Goal: Task Accomplishment & Management: Manage account settings

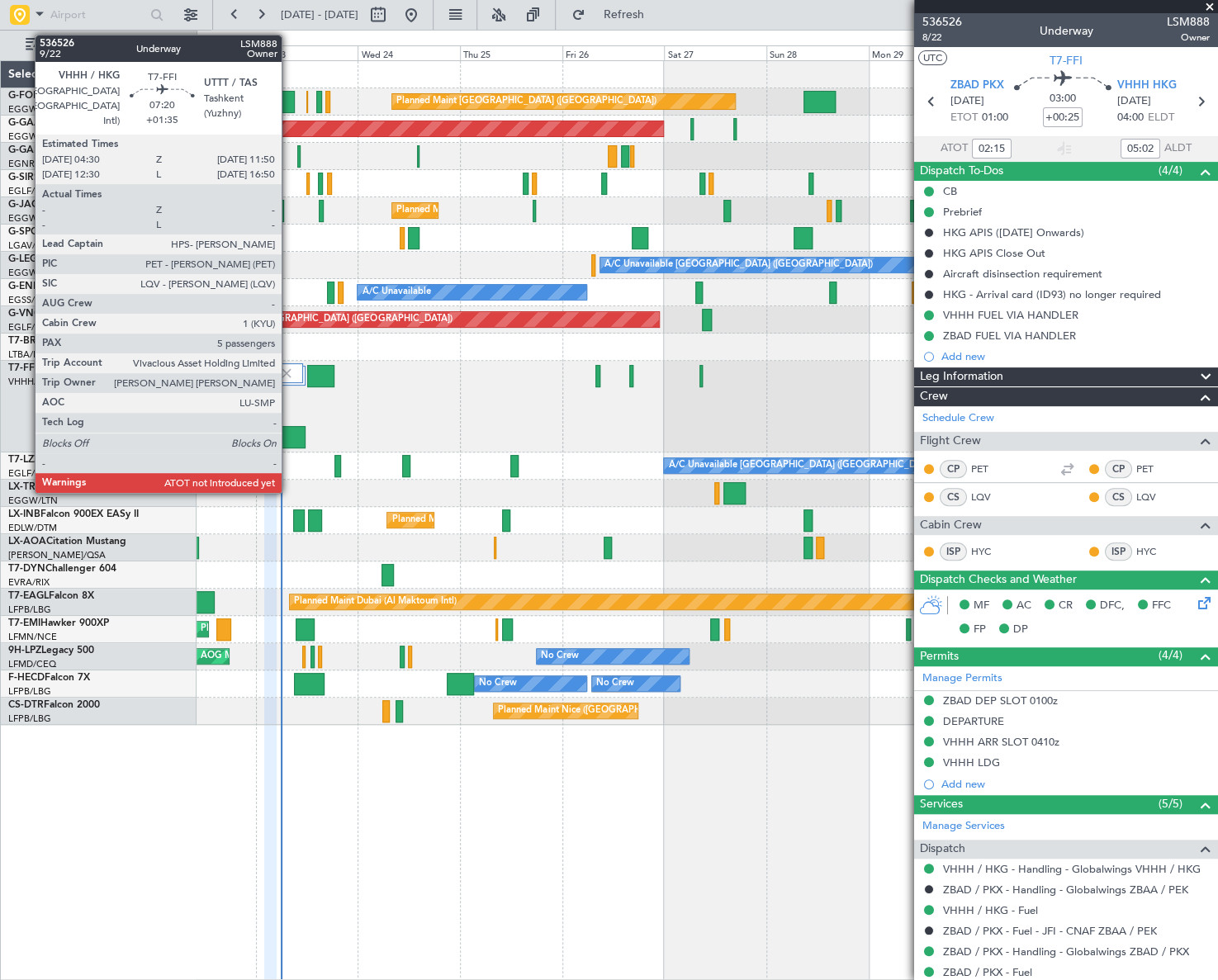
click at [289, 438] on div at bounding box center [290, 437] width 31 height 22
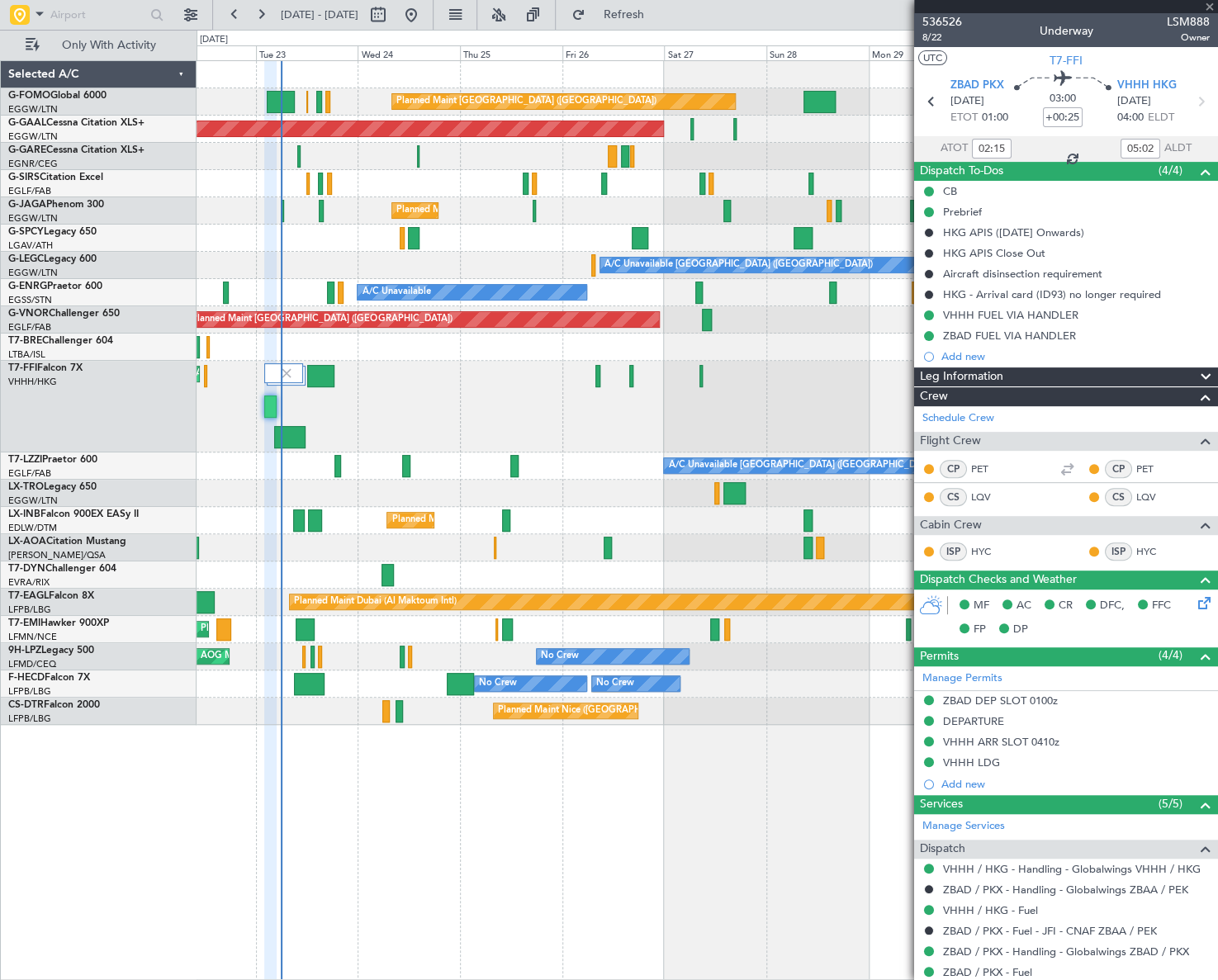
type input "+01:35"
type input "5"
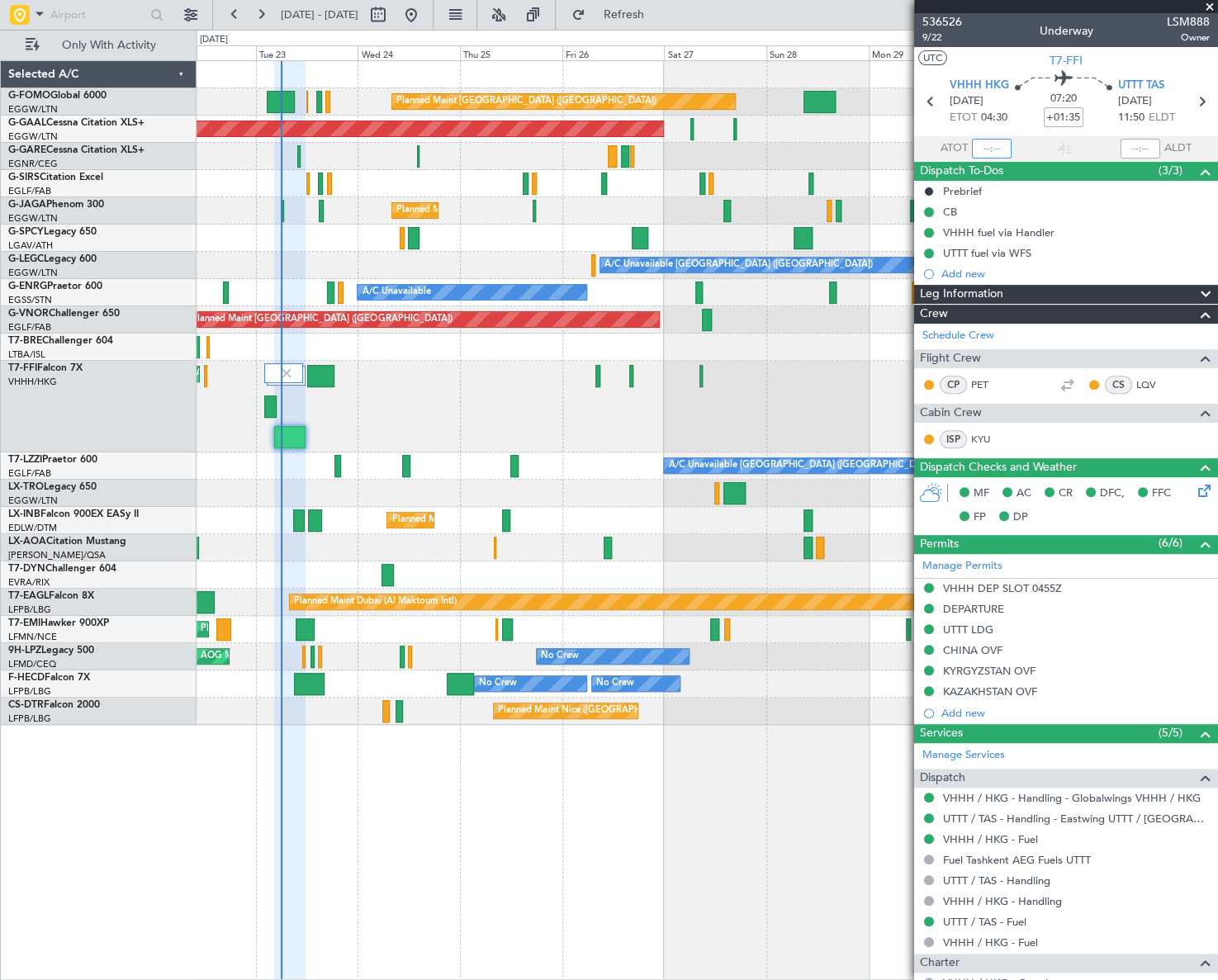
click at [991, 151] on input "text" at bounding box center [992, 148] width 39 height 20
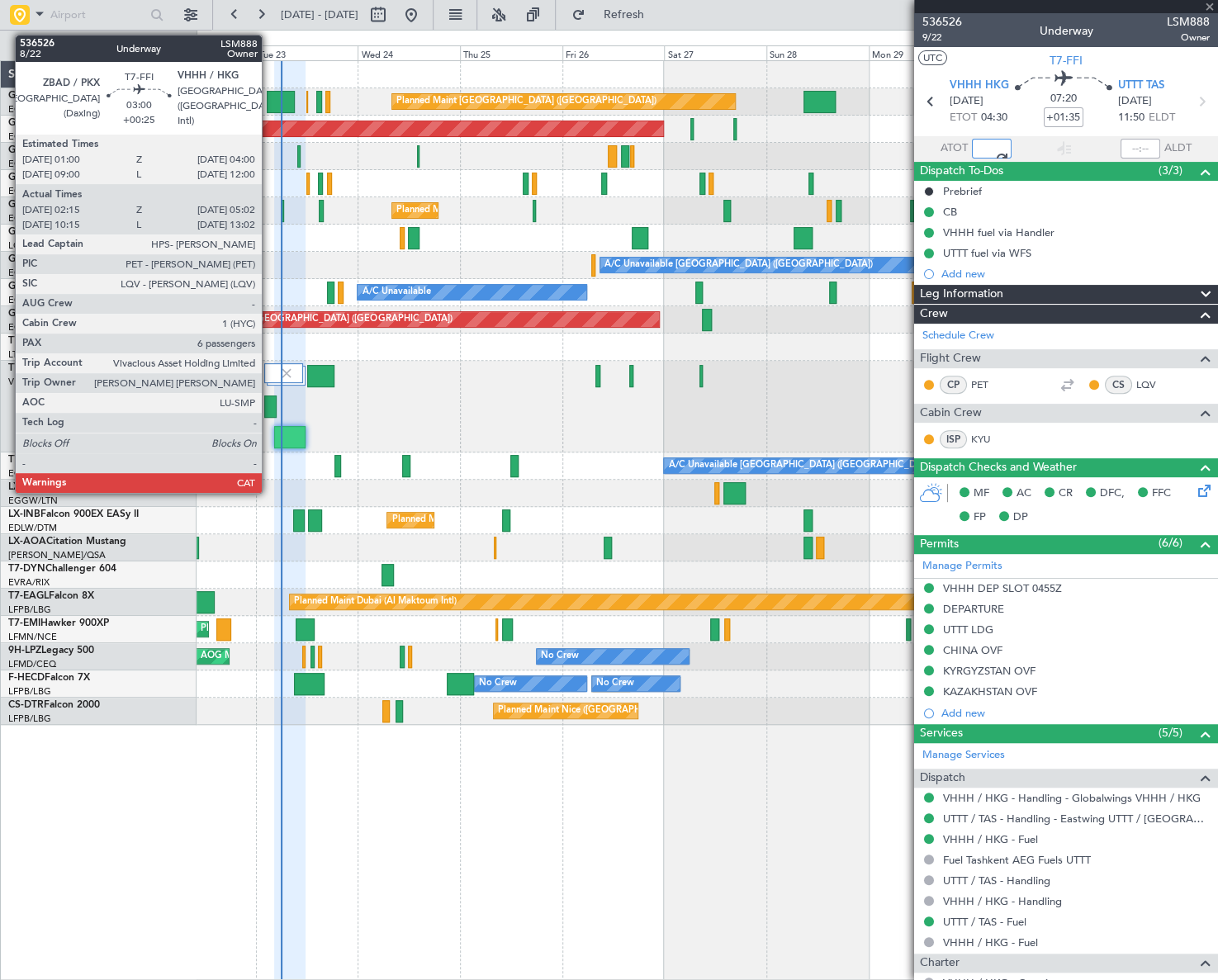
click at [269, 399] on div at bounding box center [271, 406] width 13 height 22
type input "05:55"
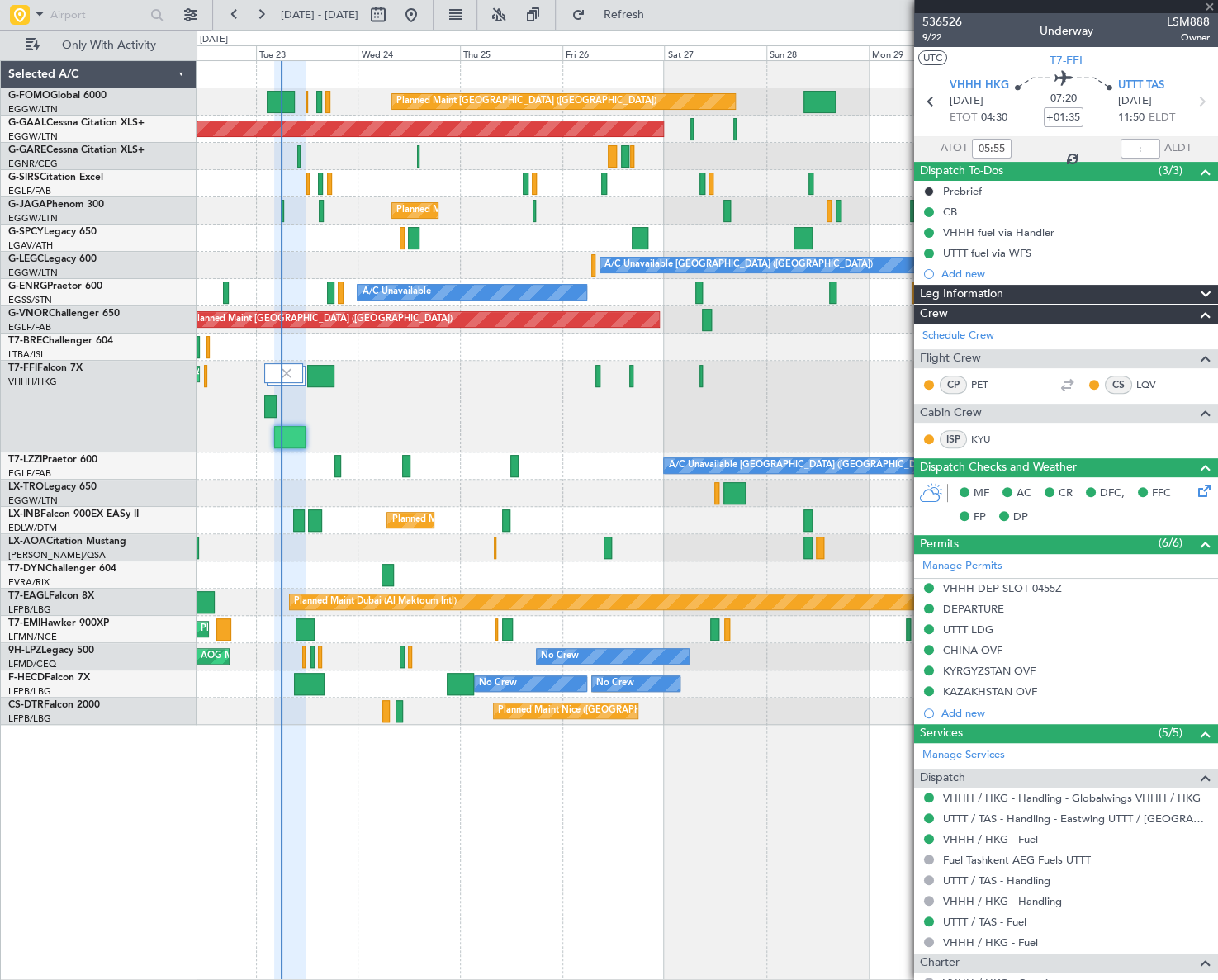
type input "+00:25"
type input "02:15"
type input "05:02"
type input "6"
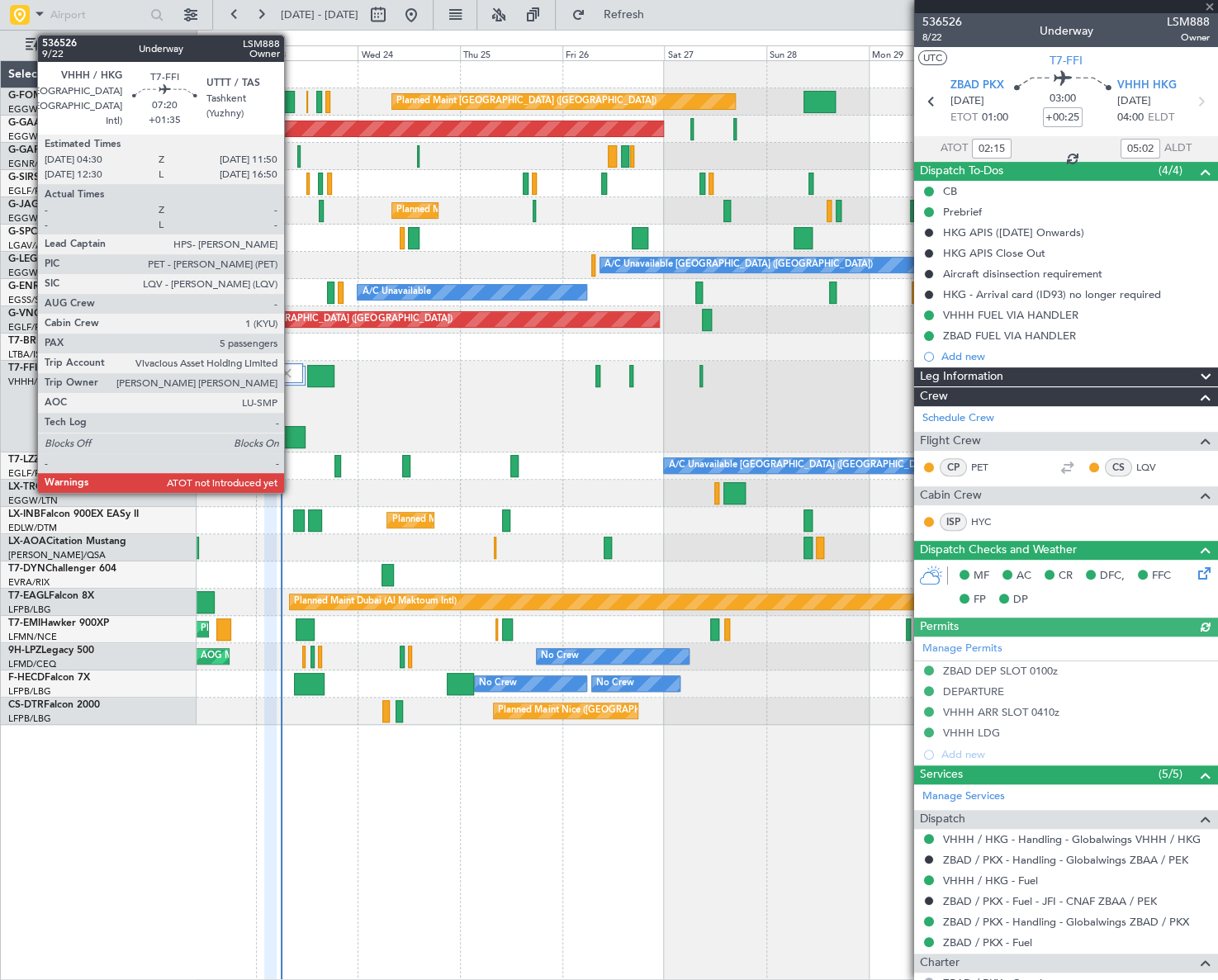
click at [292, 435] on div at bounding box center [290, 437] width 31 height 22
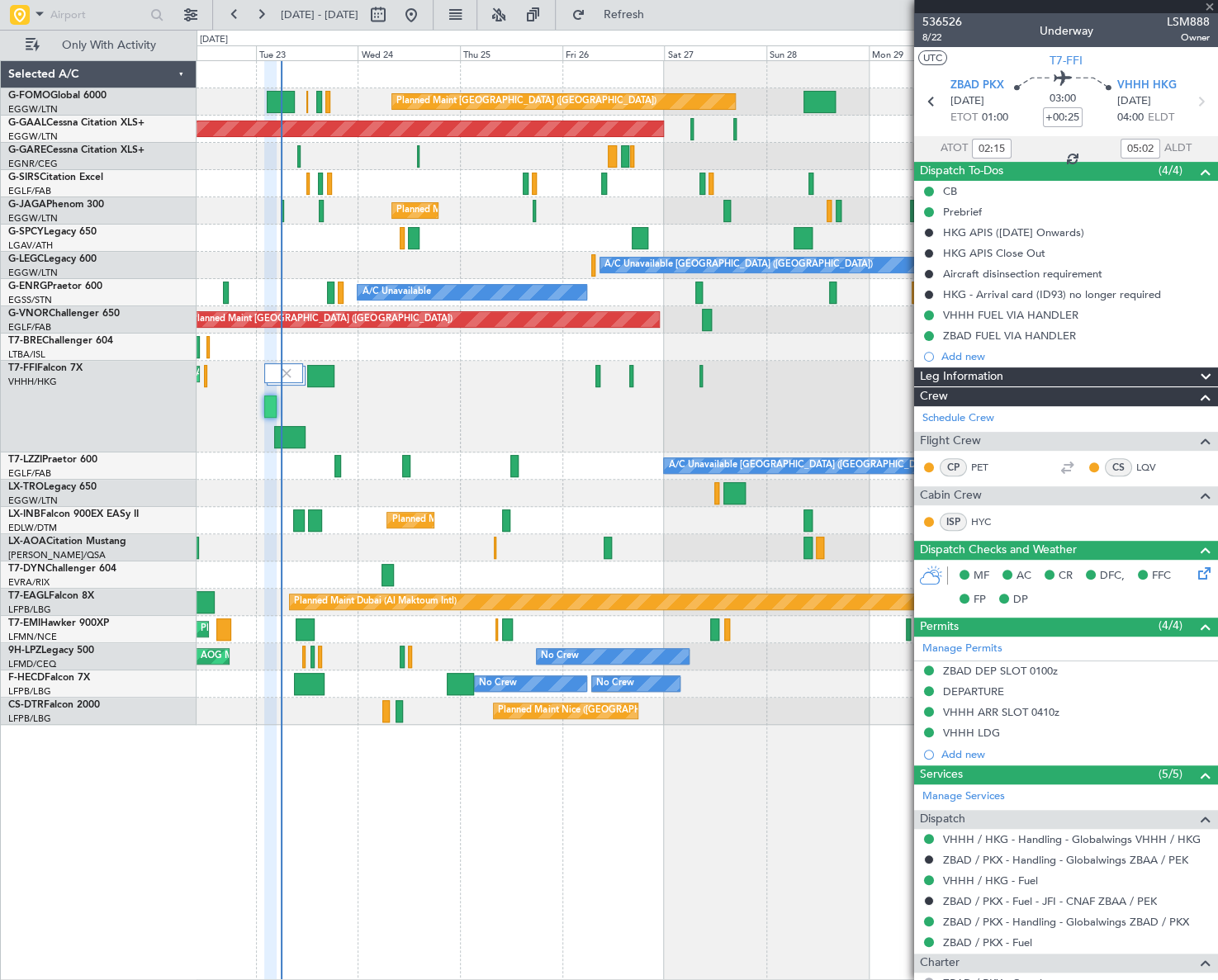
type input "+01:35"
type input "5"
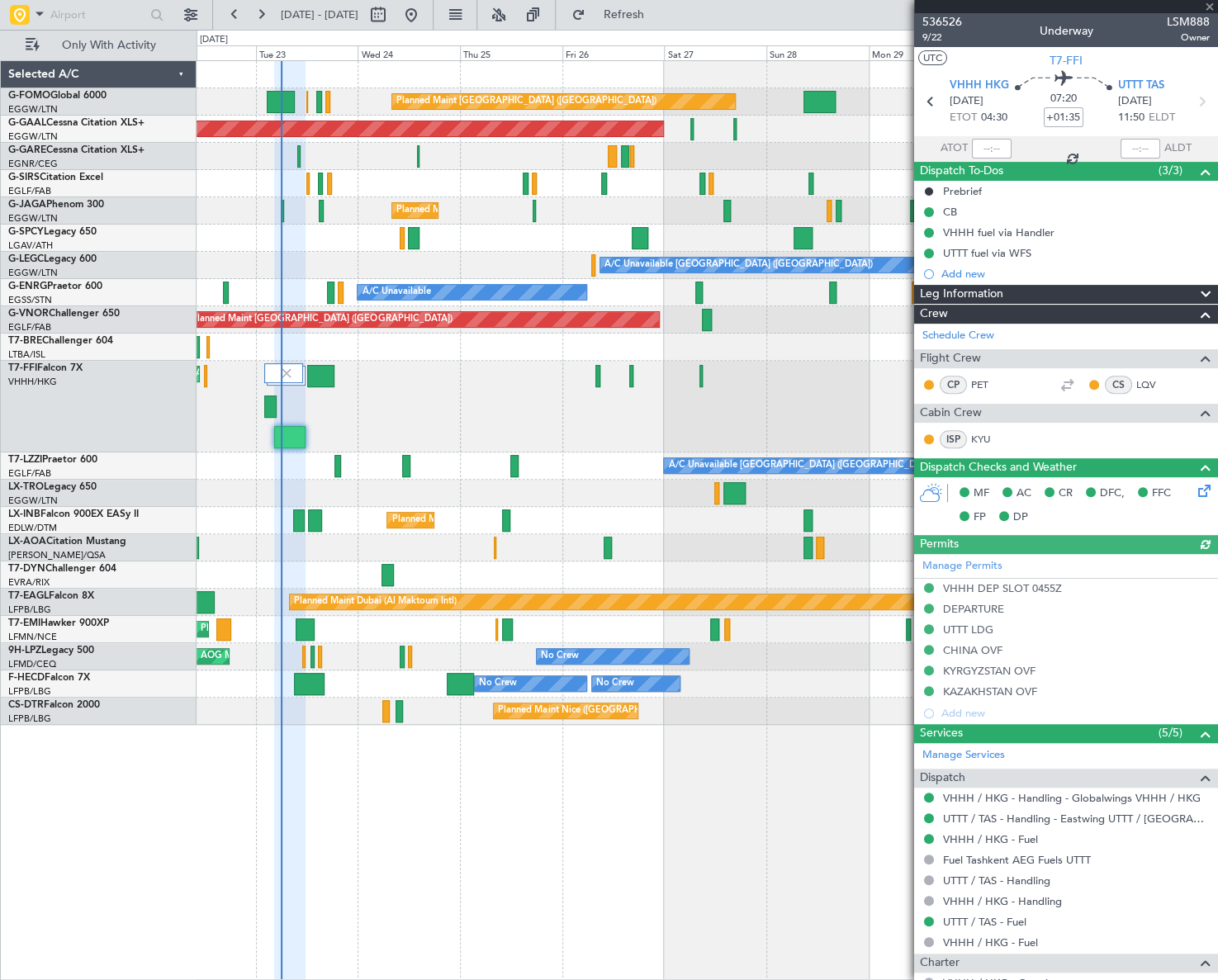
type input "05:55"
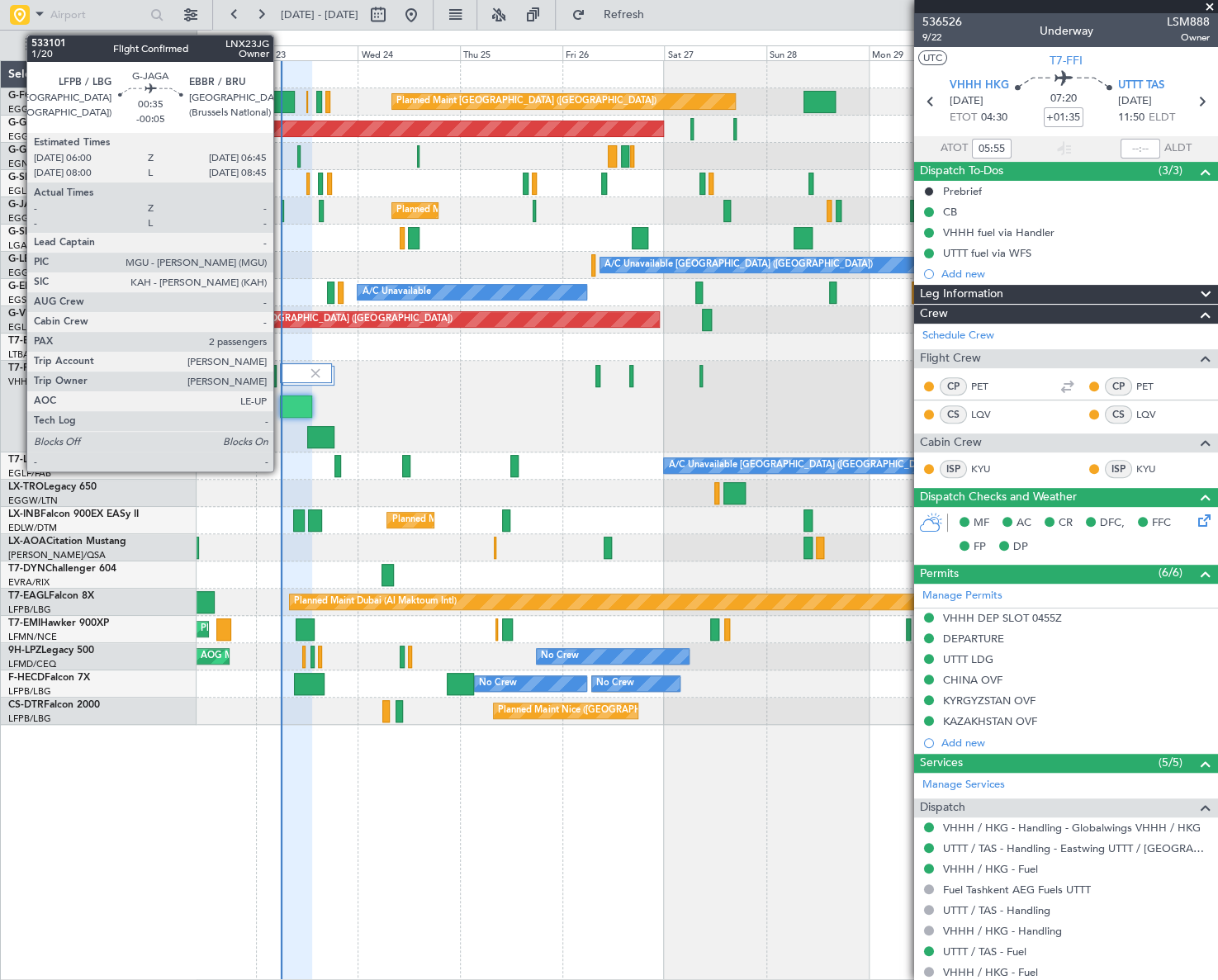
click at [281, 211] on div at bounding box center [283, 211] width 4 height 22
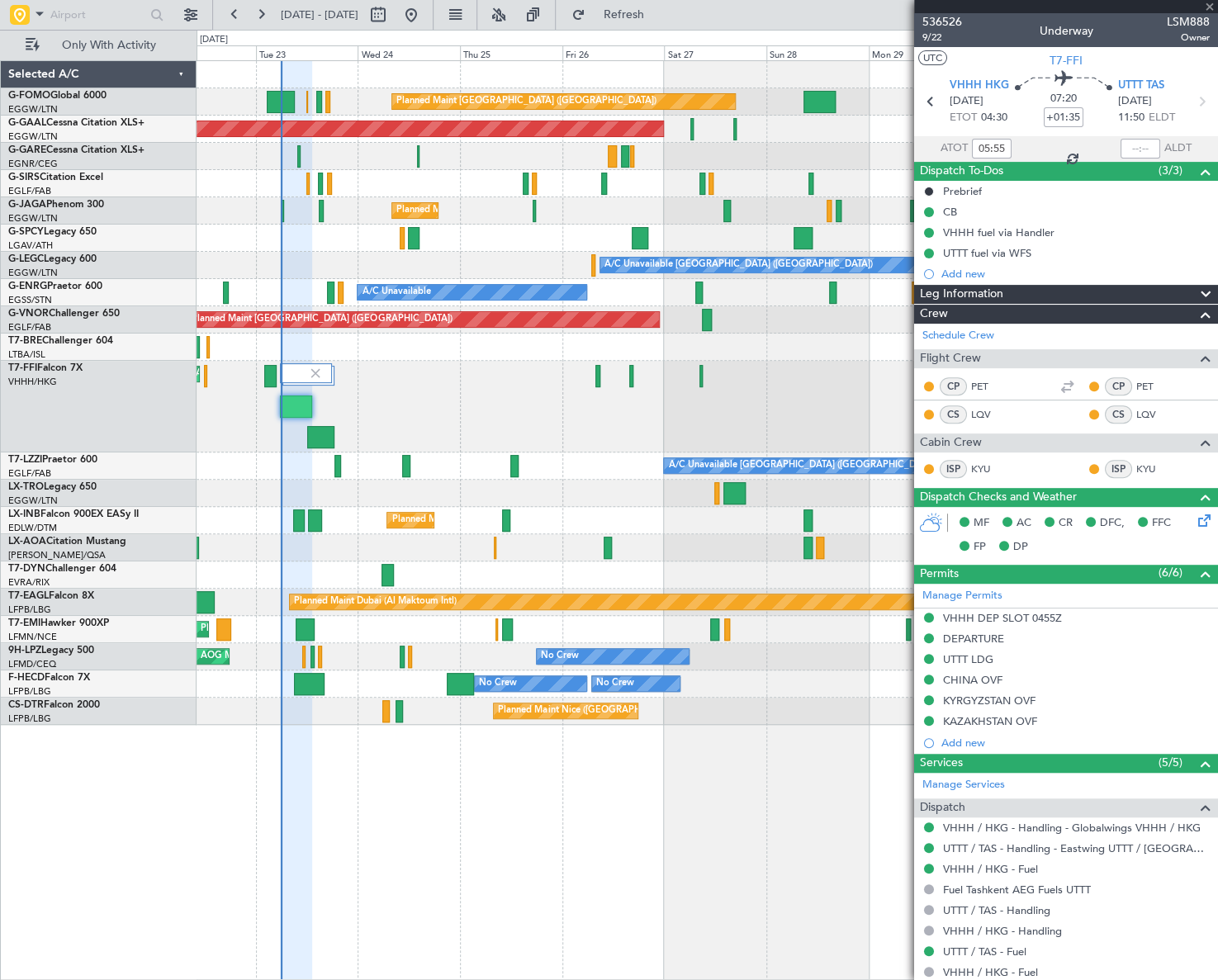
type input "-00:05"
type input "2"
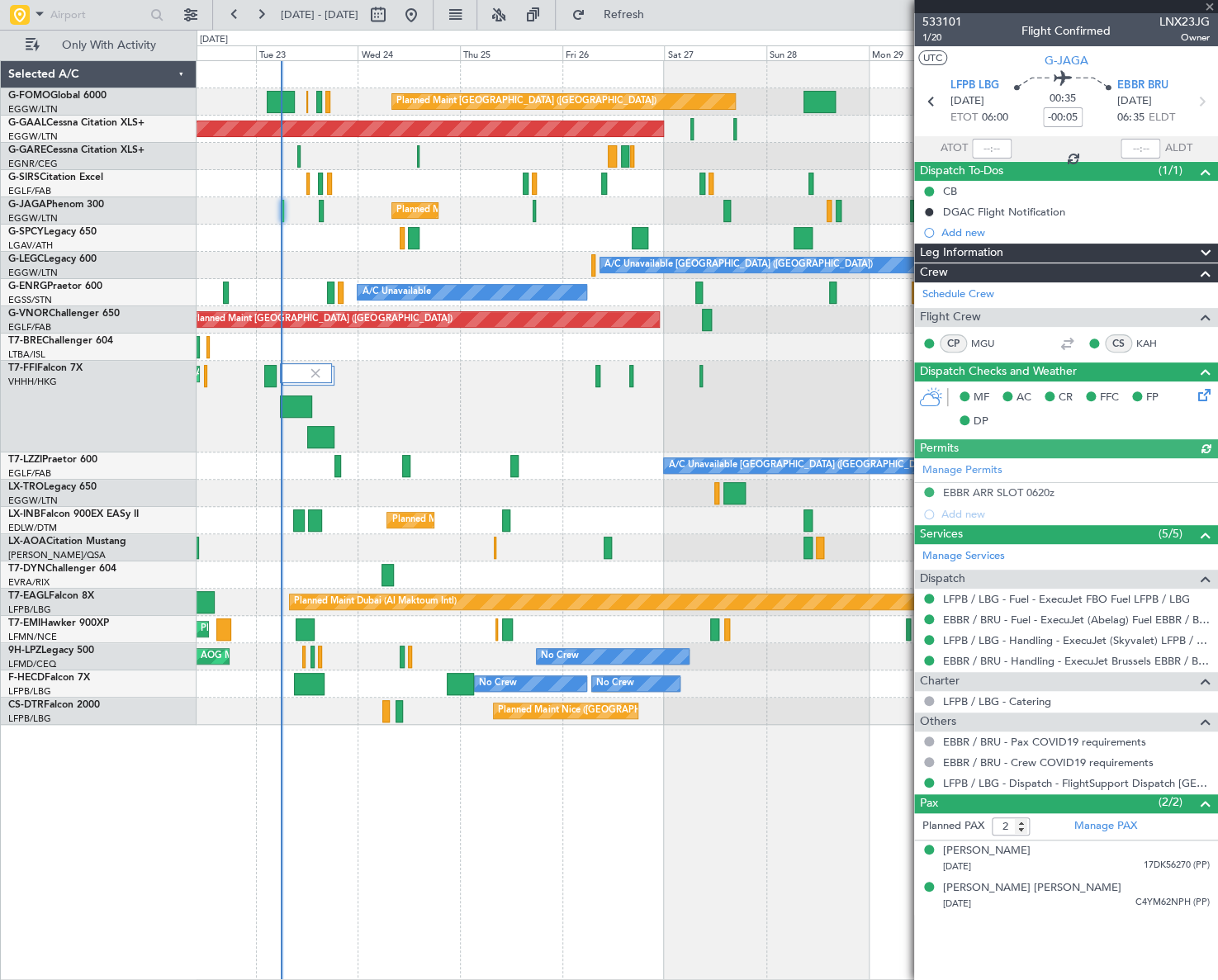
click at [1181, 17] on span "LNX23JG" at bounding box center [1185, 21] width 50 height 17
copy span "LNX23JG"
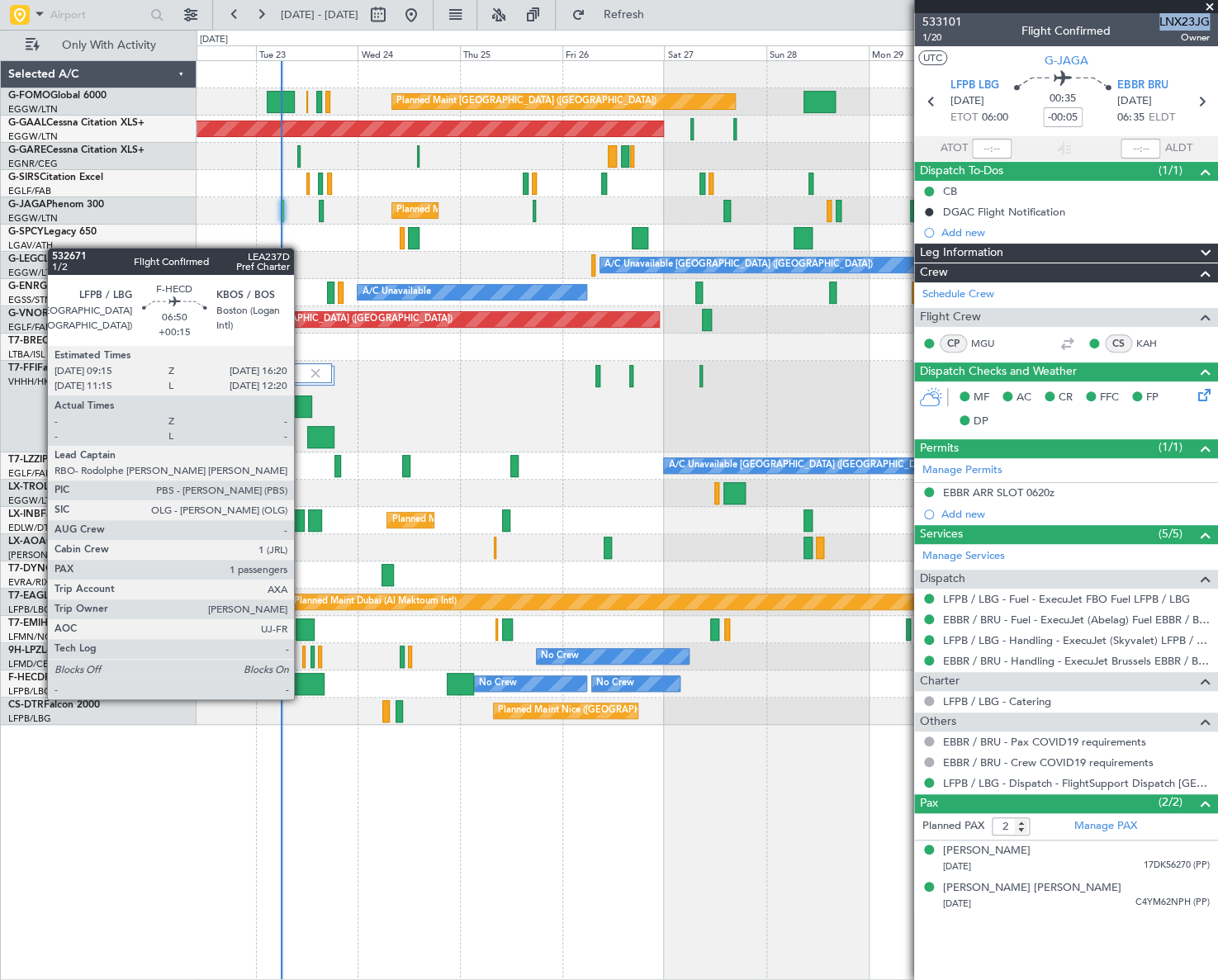
click at [301, 683] on div at bounding box center [309, 684] width 30 height 22
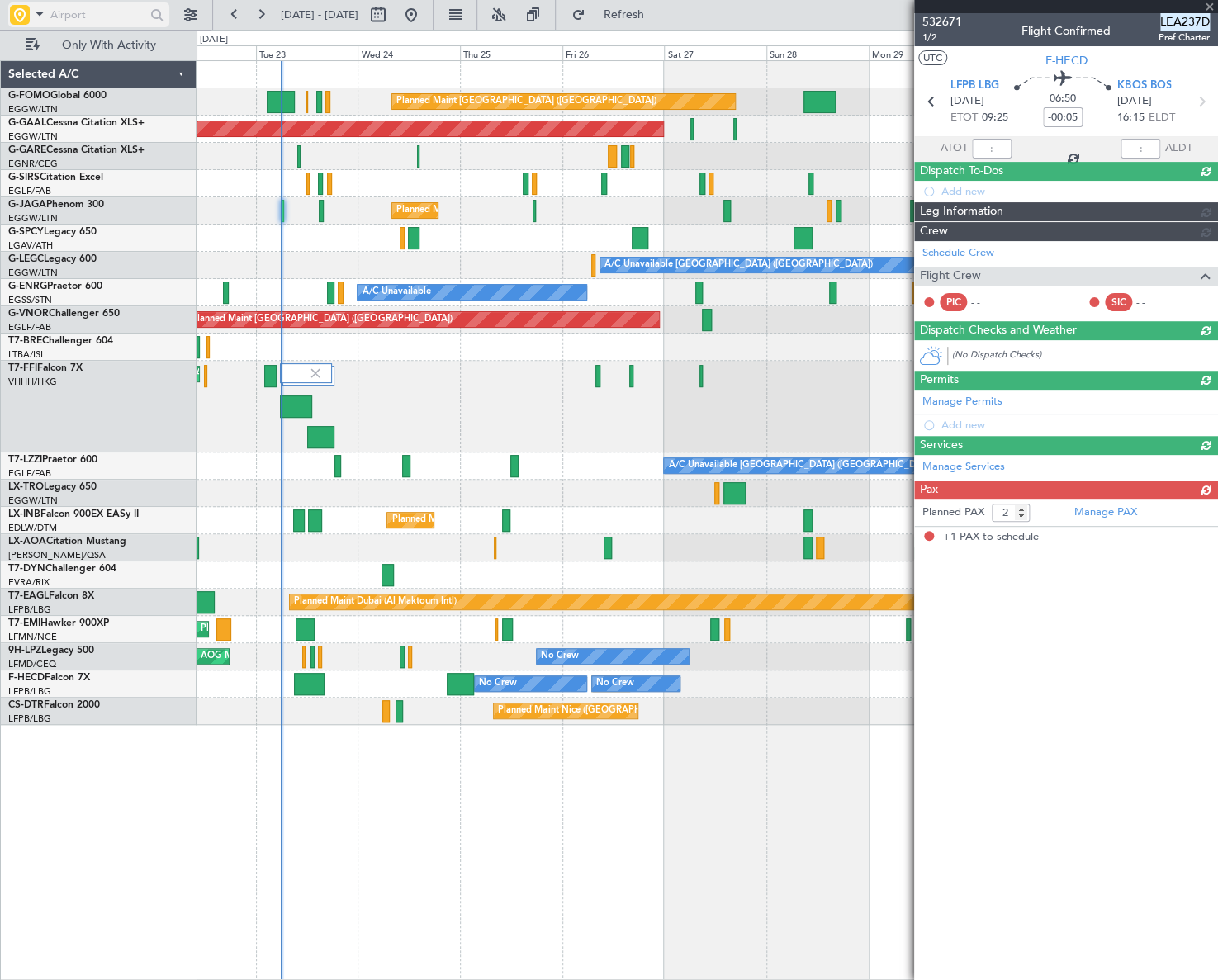
type input "+00:15"
type input "1"
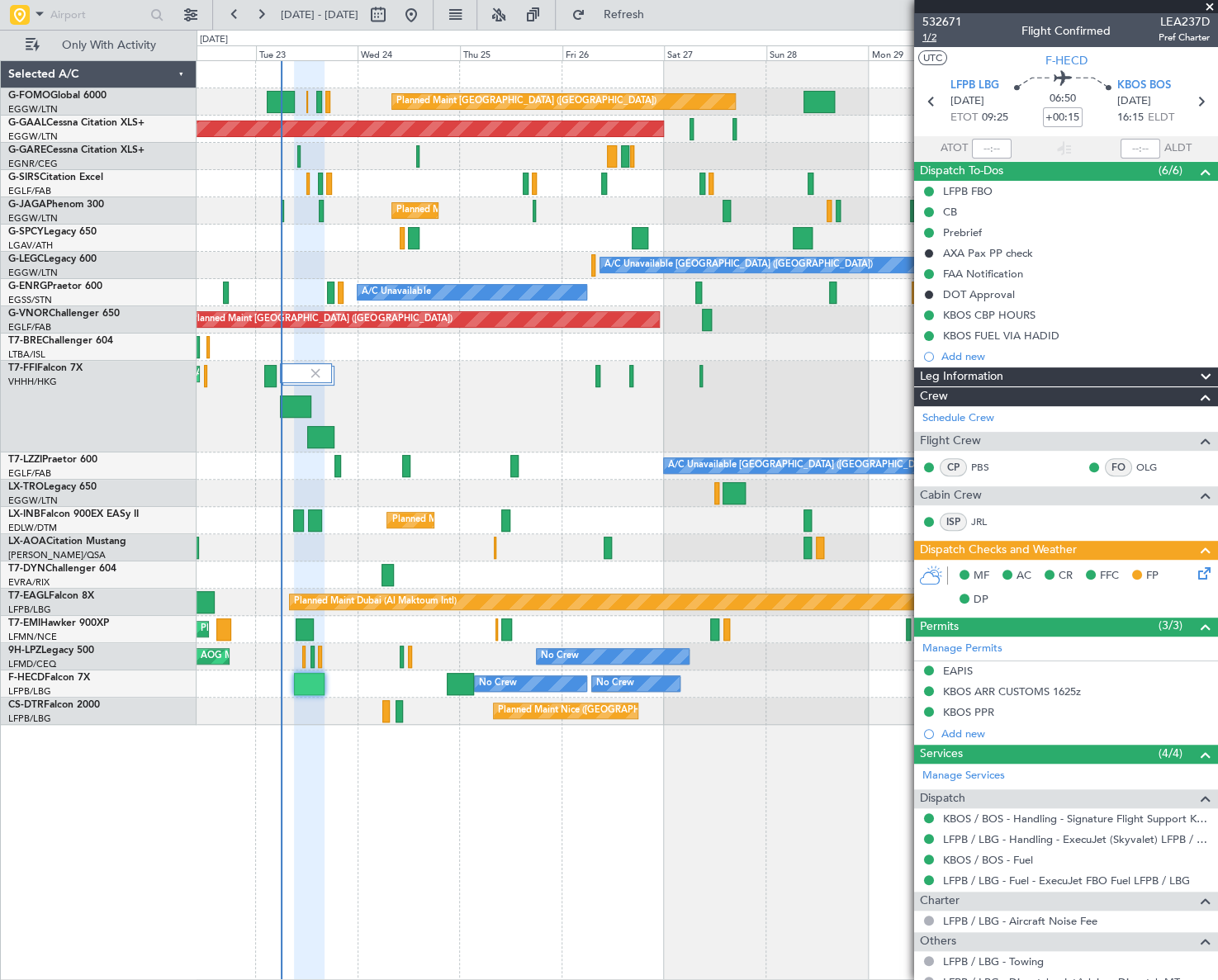
click at [928, 39] on span "1/2" at bounding box center [943, 38] width 39 height 14
click at [1195, 573] on icon at bounding box center [1201, 570] width 13 height 13
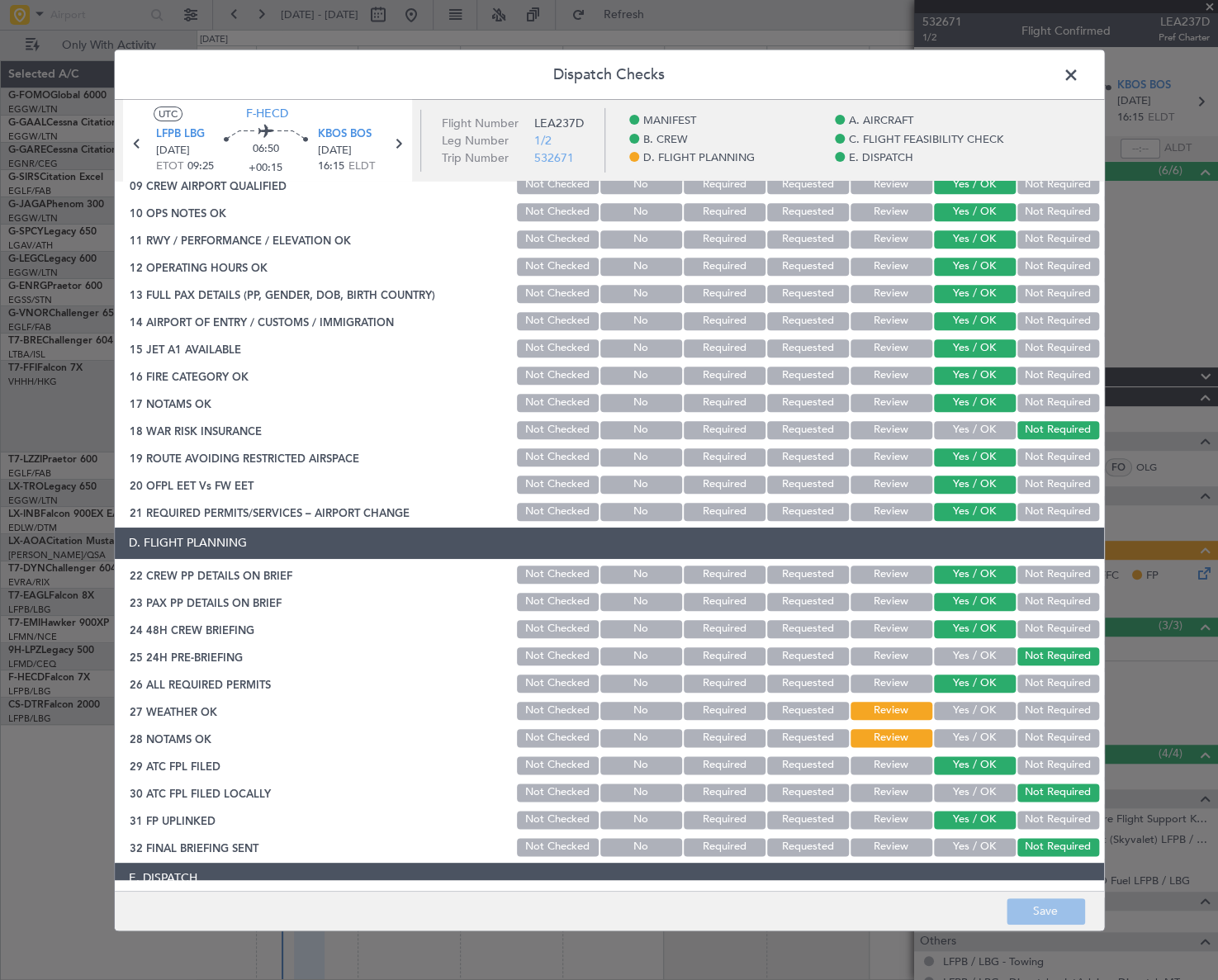
scroll to position [794, 0]
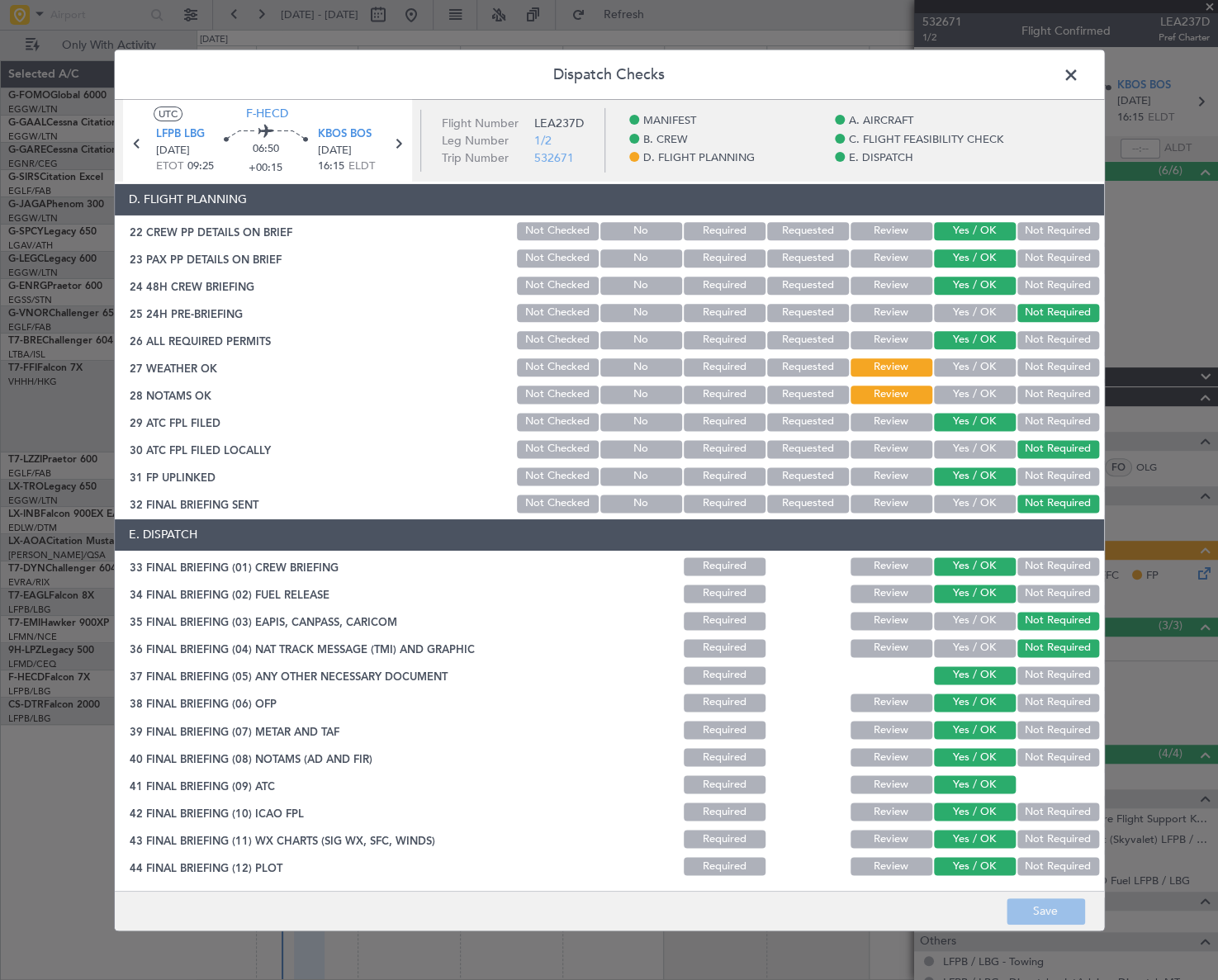
click at [953, 364] on button "Yes / OK" at bounding box center [975, 368] width 81 height 18
click at [961, 393] on button "Yes / OK" at bounding box center [975, 394] width 81 height 18
click at [1064, 912] on button "Save" at bounding box center [1046, 912] width 79 height 27
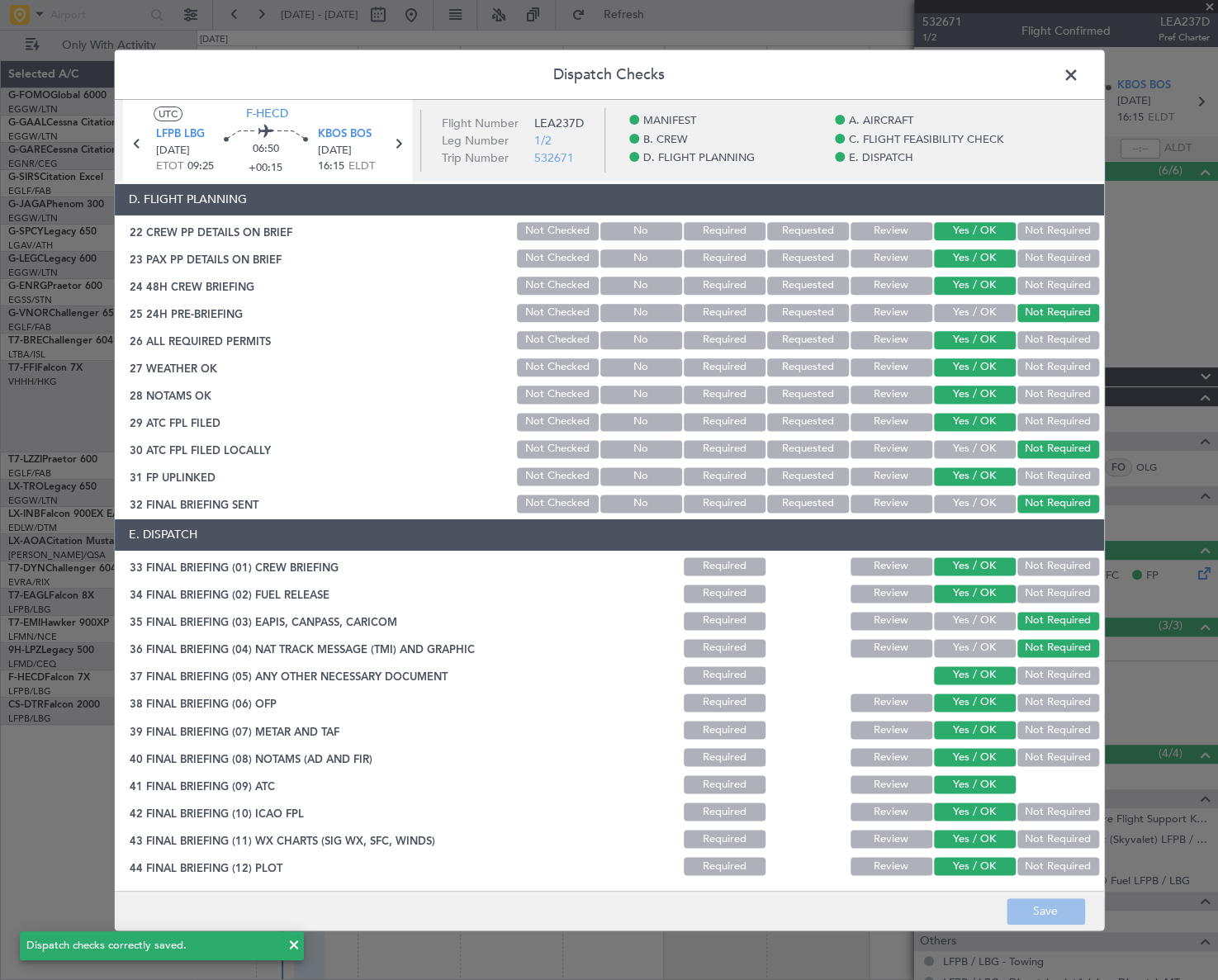
click at [1079, 72] on span at bounding box center [1079, 78] width 0 height 33
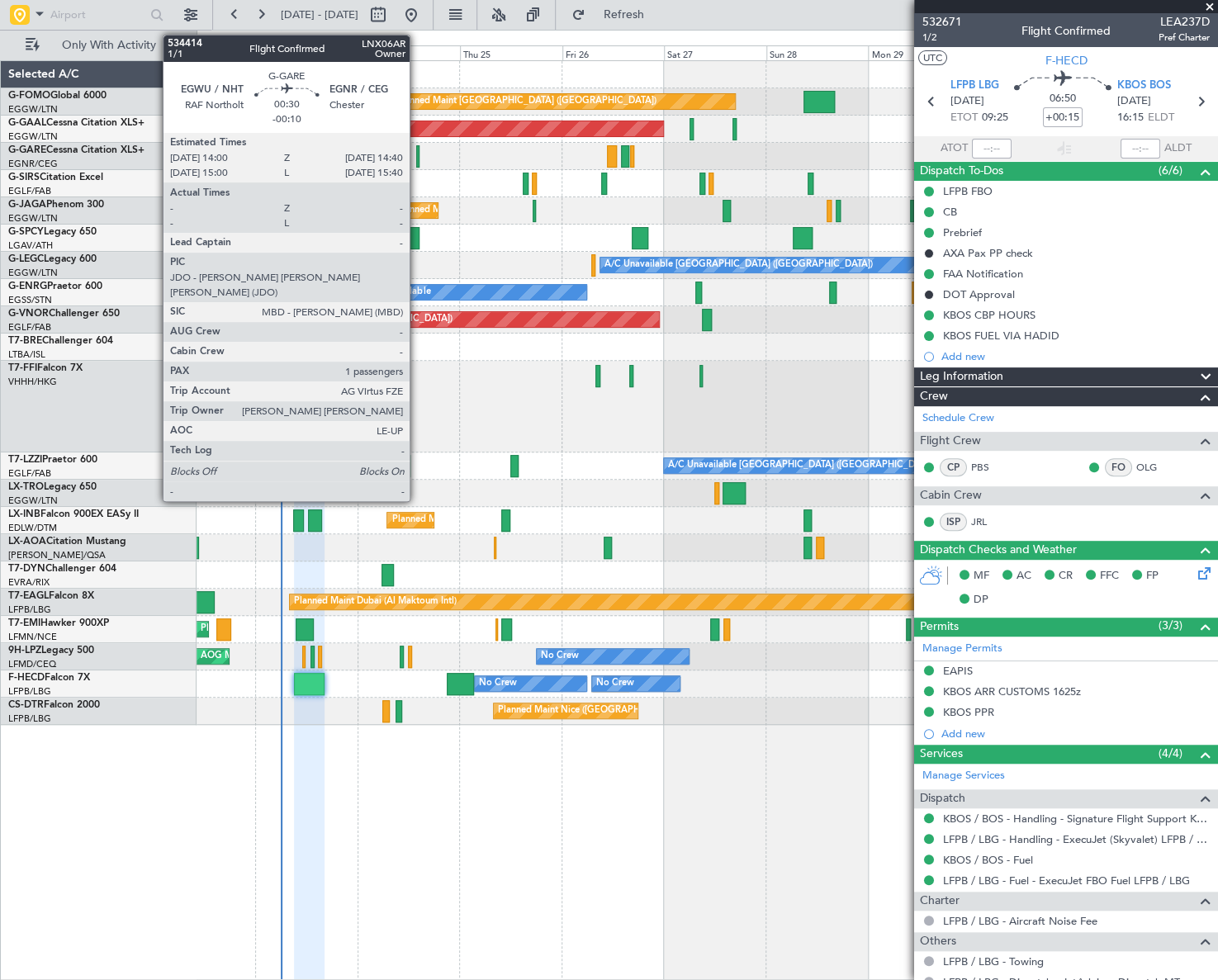
click at [417, 154] on div at bounding box center [419, 156] width 4 height 22
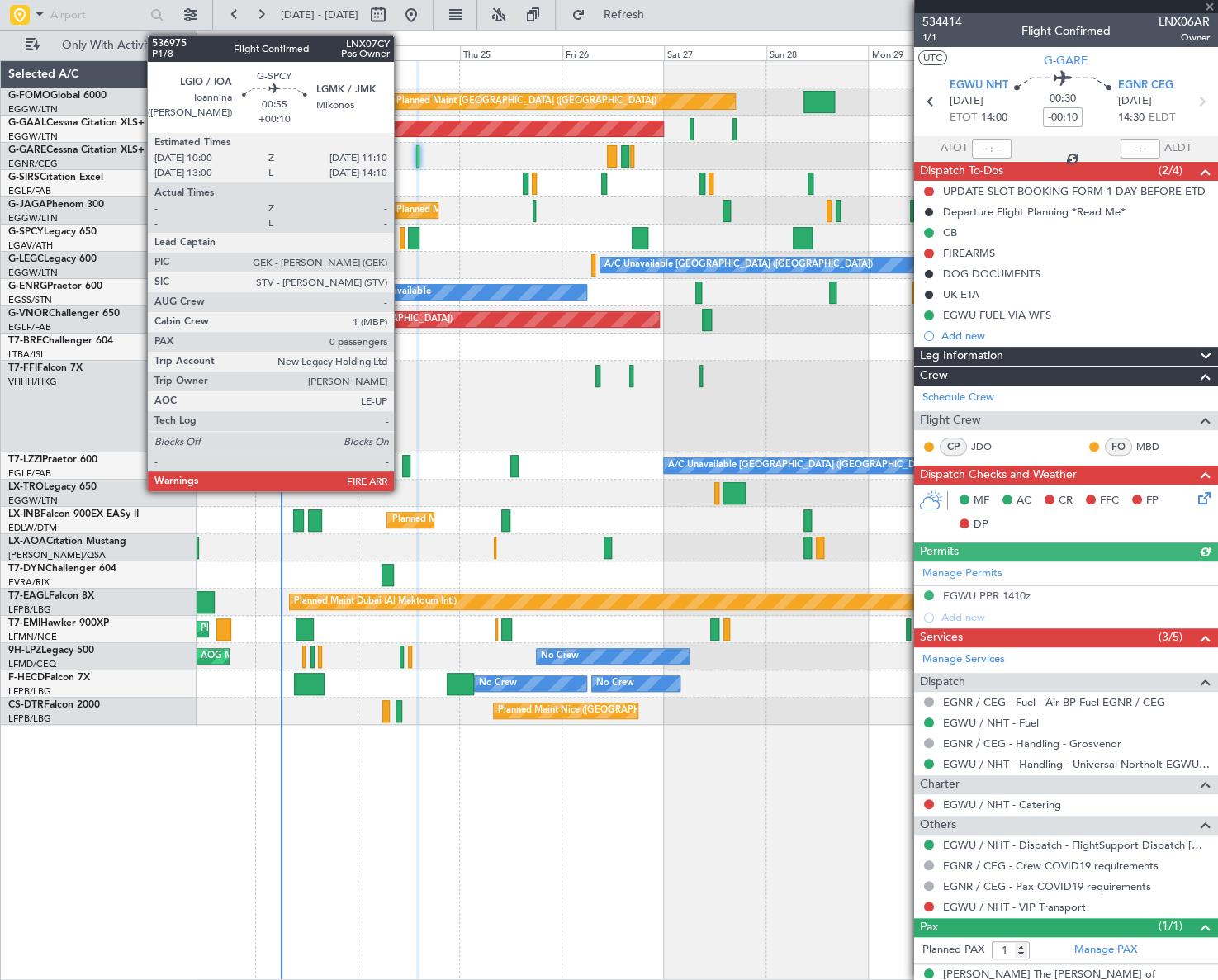
click at [402, 237] on div at bounding box center [402, 238] width 5 height 22
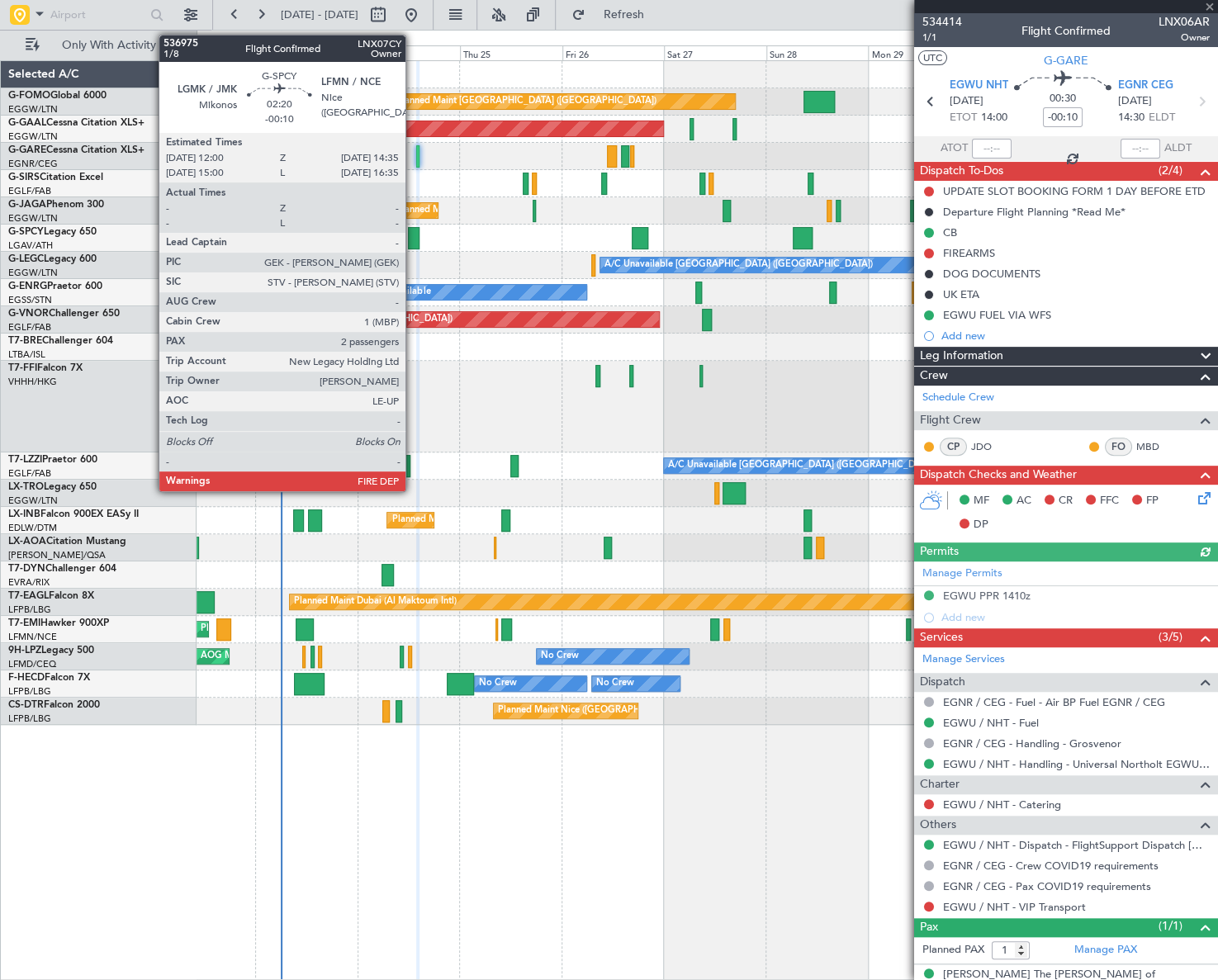
type input "+00:10"
type input "0"
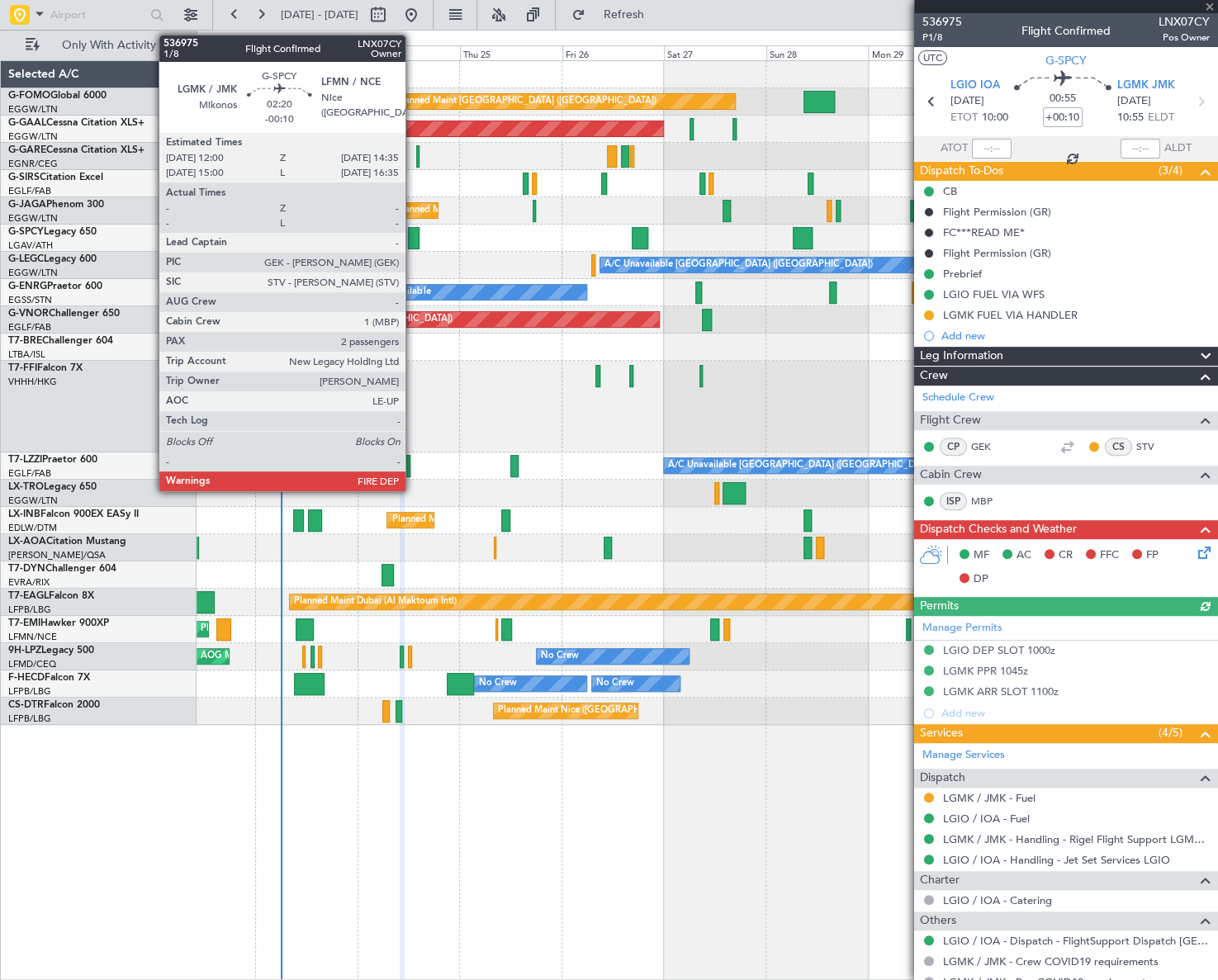
click at [413, 238] on div at bounding box center [413, 238] width 12 height 22
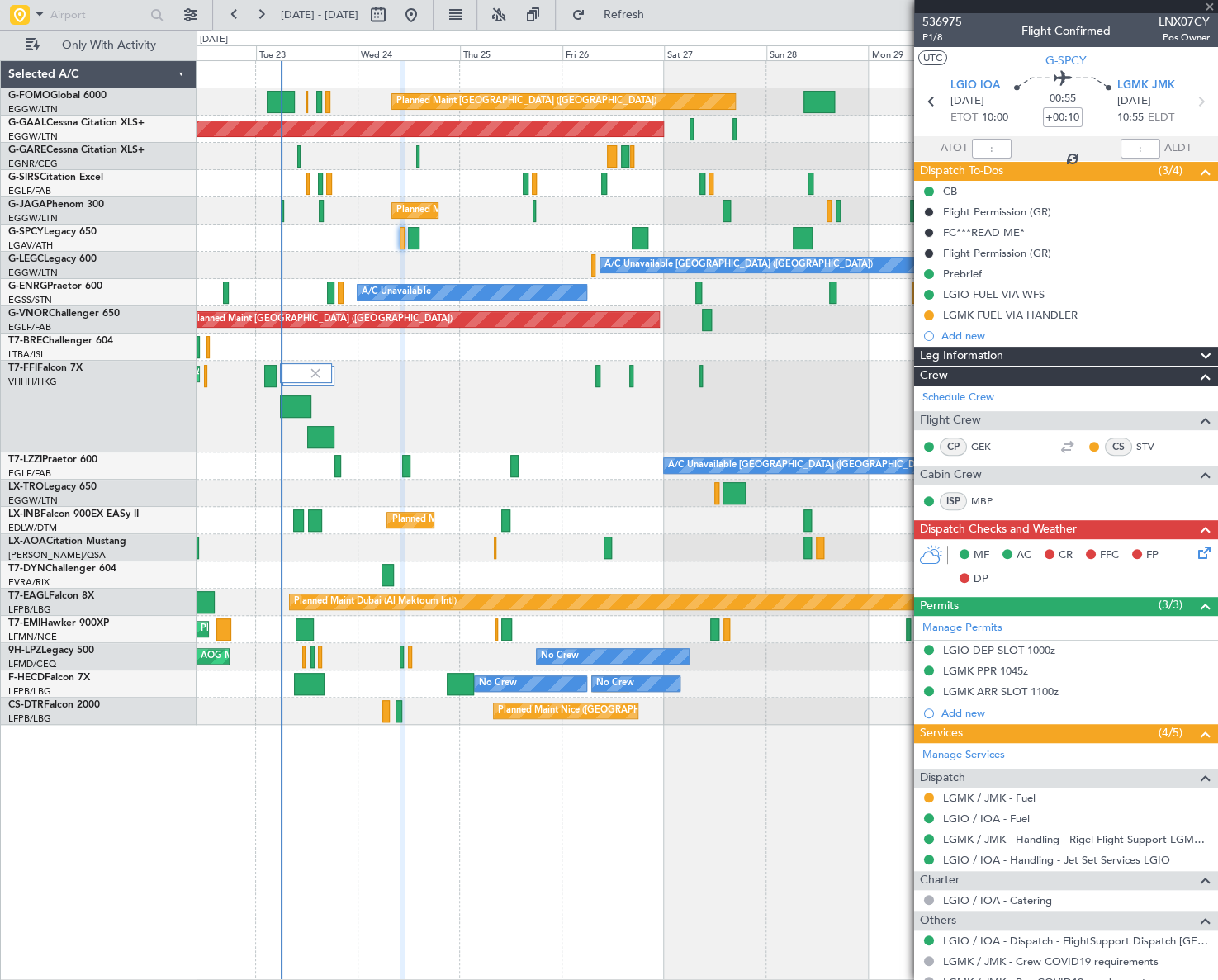
type input "-00:10"
type input "2"
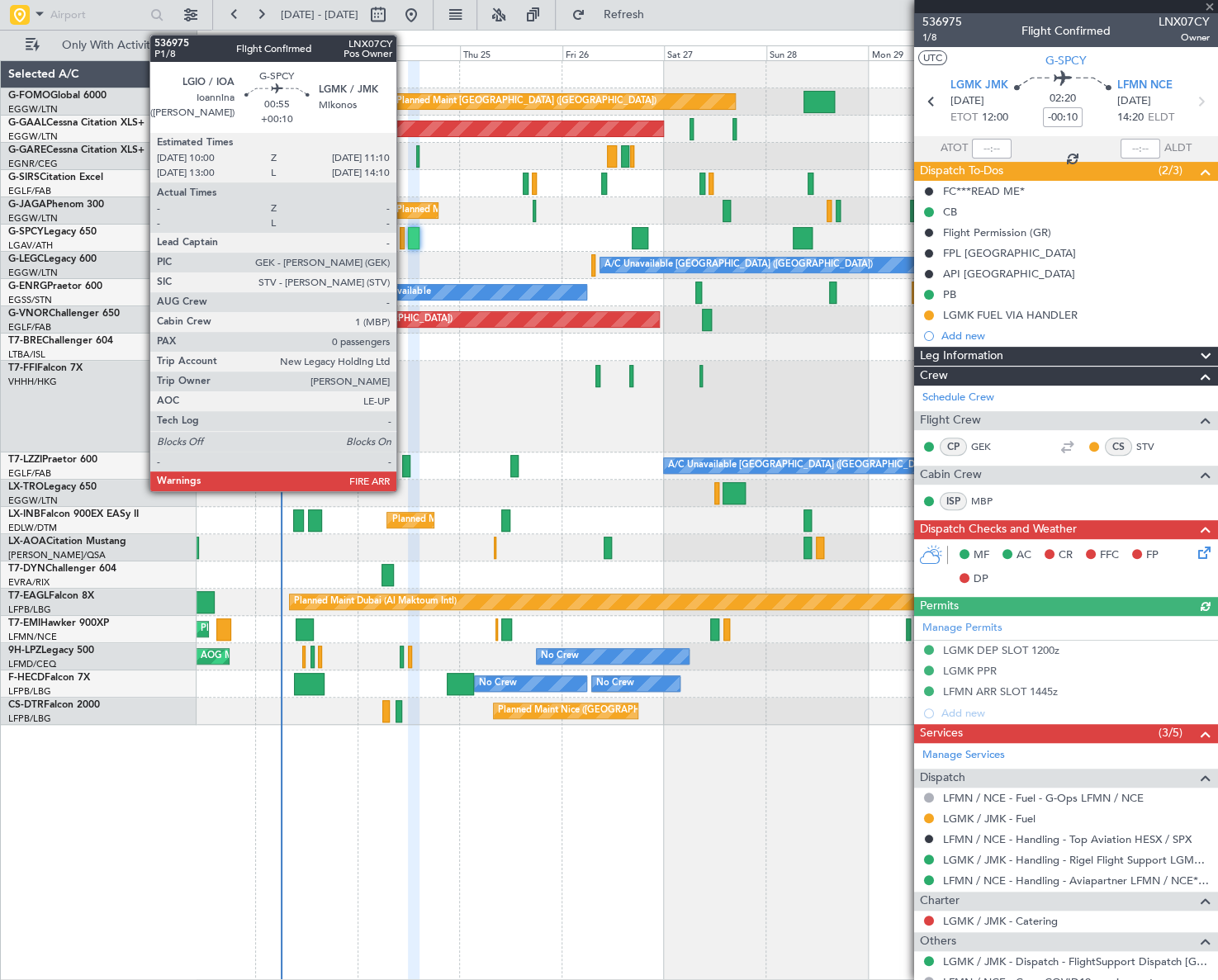
click at [404, 235] on div at bounding box center [402, 238] width 5 height 22
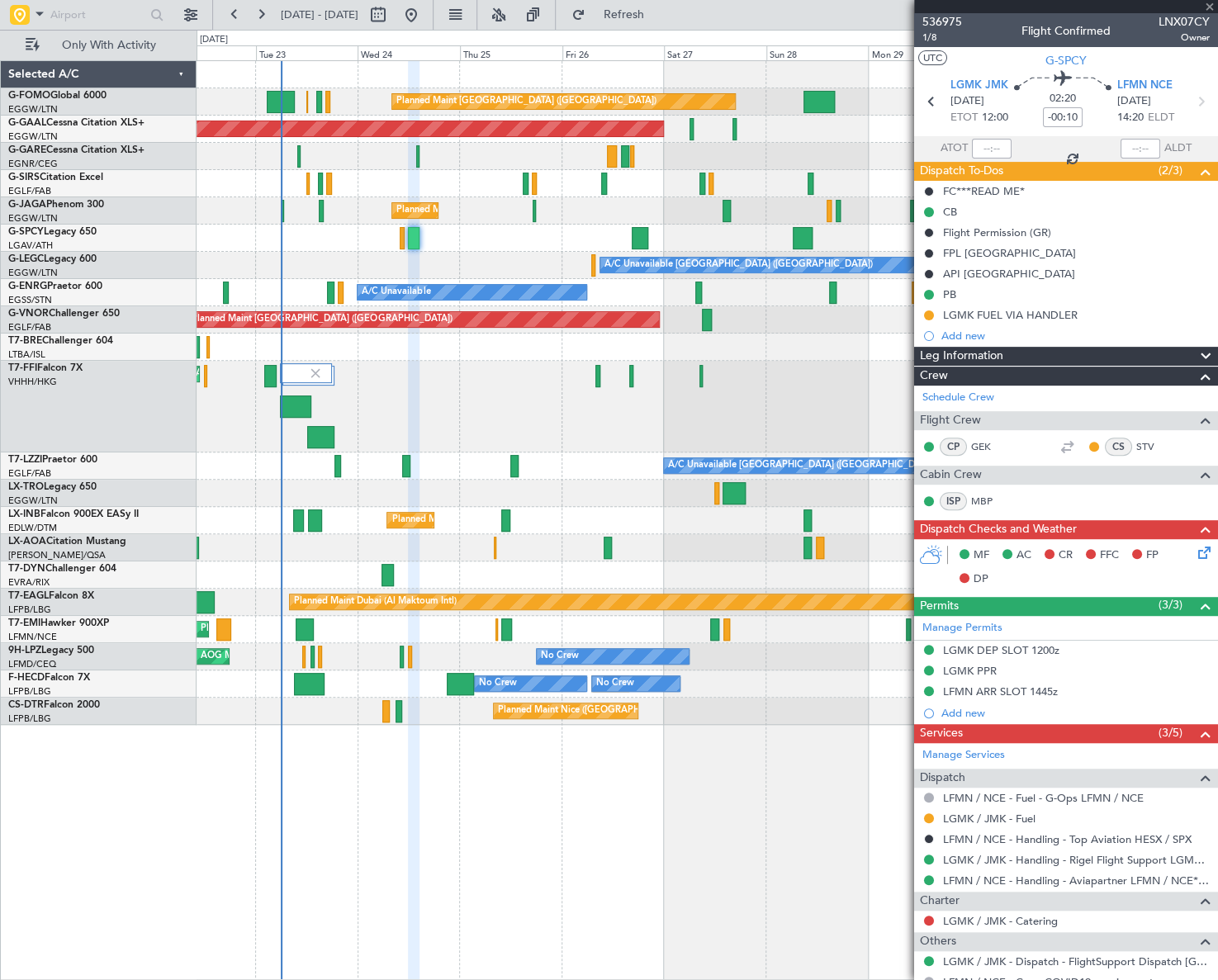
type input "+00:10"
type input "0"
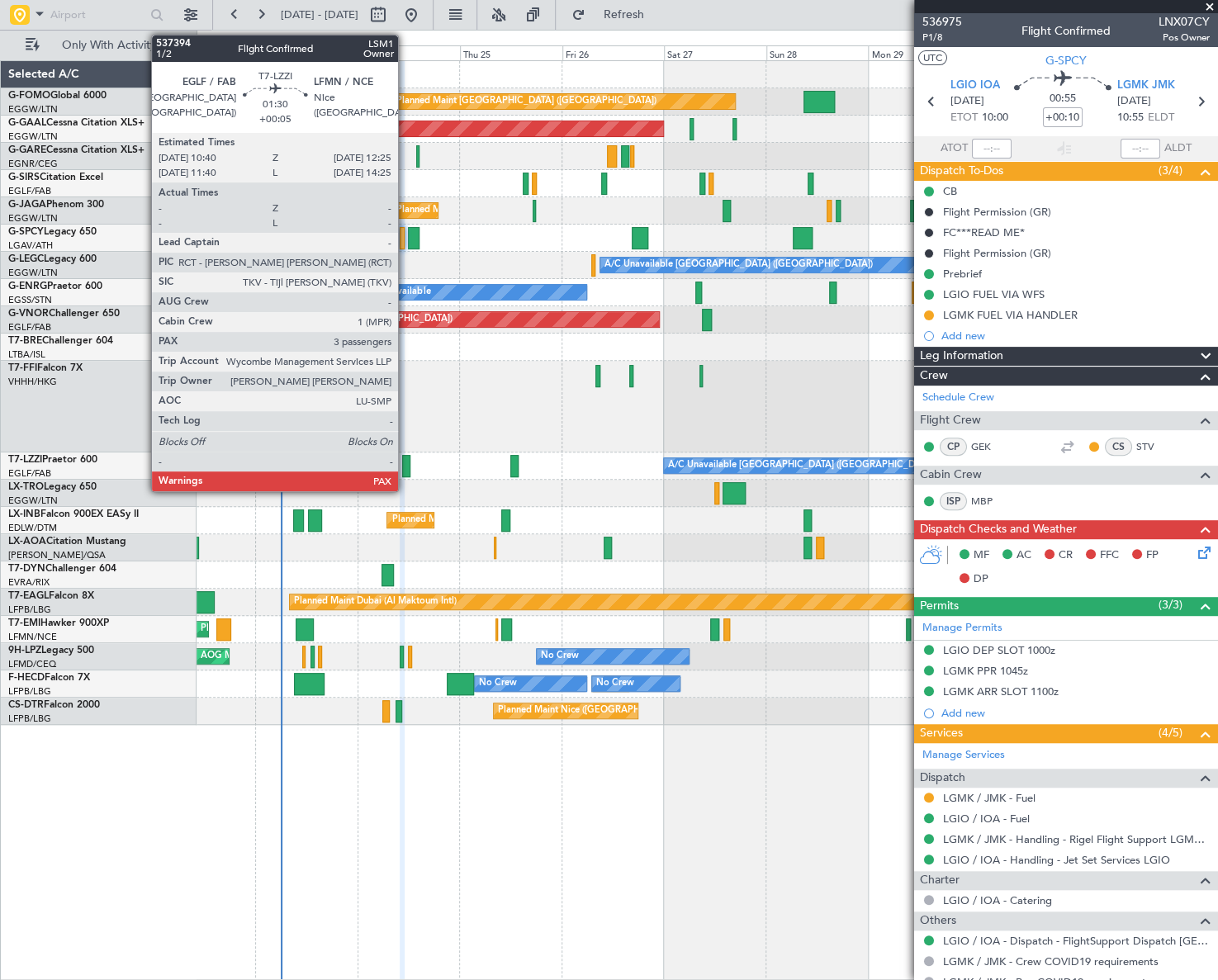
click at [406, 463] on div at bounding box center [406, 466] width 8 height 22
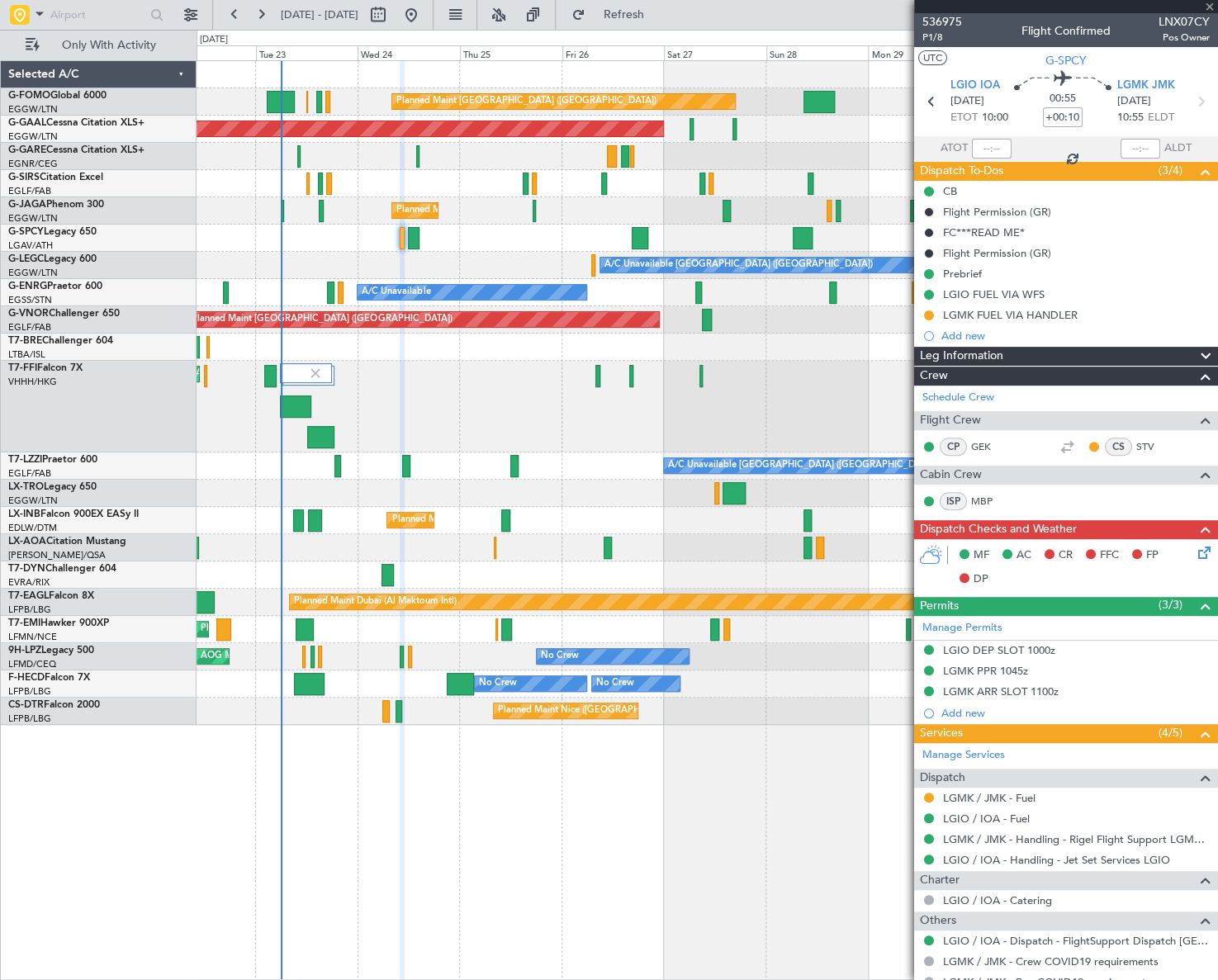
type input "+00:05"
type input "3"
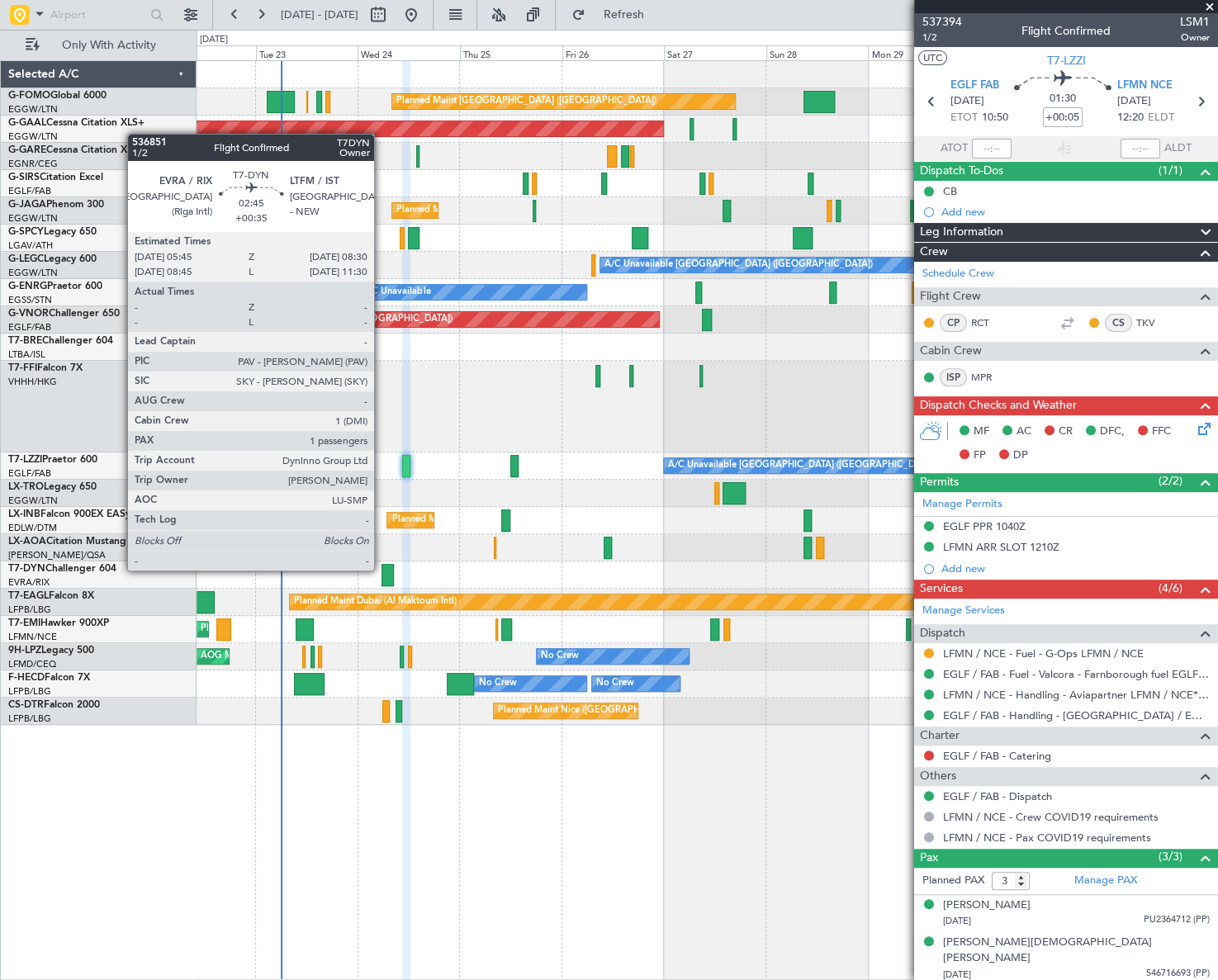
click at [382, 569] on div at bounding box center [388, 575] width 13 height 22
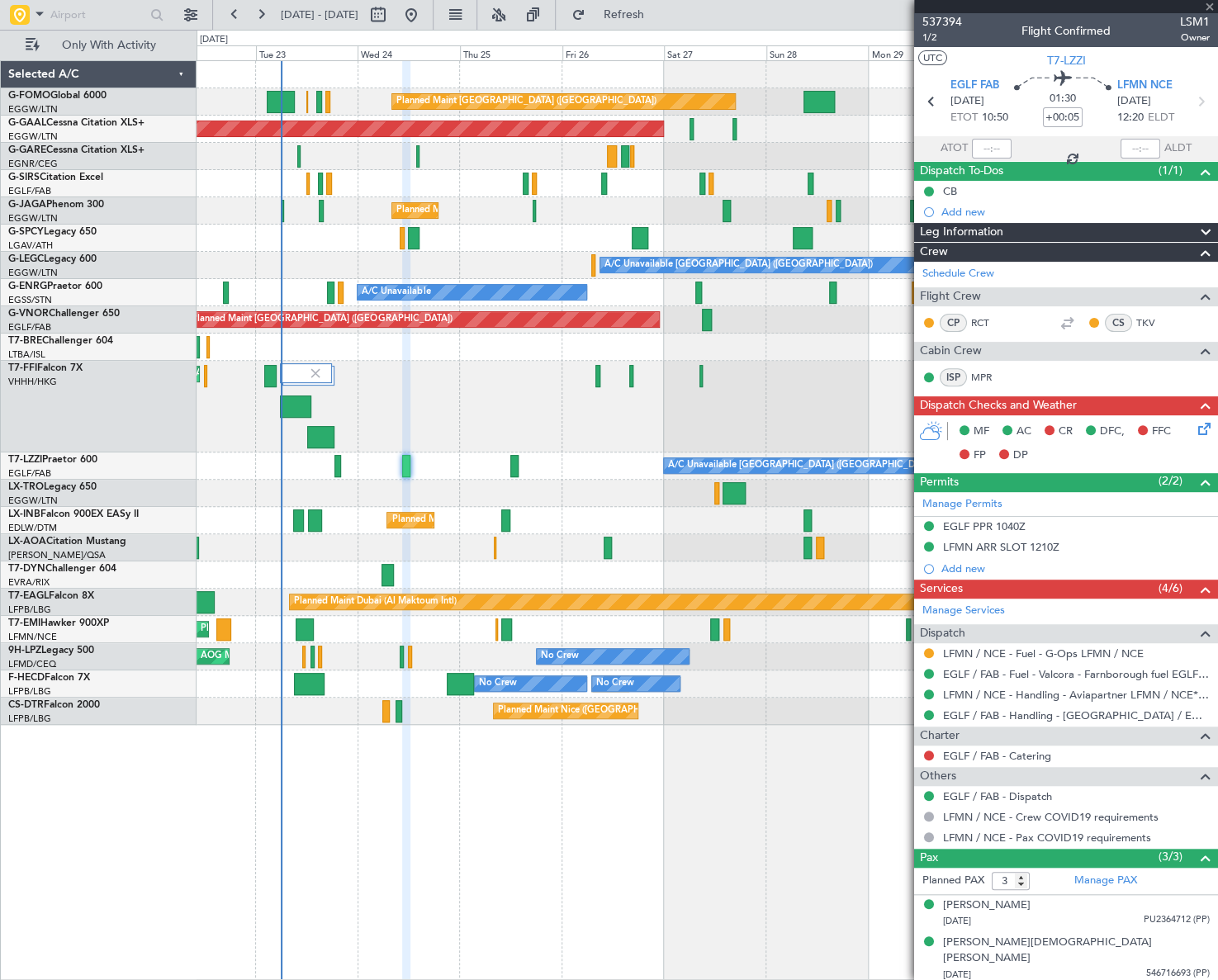
type input "+00:35"
type input "1"
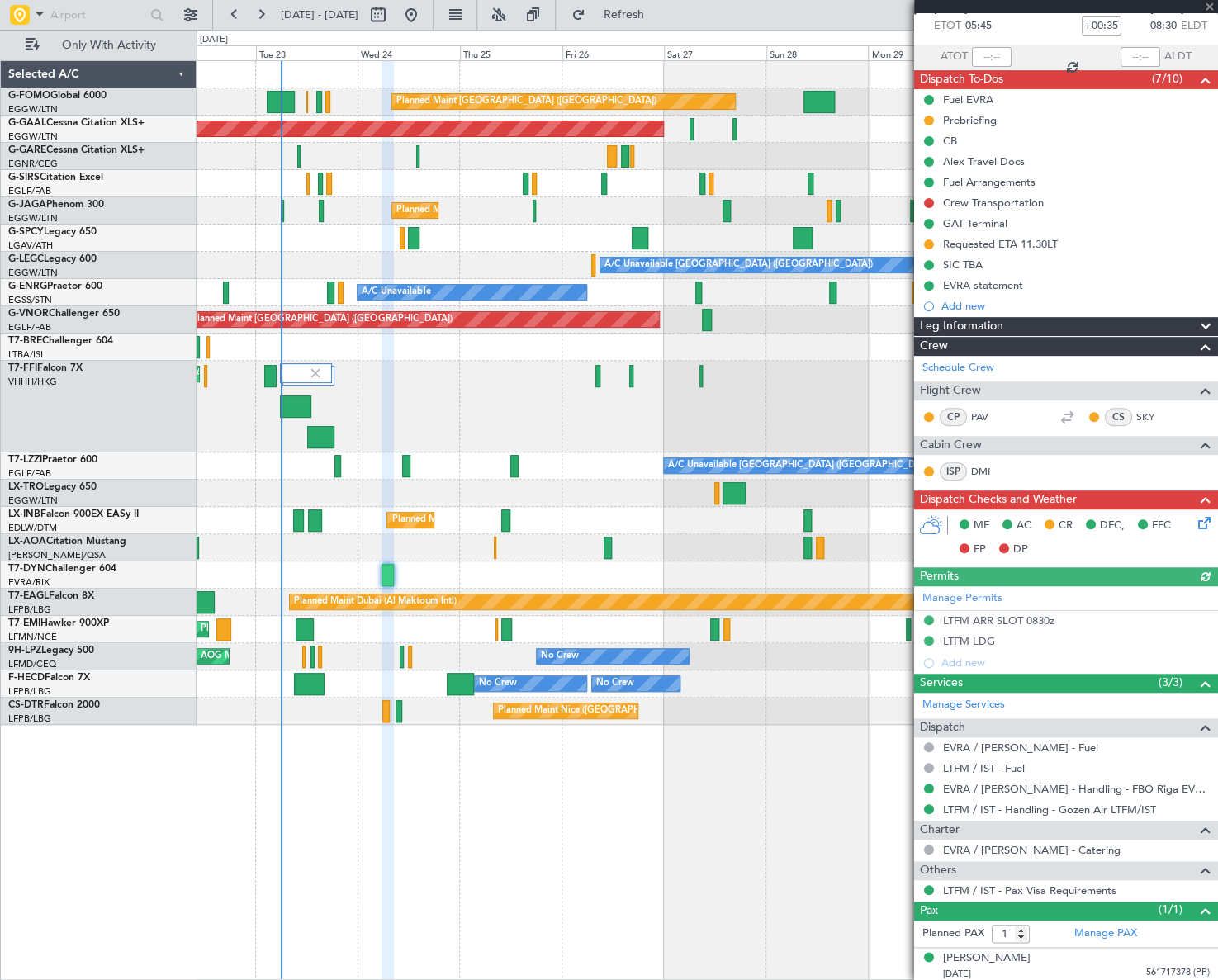
scroll to position [93, 0]
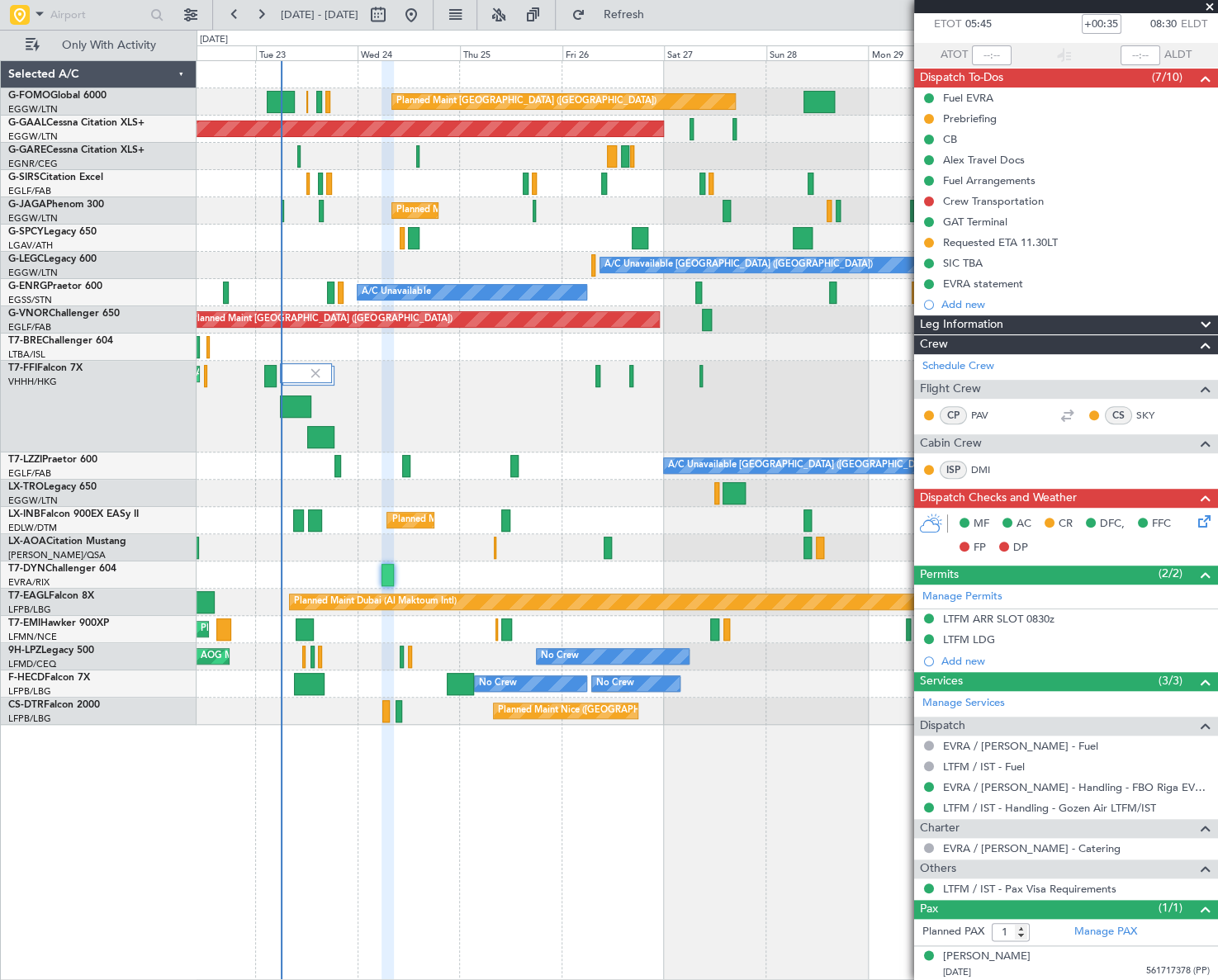
click at [1195, 522] on icon at bounding box center [1201, 519] width 13 height 13
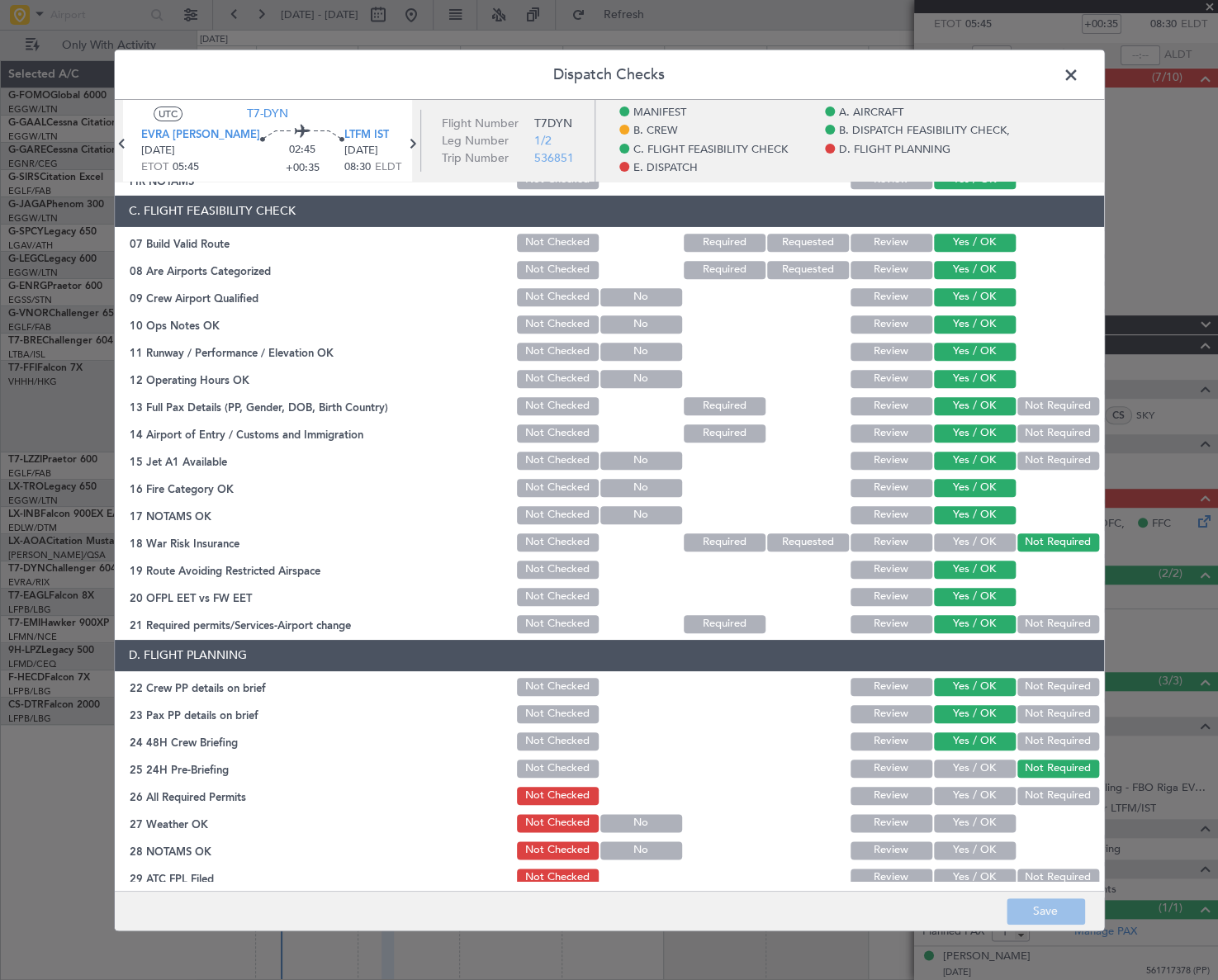
scroll to position [375, 0]
click at [1079, 74] on span at bounding box center [1079, 78] width 0 height 33
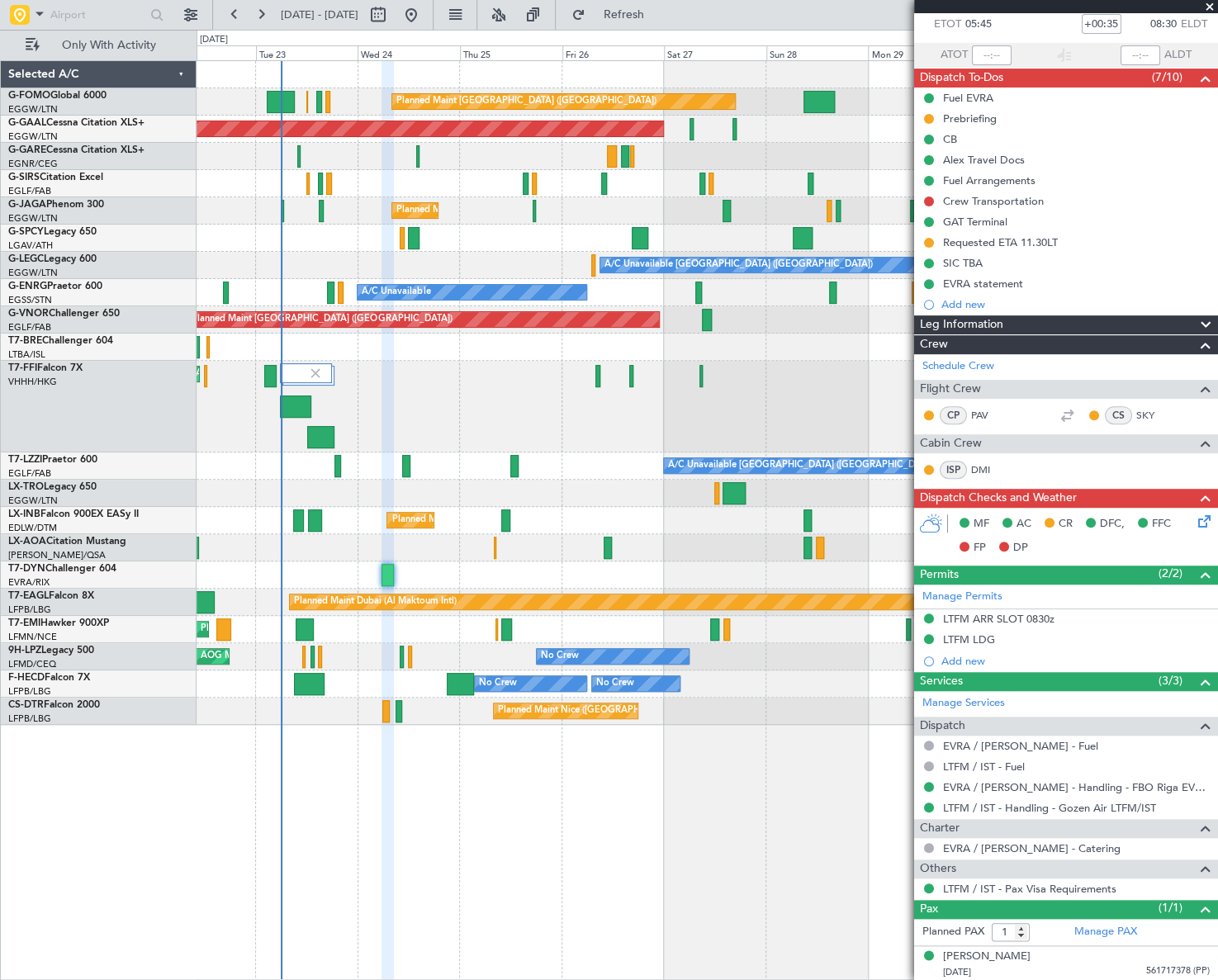
click at [398, 655] on div "No Crew AOG Maint Cannes (Mandelieu)" at bounding box center [706, 657] width 1020 height 27
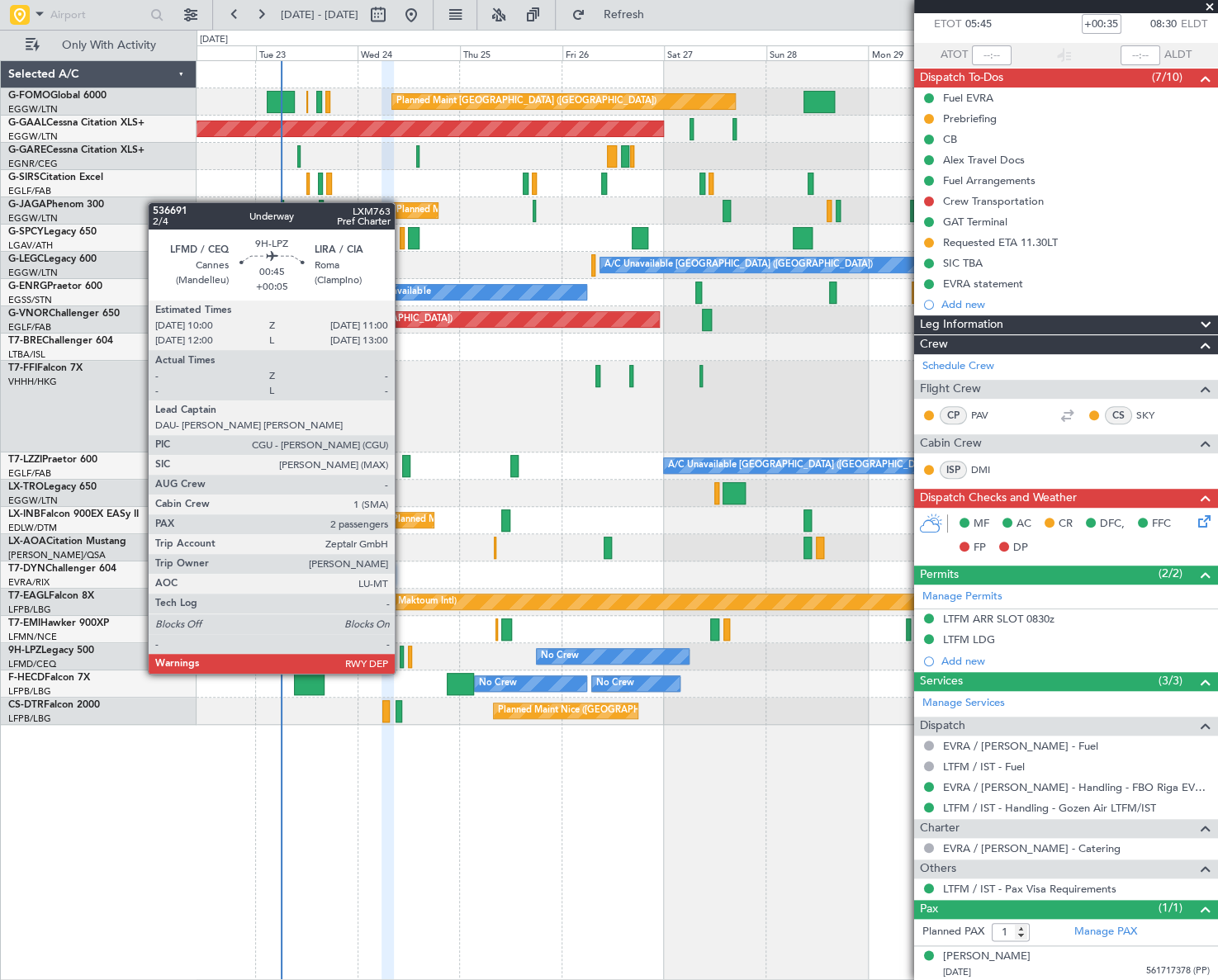
click at [402, 657] on div at bounding box center [402, 656] width 5 height 22
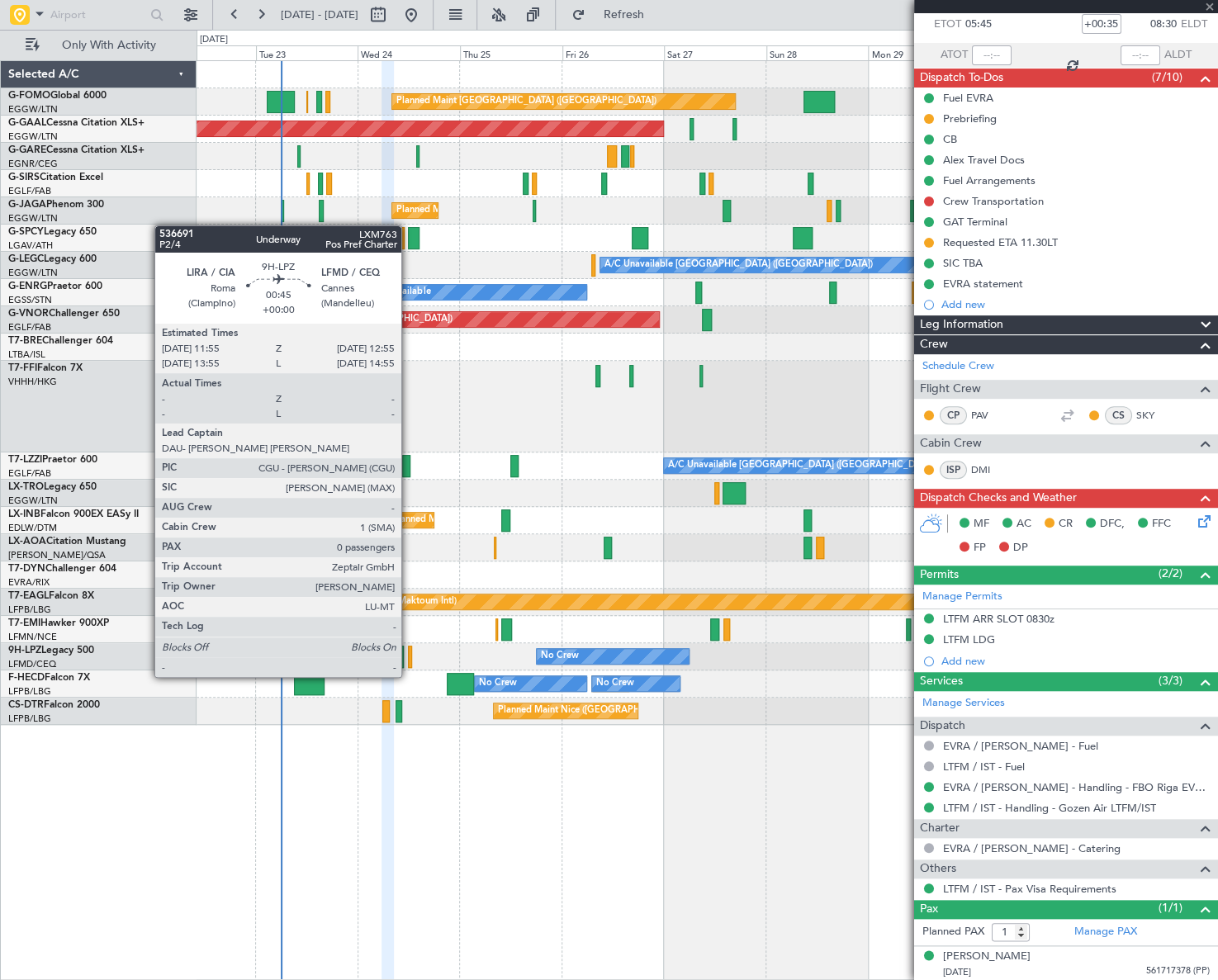
type input "+00:05"
type input "2"
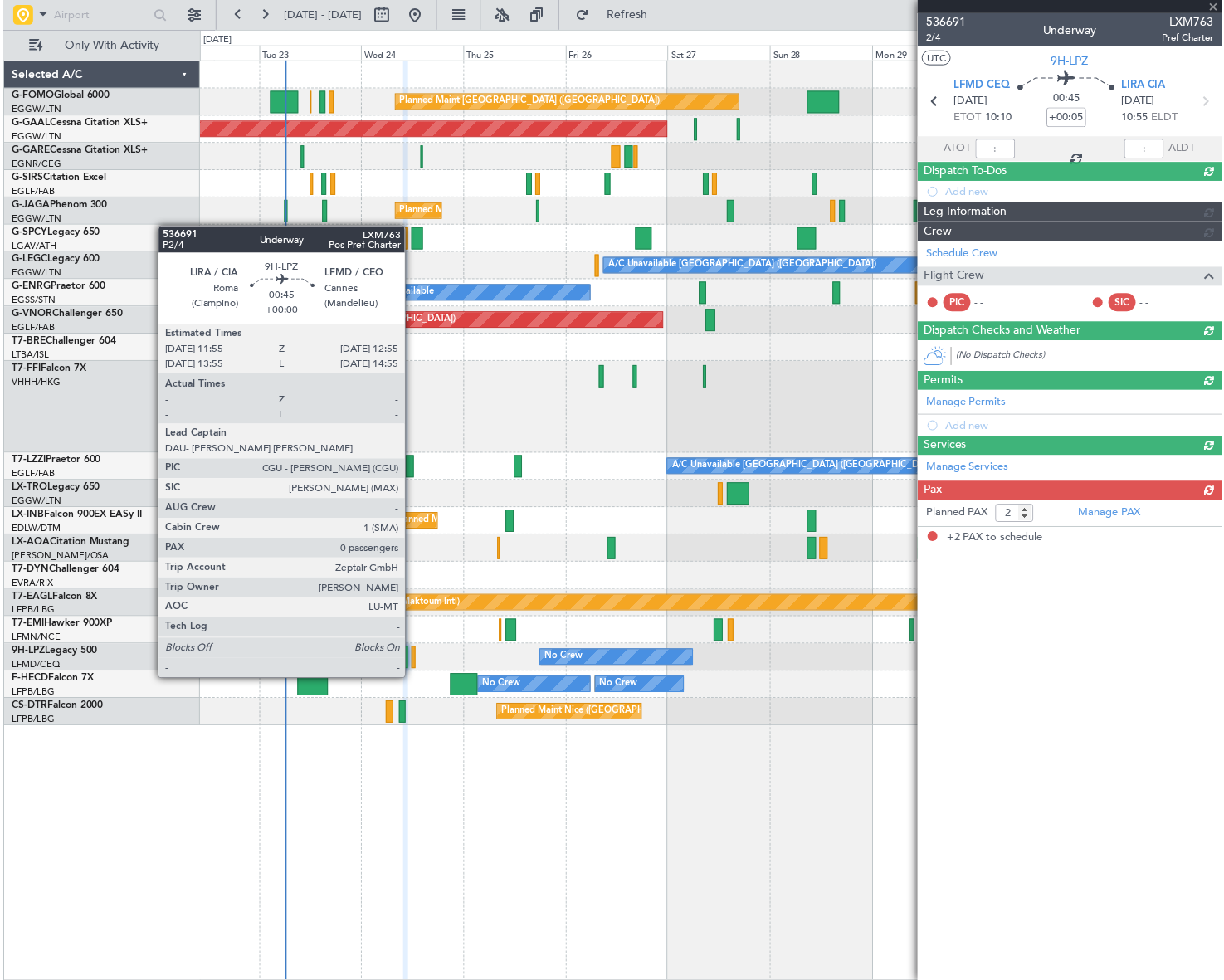
scroll to position [0, 0]
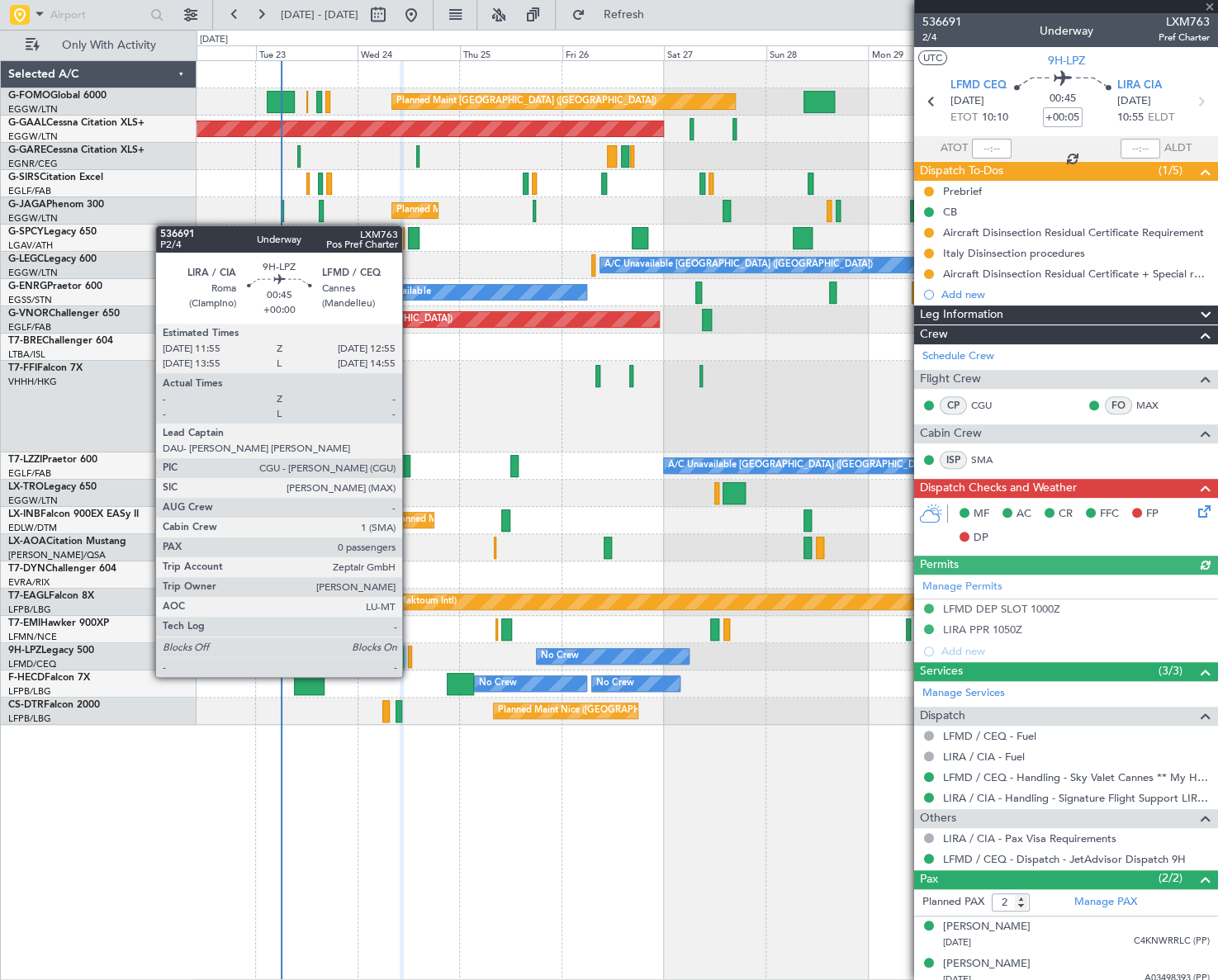
click at [410, 661] on div at bounding box center [410, 656] width 5 height 22
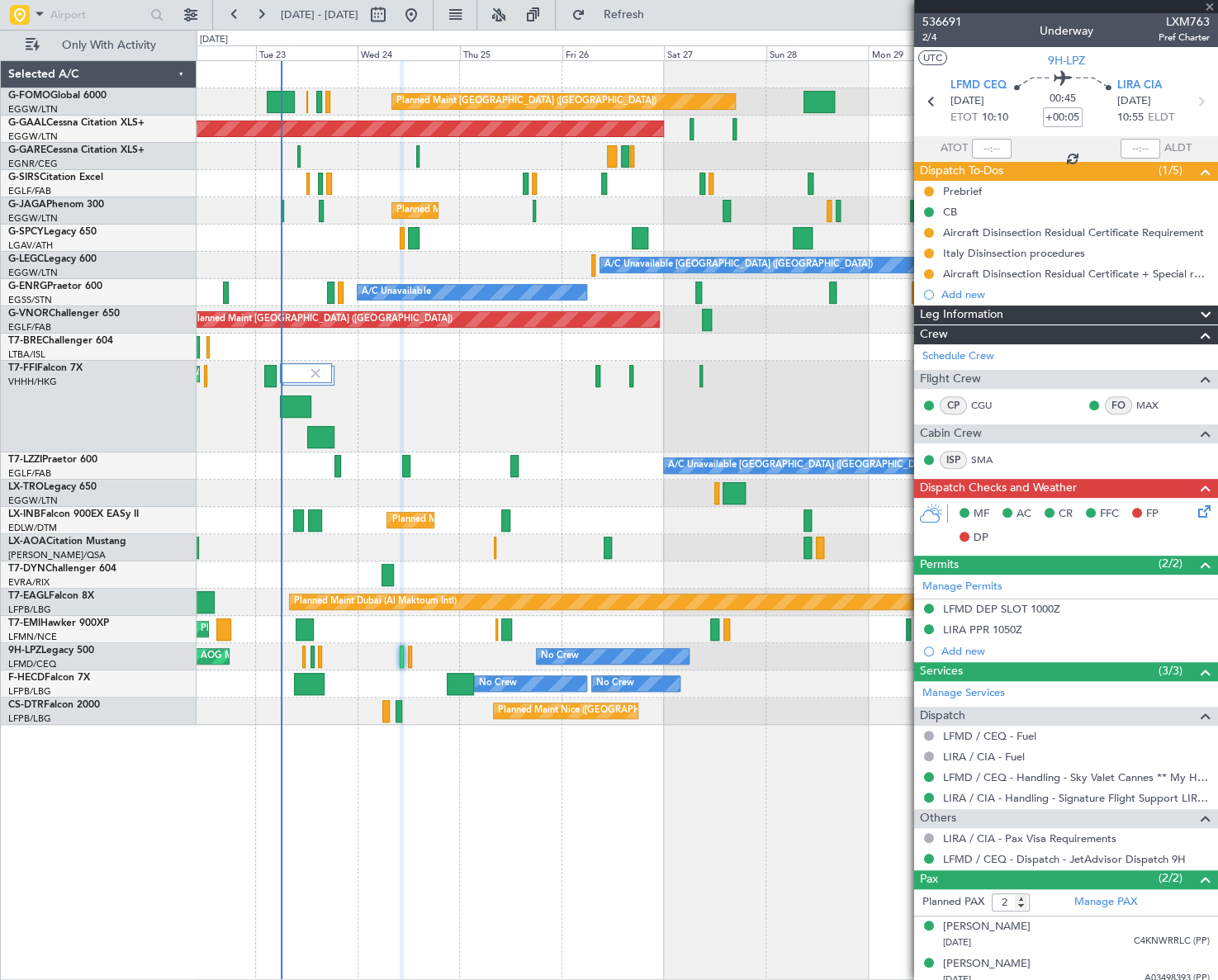
type input "0"
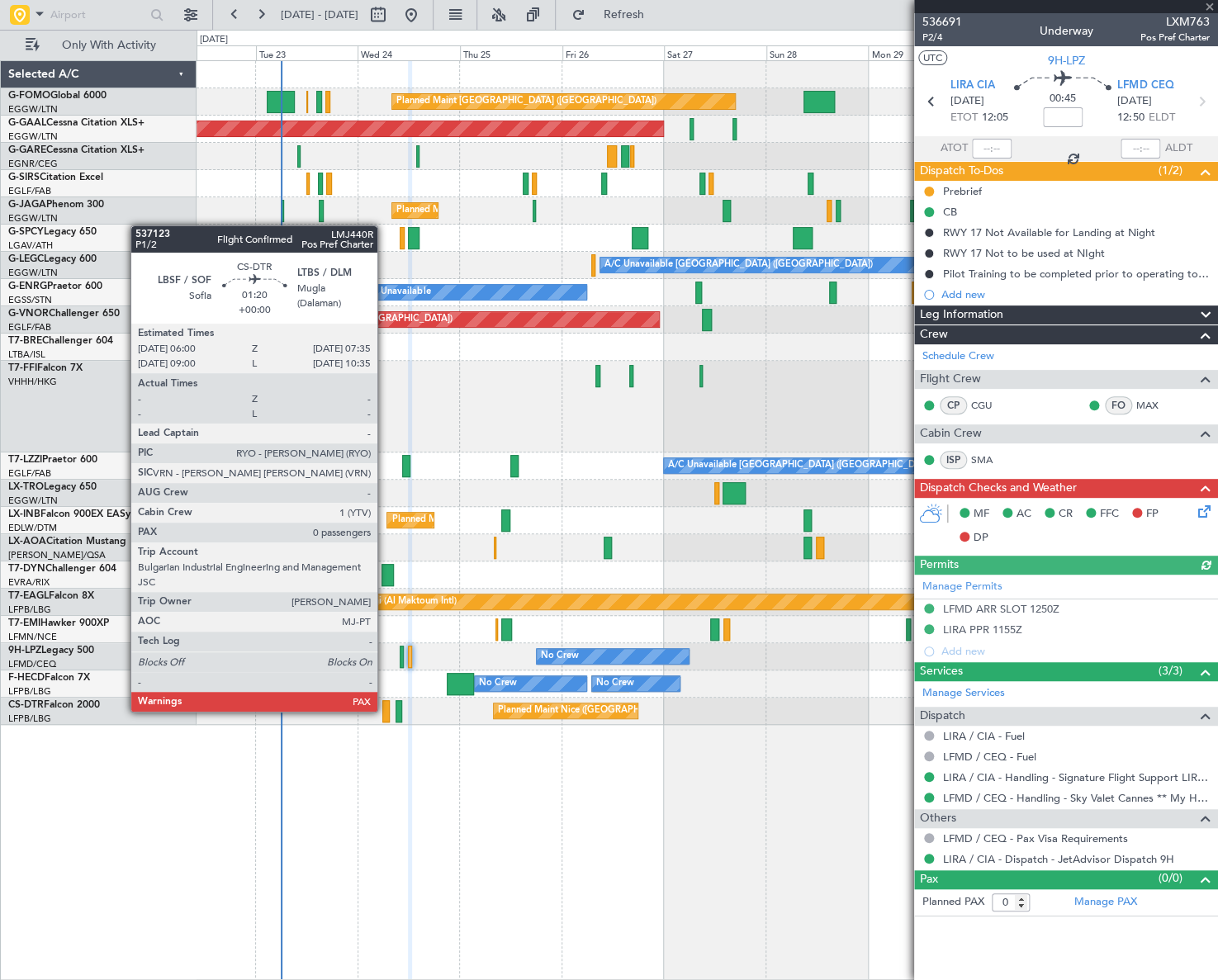
click at [385, 710] on div at bounding box center [386, 711] width 7 height 22
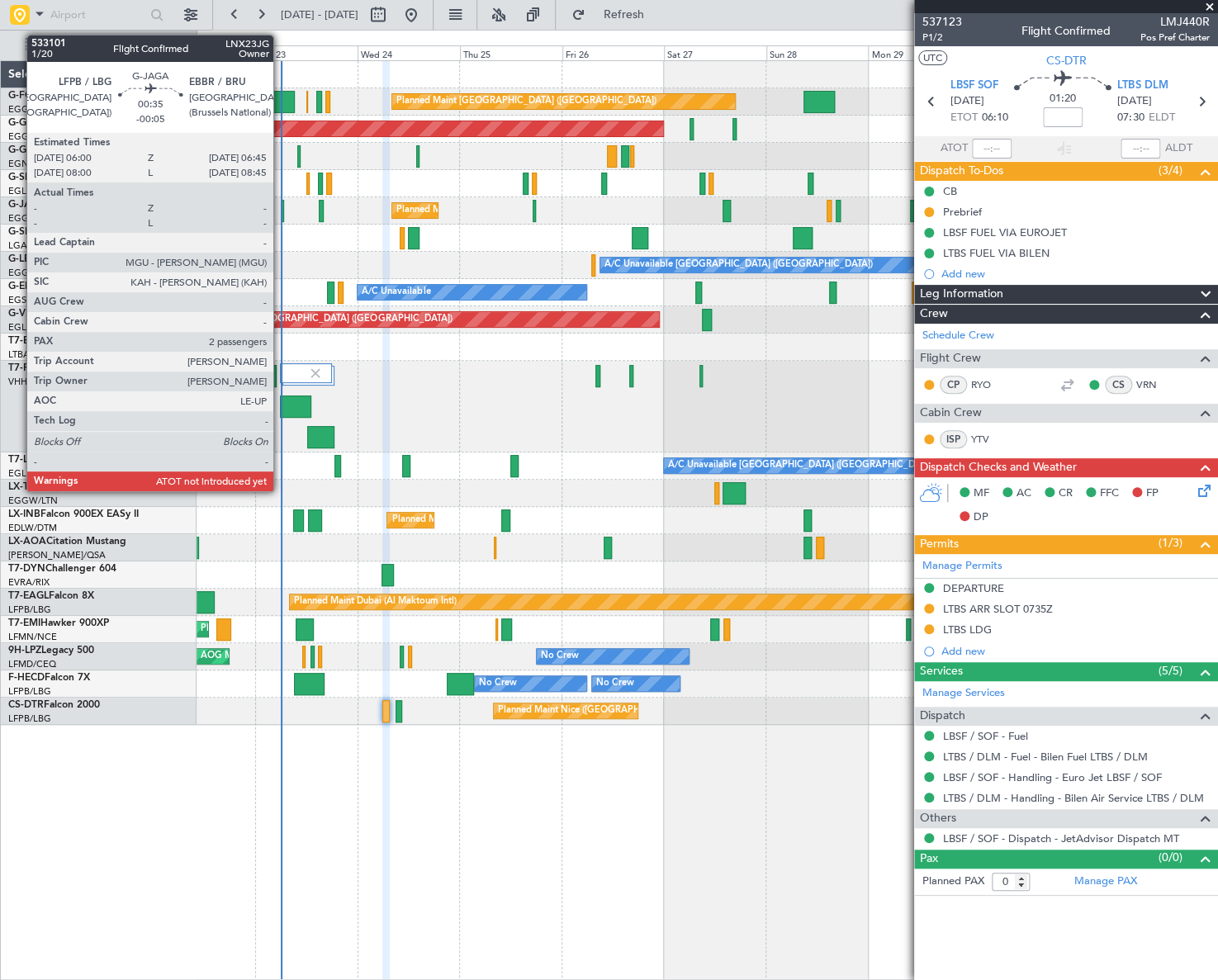
click at [281, 211] on div at bounding box center [283, 211] width 4 height 22
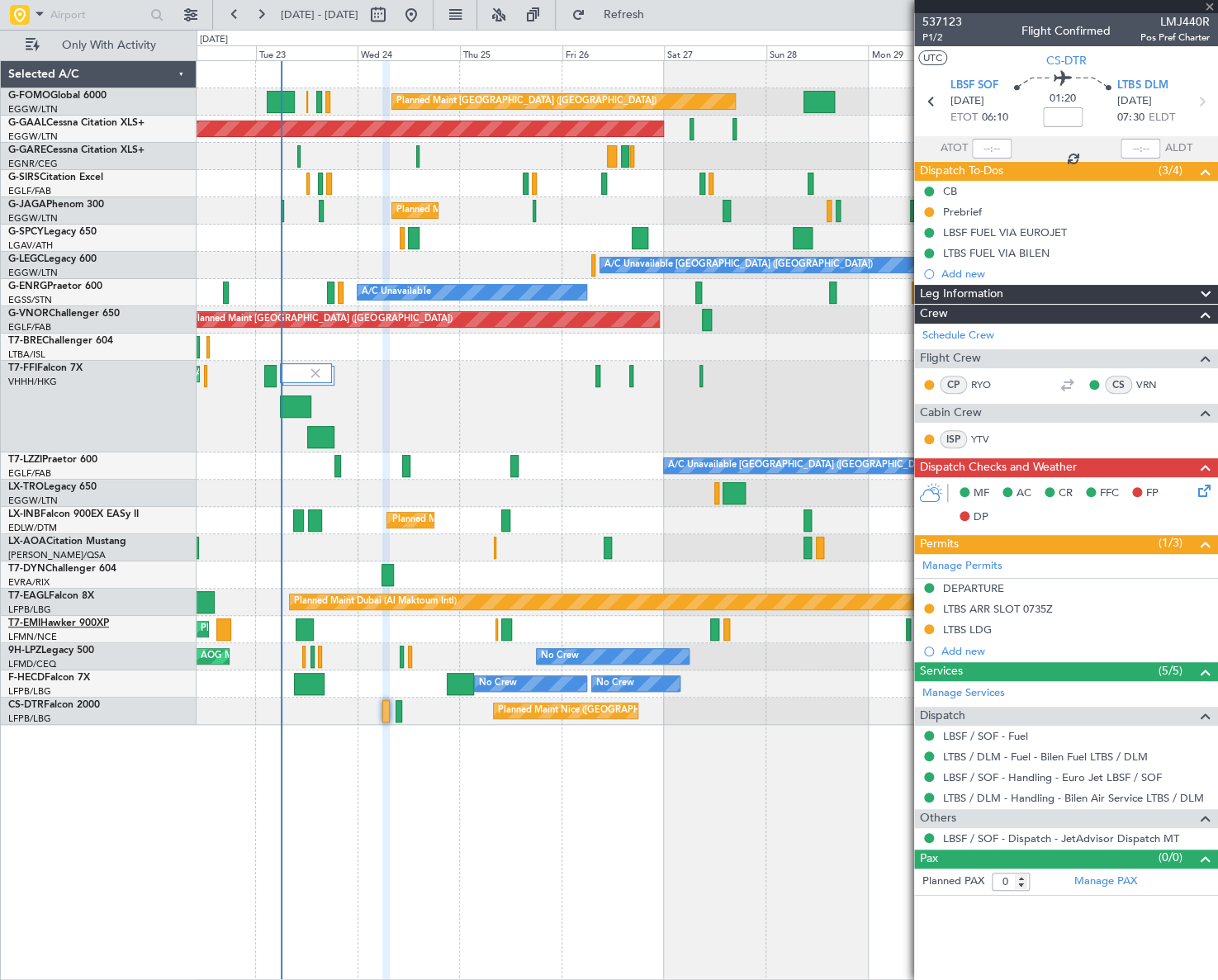
type input "-00:05"
type input "2"
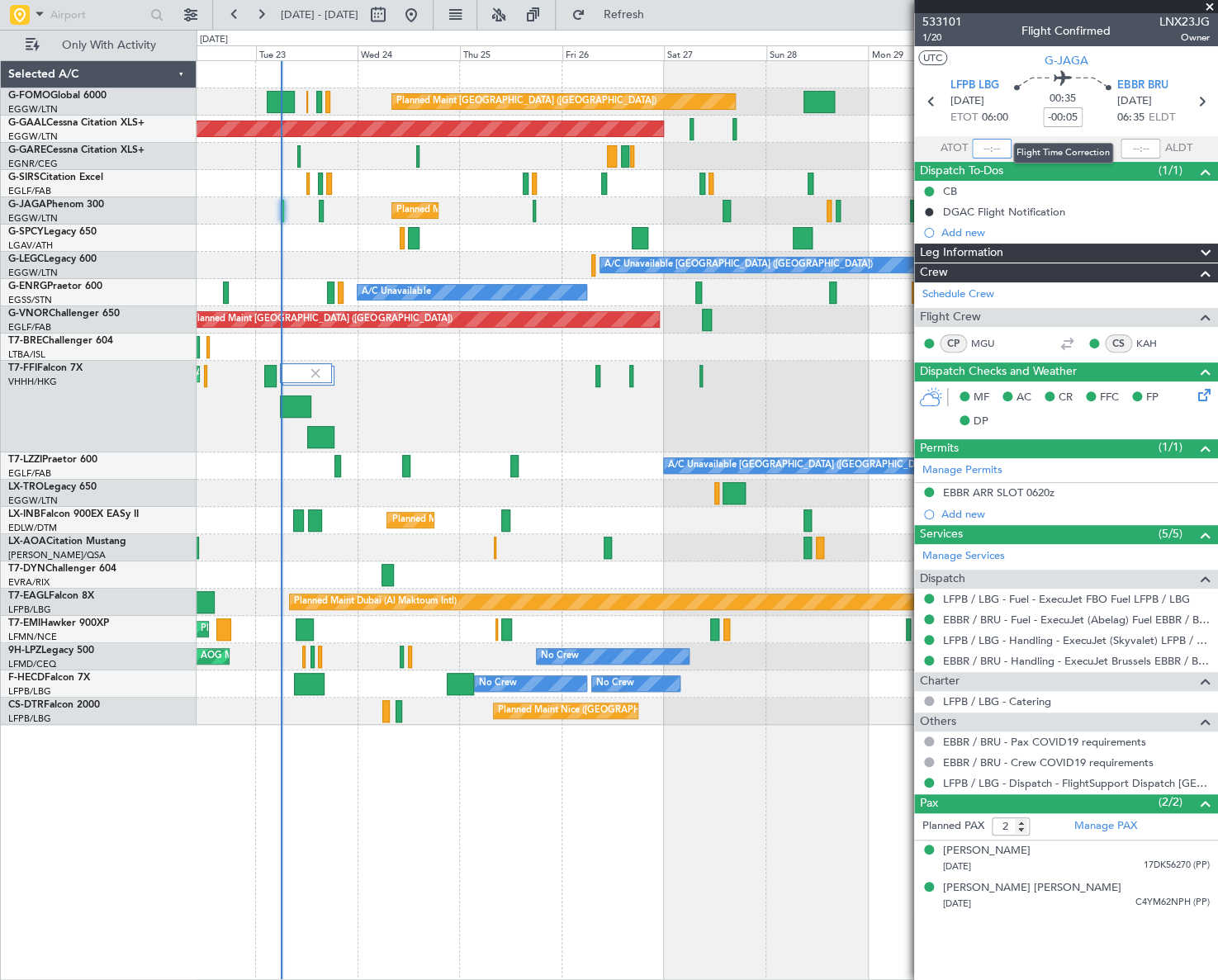
drag, startPoint x: 993, startPoint y: 144, endPoint x: 1001, endPoint y: 153, distance: 12.0
click at [993, 144] on input "text" at bounding box center [992, 148] width 39 height 20
click at [618, 790] on div "Planned Maint London (Luton) Planned Maint Dusseldorf Owner Planned Maint Londo…" at bounding box center [707, 520] width 1021 height 920
type input "06:08"
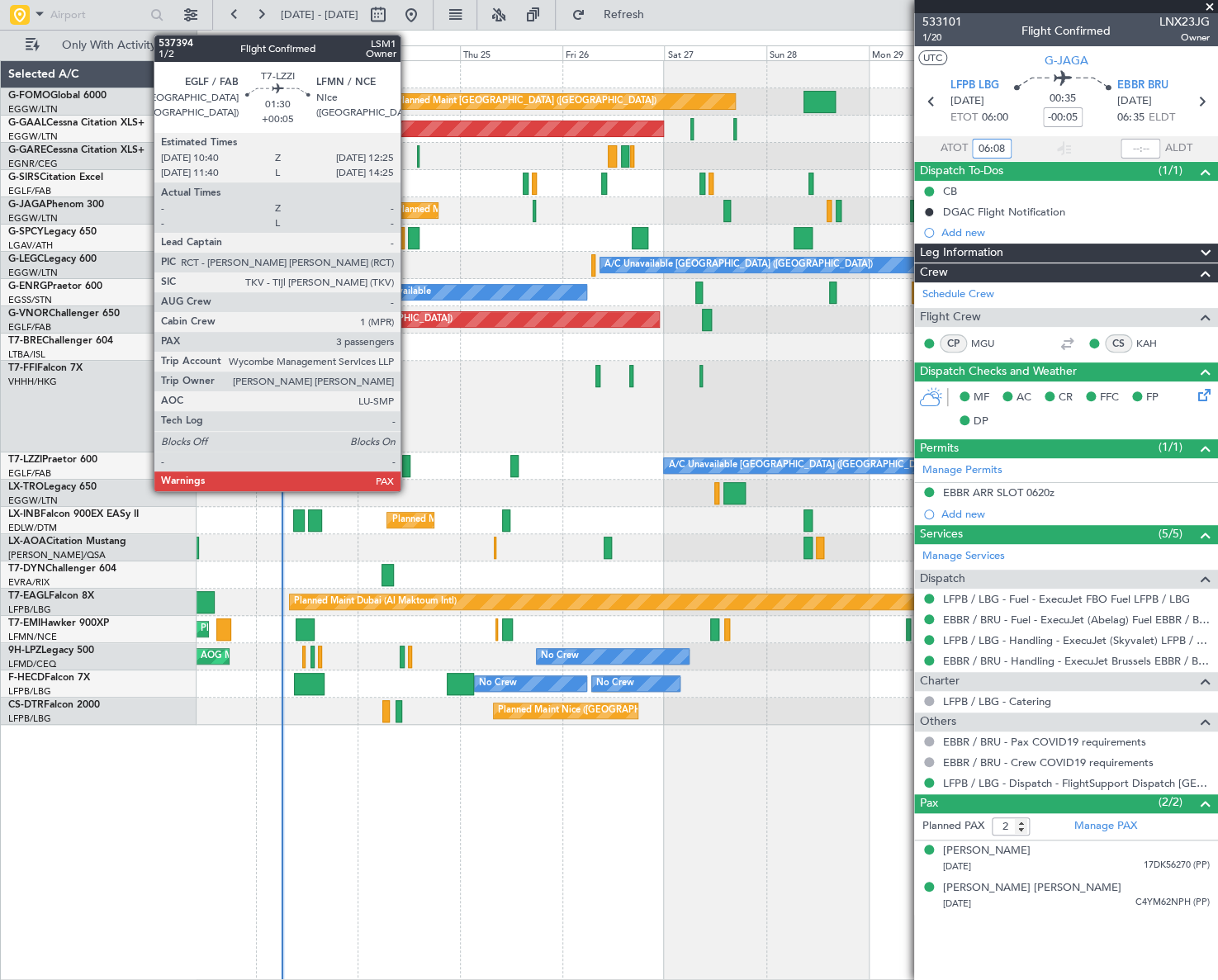
click at [408, 462] on div at bounding box center [406, 466] width 8 height 22
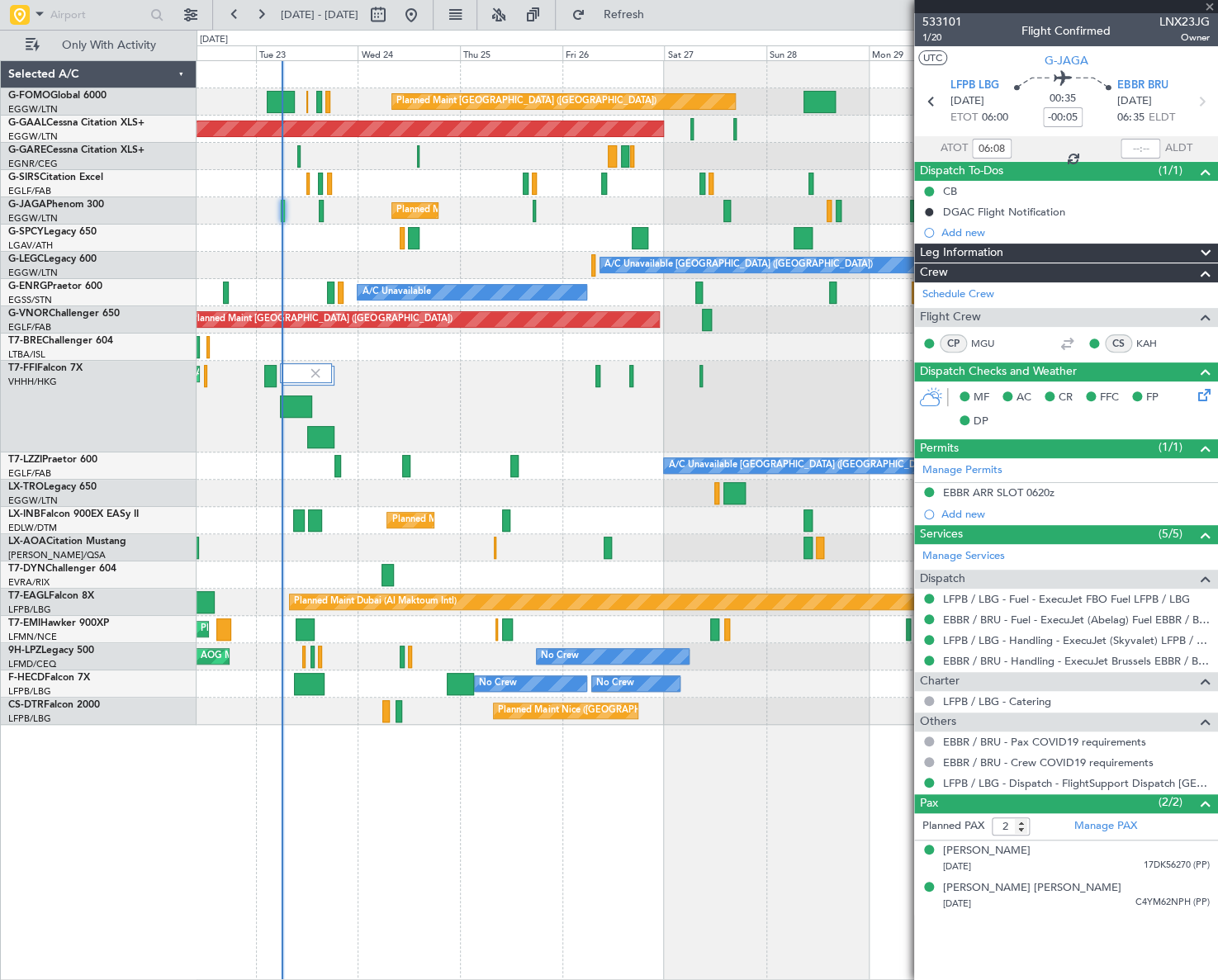
type input "+00:05"
type input "3"
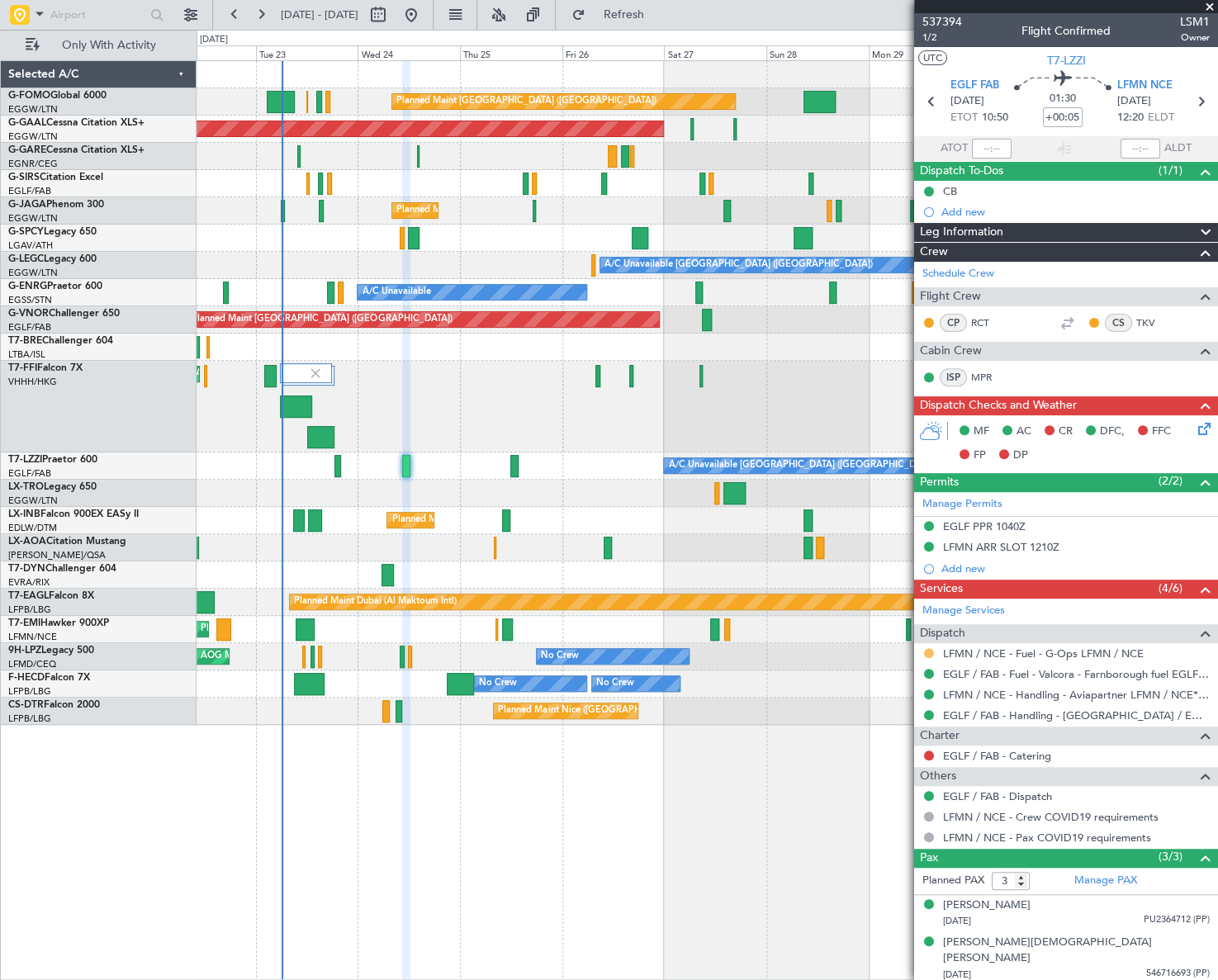
click at [930, 650] on button at bounding box center [929, 653] width 10 height 10
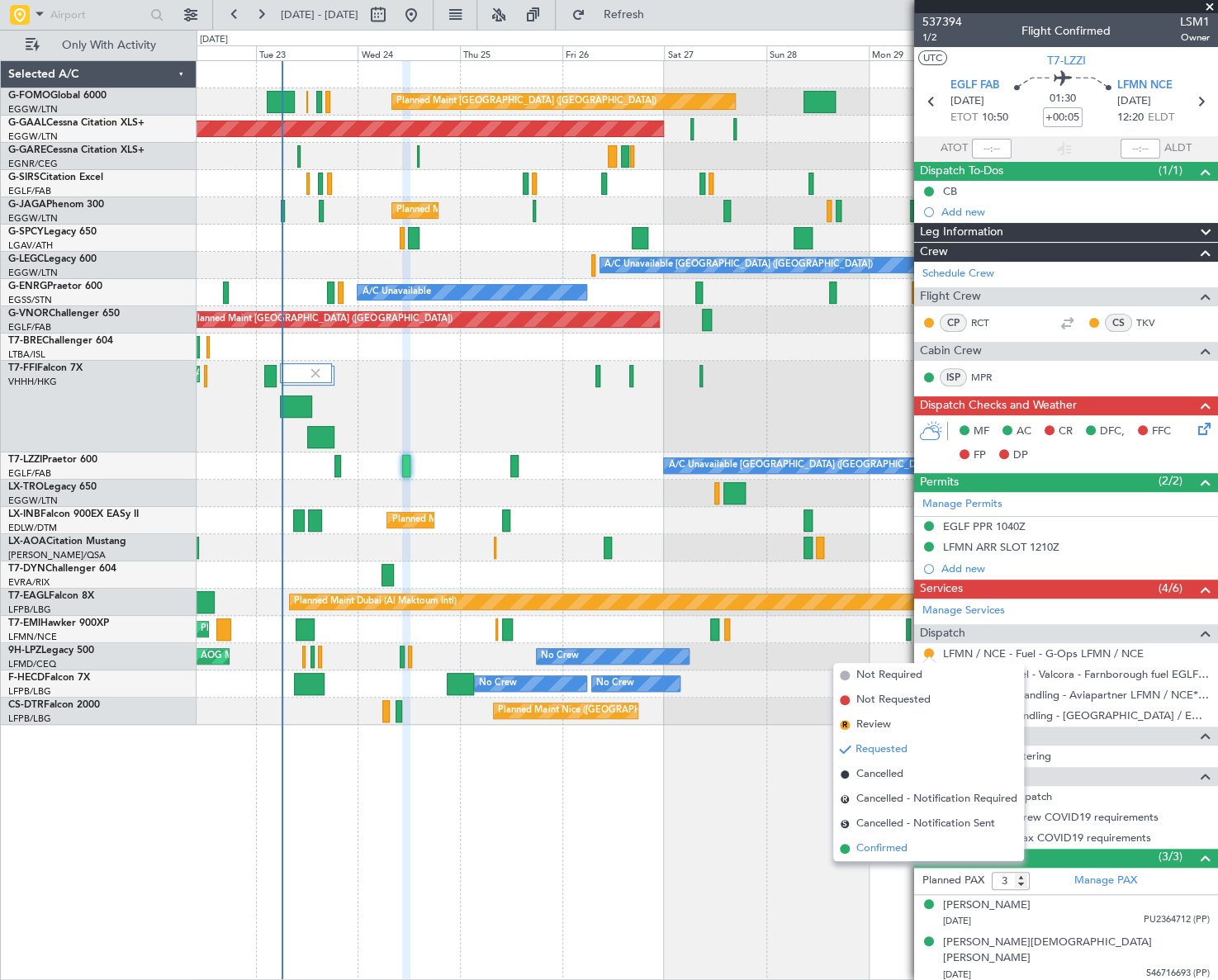
click at [864, 849] on span "Confirmed" at bounding box center [882, 849] width 51 height 16
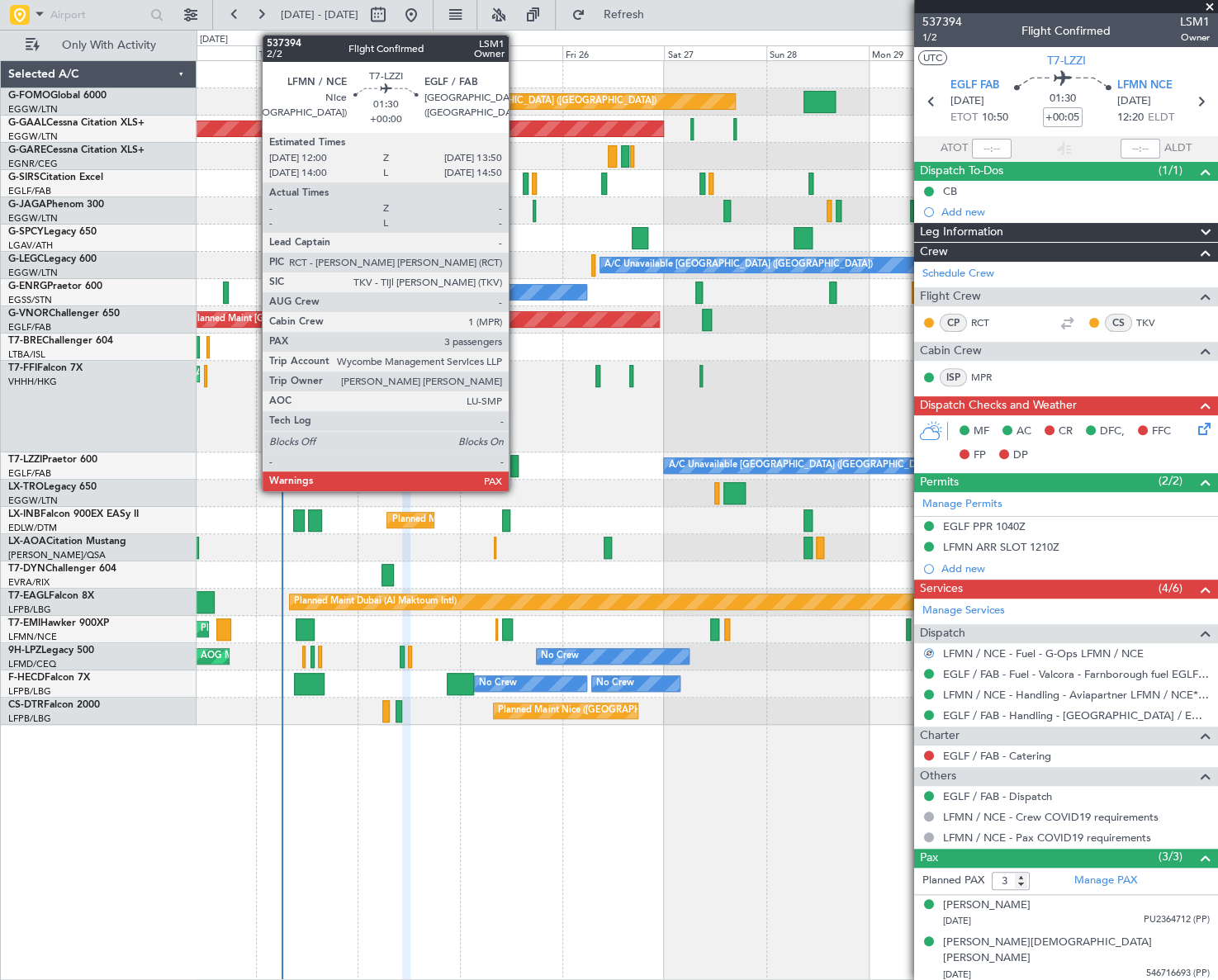
click at [516, 465] on div at bounding box center [514, 466] width 8 height 22
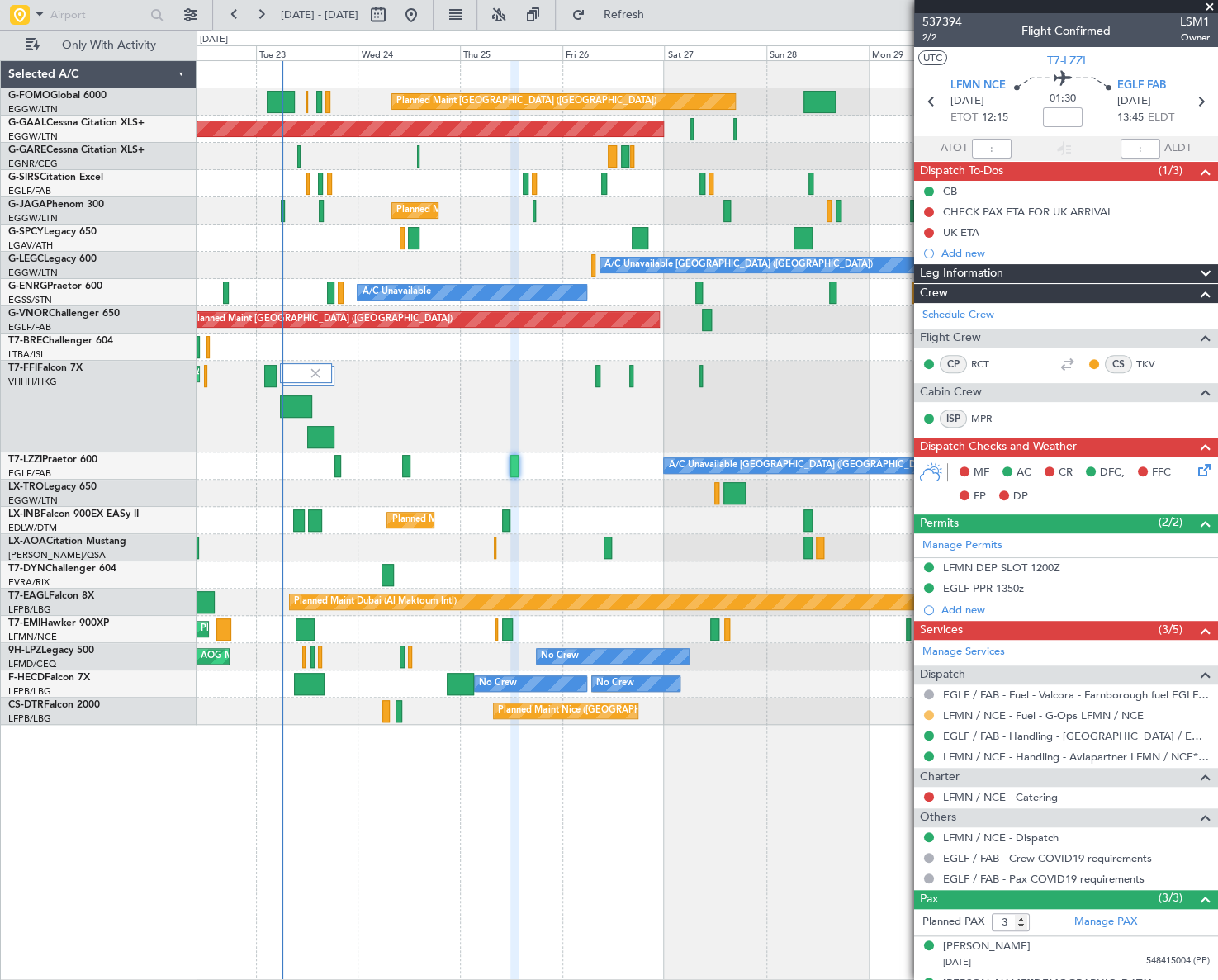
click at [930, 714] on button at bounding box center [929, 714] width 10 height 10
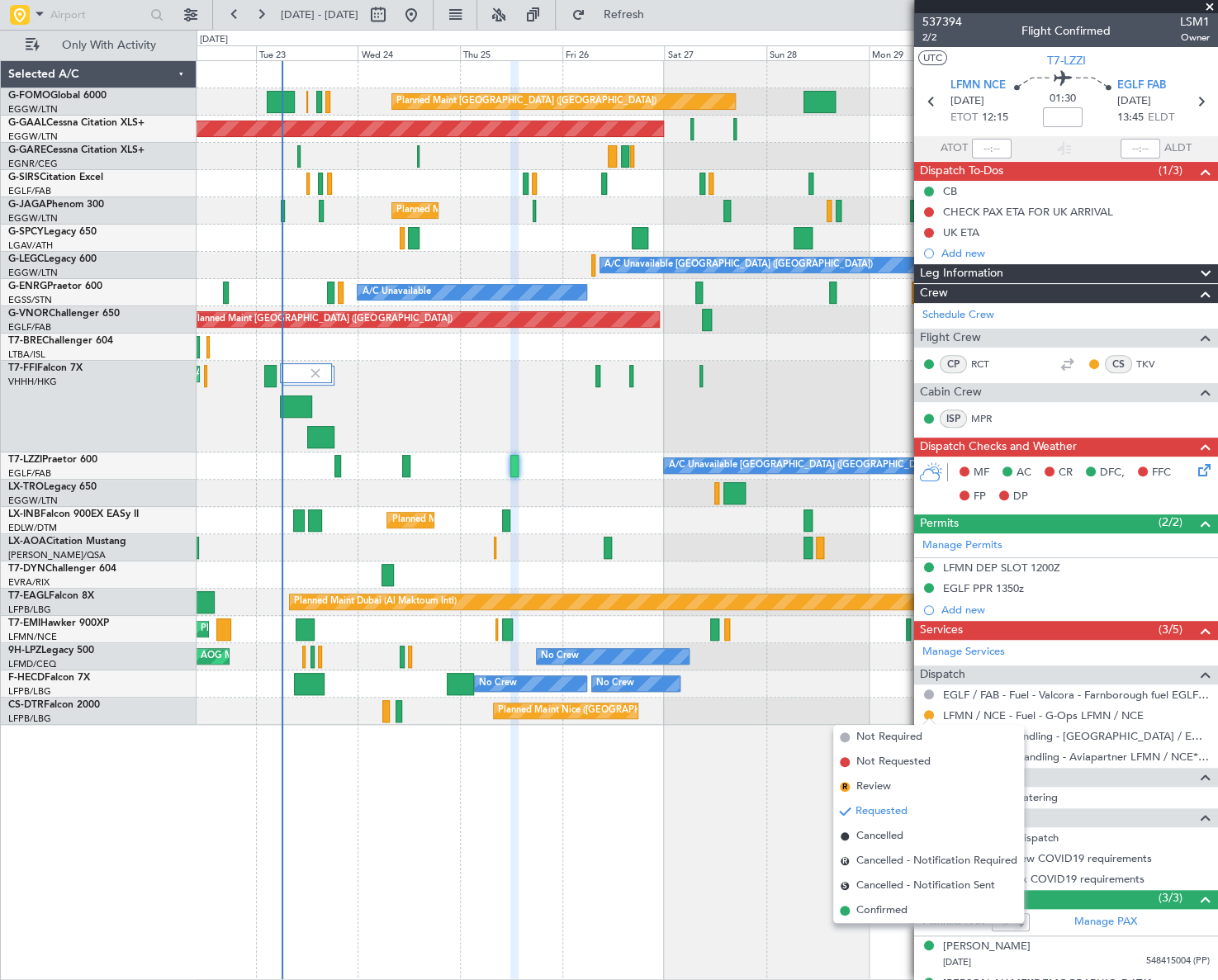
click at [869, 911] on span "Confirmed" at bounding box center [882, 911] width 51 height 16
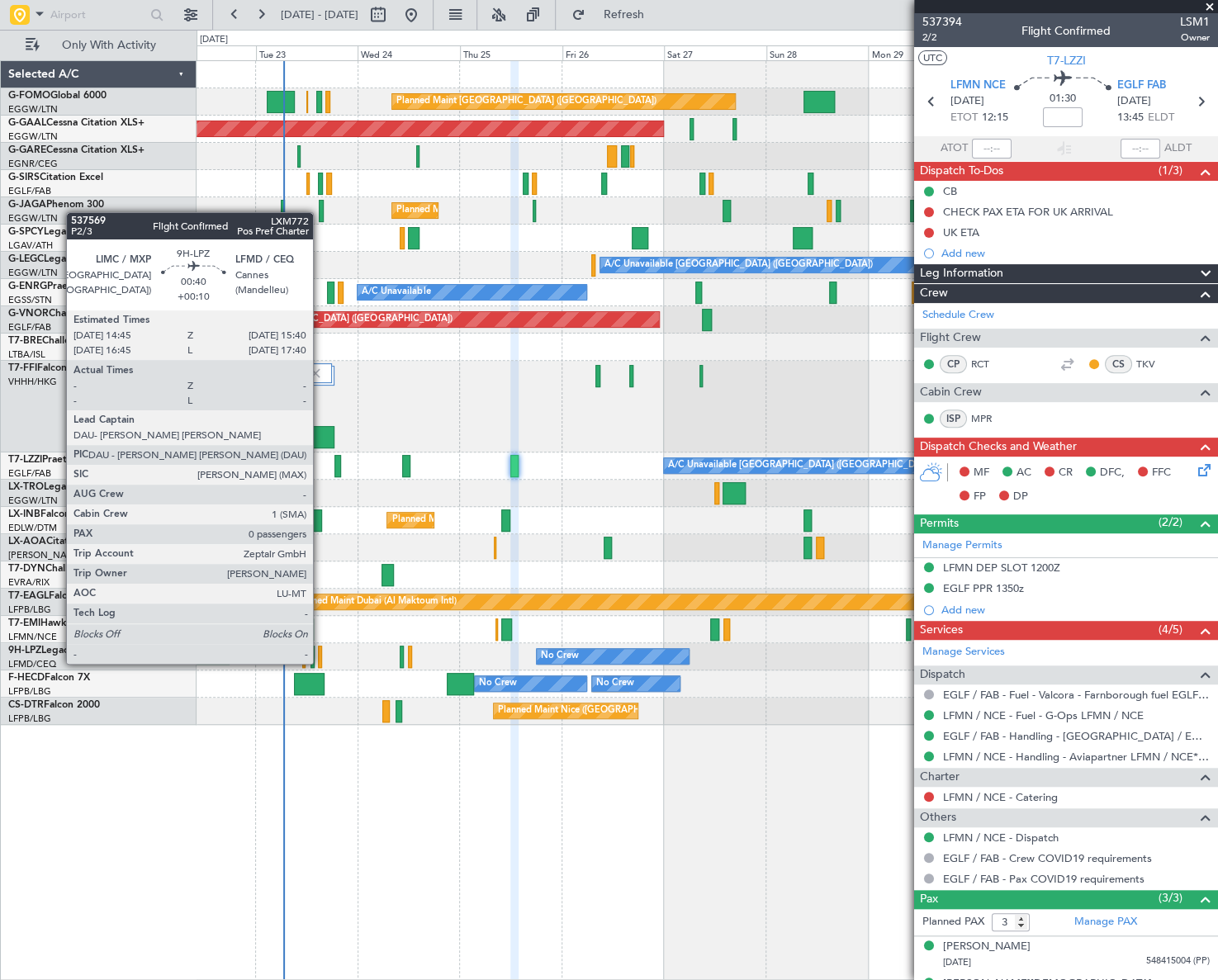
click at [320, 647] on div at bounding box center [320, 656] width 4 height 22
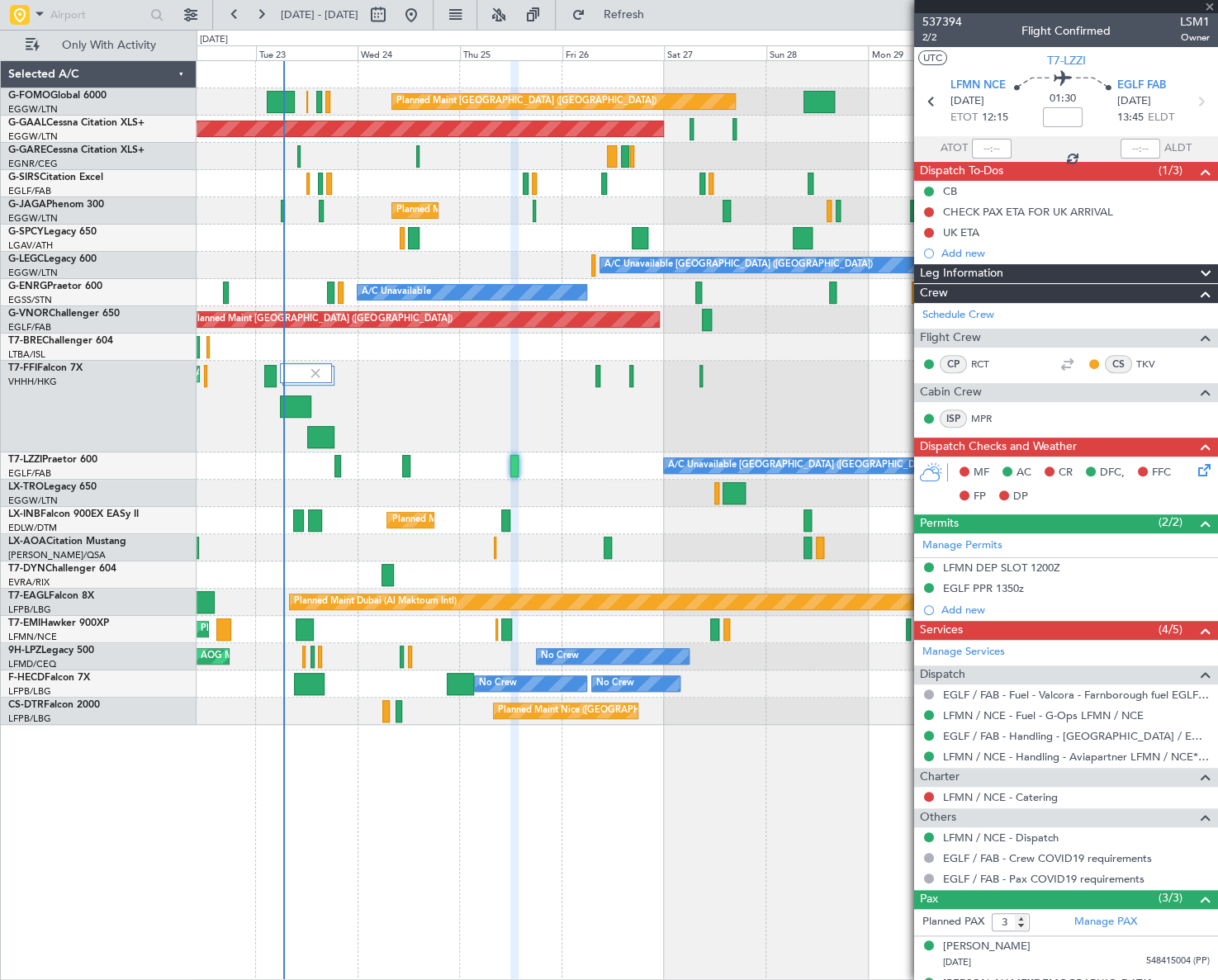
type input "+00:10"
type input "0"
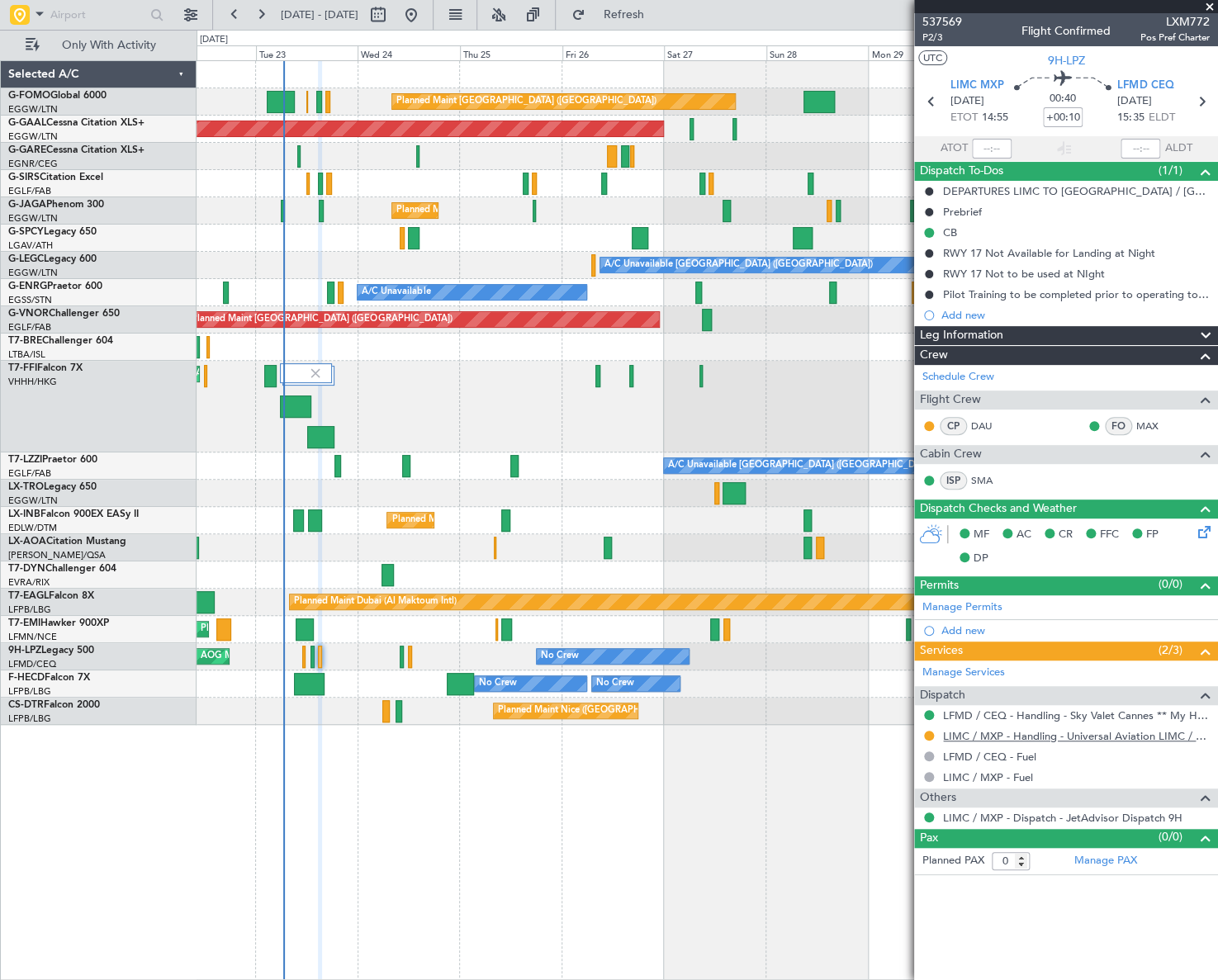
click at [1116, 734] on link "LIMC / MXP - Handling - Universal Aviation LIMC / MXP" at bounding box center [1077, 737] width 266 height 14
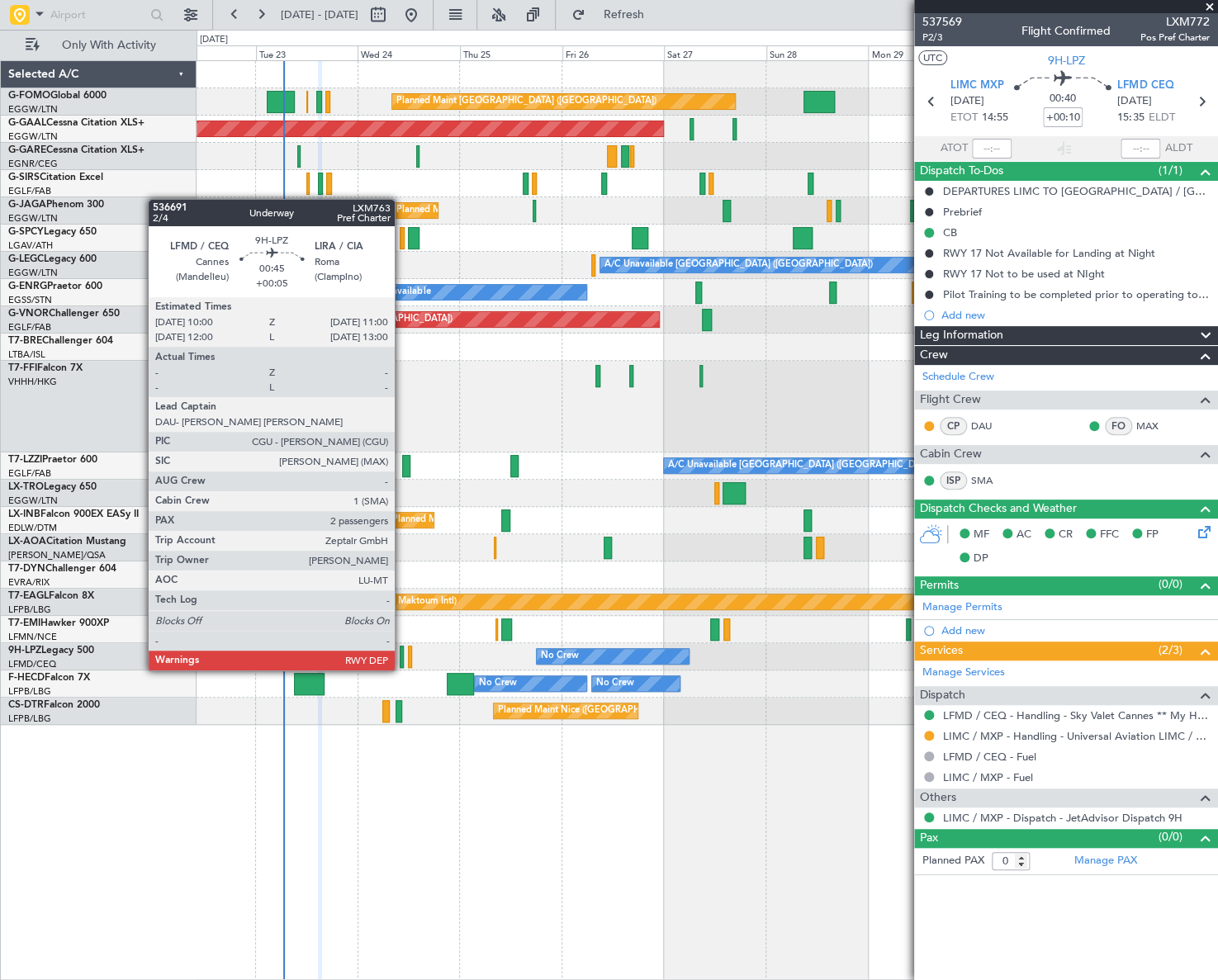
click at [400, 655] on div at bounding box center [402, 656] width 5 height 22
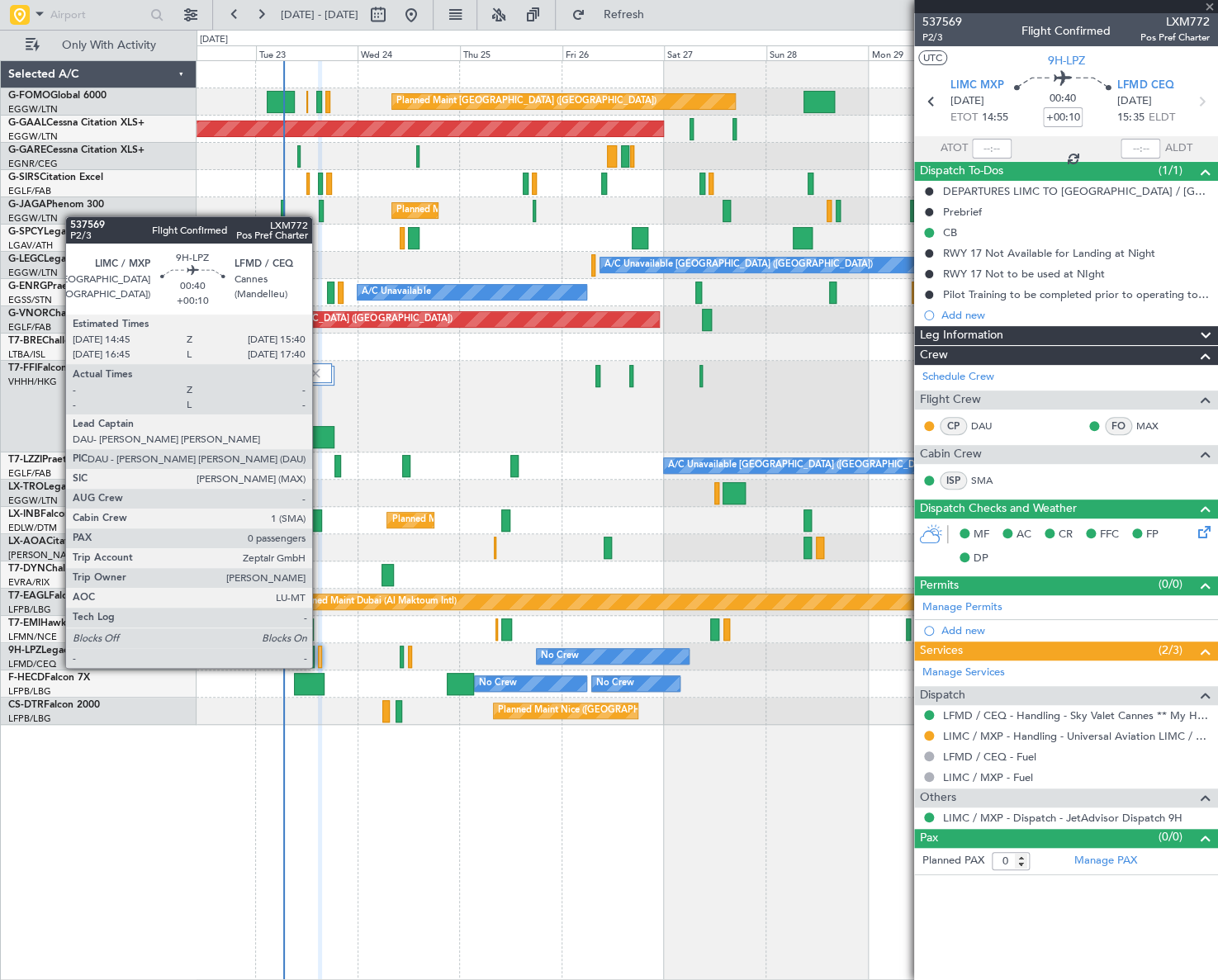
type input "+00:05"
type input "2"
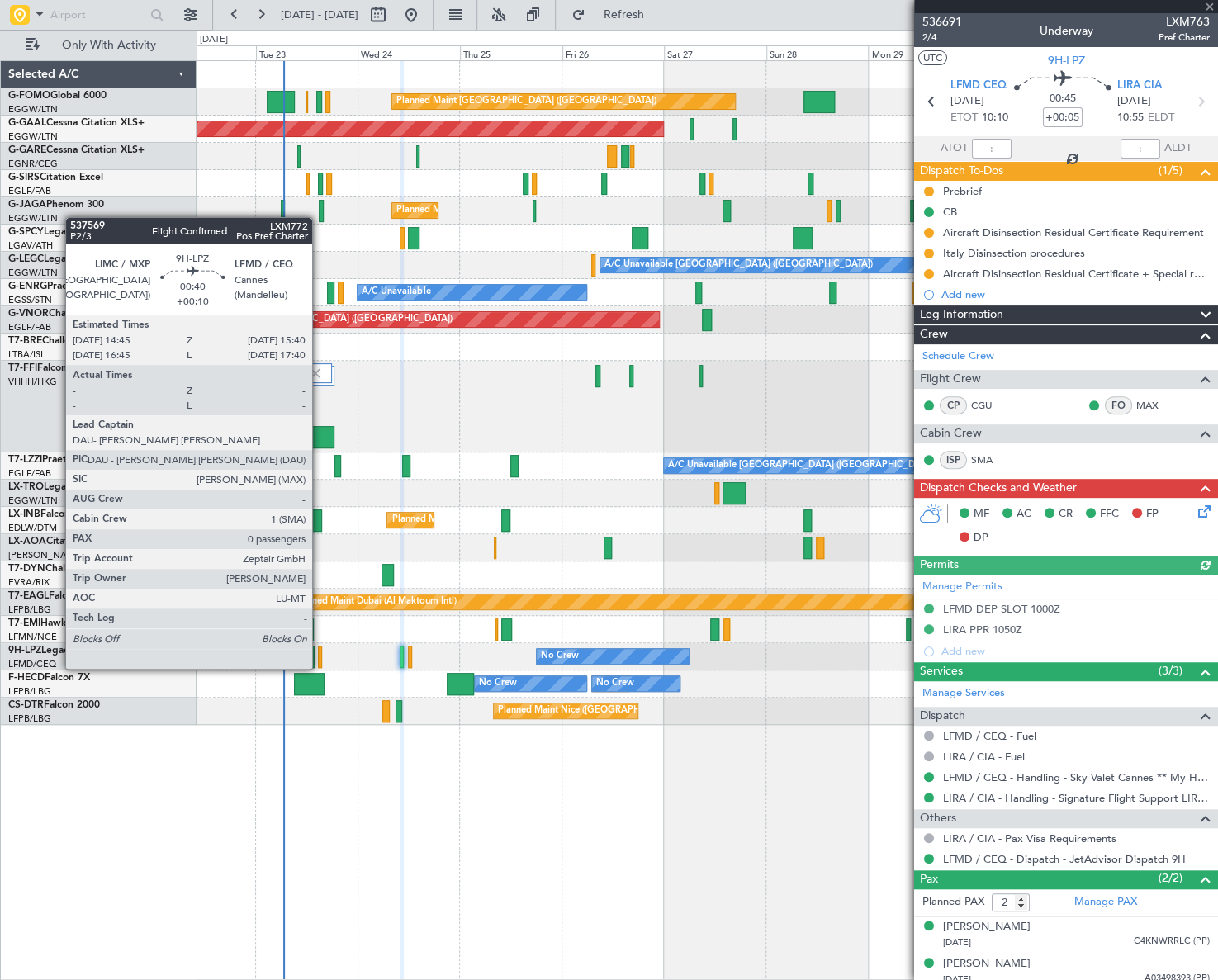
click at [319, 653] on div at bounding box center [320, 656] width 4 height 22
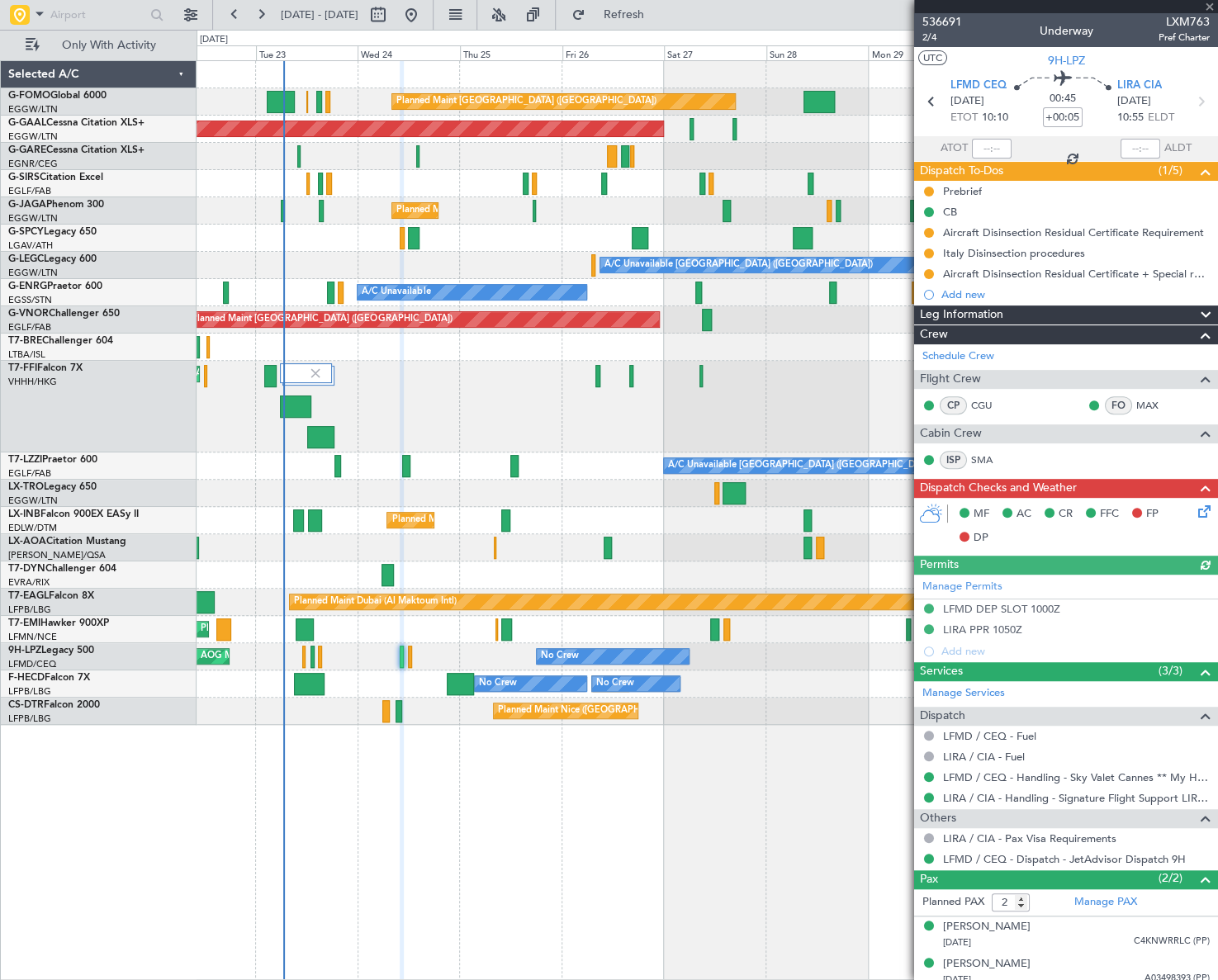
type input "+00:10"
type input "0"
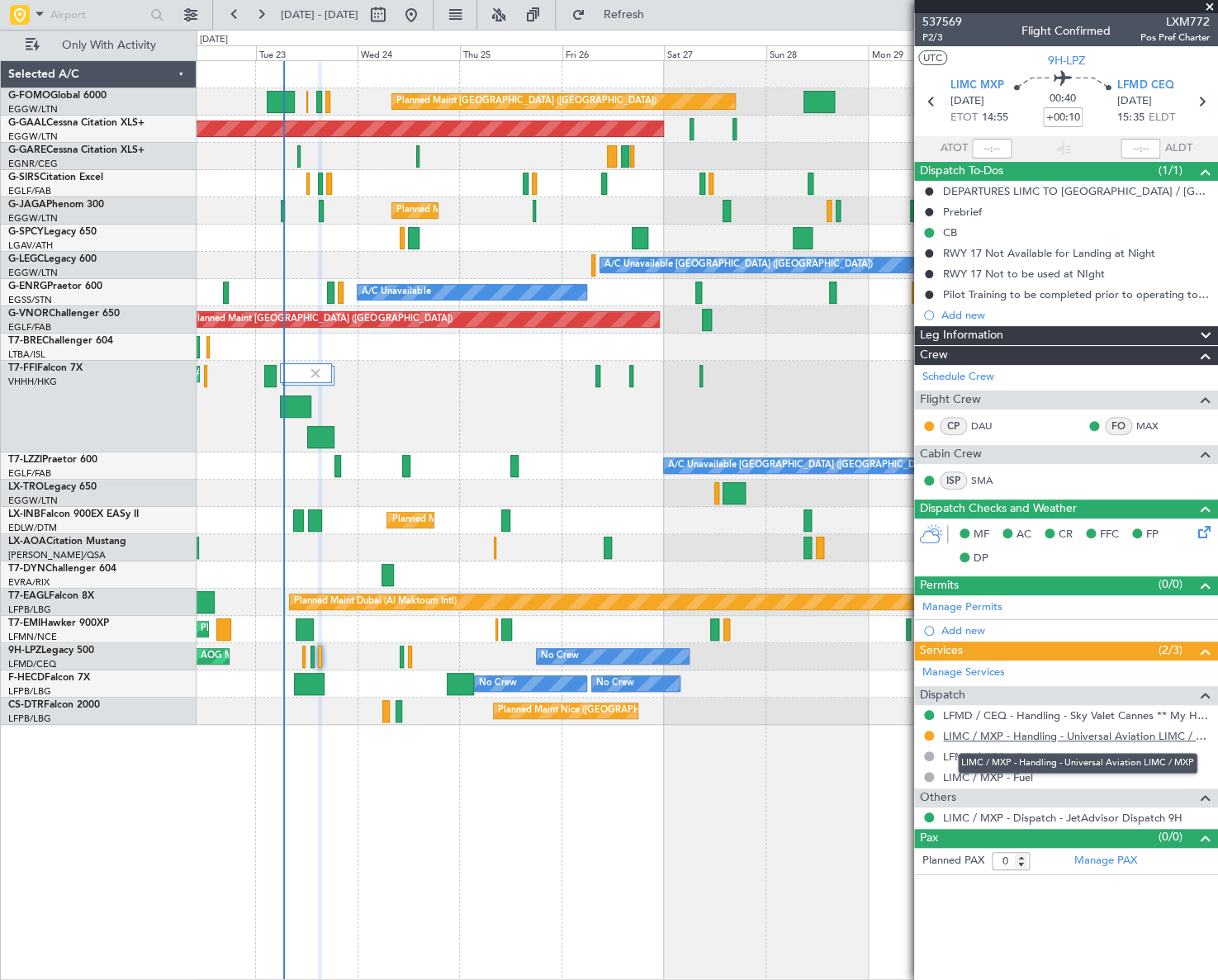
click at [1079, 733] on link "LIMC / MXP - Handling - Universal Aviation LIMC / MXP" at bounding box center [1077, 737] width 266 height 14
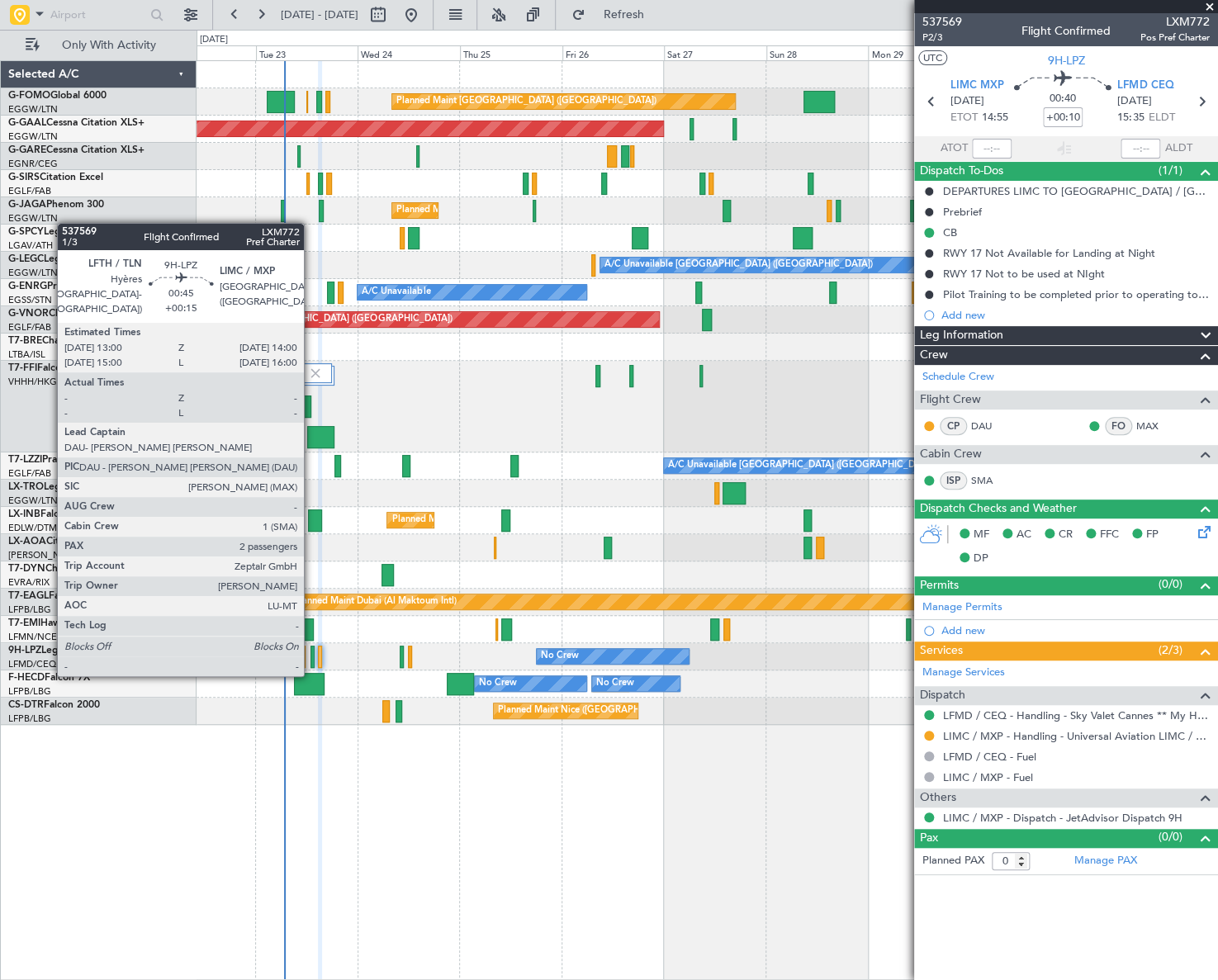
click at [311, 658] on div at bounding box center [313, 656] width 5 height 22
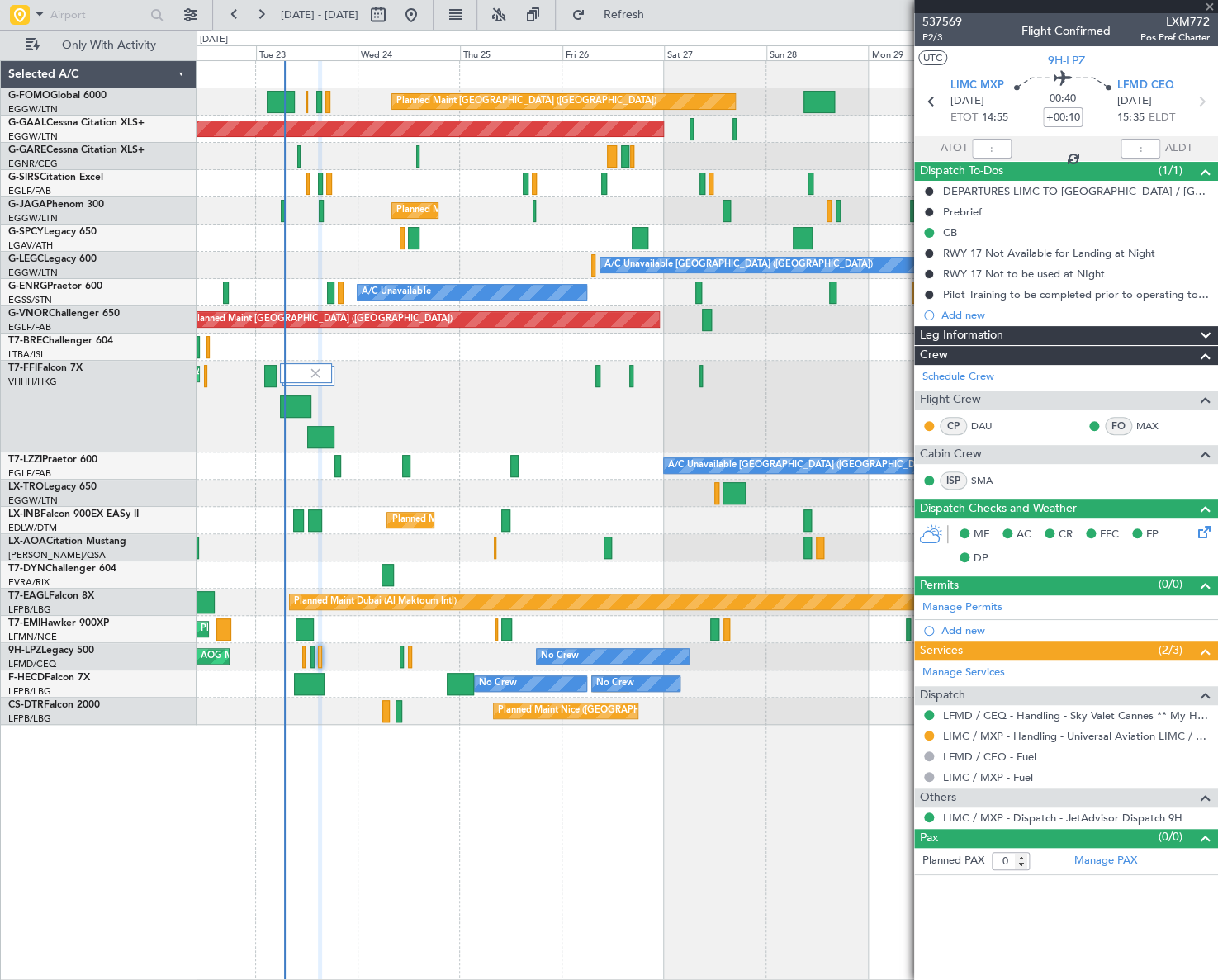
type input "+00:15"
type input "2"
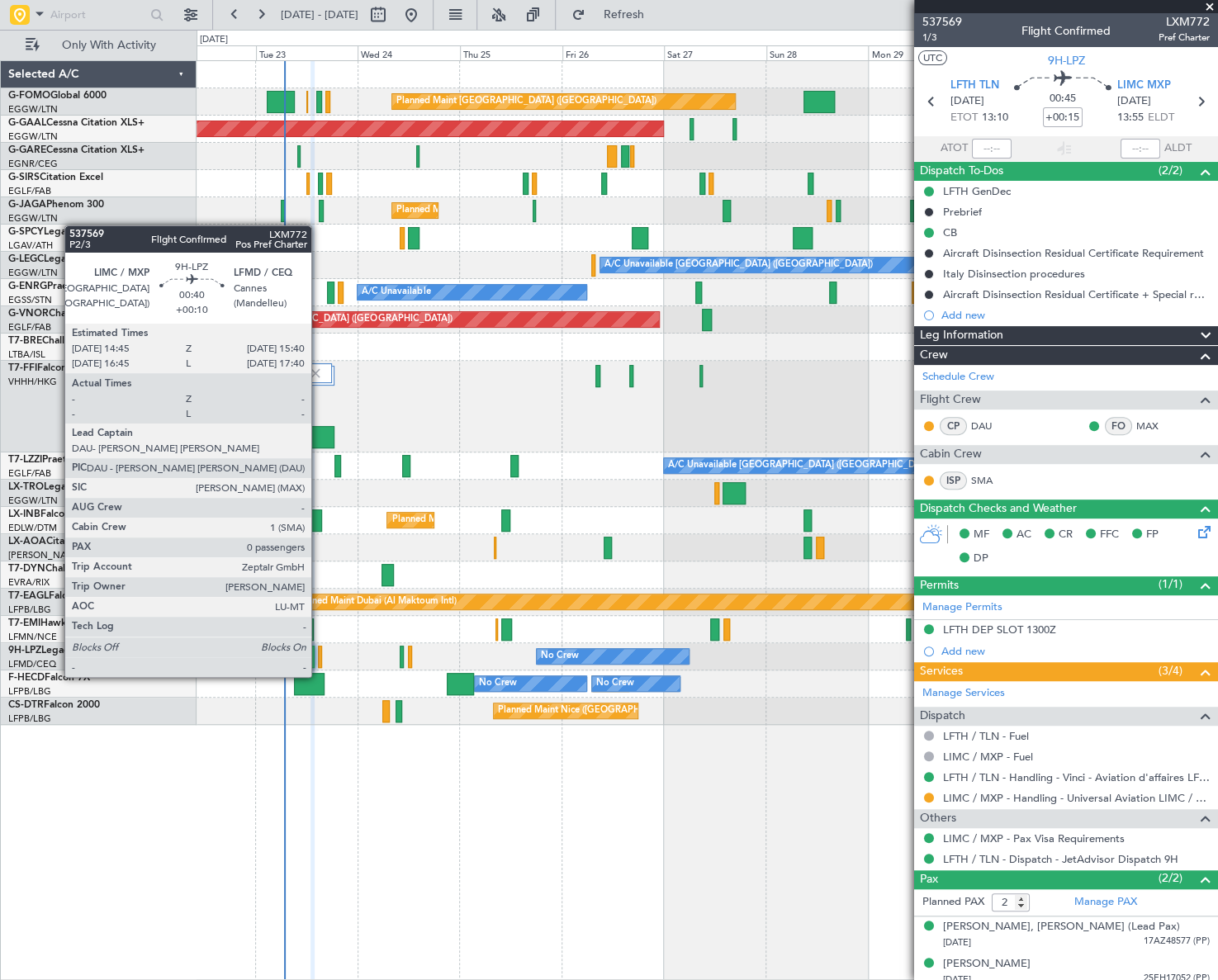
click at [319, 661] on div at bounding box center [320, 656] width 4 height 22
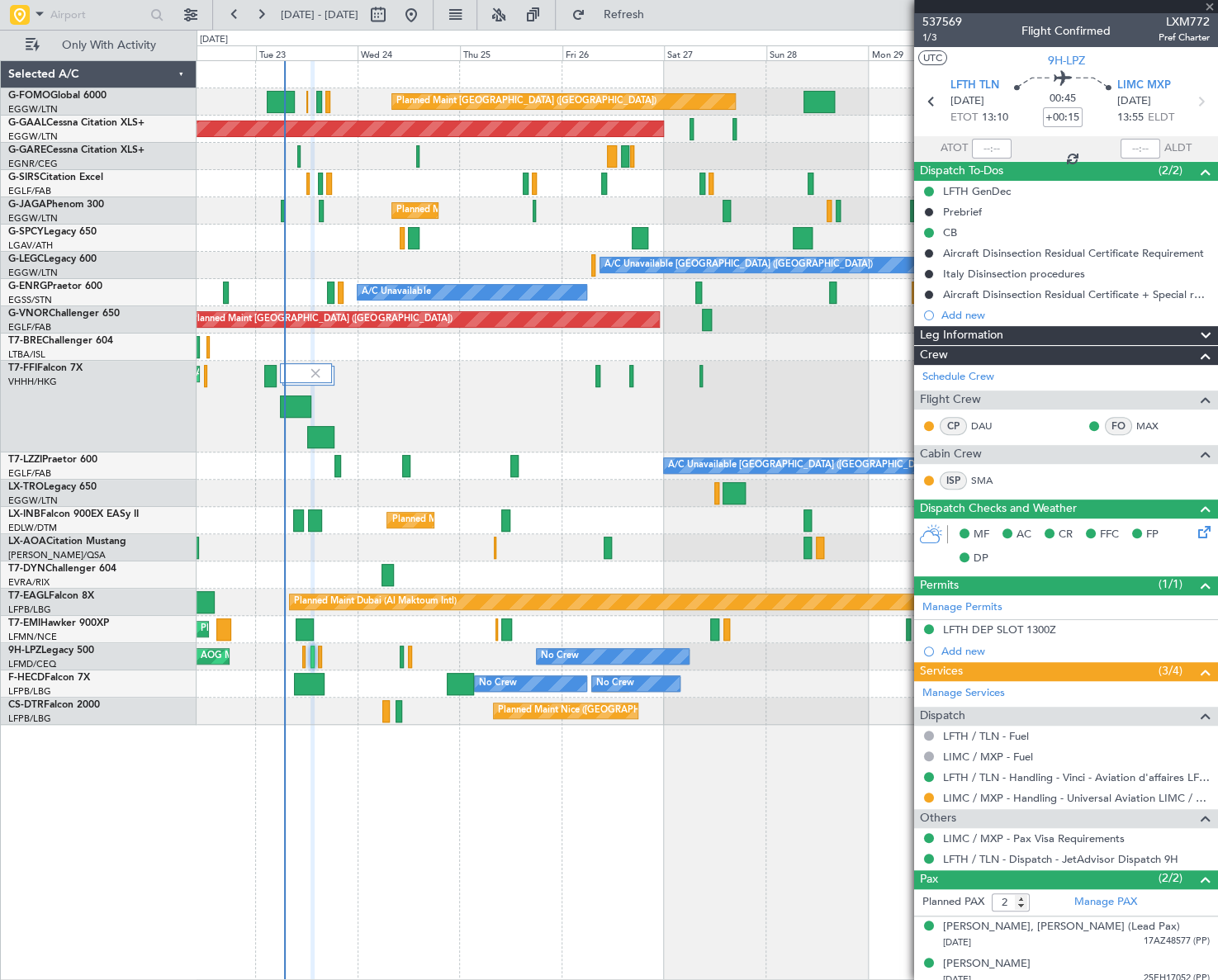
type input "+00:10"
type input "0"
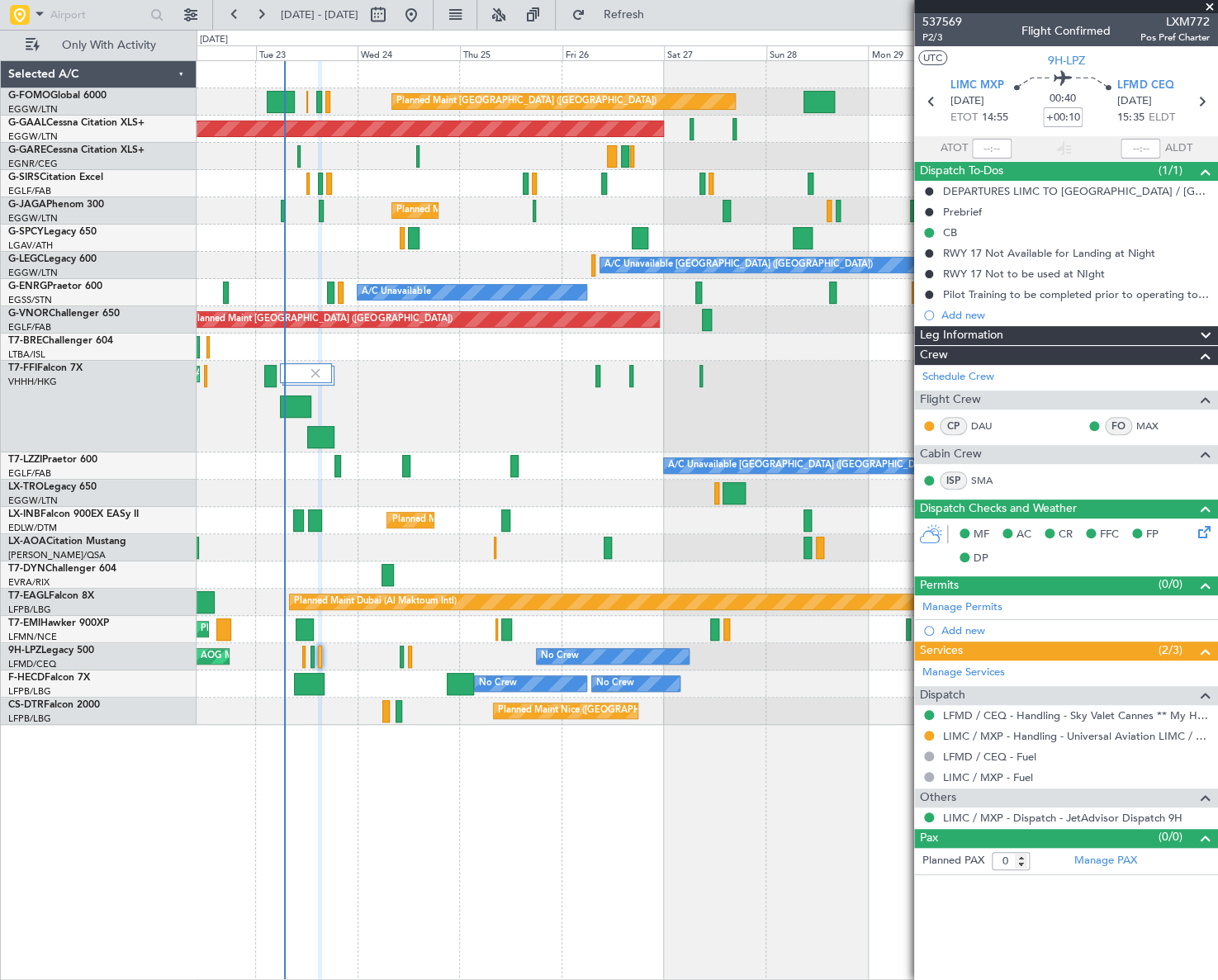
click at [928, 739] on mat-tooltip-component "Requested" at bounding box center [929, 761] width 74 height 44
click at [928, 733] on button at bounding box center [929, 735] width 10 height 10
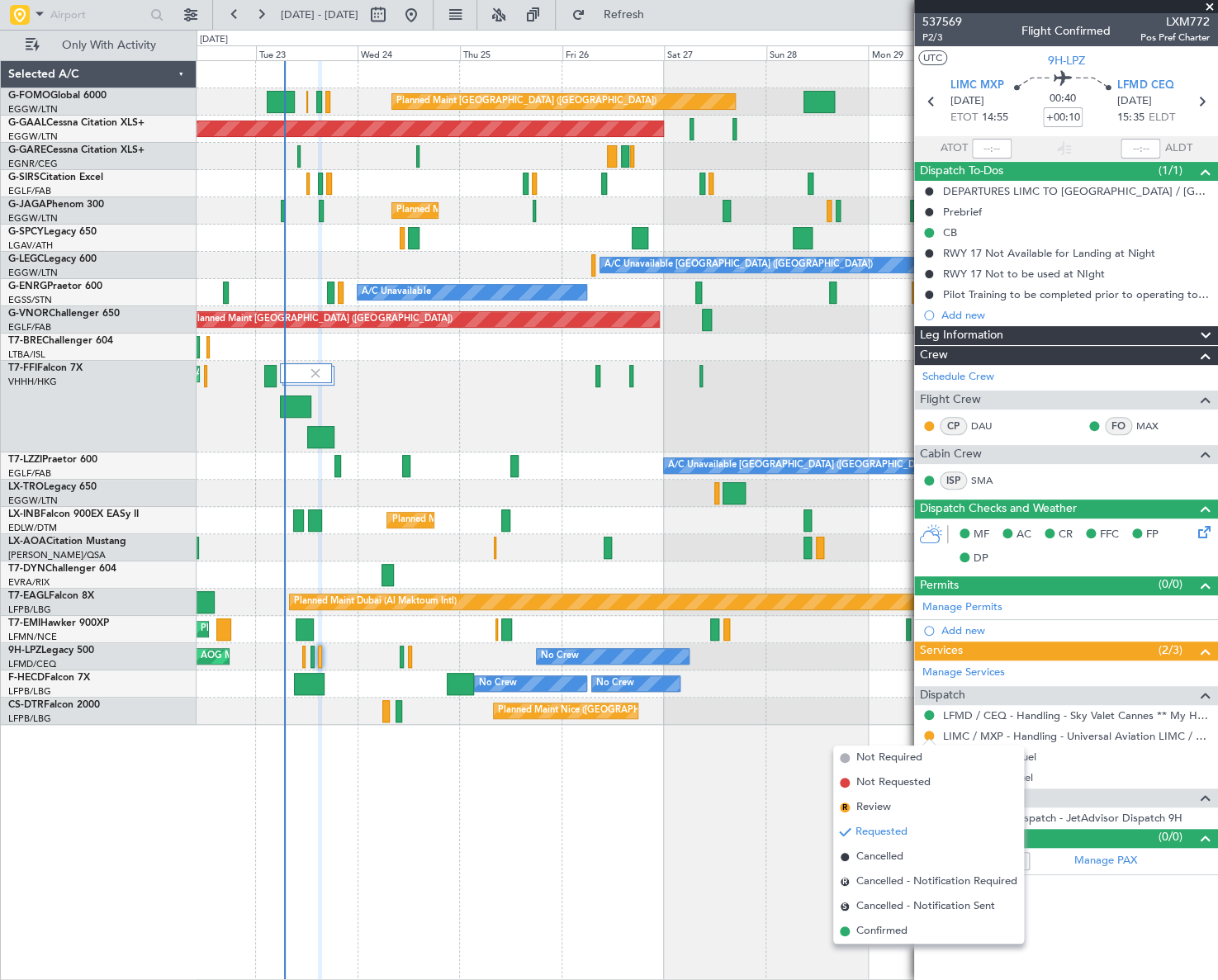
click at [887, 934] on span "Confirmed" at bounding box center [882, 932] width 51 height 16
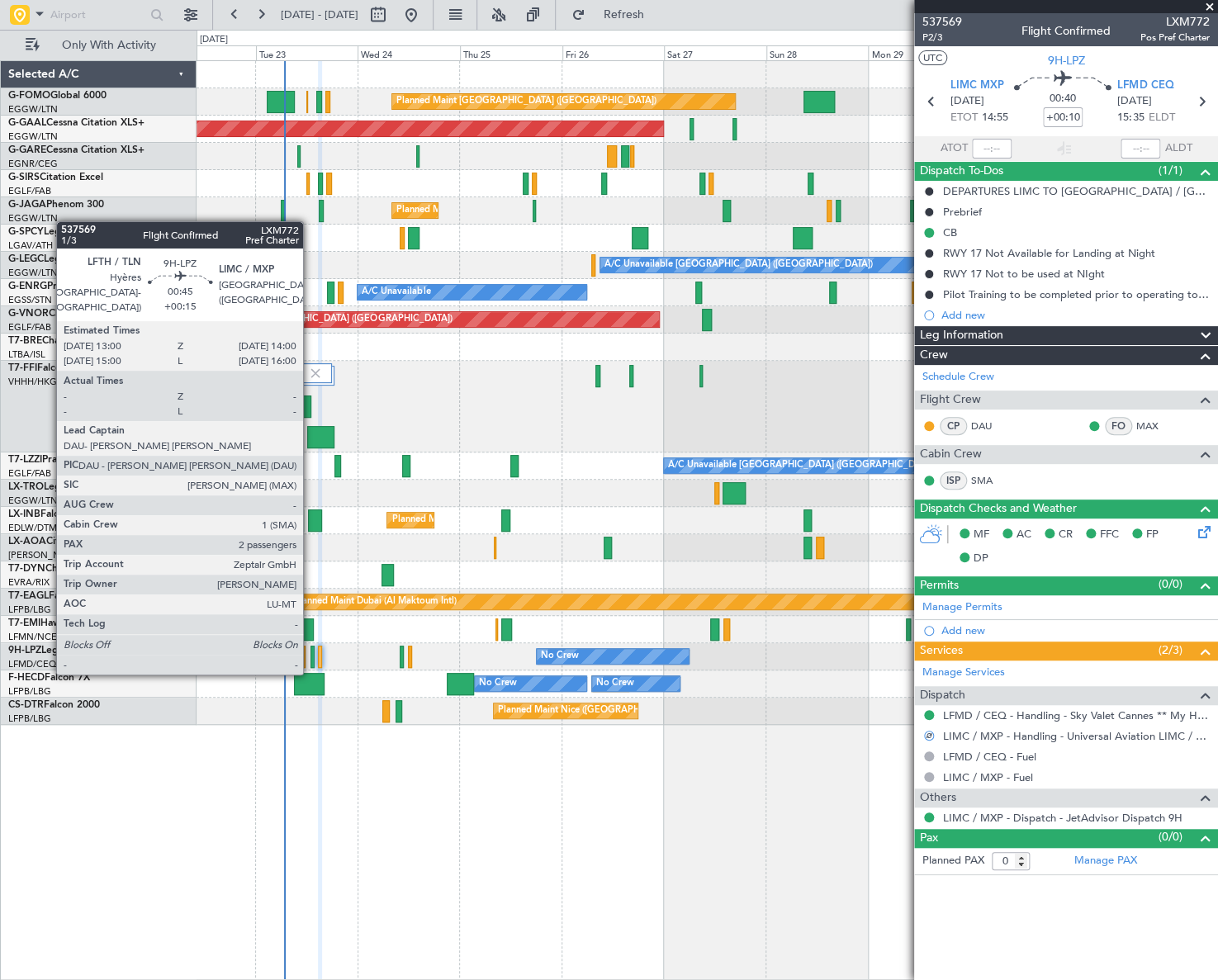
click at [314, 656] on div at bounding box center [313, 656] width 5 height 22
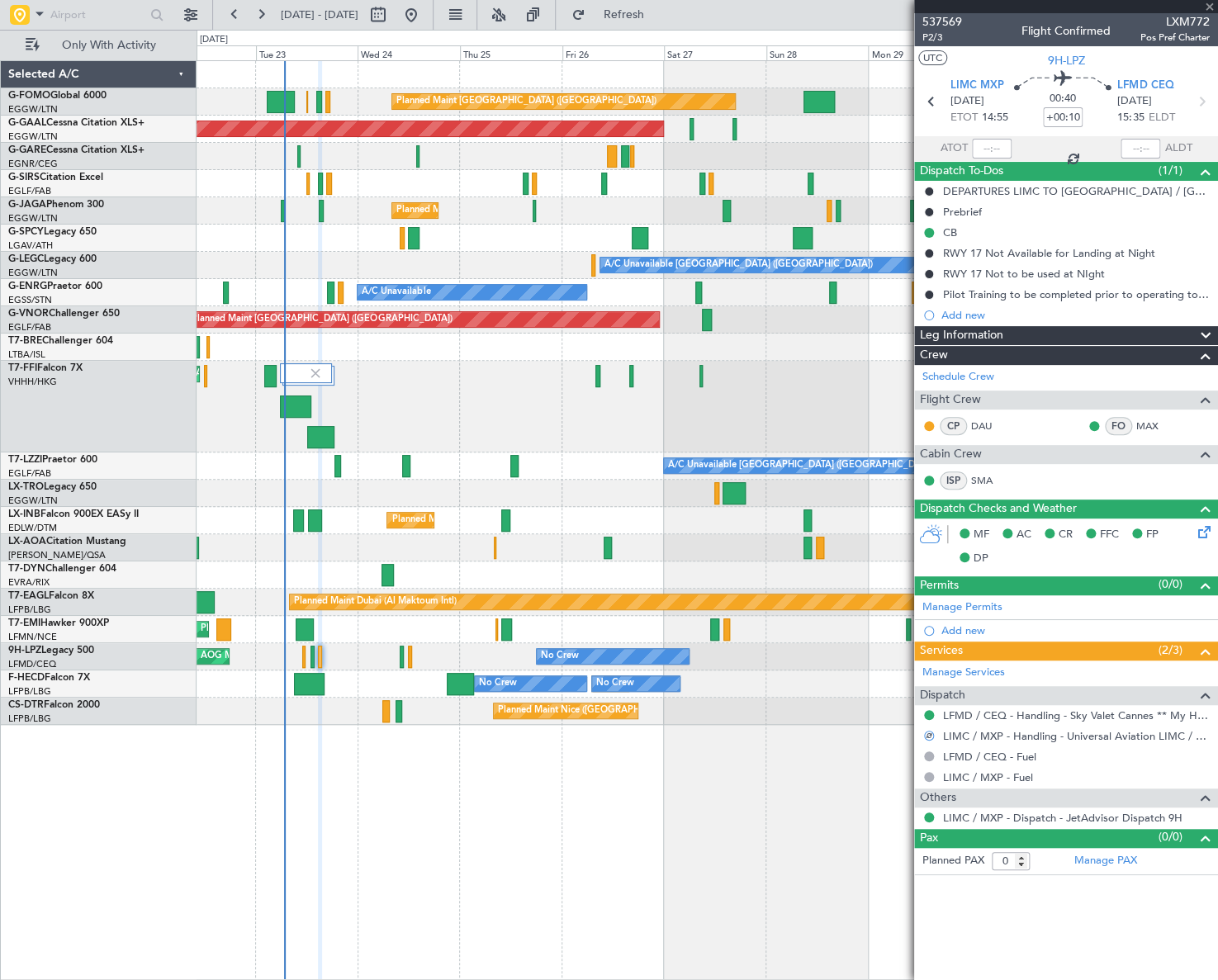
type input "+00:15"
type input "2"
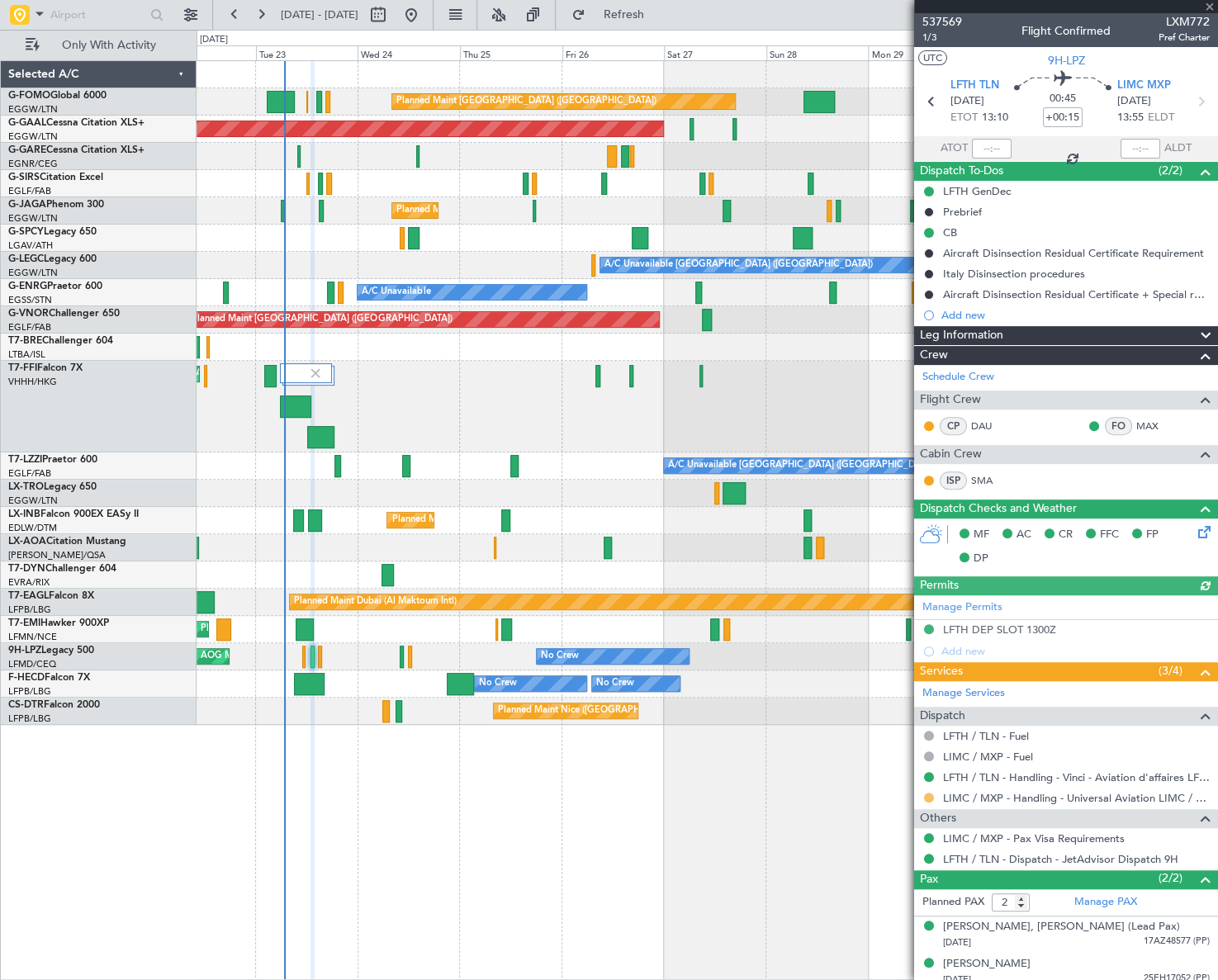
click at [926, 797] on button at bounding box center [929, 798] width 10 height 10
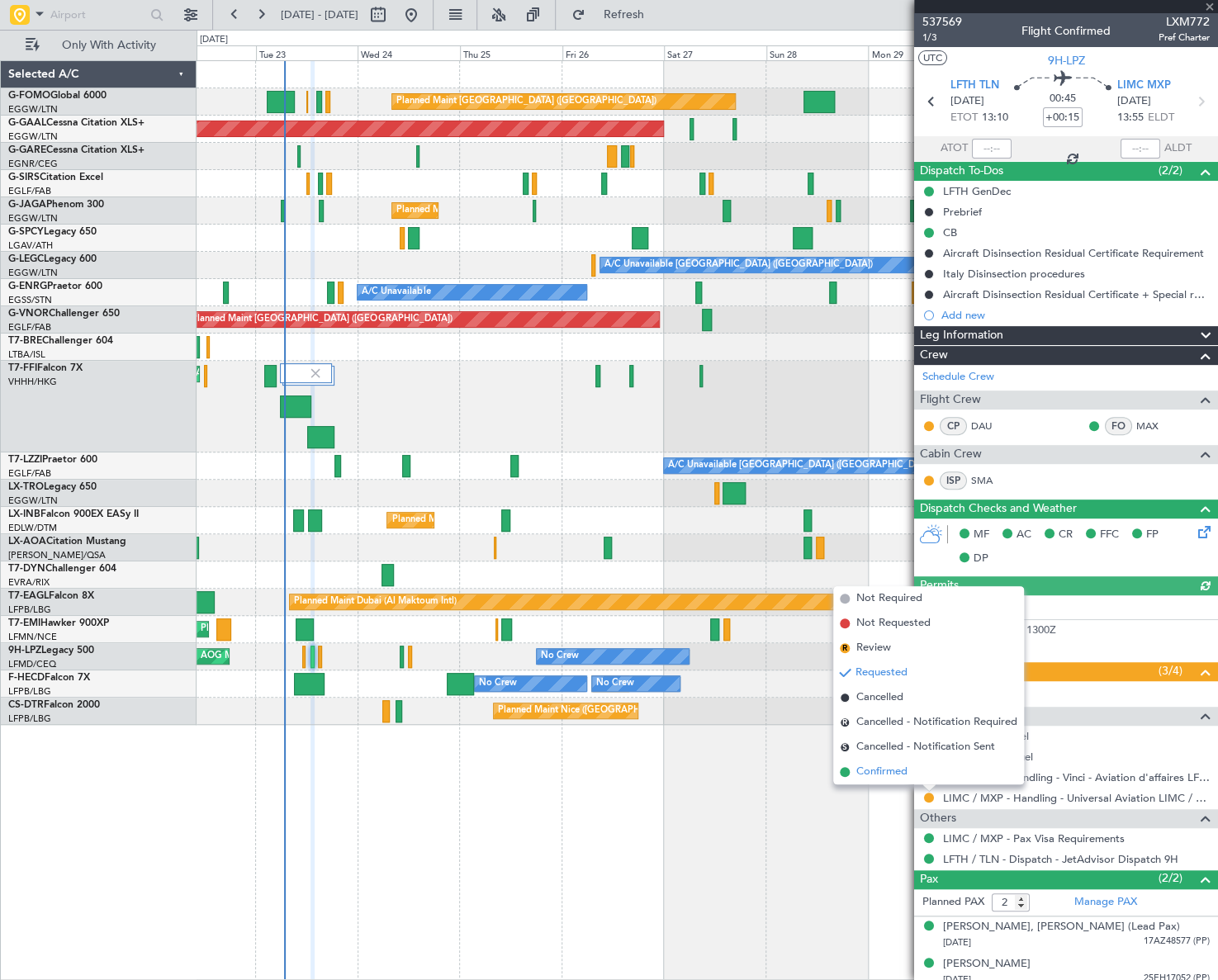
click at [888, 776] on span "Confirmed" at bounding box center [882, 772] width 51 height 16
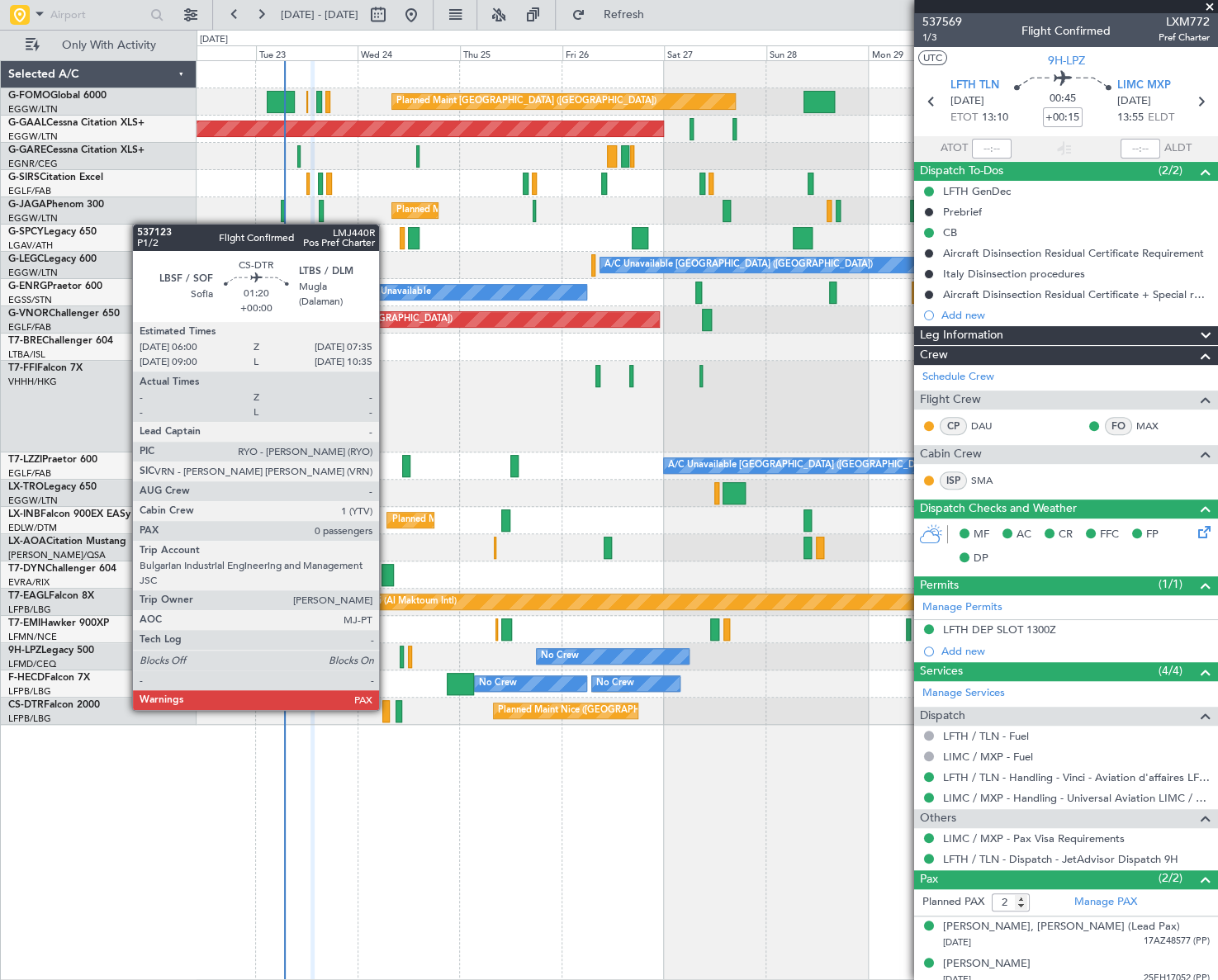
click at [386, 708] on div at bounding box center [386, 711] width 7 height 22
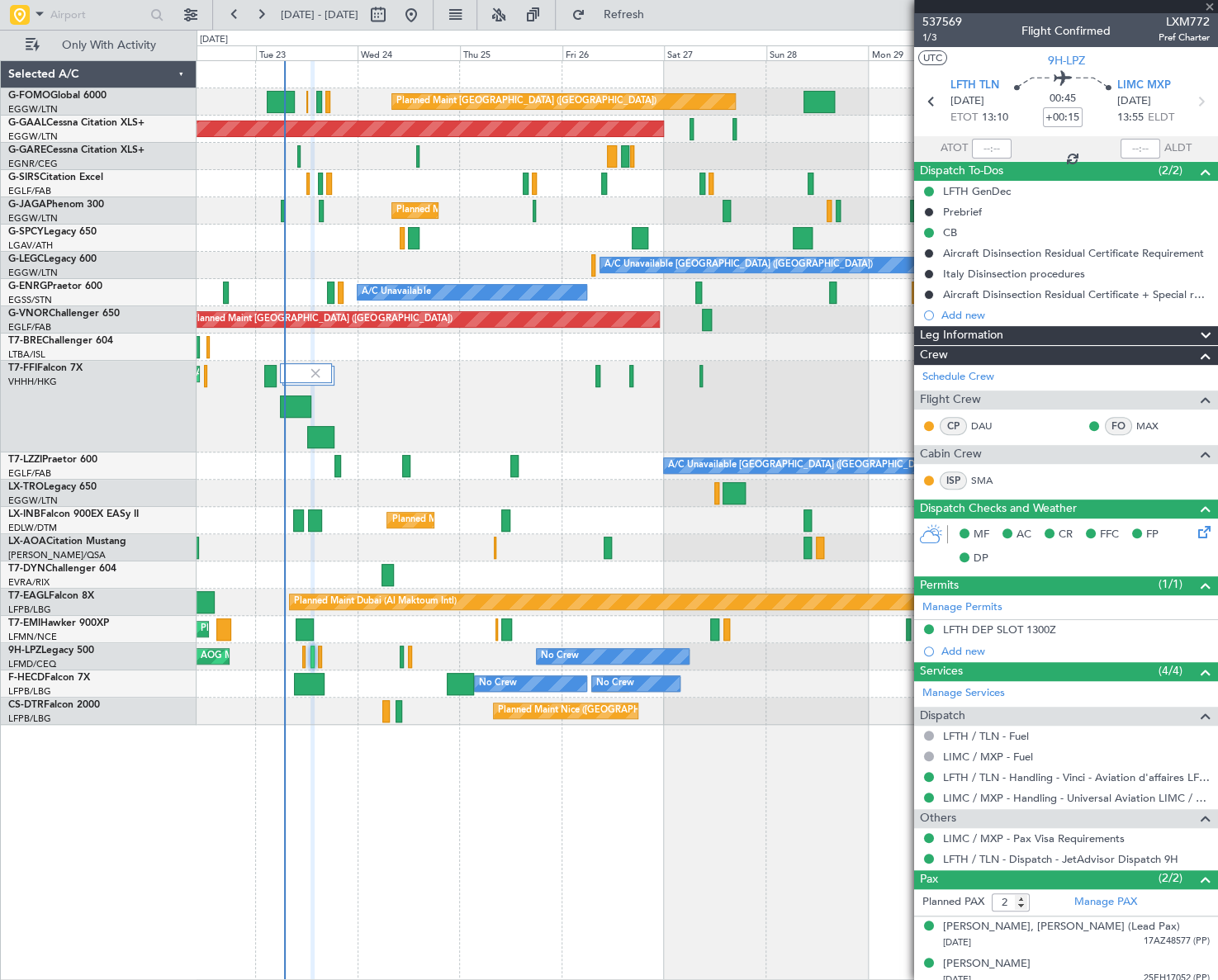
type input "0"
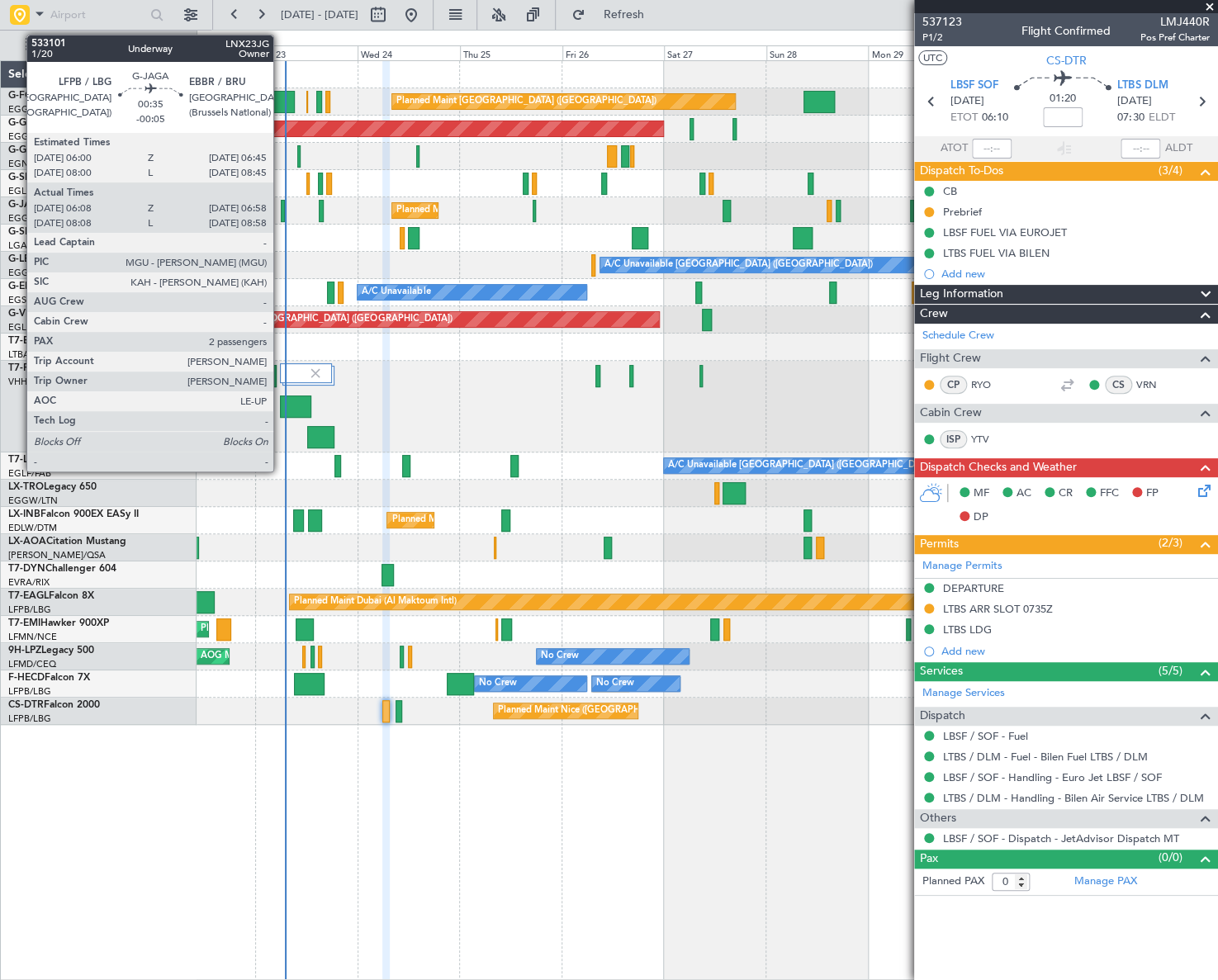
click at [281, 209] on div at bounding box center [283, 211] width 4 height 22
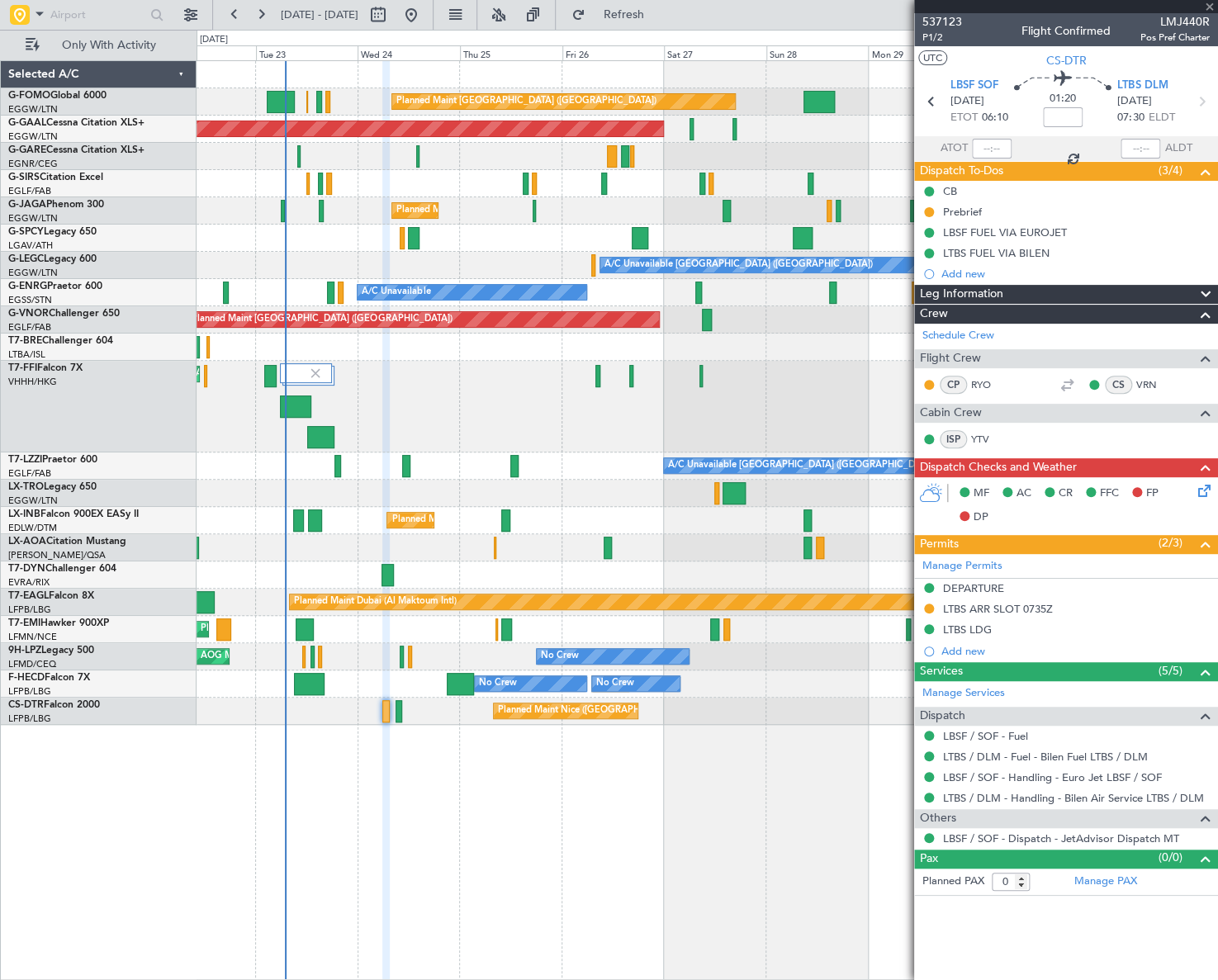
type input "-00:05"
type input "06:08"
type input "06:48"
type input "2"
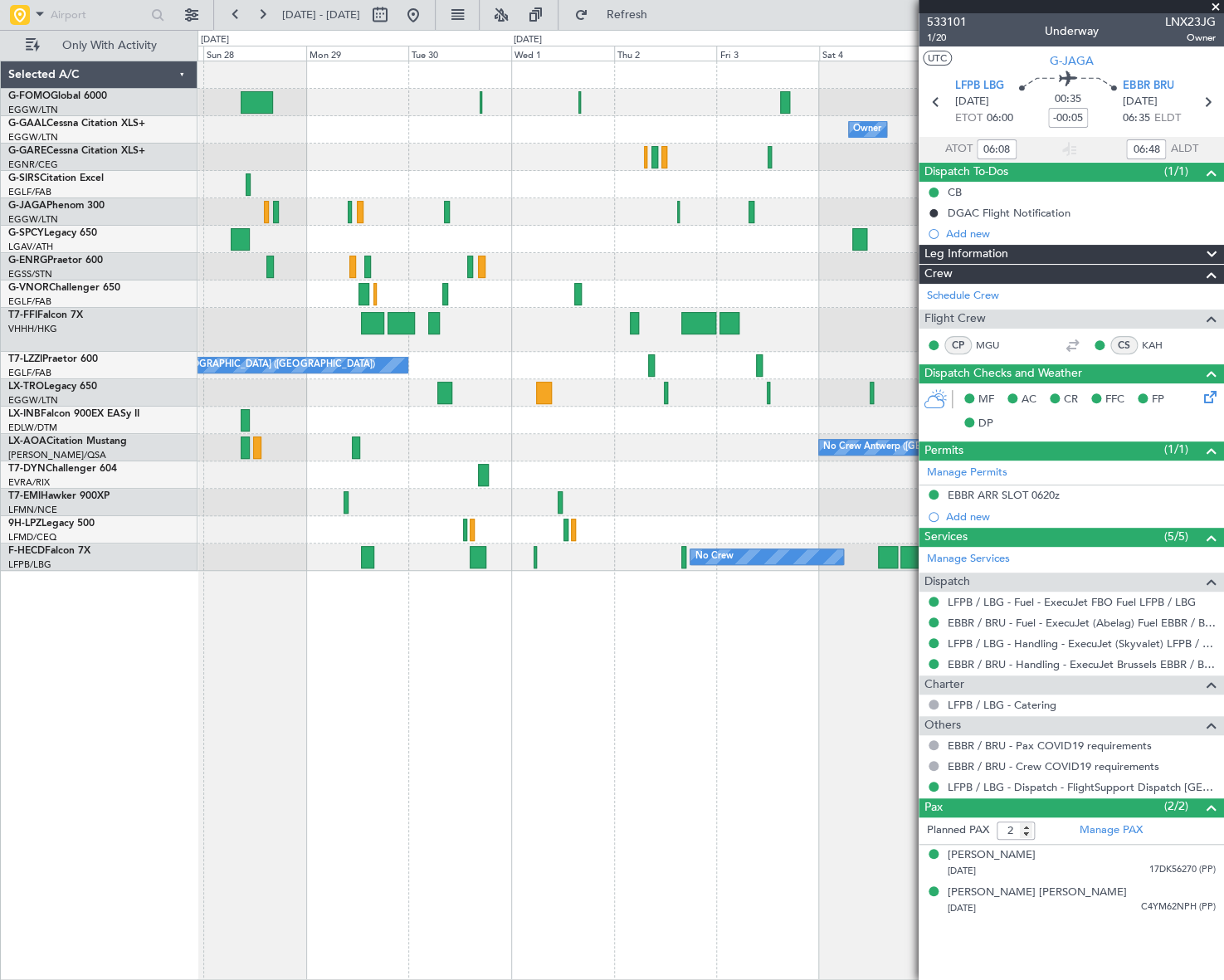
click at [377, 290] on div "Planned Maint [GEOGRAPHIC_DATA] ([GEOGRAPHIC_DATA])" at bounding box center [711, 294] width 1026 height 27
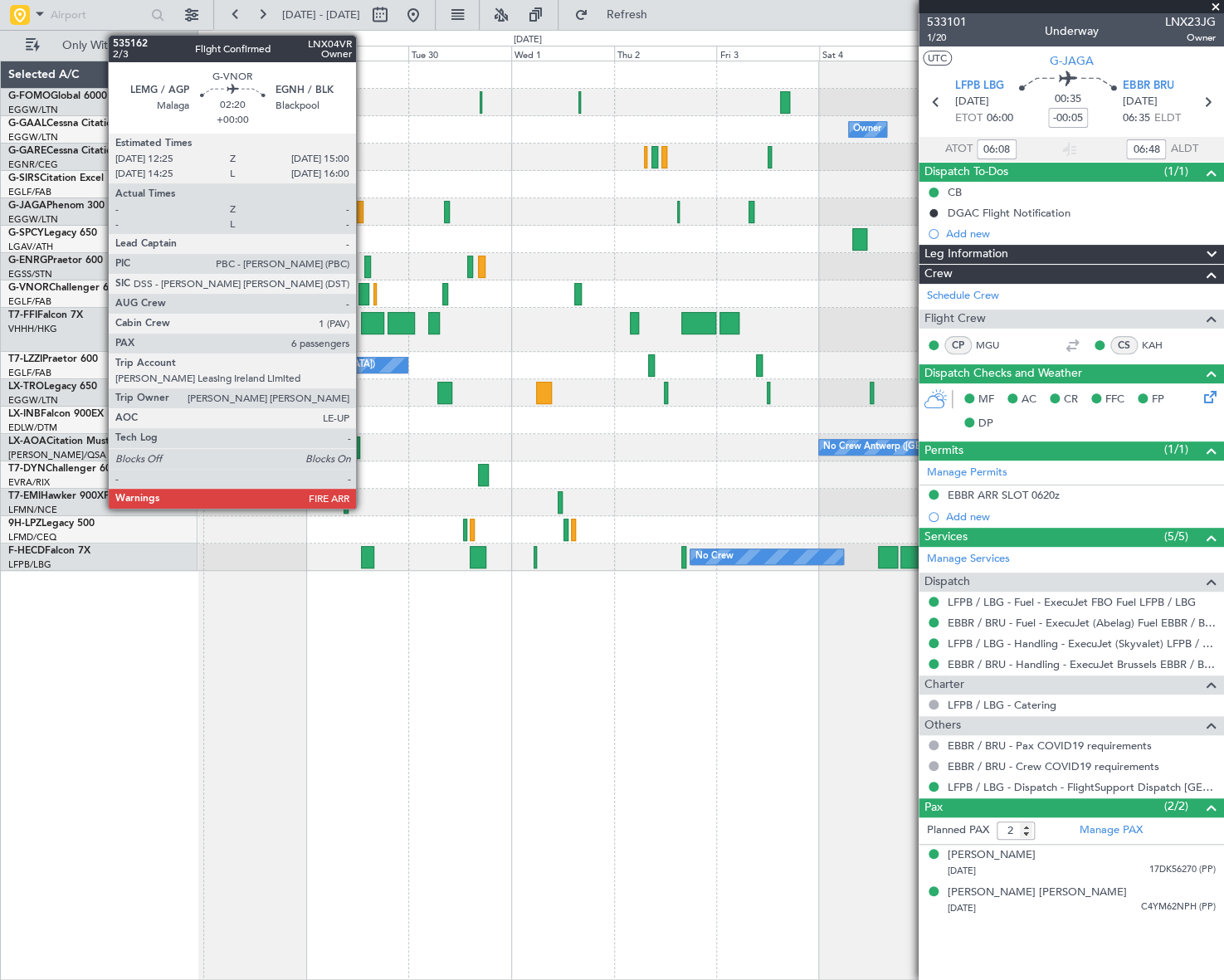
click at [364, 291] on div at bounding box center [364, 294] width 12 height 22
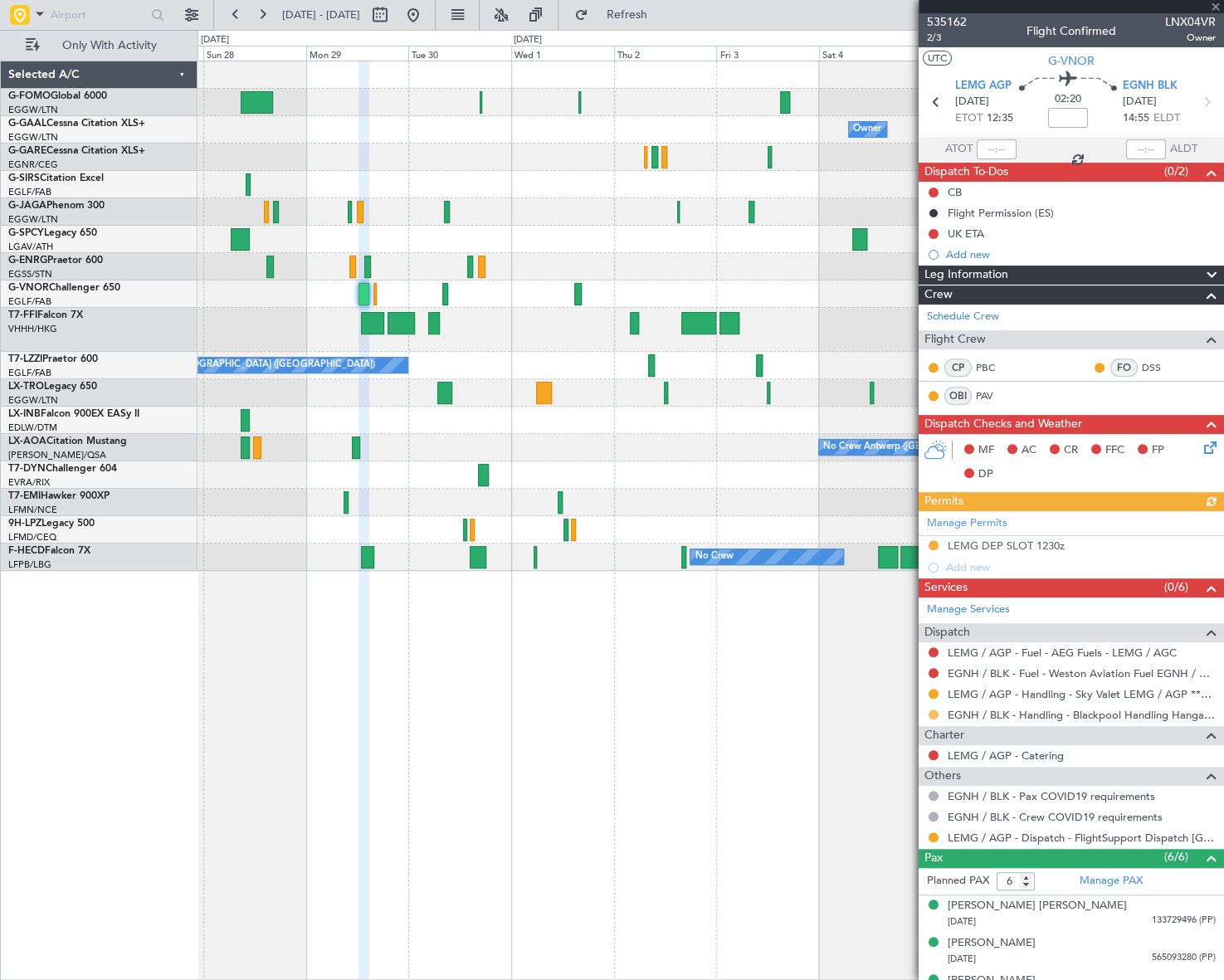
click at [929, 712] on button at bounding box center [934, 714] width 10 height 10
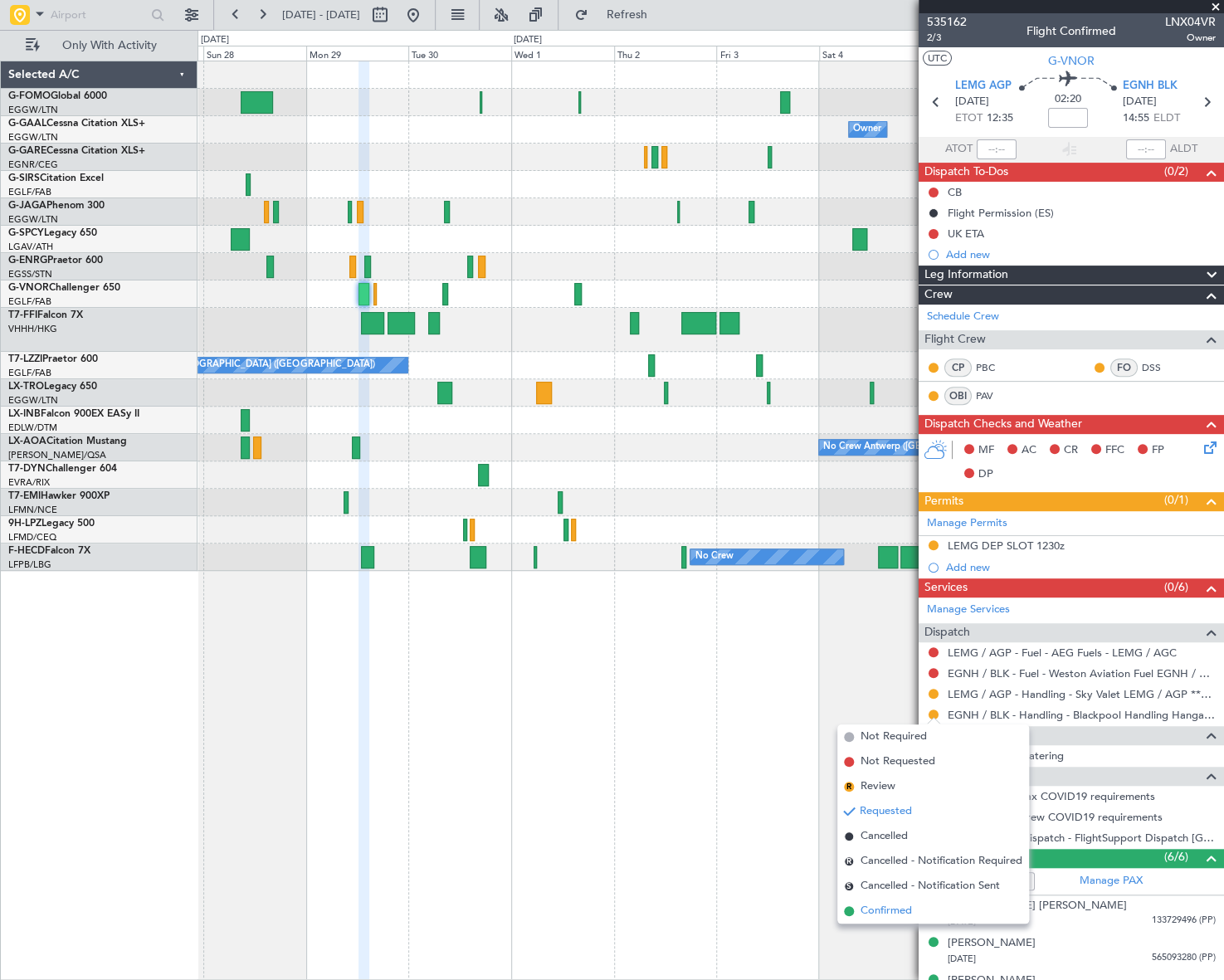
click at [888, 909] on span "Confirmed" at bounding box center [886, 911] width 51 height 16
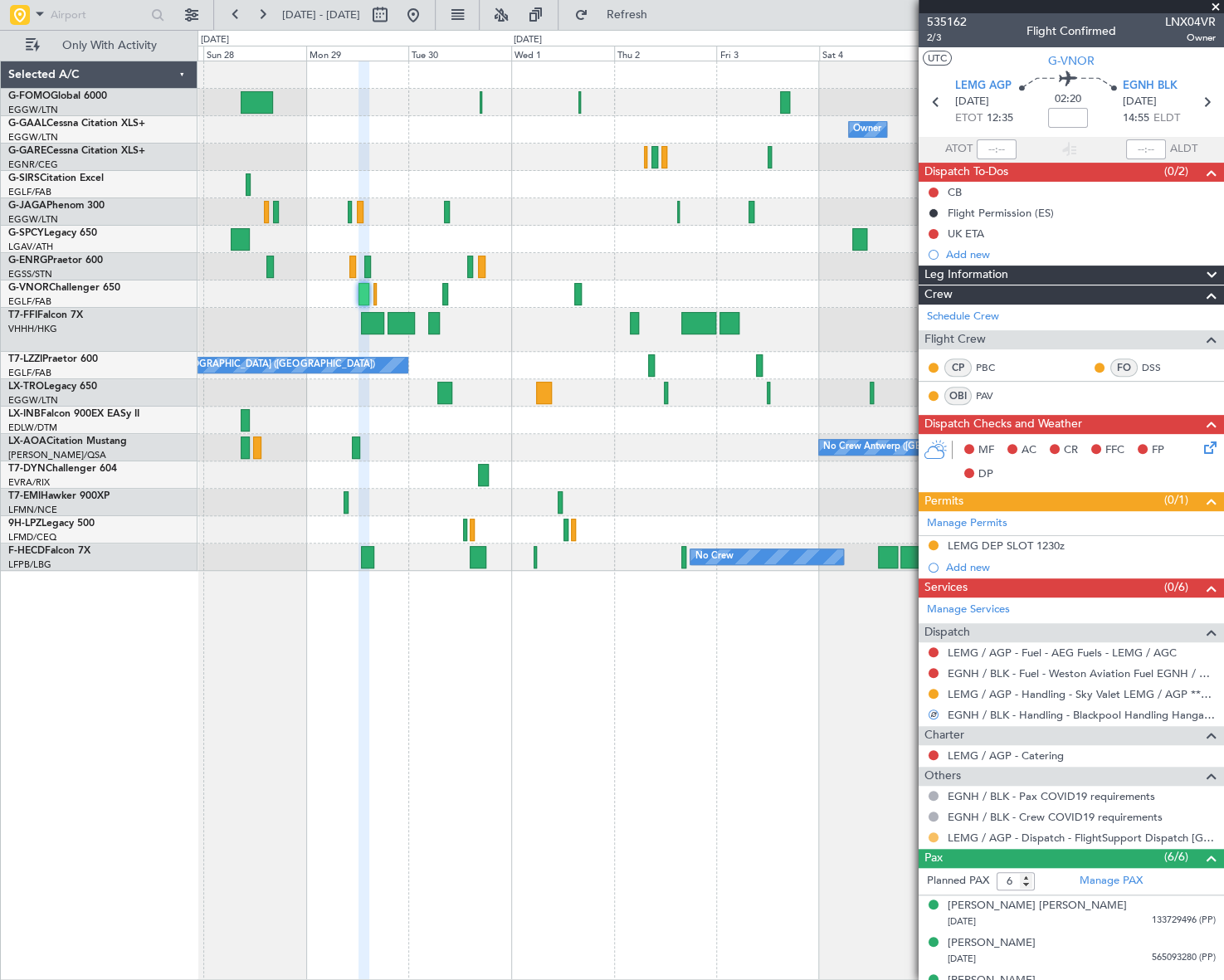
click at [933, 836] on button at bounding box center [934, 836] width 10 height 10
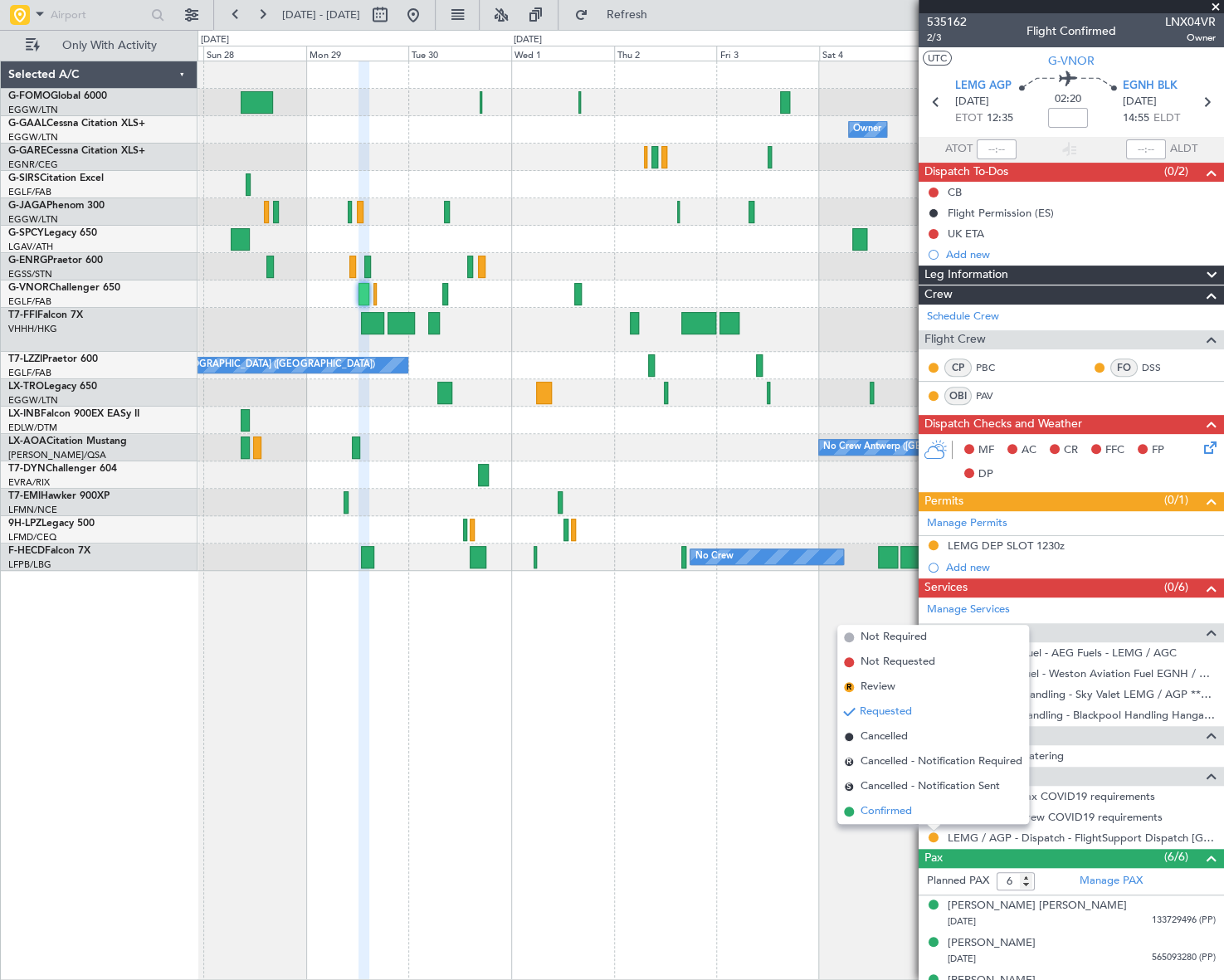
click at [870, 820] on li "Confirmed" at bounding box center [933, 811] width 191 height 25
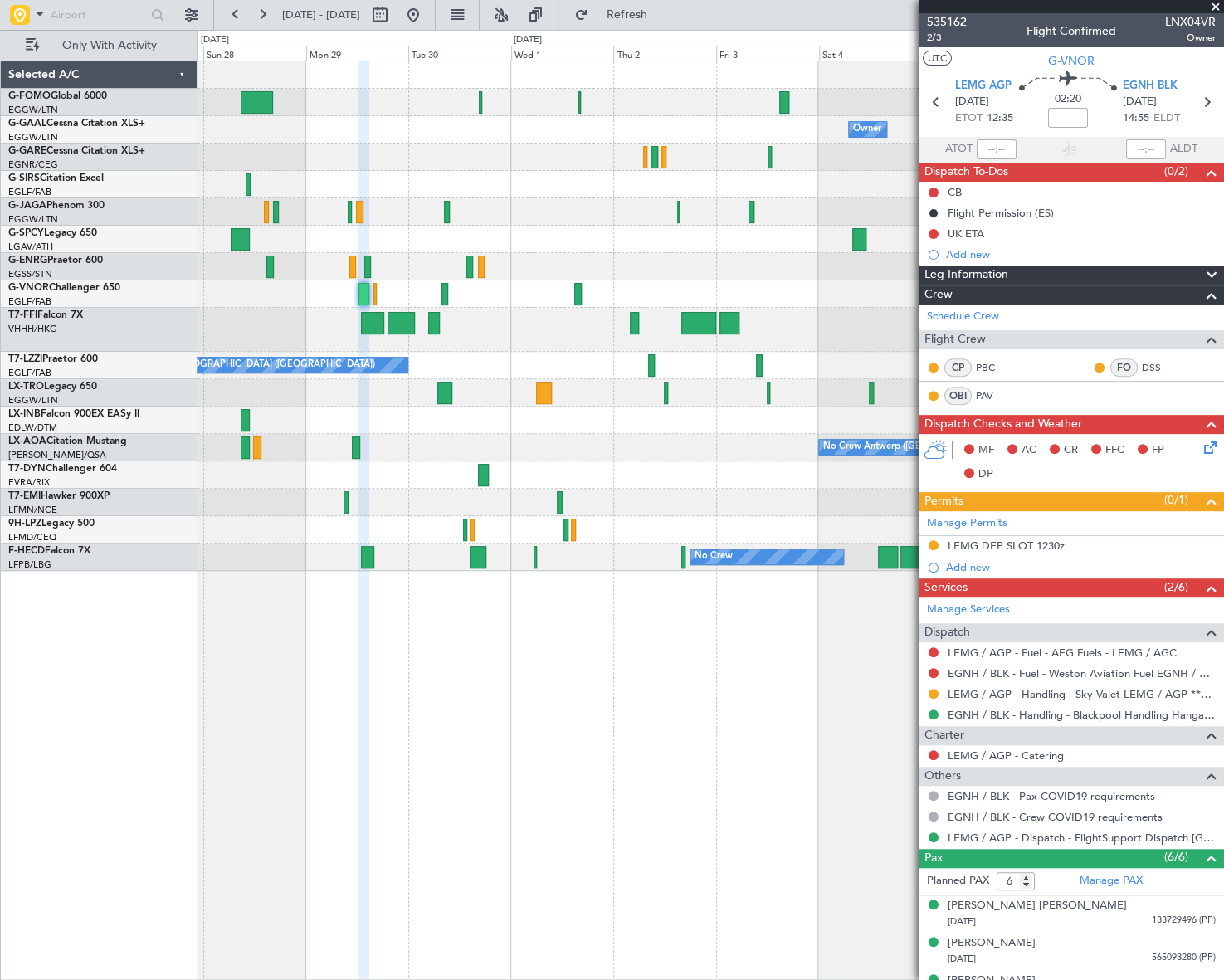
click at [377, 290] on div "Planned Maint [GEOGRAPHIC_DATA] ([GEOGRAPHIC_DATA])" at bounding box center [710, 294] width 1025 height 27
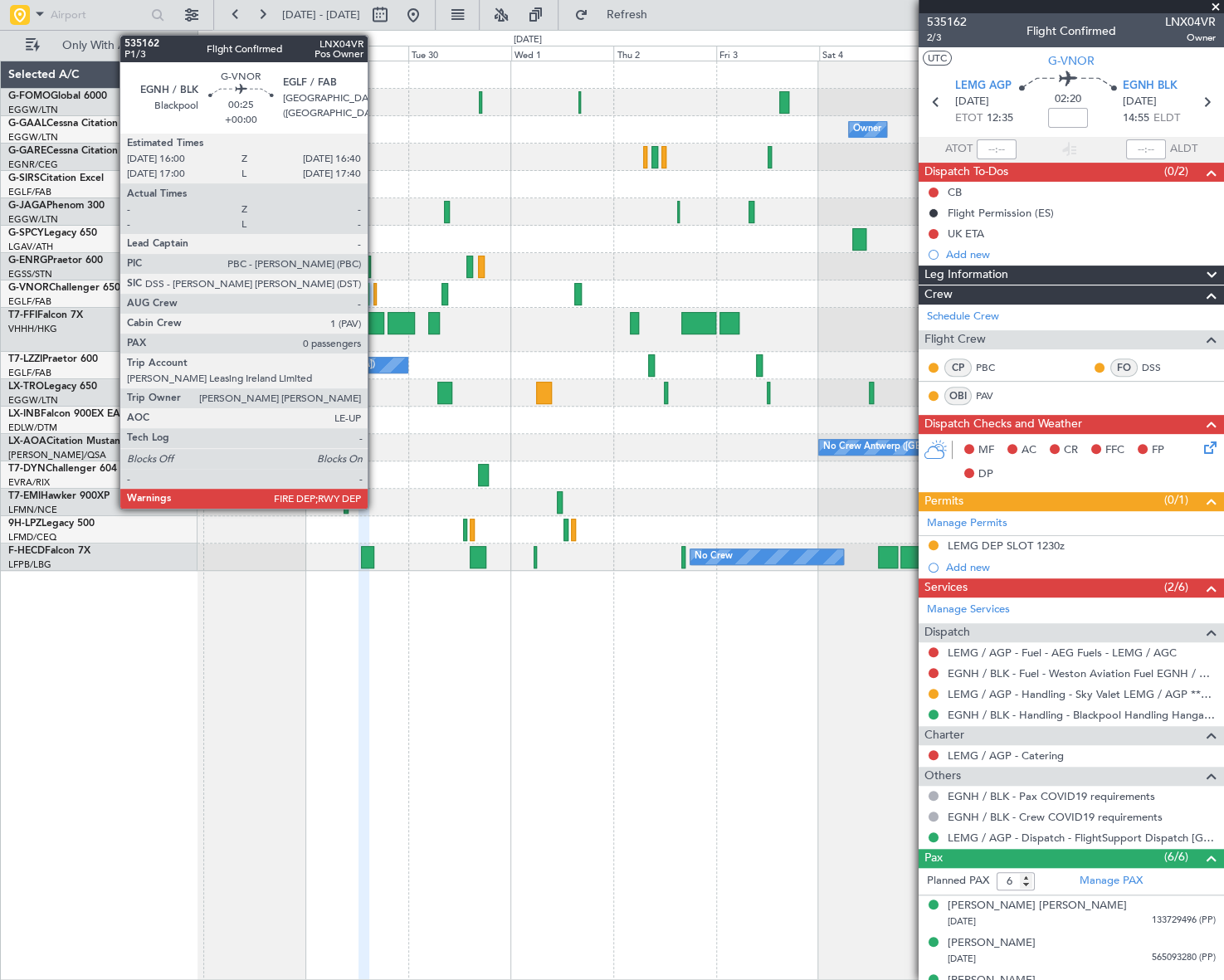
click at [375, 299] on div at bounding box center [376, 294] width 4 height 22
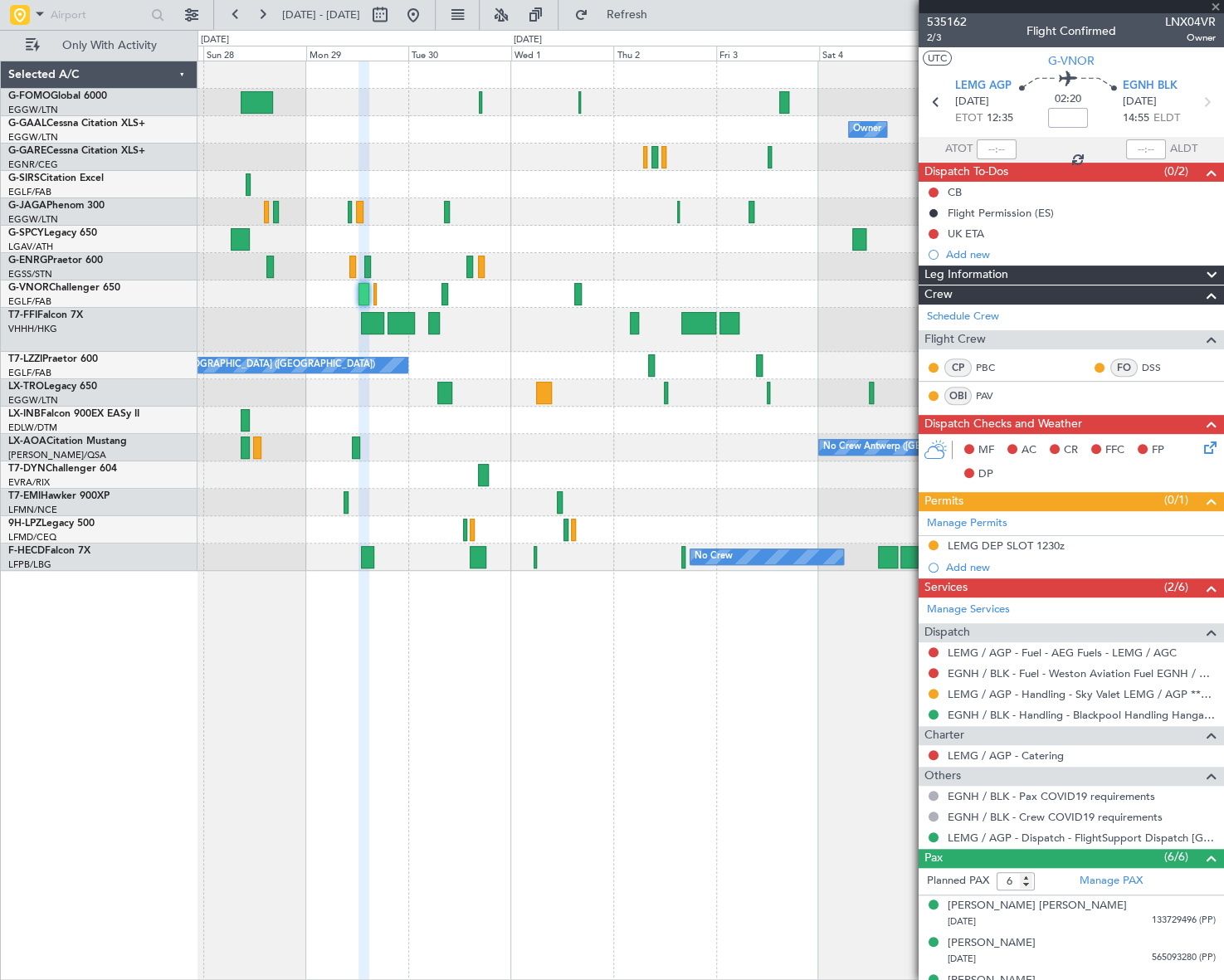
type input "0"
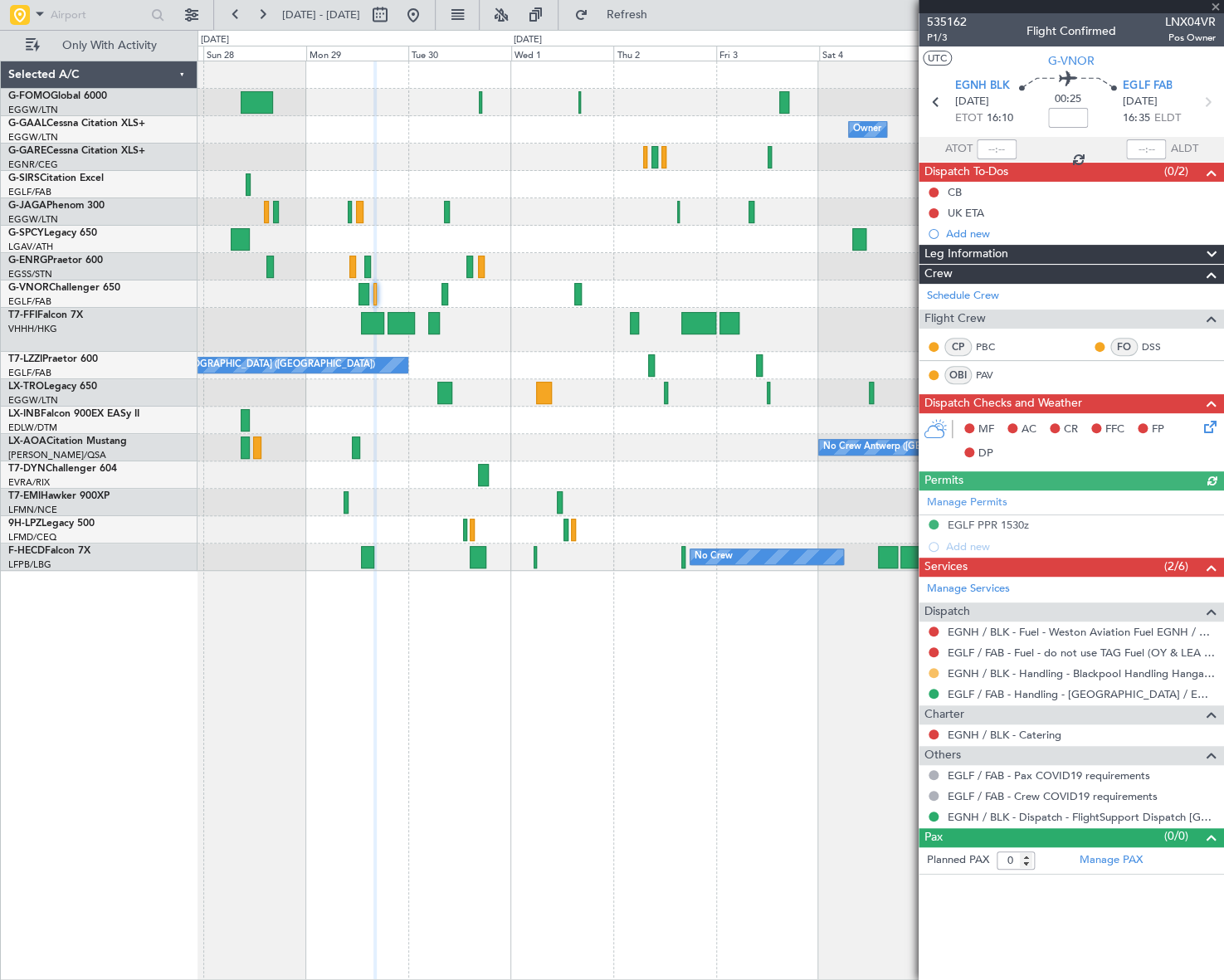
click at [933, 672] on button at bounding box center [934, 673] width 10 height 10
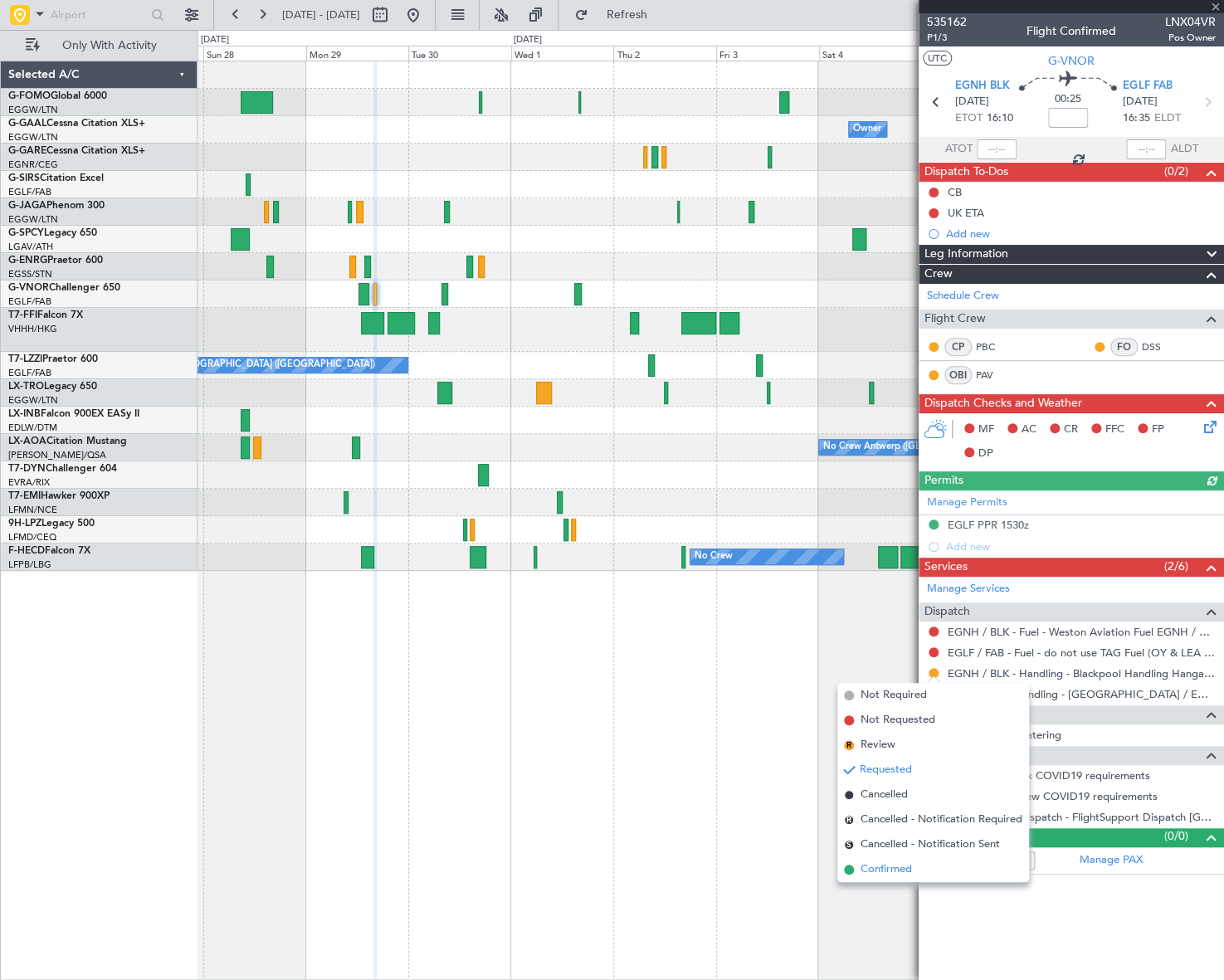
click at [883, 875] on span "Confirmed" at bounding box center [886, 870] width 51 height 16
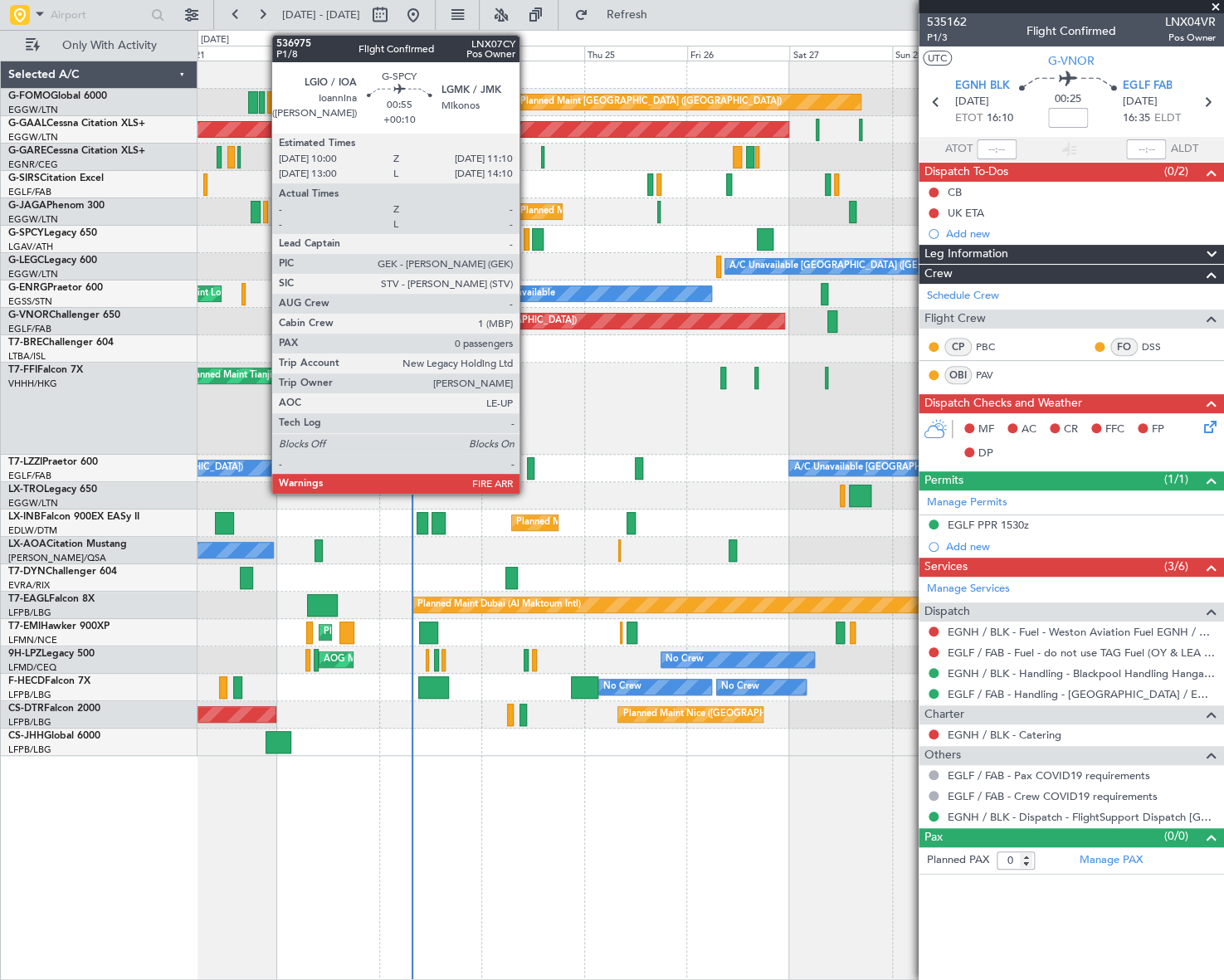
click at [525, 239] on div at bounding box center [527, 239] width 5 height 22
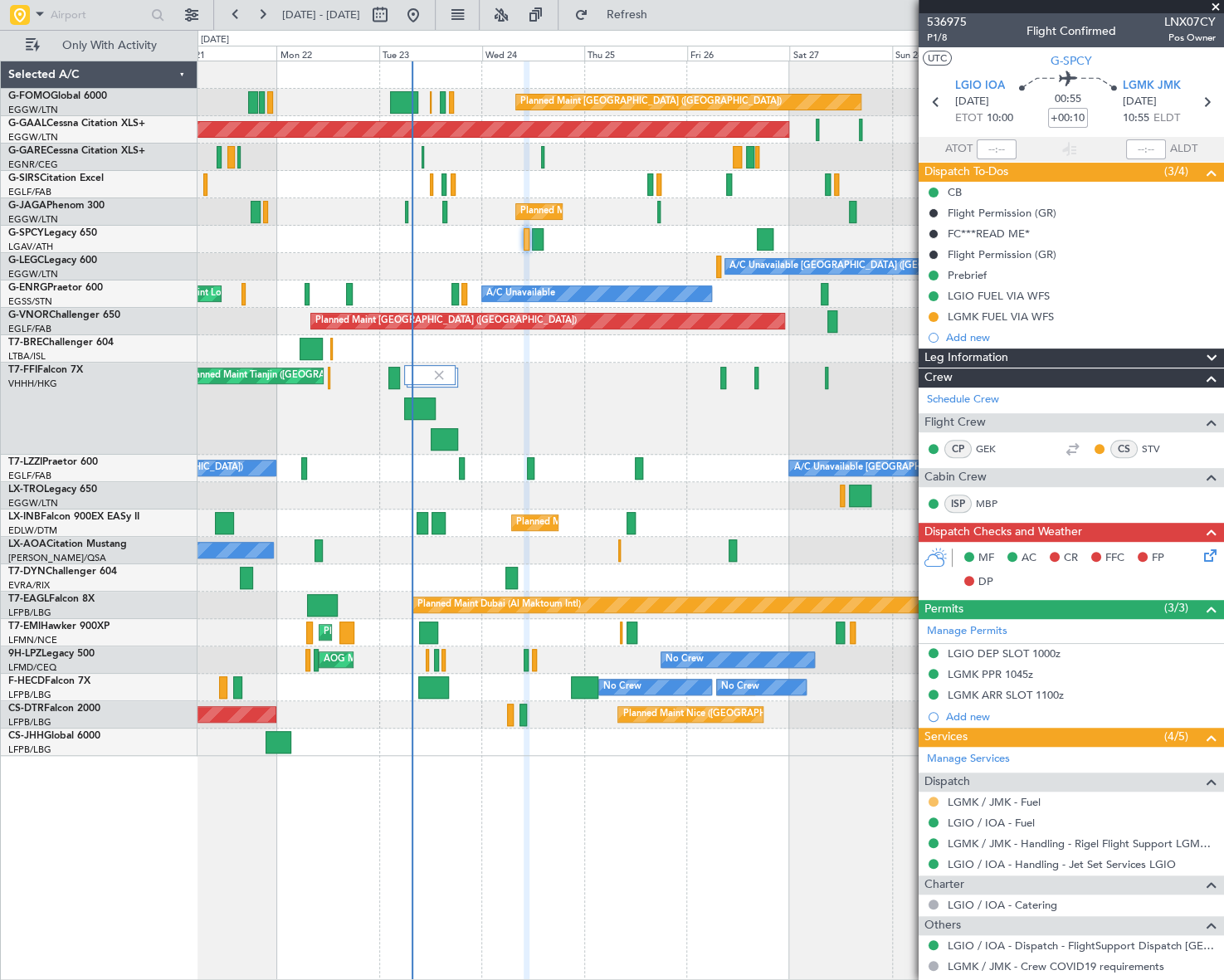
click at [931, 800] on button at bounding box center [934, 801] width 10 height 10
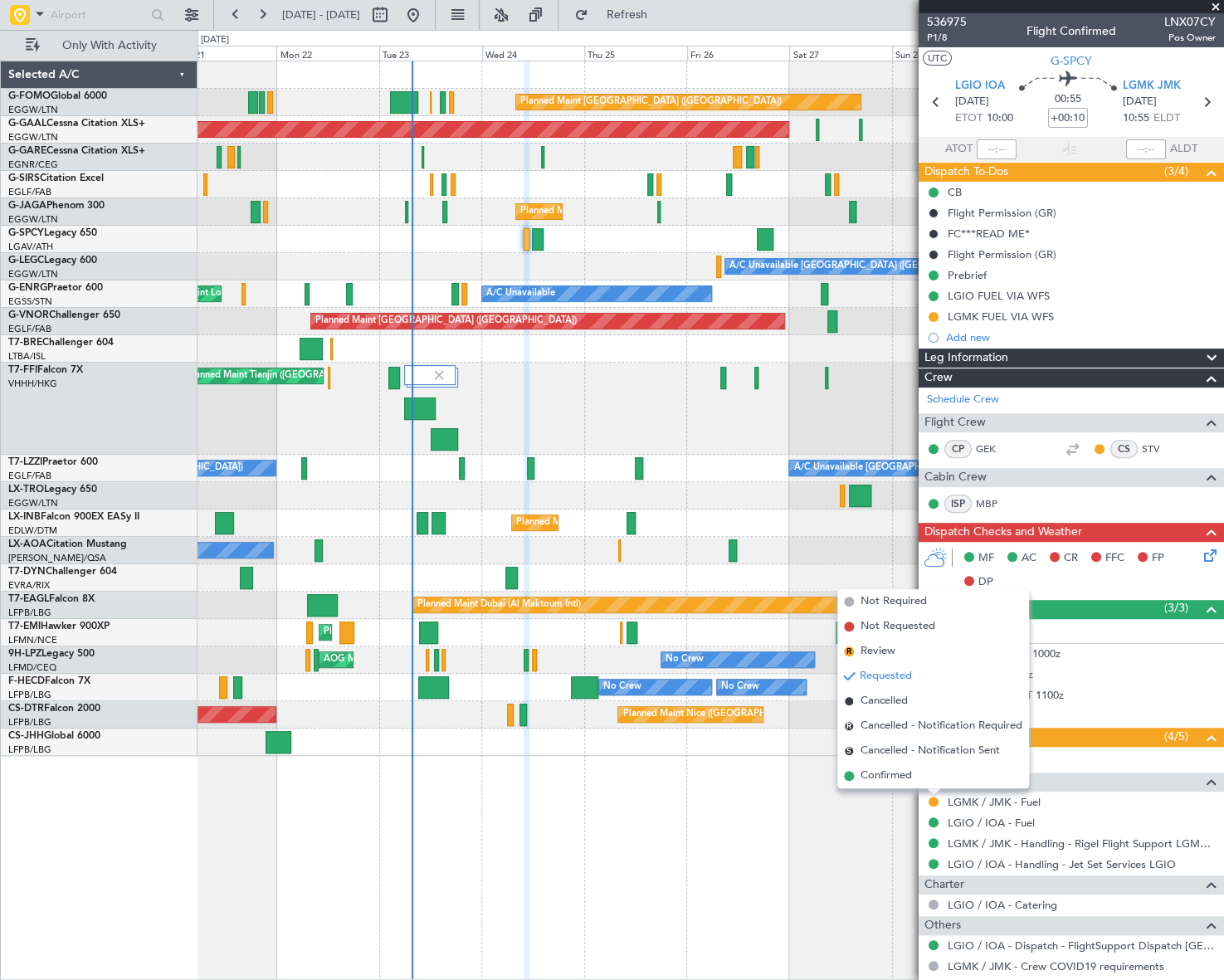
click at [887, 777] on span "Confirmed" at bounding box center [886, 775] width 51 height 16
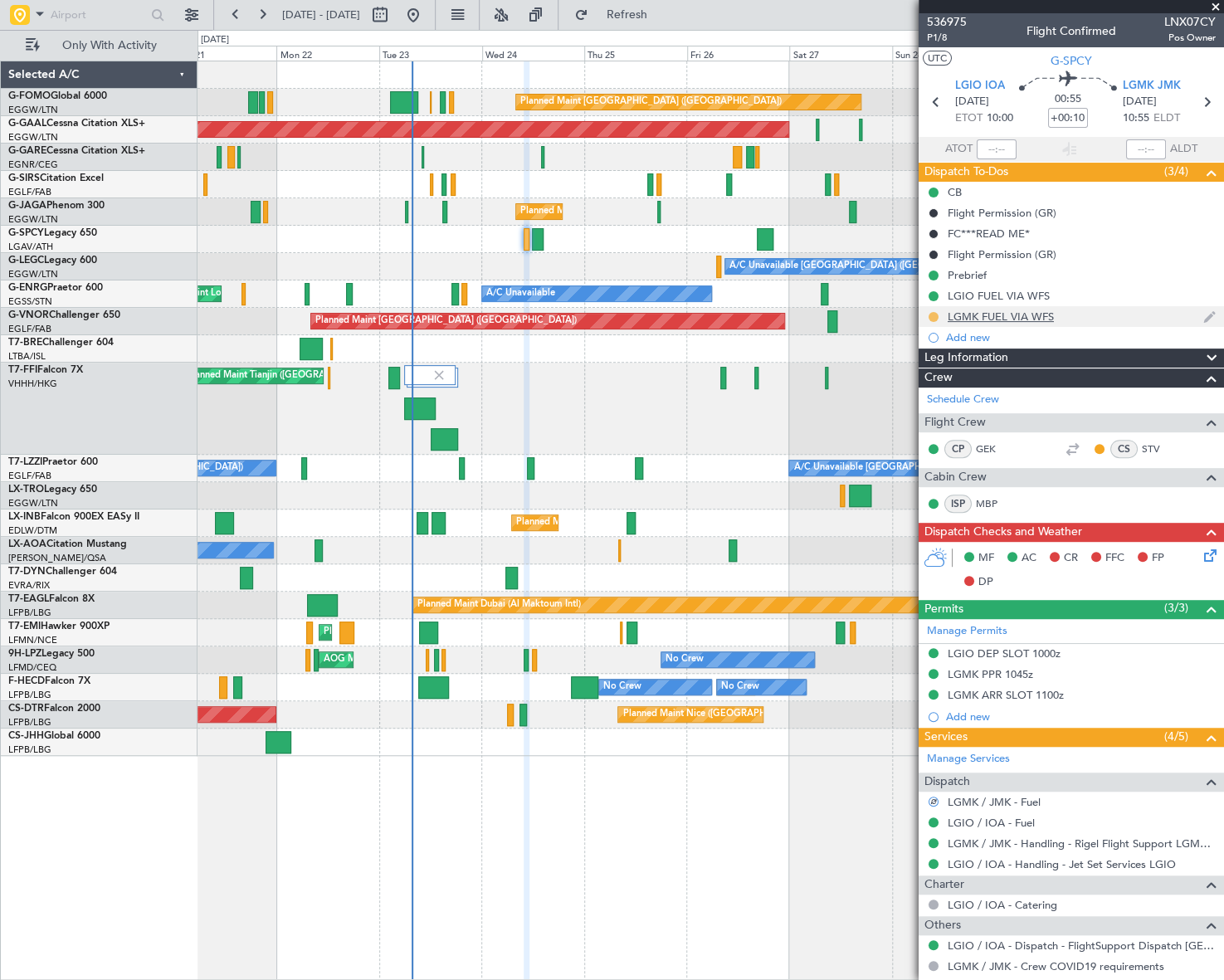
click at [932, 313] on button at bounding box center [934, 316] width 10 height 10
click at [921, 392] on span "Completed" at bounding box center [940, 390] width 55 height 16
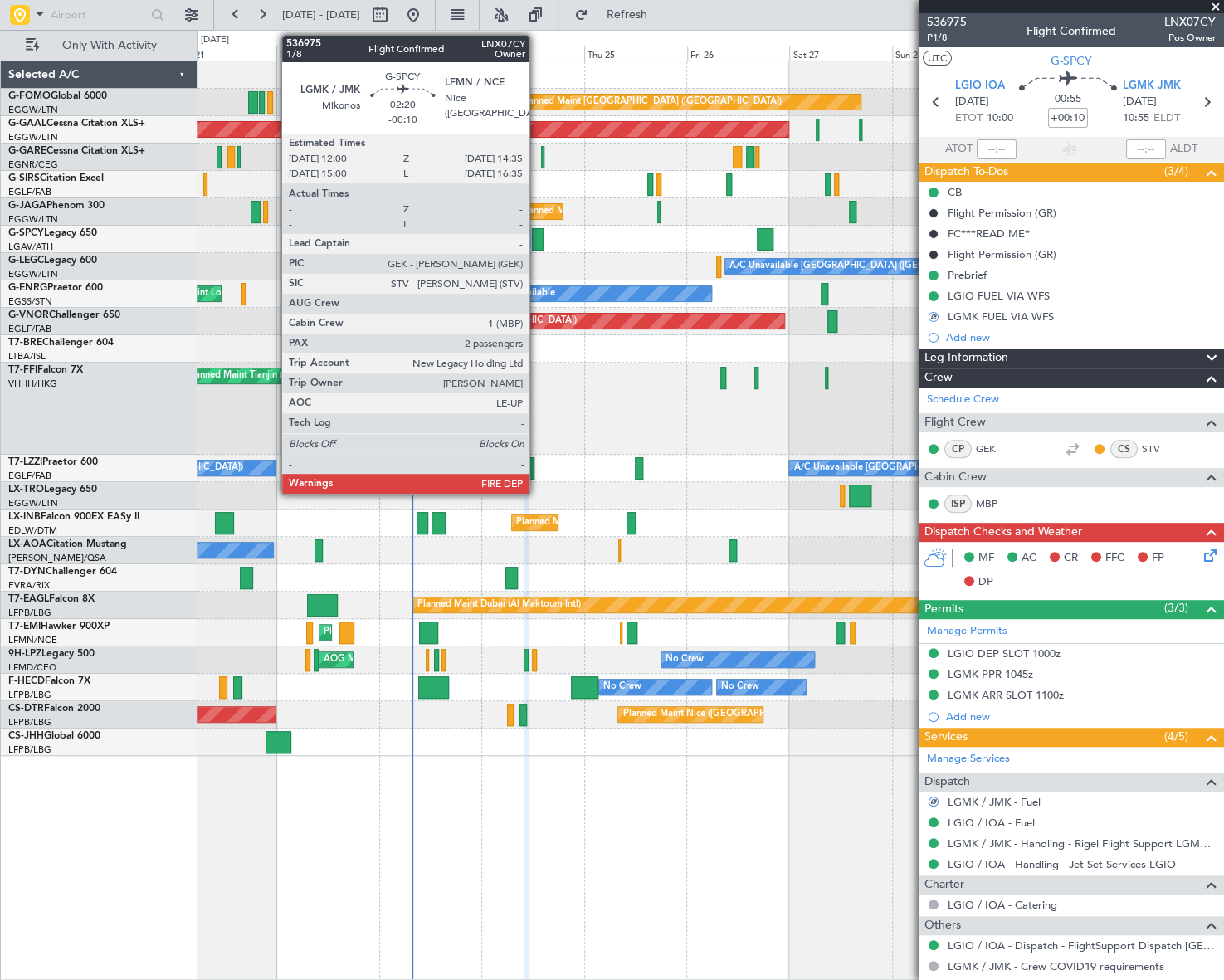
click at [537, 228] on div at bounding box center [537, 239] width 12 height 22
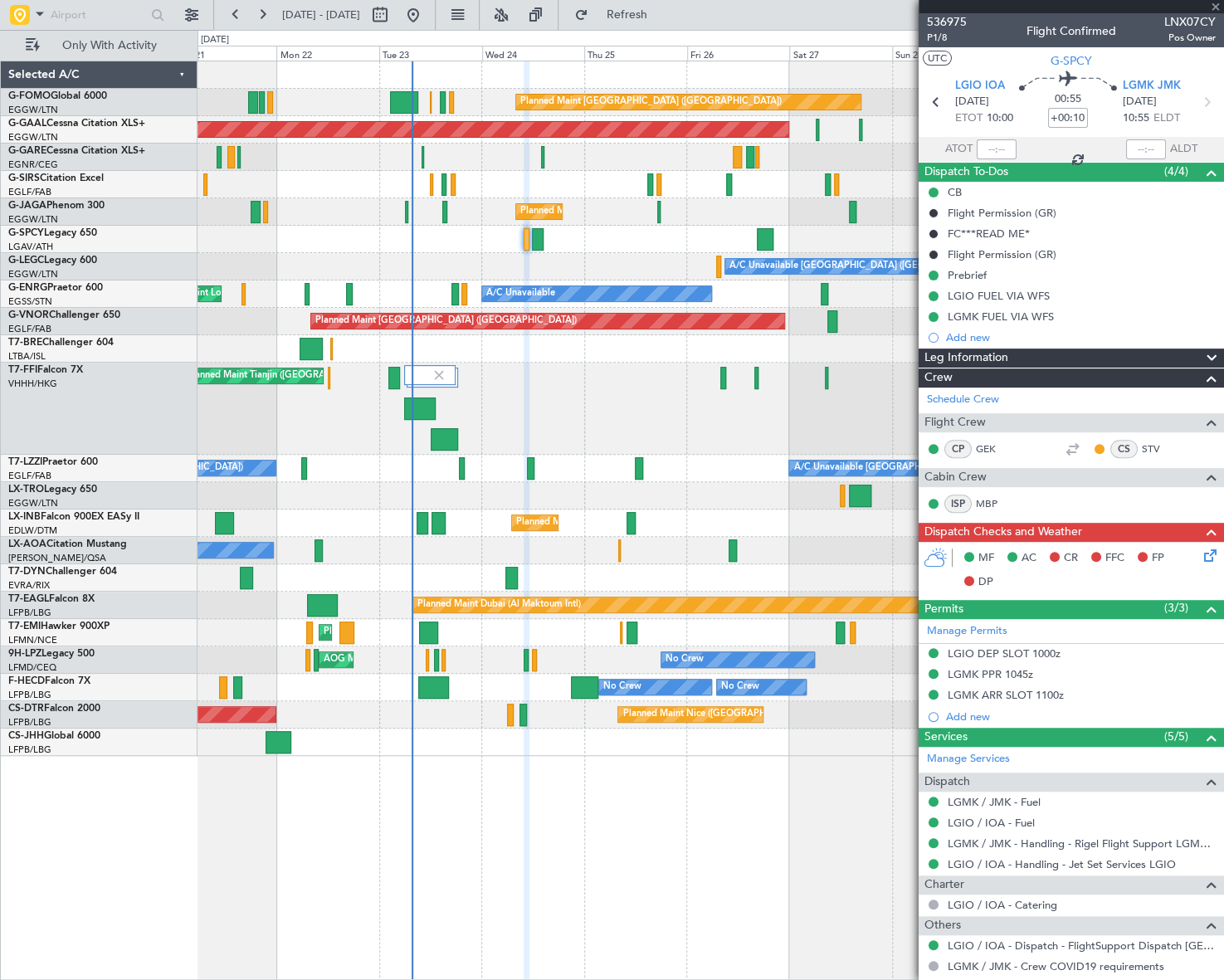
type input "-00:10"
type input "2"
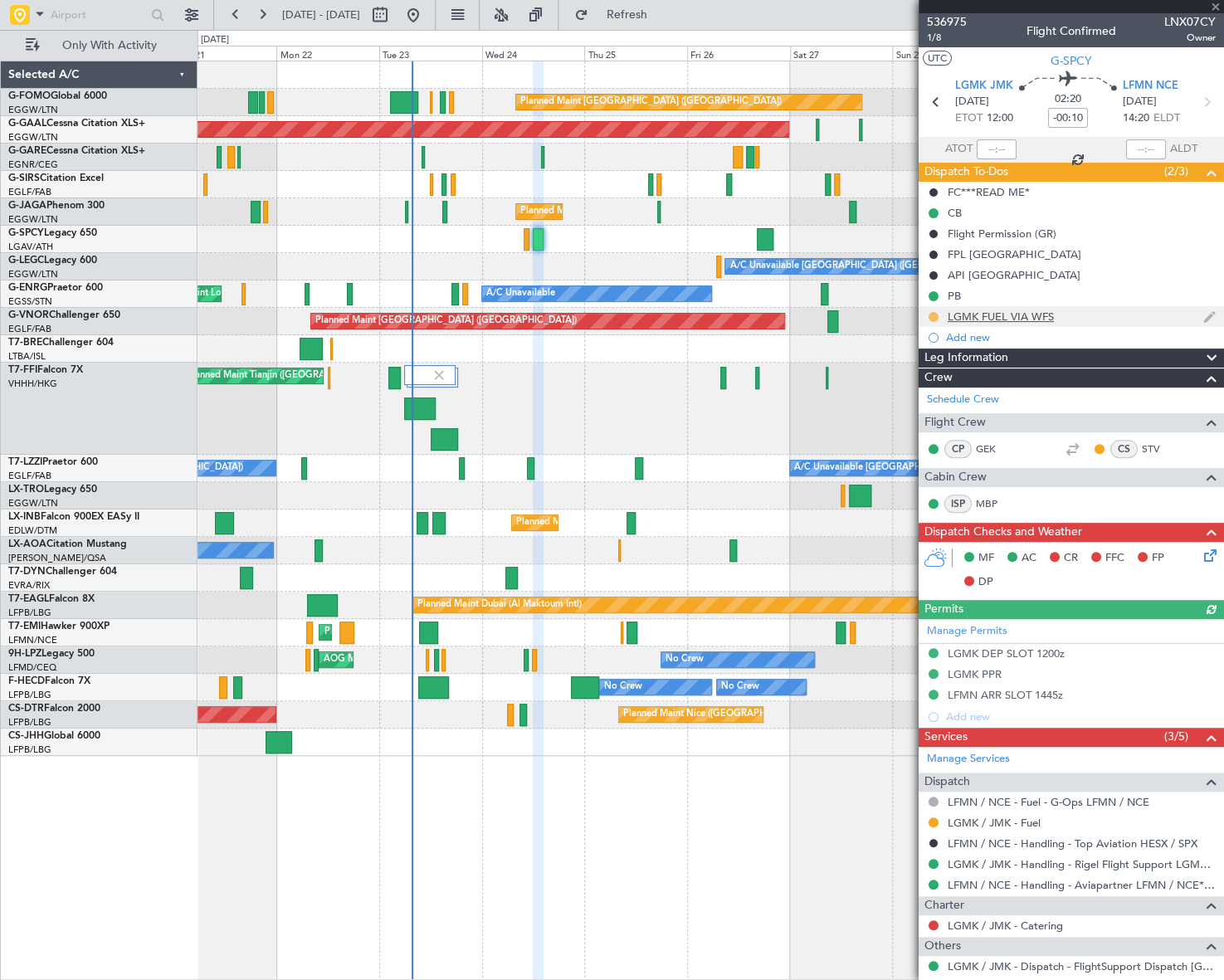
click at [933, 315] on button at bounding box center [934, 316] width 10 height 10
click at [911, 384] on li "Completed" at bounding box center [934, 390] width 89 height 25
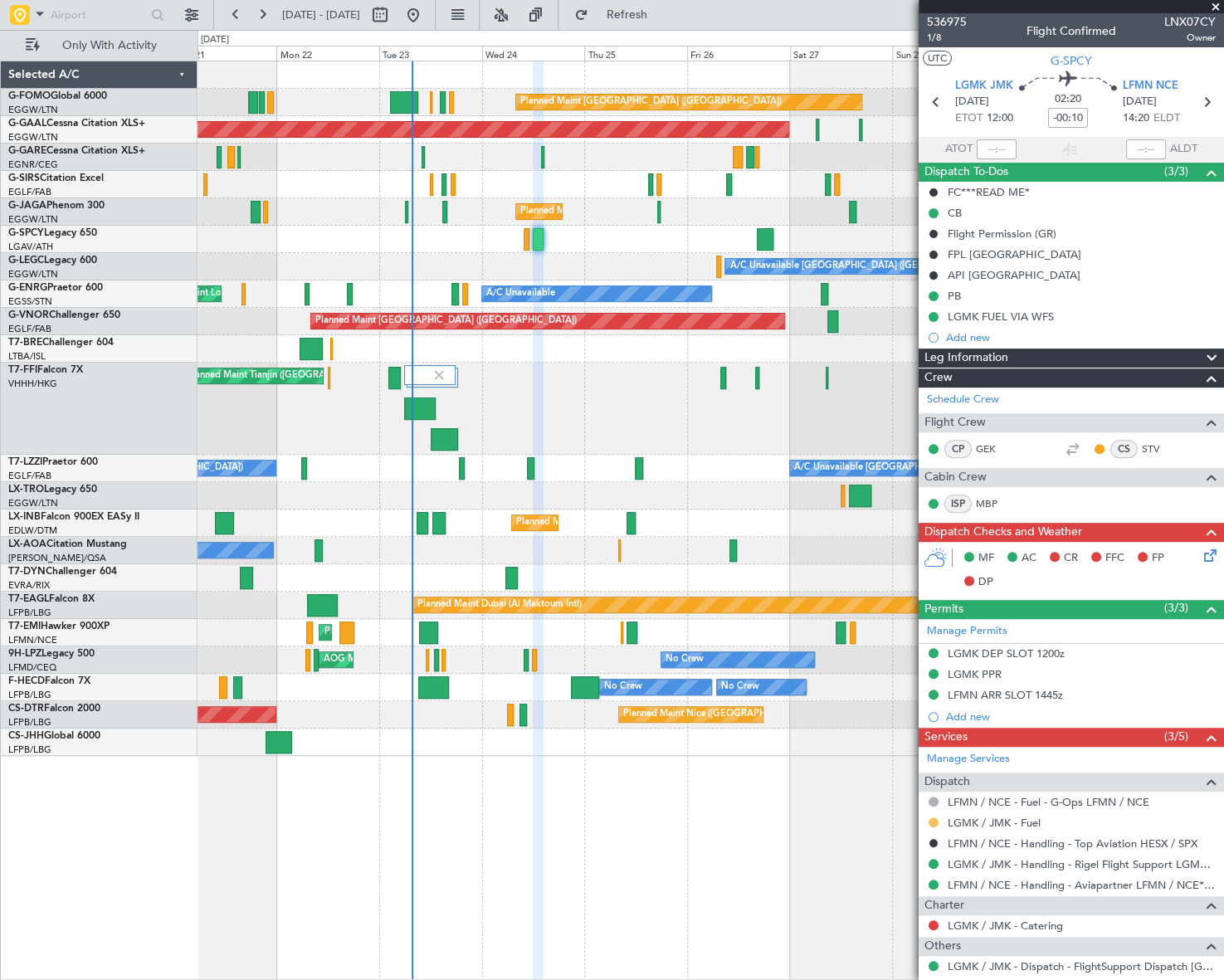
click at [934, 818] on button at bounding box center [934, 822] width 10 height 10
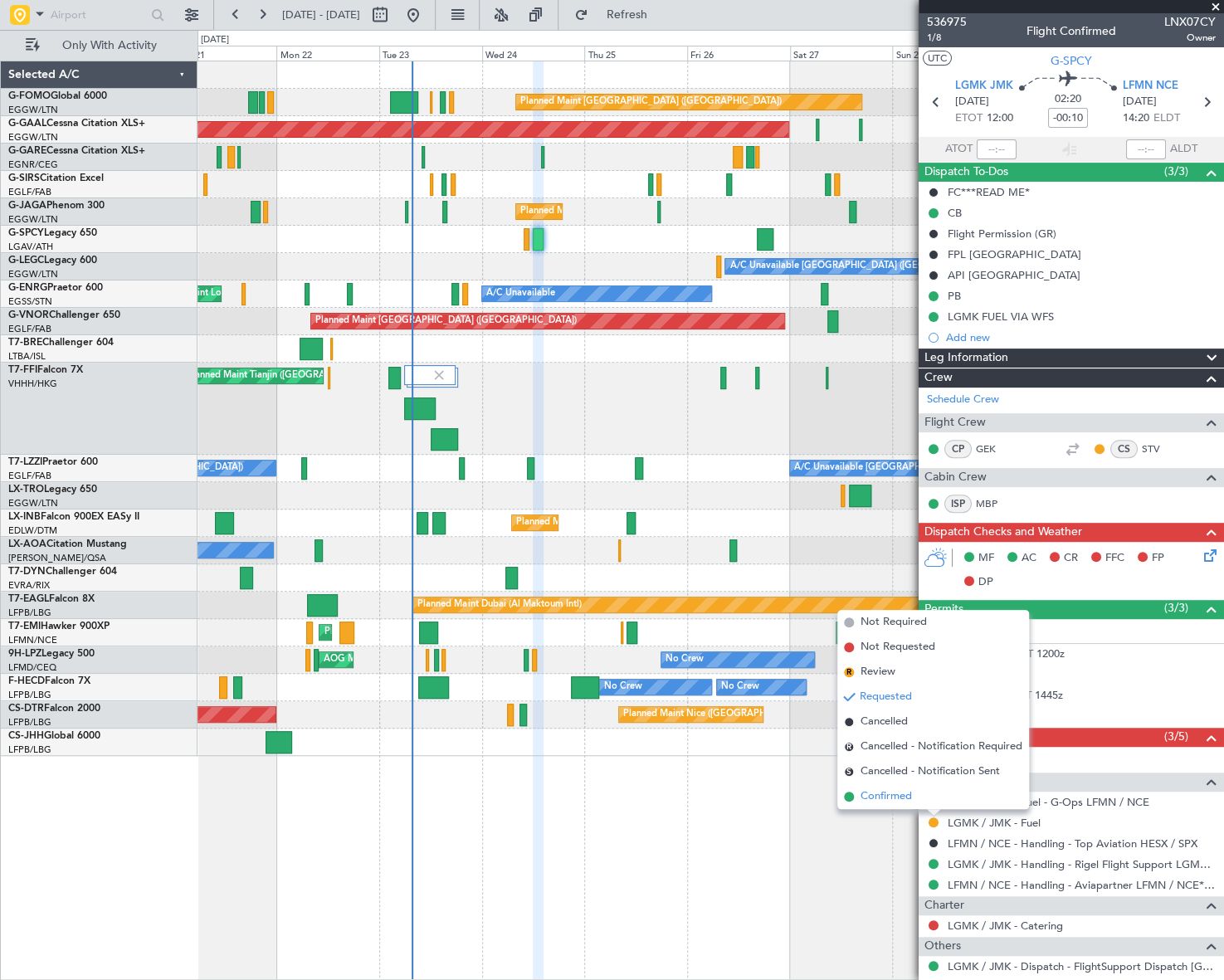
click at [865, 794] on span "Confirmed" at bounding box center [886, 796] width 51 height 16
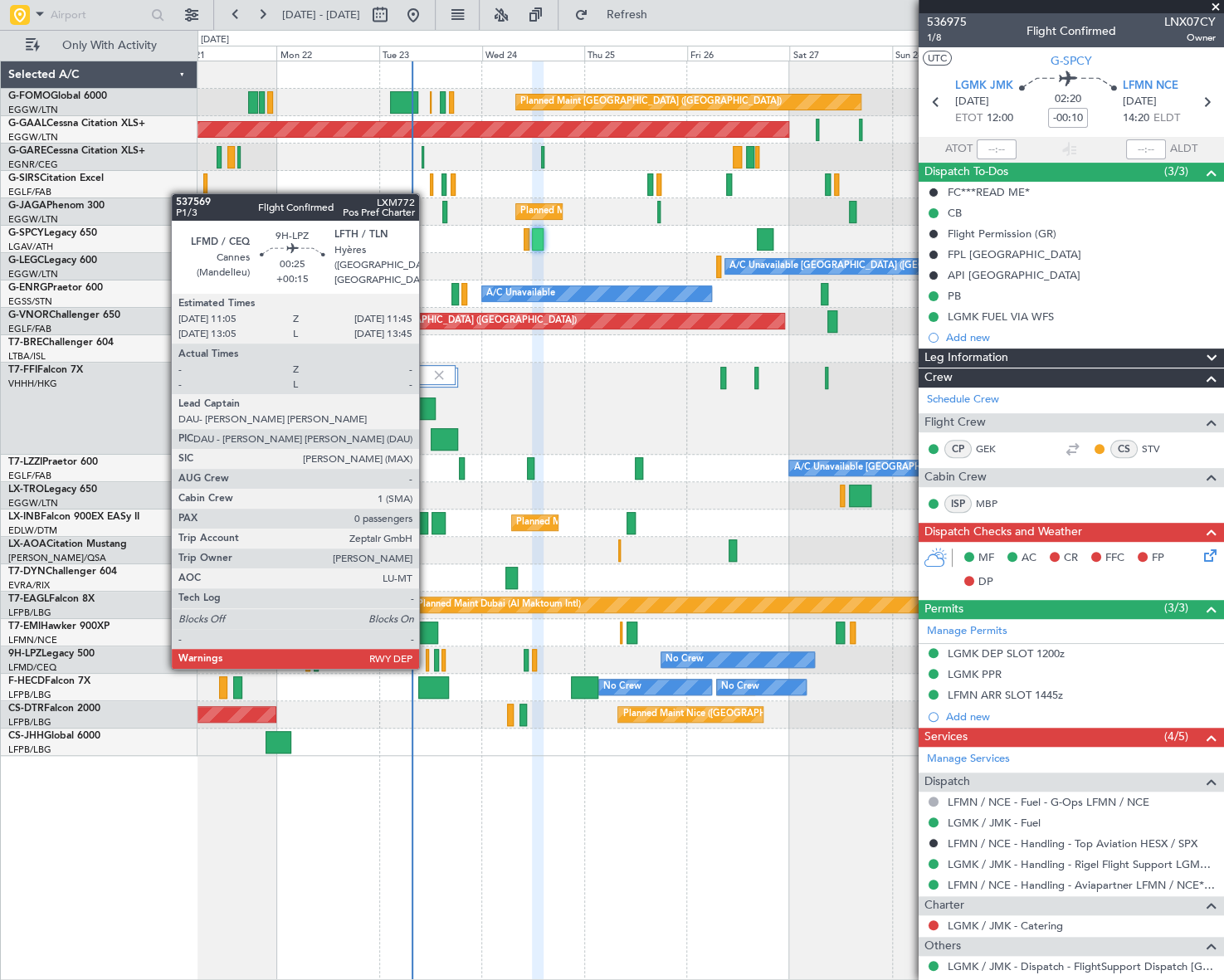
click at [427, 650] on div at bounding box center [428, 659] width 4 height 22
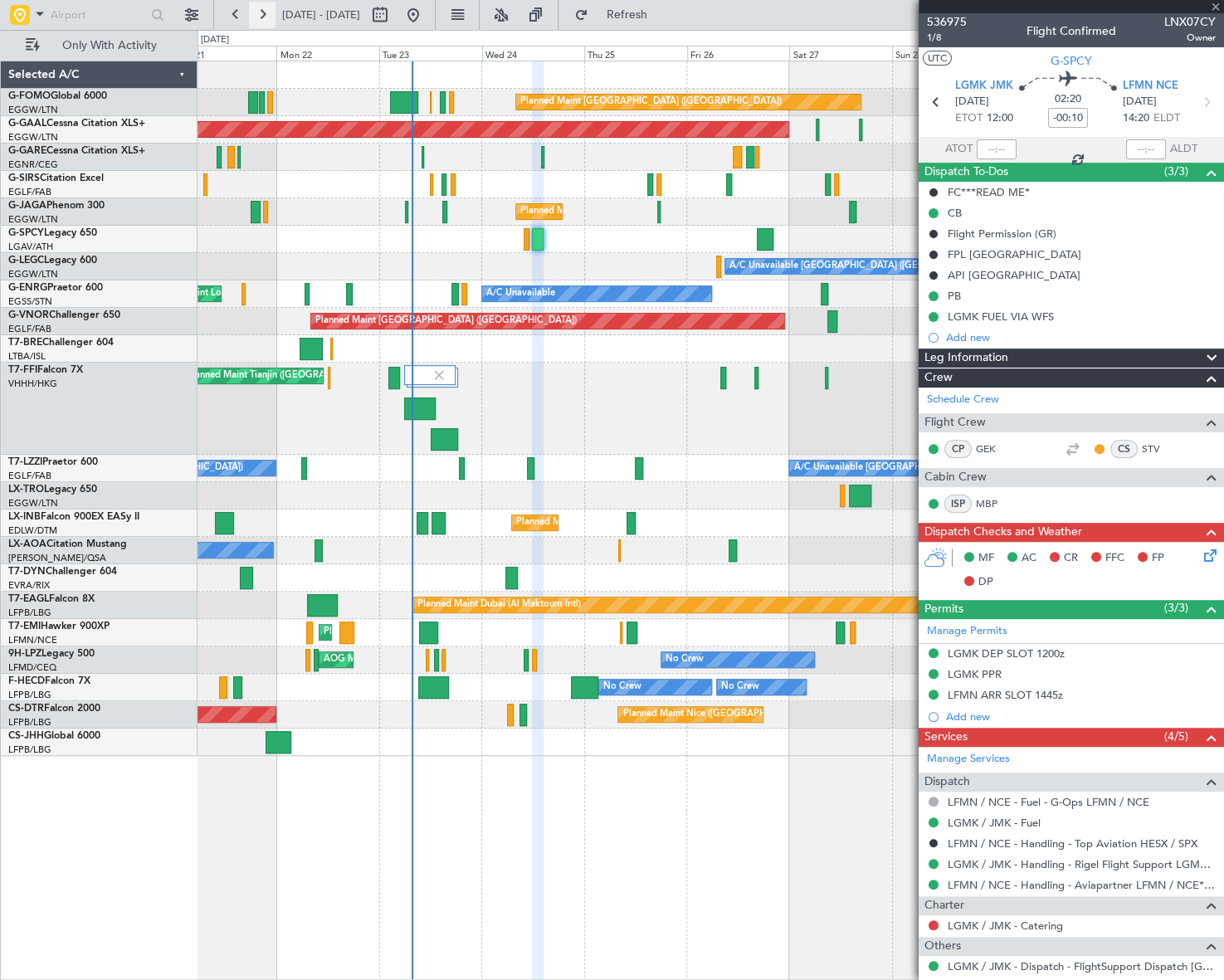
type input "+00:15"
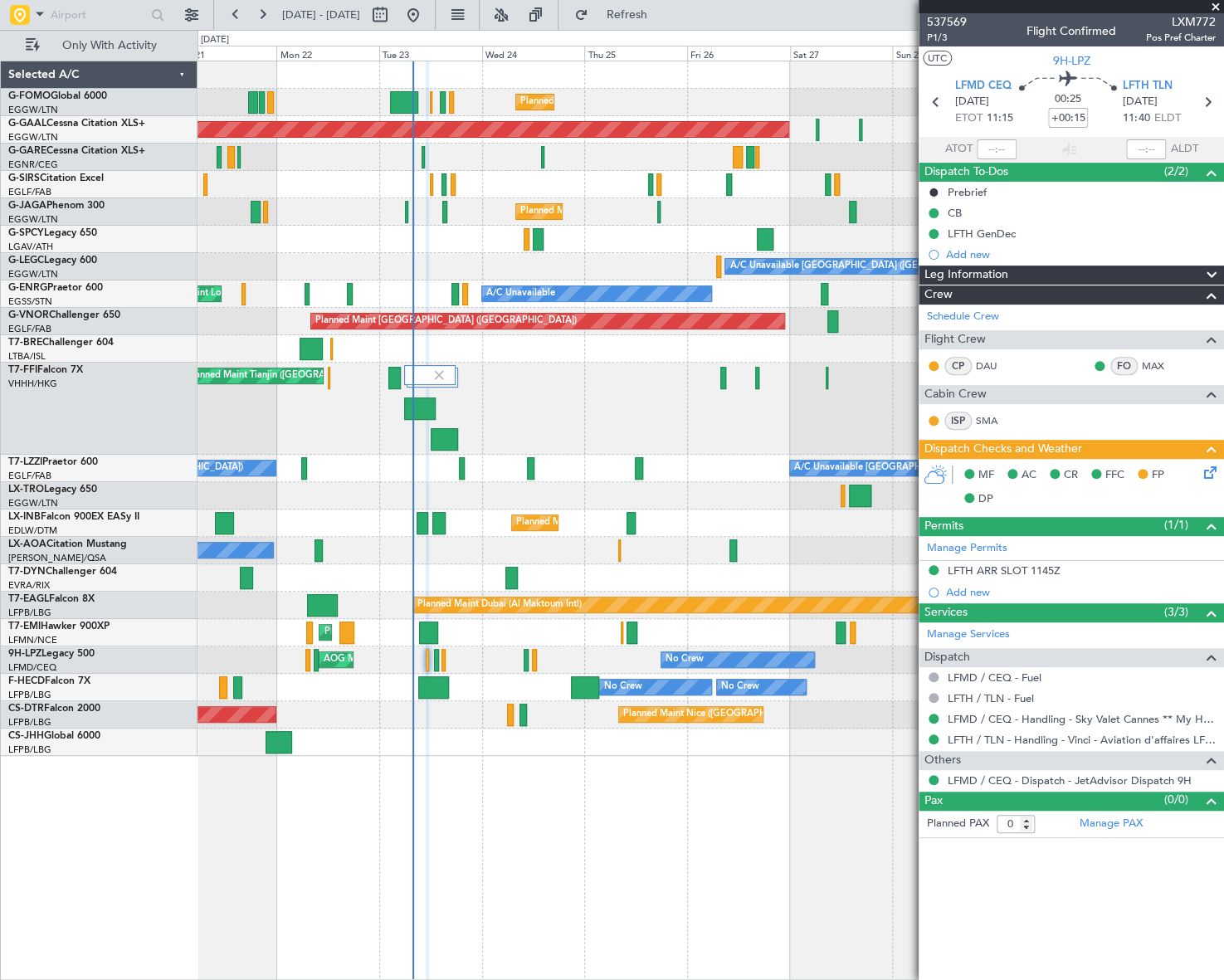
click at [554, 863] on div "Planned Maint [GEOGRAPHIC_DATA] ([GEOGRAPHIC_DATA]) Planned [GEOGRAPHIC_DATA] U…" at bounding box center [711, 519] width 1027 height 919
click at [448, 796] on div "Planned Maint [GEOGRAPHIC_DATA] ([GEOGRAPHIC_DATA]) Planned [GEOGRAPHIC_DATA] U…" at bounding box center [711, 519] width 1027 height 919
click at [430, 658] on div "AOG Maint Cannes (Mandelieu) No Crew [GEOGRAPHIC_DATA] ([GEOGRAPHIC_DATA]) No C…" at bounding box center [711, 660] width 1026 height 27
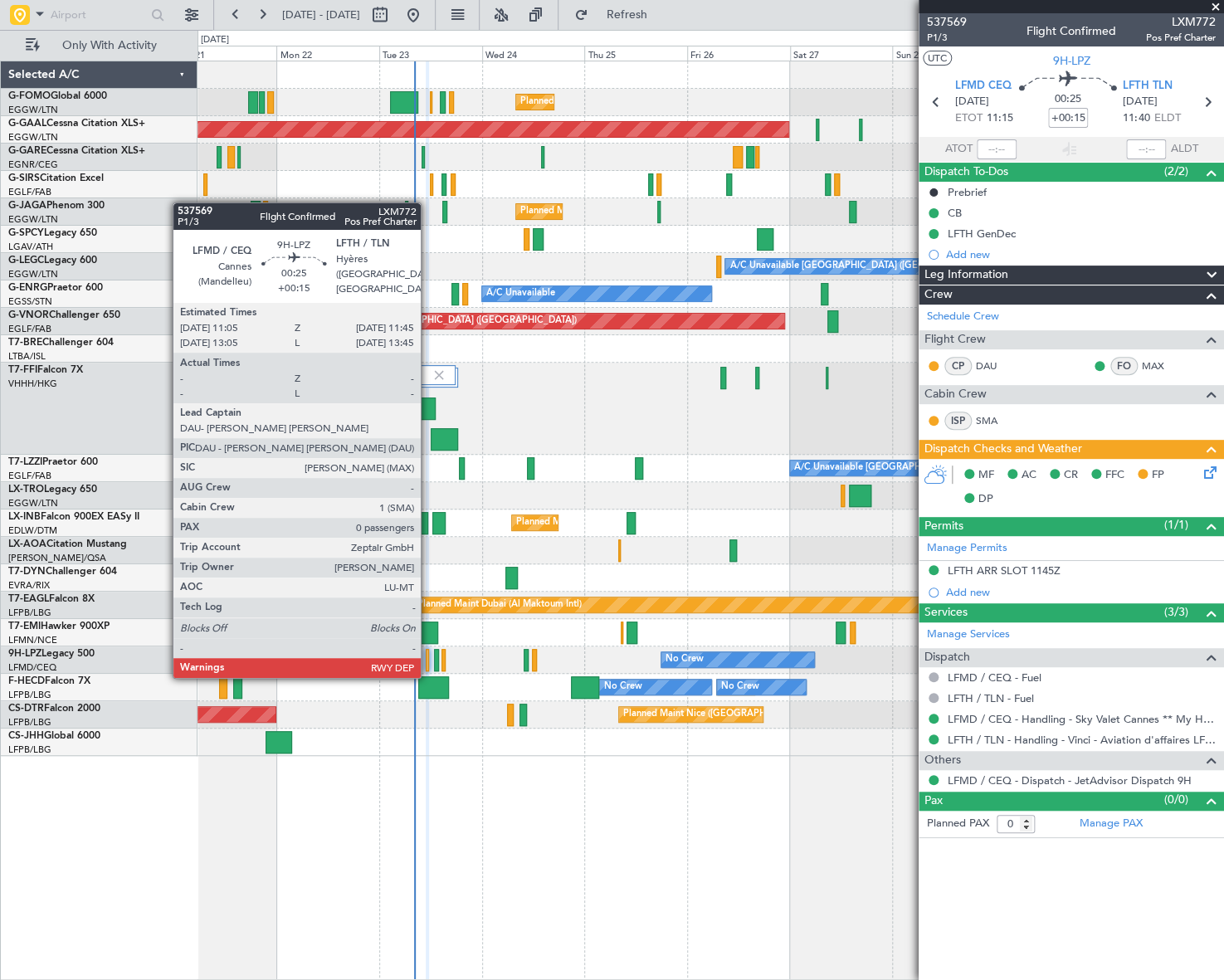
click at [429, 659] on div at bounding box center [428, 659] width 4 height 22
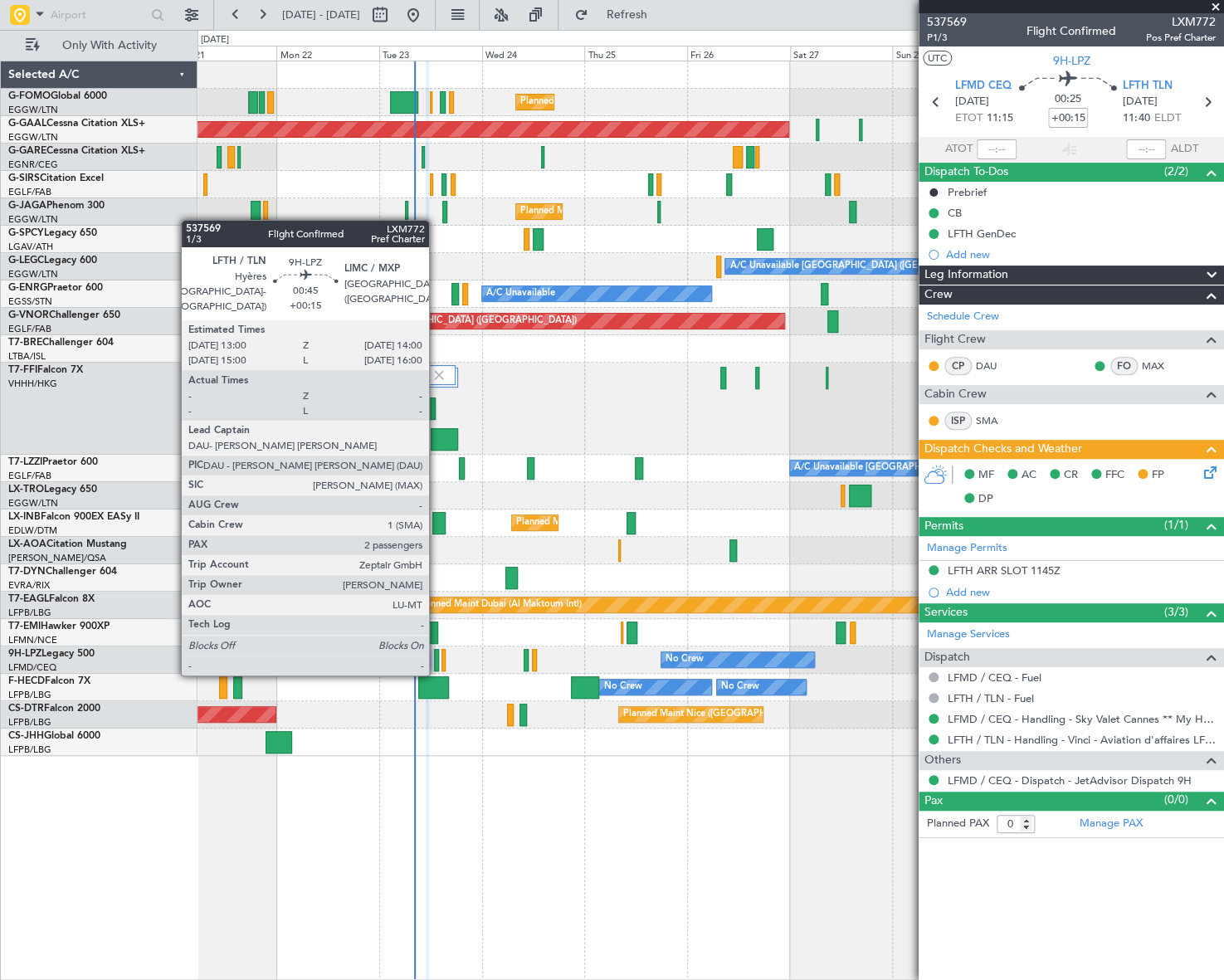
click at [436, 658] on div at bounding box center [437, 659] width 5 height 22
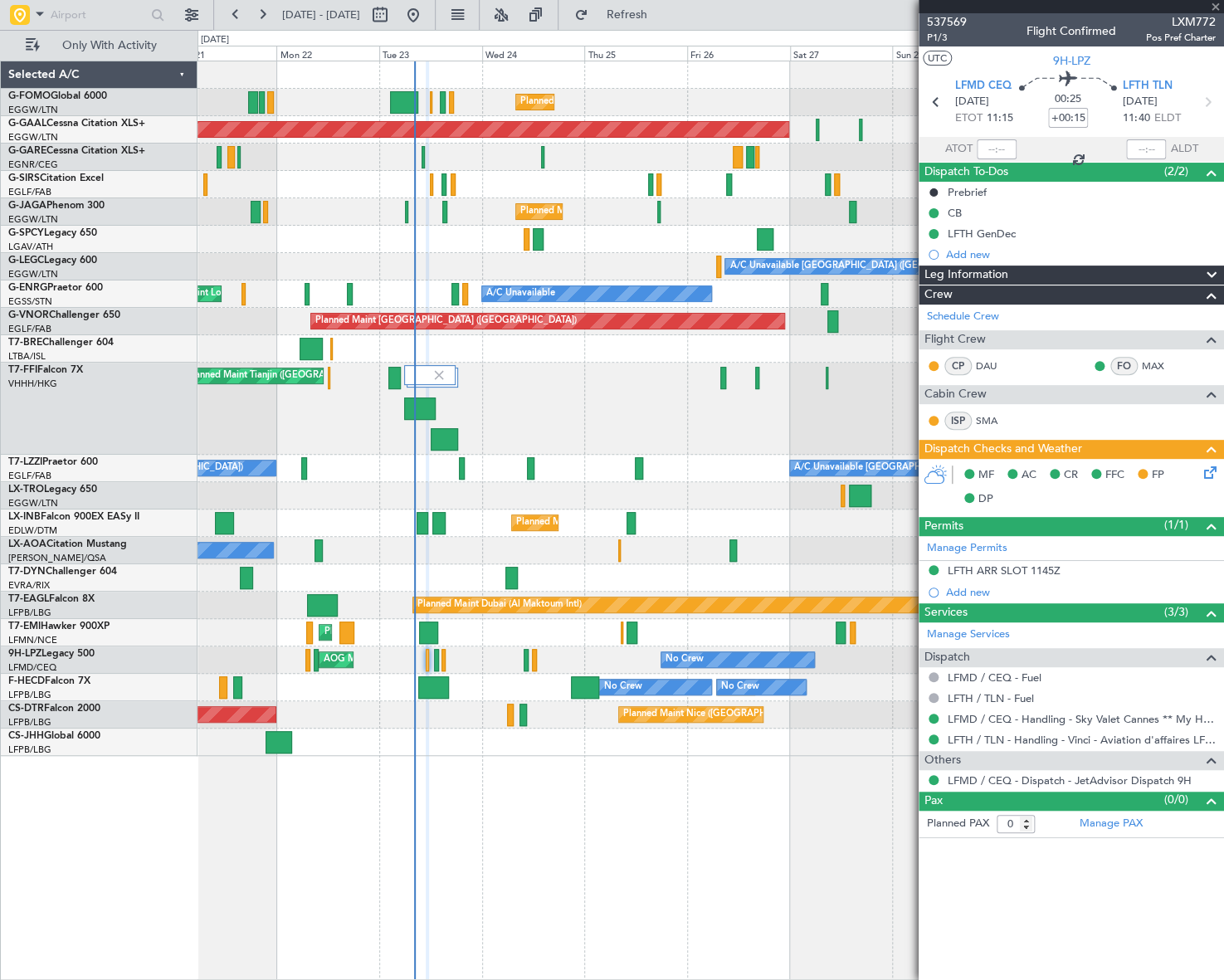
type input "2"
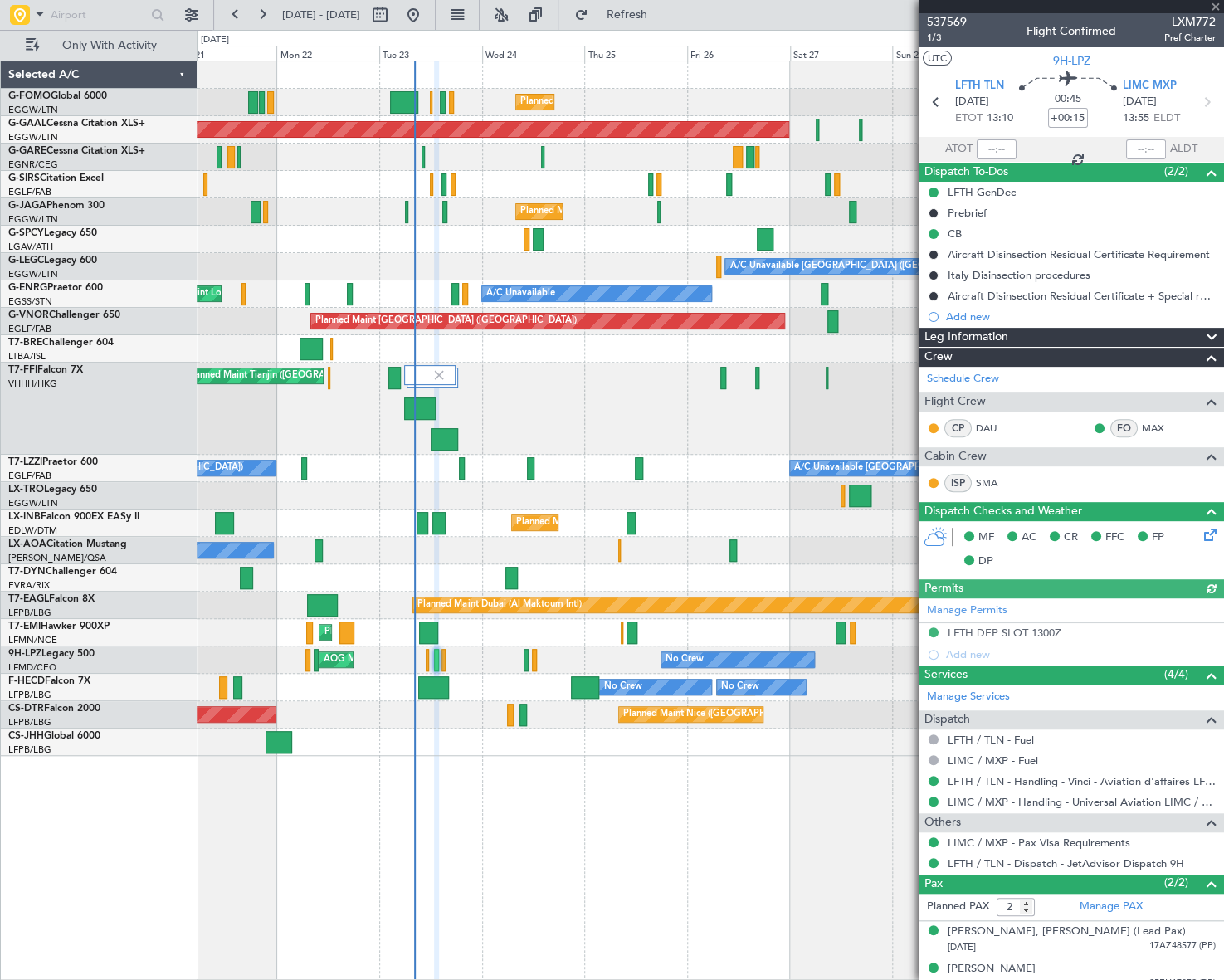
click at [933, 39] on mat-tooltip-component "Trip Number" at bounding box center [946, 52] width 82 height 44
click at [928, 35] on span "1/3" at bounding box center [947, 38] width 40 height 14
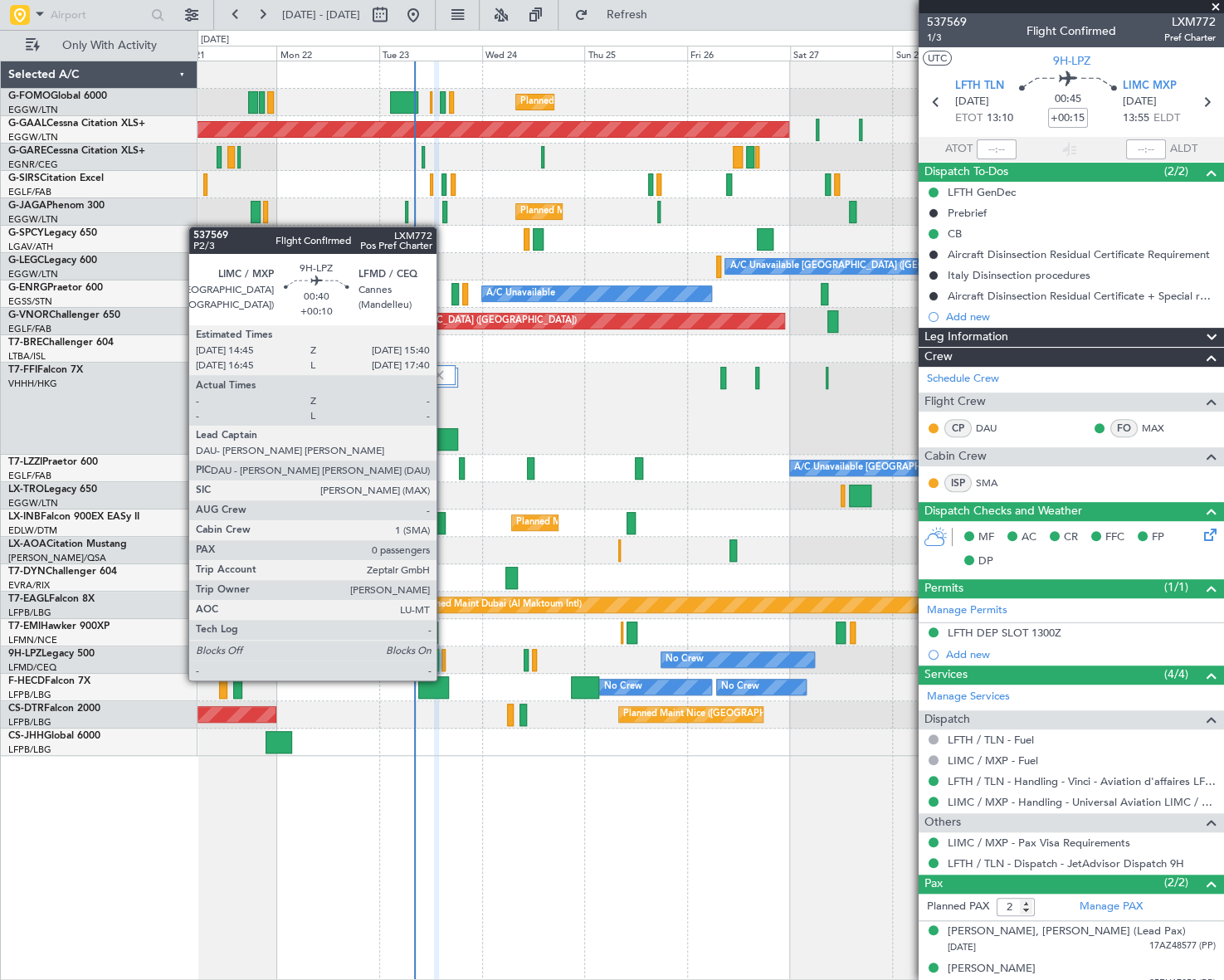
click at [444, 664] on div at bounding box center [443, 659] width 4 height 22
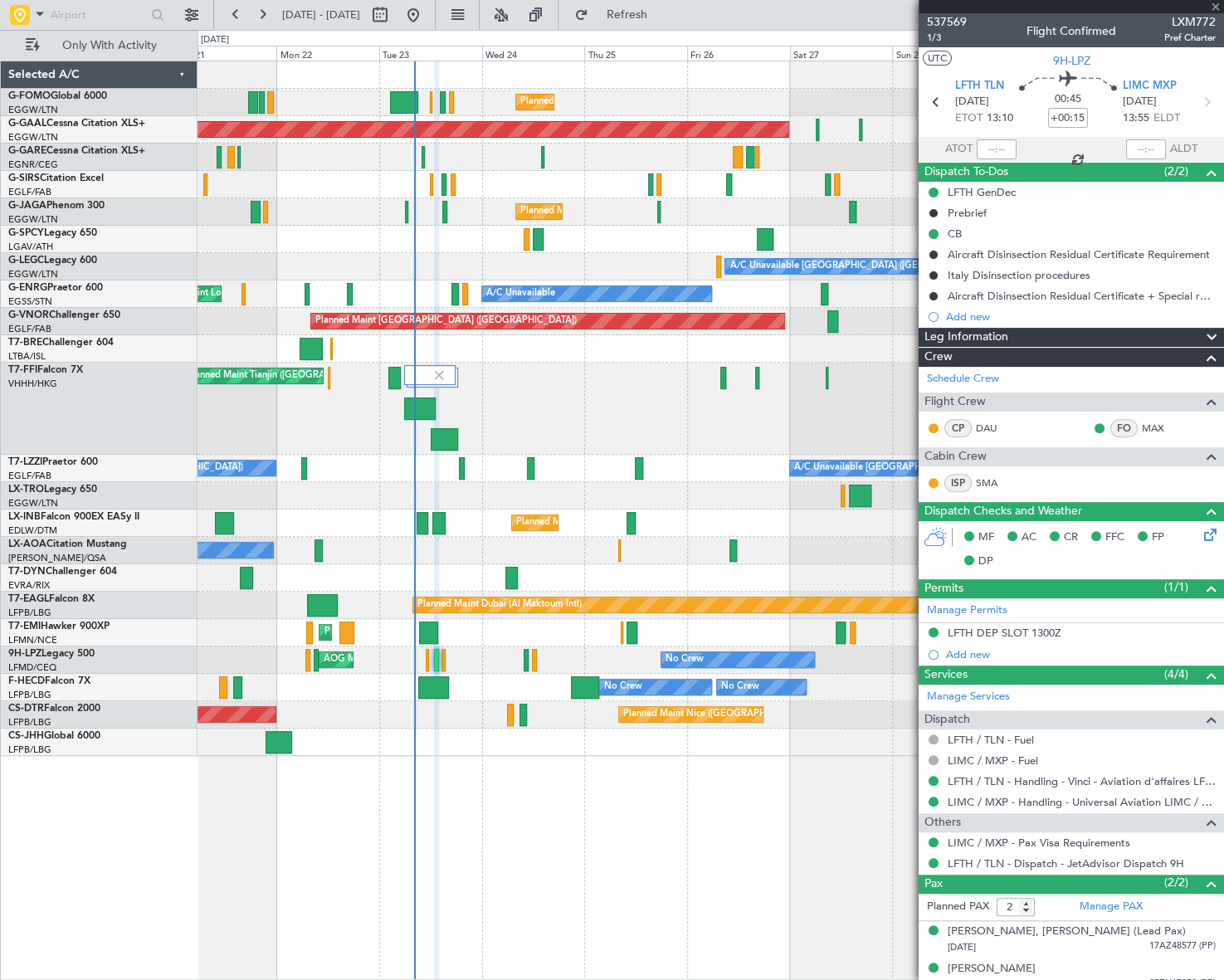
type input "+00:10"
type input "0"
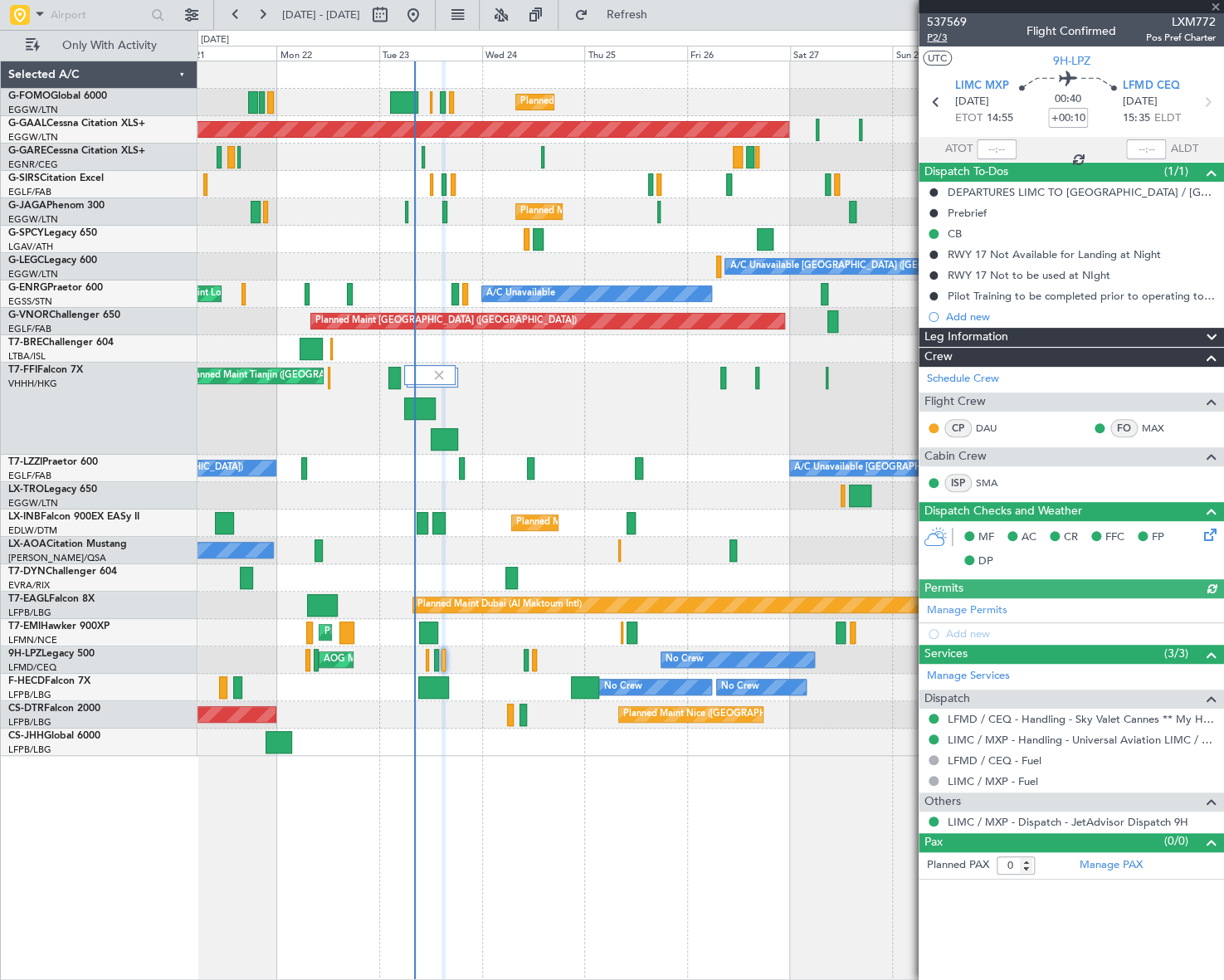
click at [934, 34] on span "P2/3" at bounding box center [947, 38] width 40 height 14
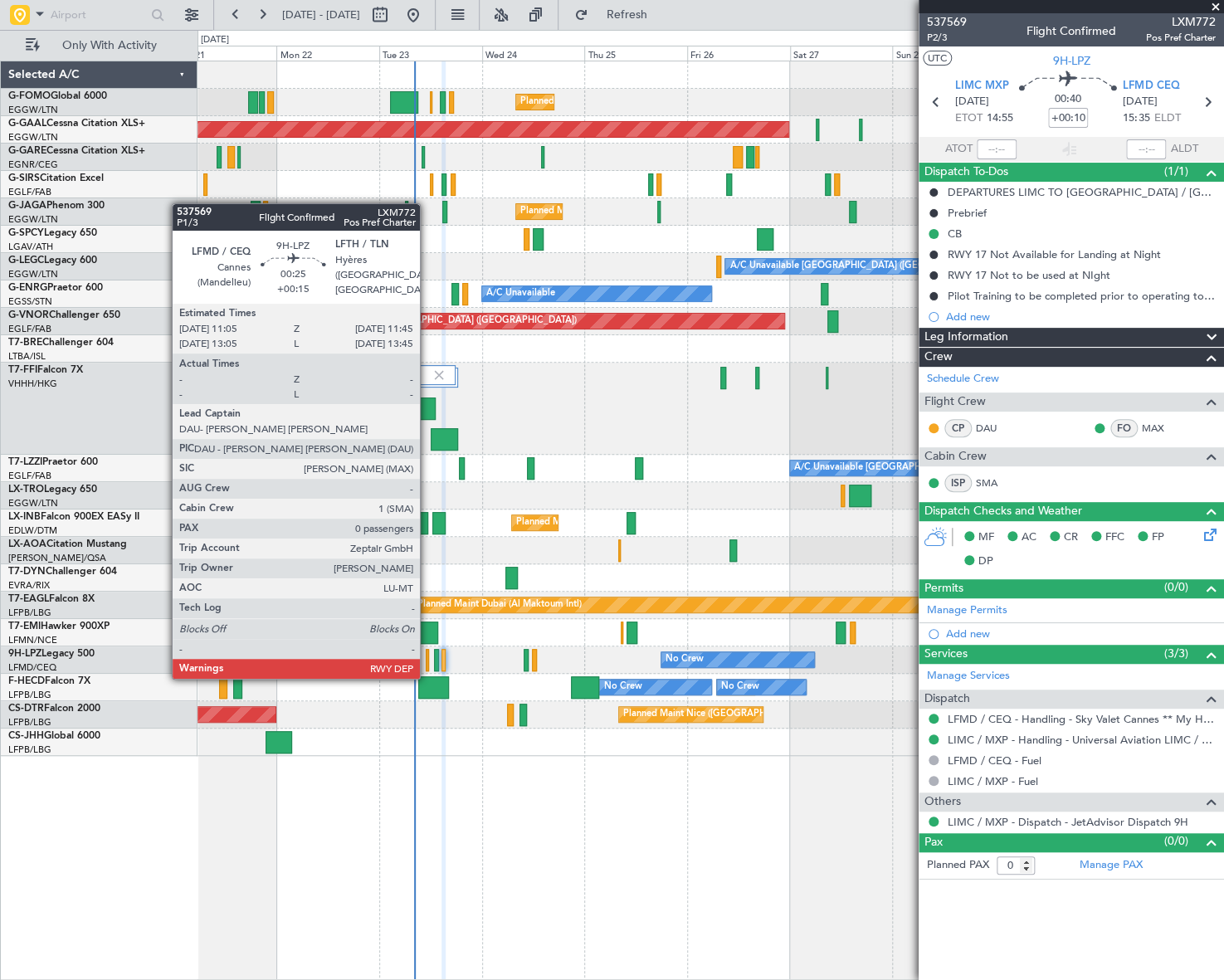
click at [428, 660] on div at bounding box center [428, 659] width 4 height 22
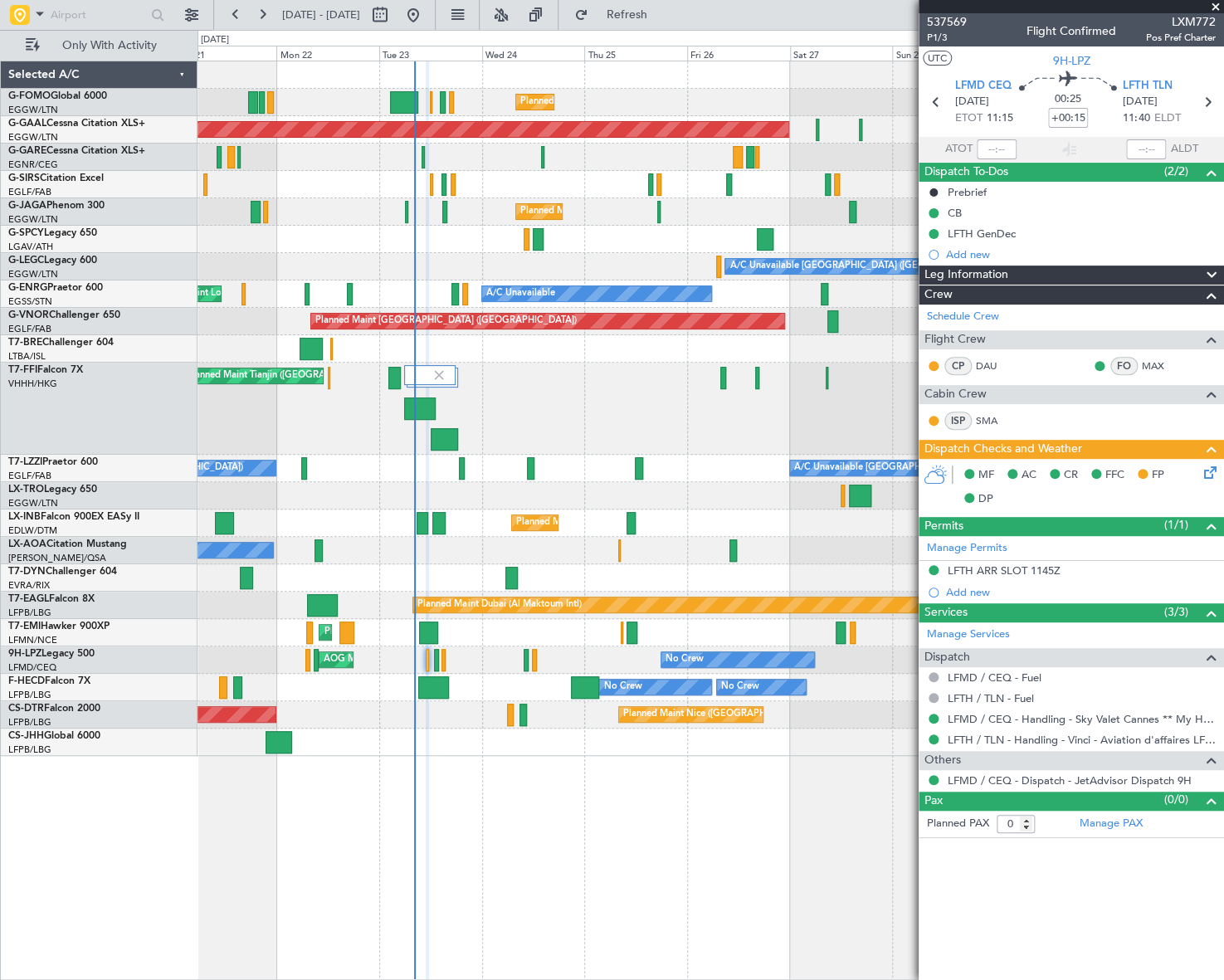
click at [1212, 470] on icon at bounding box center [1207, 469] width 13 height 13
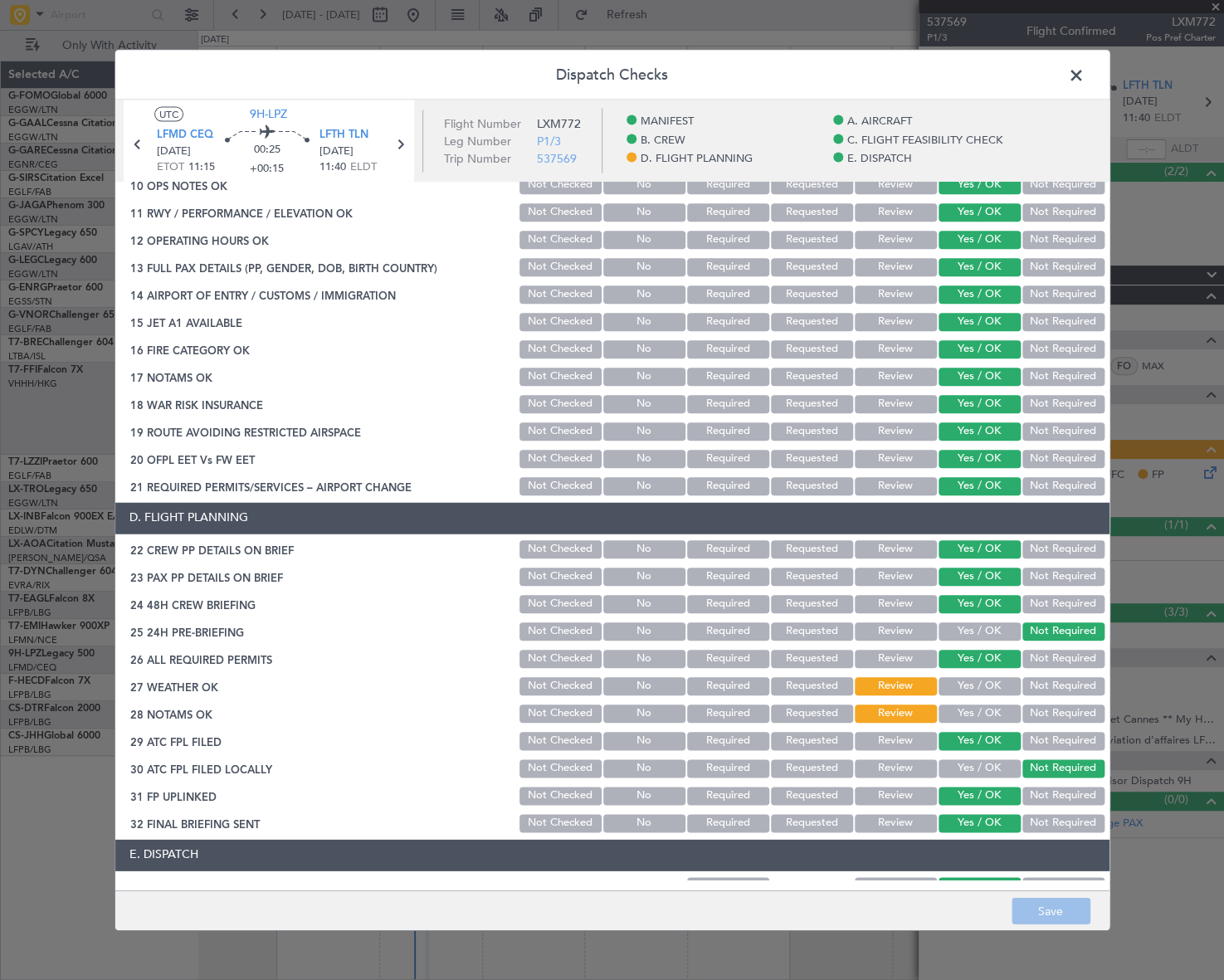
scroll to position [603, 0]
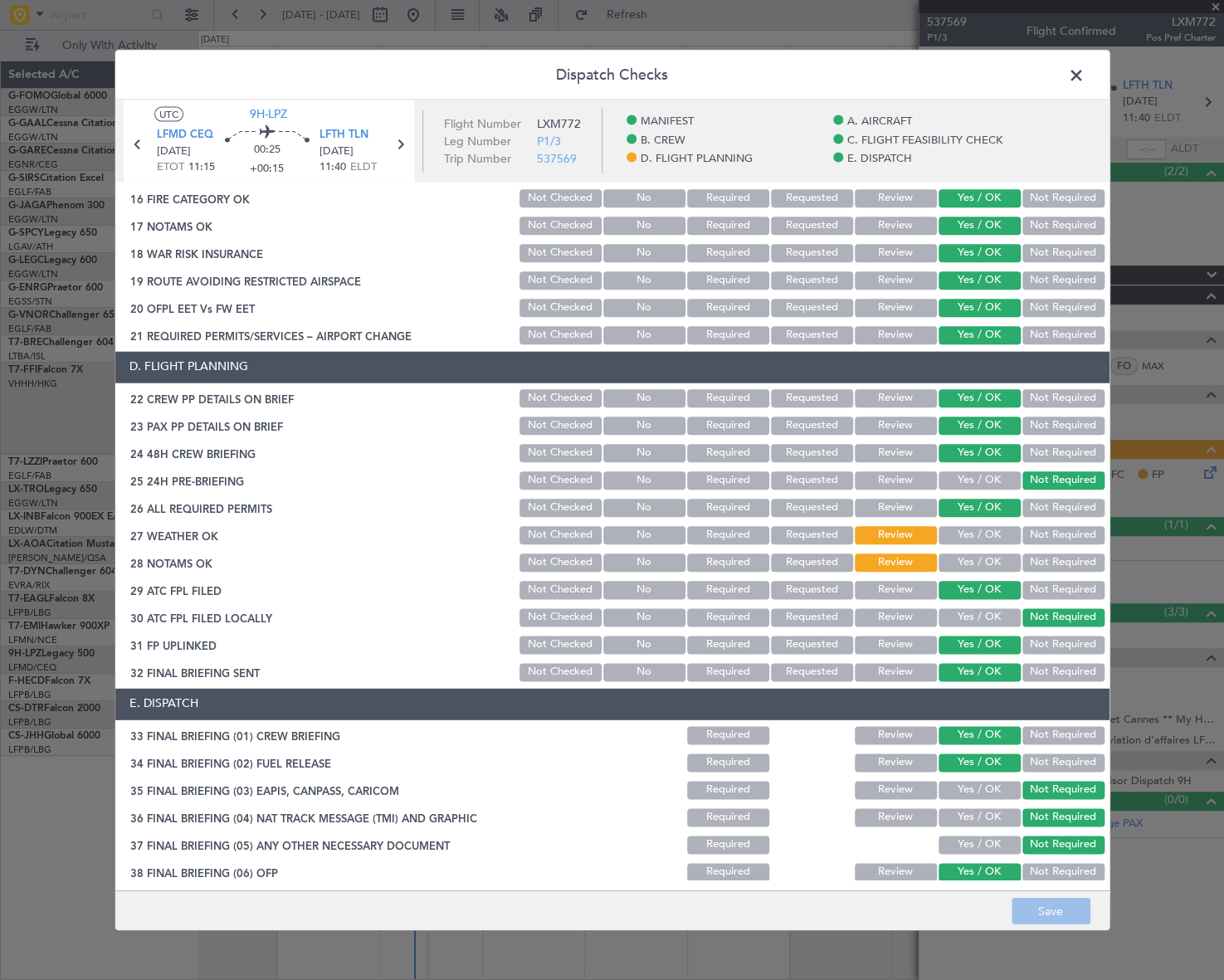
click at [982, 531] on button "Yes / OK" at bounding box center [980, 535] width 82 height 18
click at [988, 565] on button "Yes / OK" at bounding box center [980, 562] width 82 height 18
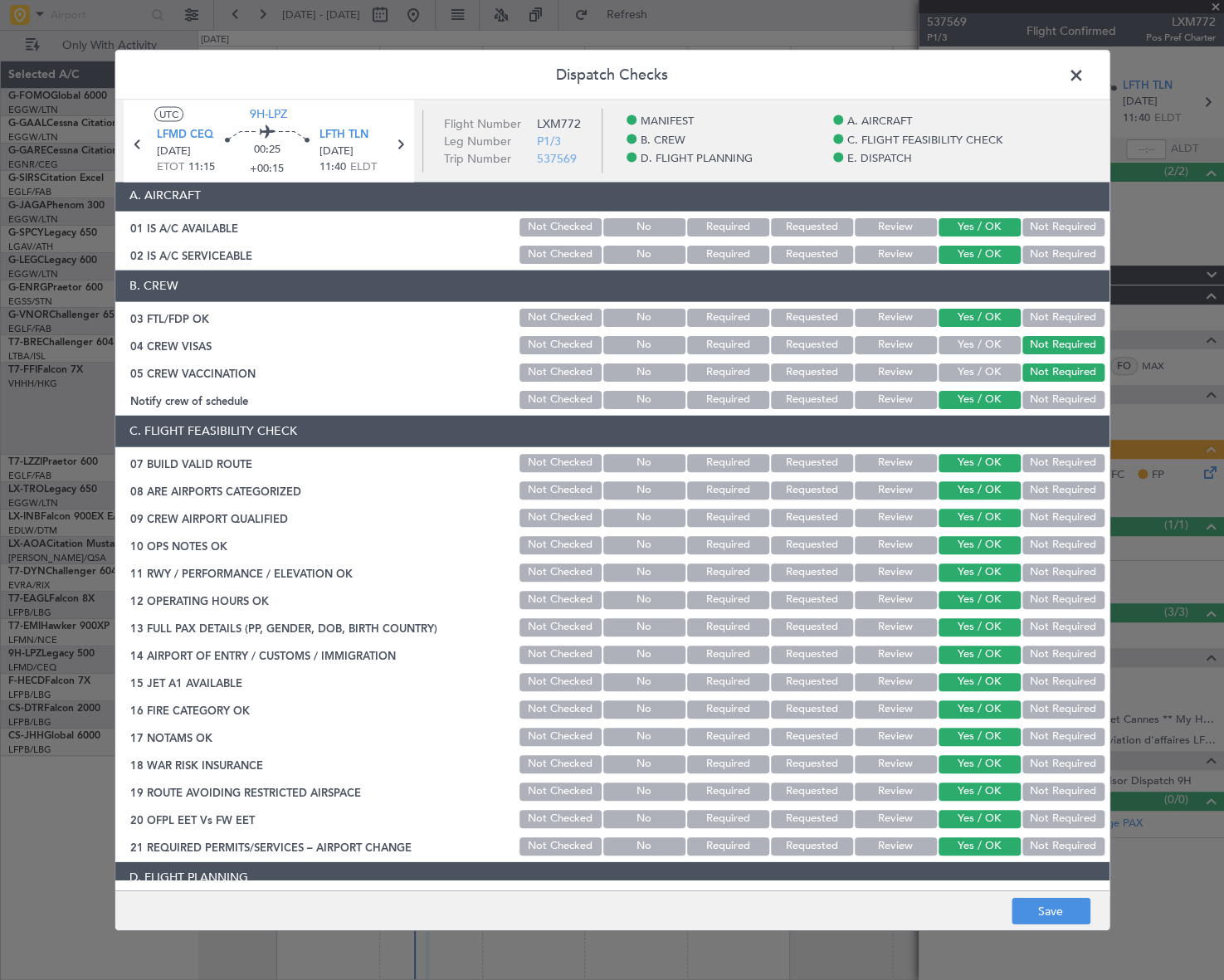
scroll to position [0, 0]
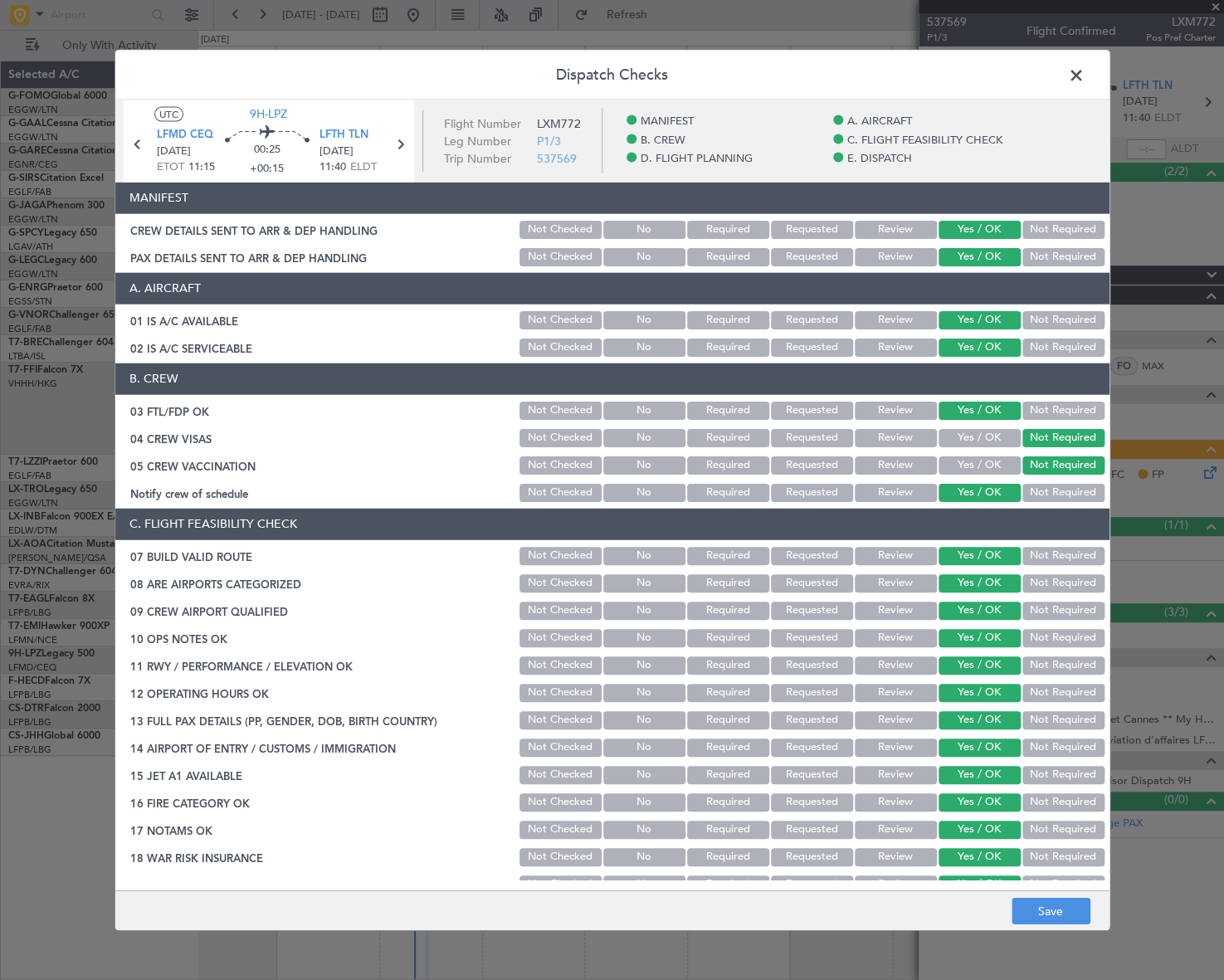
click at [1040, 924] on footer "Save" at bounding box center [612, 910] width 995 height 40
click at [1062, 913] on button "Save" at bounding box center [1051, 911] width 79 height 27
click at [1085, 70] on span at bounding box center [1085, 78] width 0 height 33
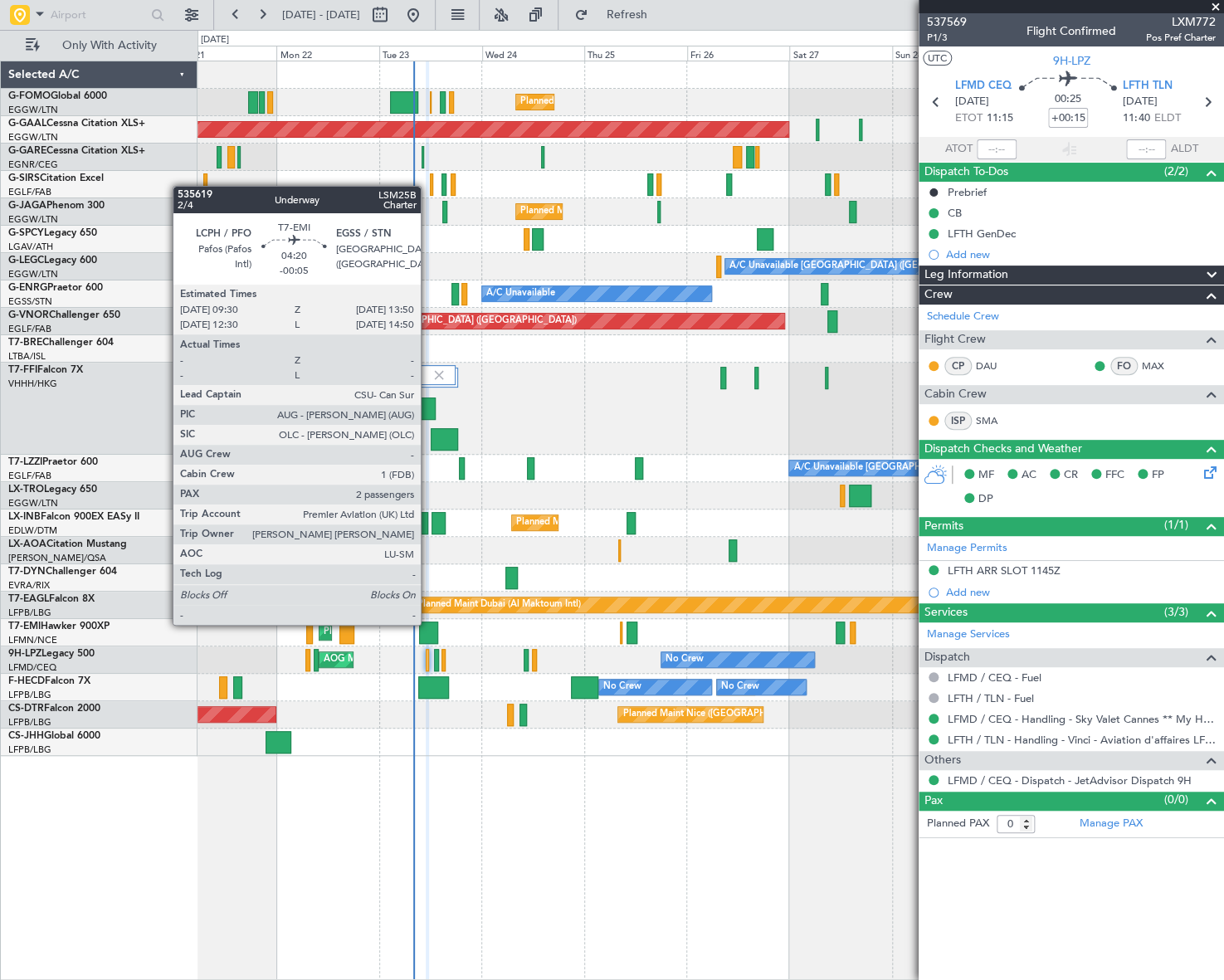
click at [429, 623] on div at bounding box center [428, 632] width 19 height 22
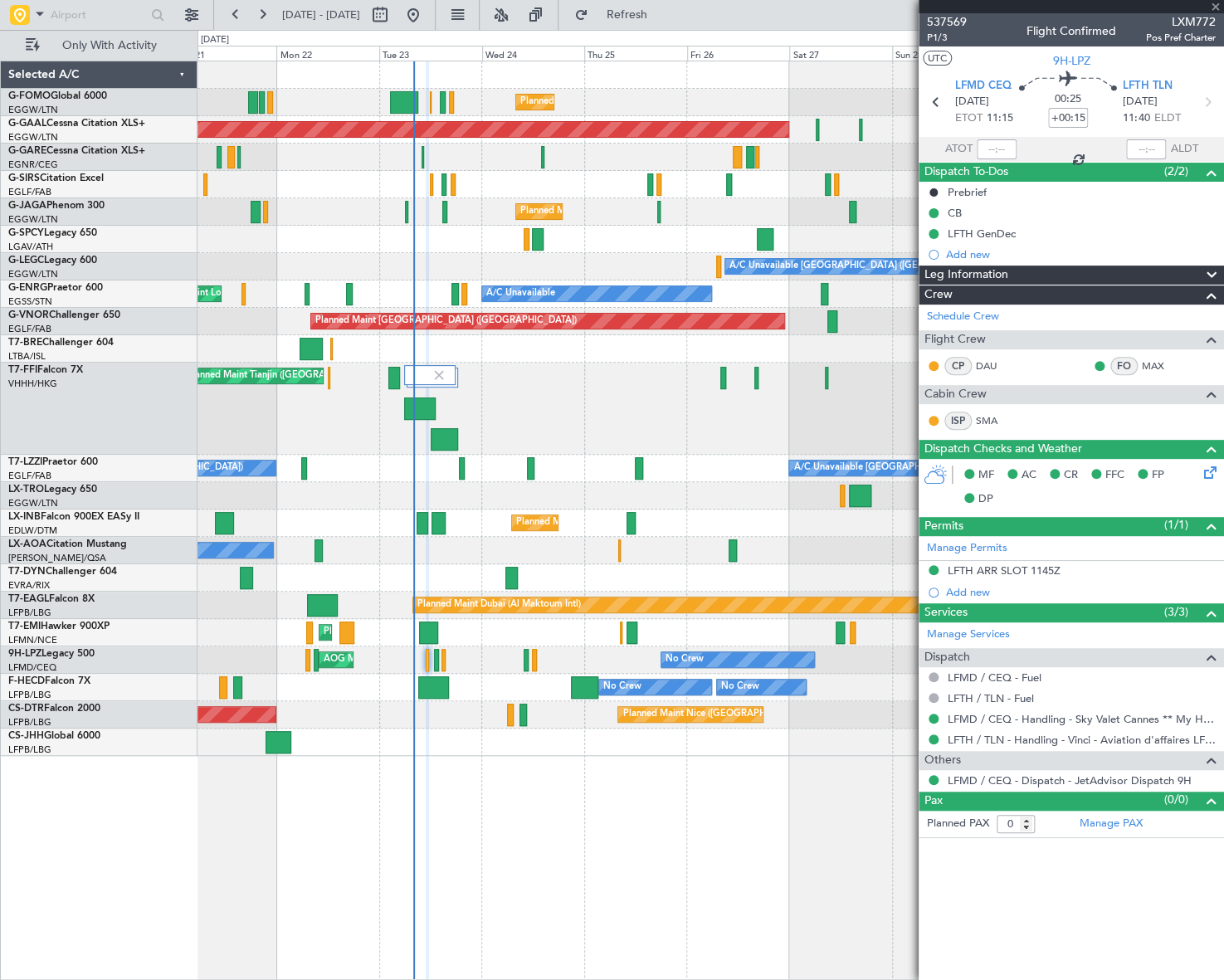
click at [477, 824] on div "Planned Maint [GEOGRAPHIC_DATA] ([GEOGRAPHIC_DATA]) Planned [GEOGRAPHIC_DATA] U…" at bounding box center [711, 519] width 1026 height 919
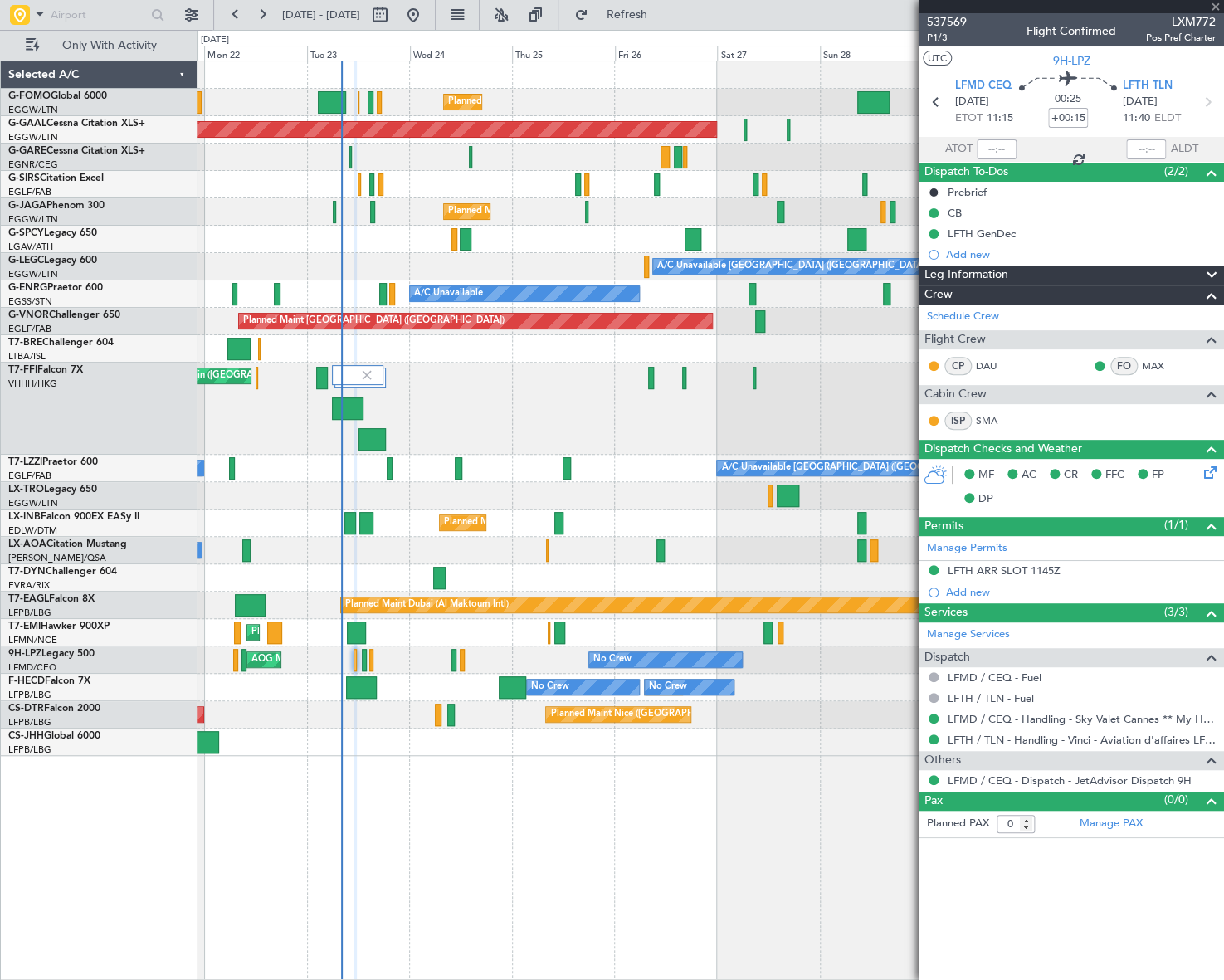
type input "-00:05"
type input "2"
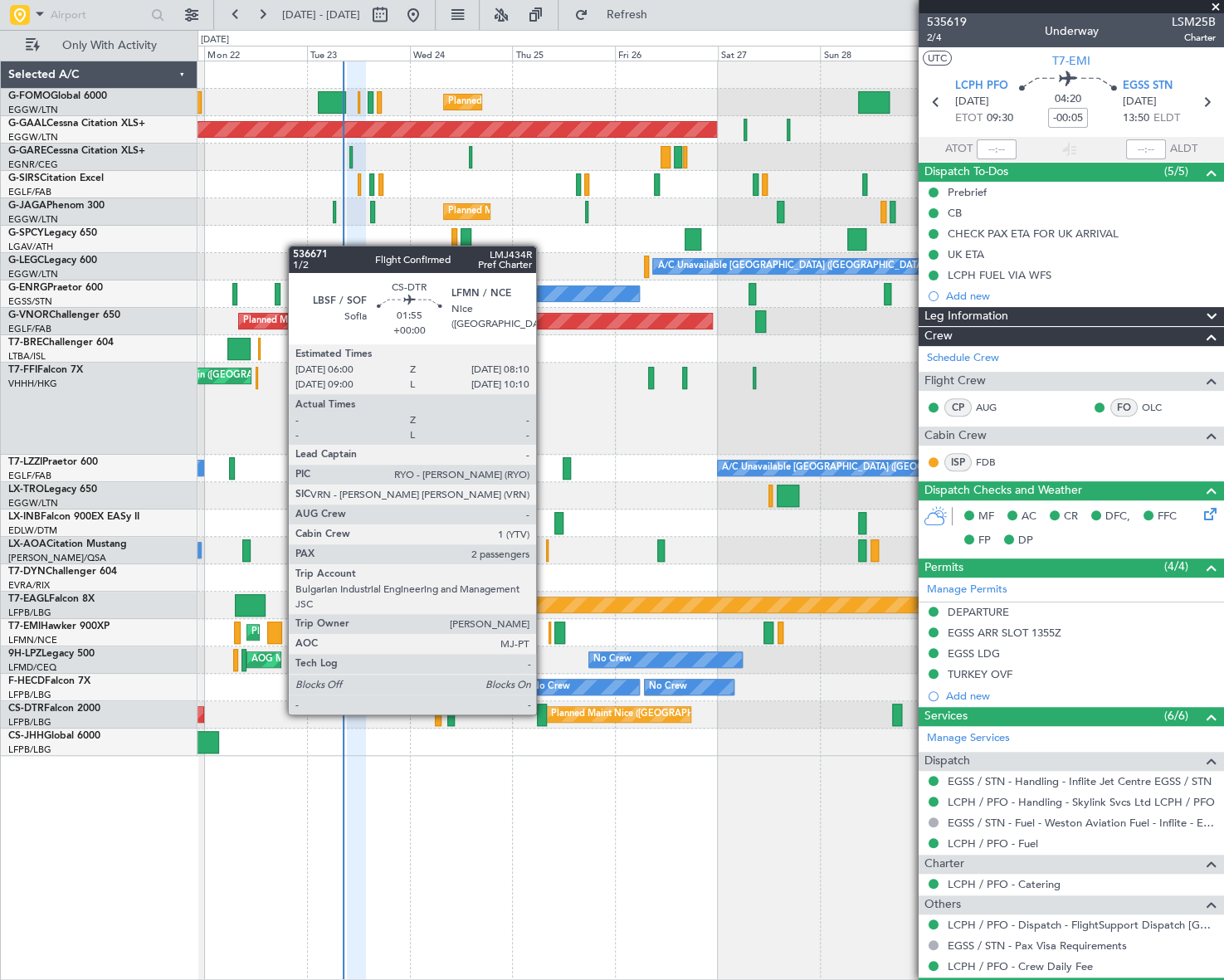
click at [544, 712] on div at bounding box center [542, 714] width 10 height 22
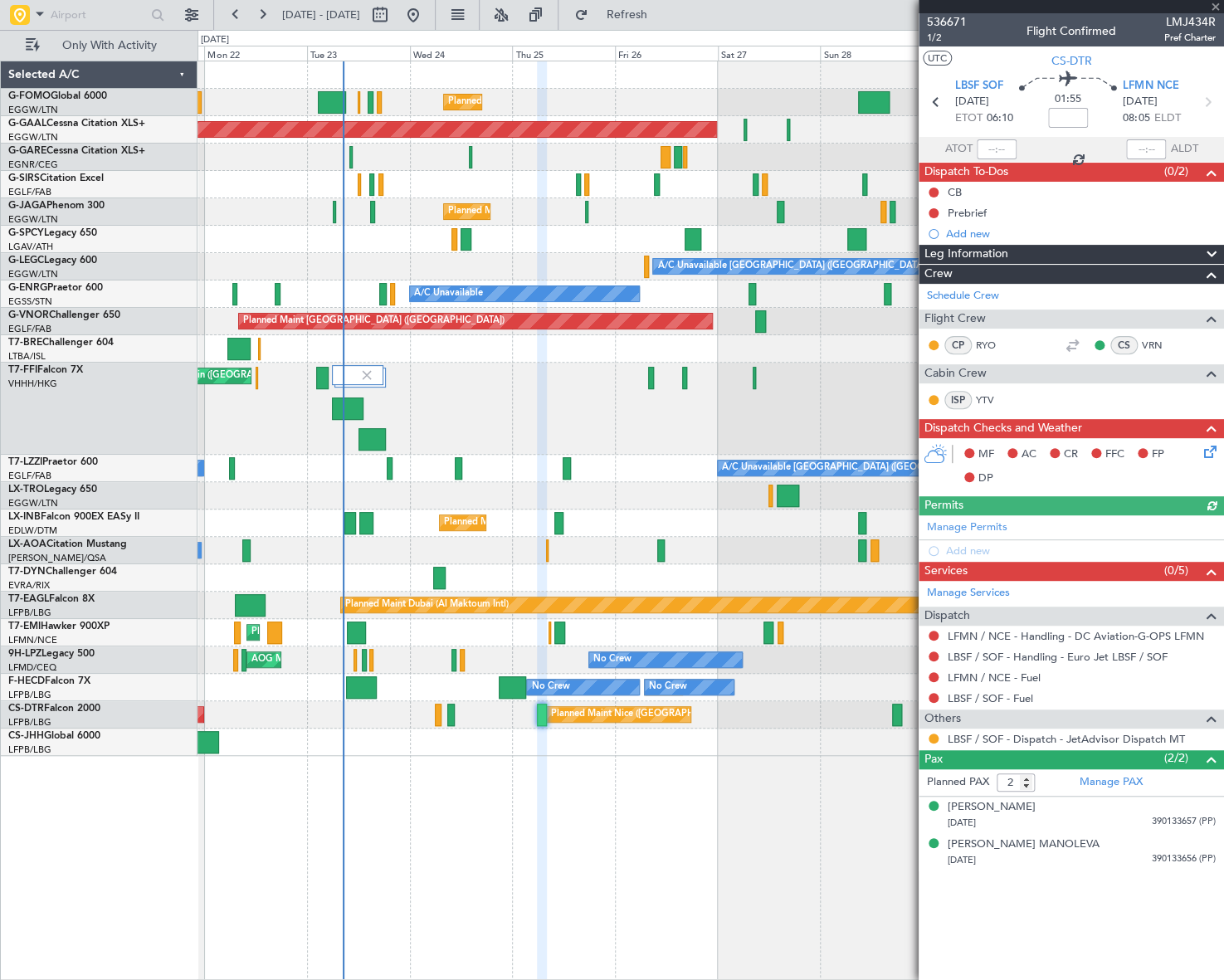
click at [761, 791] on div "Planned Maint [GEOGRAPHIC_DATA] ([GEOGRAPHIC_DATA]) Planned [GEOGRAPHIC_DATA] O…" at bounding box center [711, 519] width 1027 height 919
click at [1198, 23] on span "LMJ434R" at bounding box center [1190, 22] width 51 height 17
copy span "LMJ434R"
click at [986, 396] on link "YTV" at bounding box center [995, 400] width 38 height 15
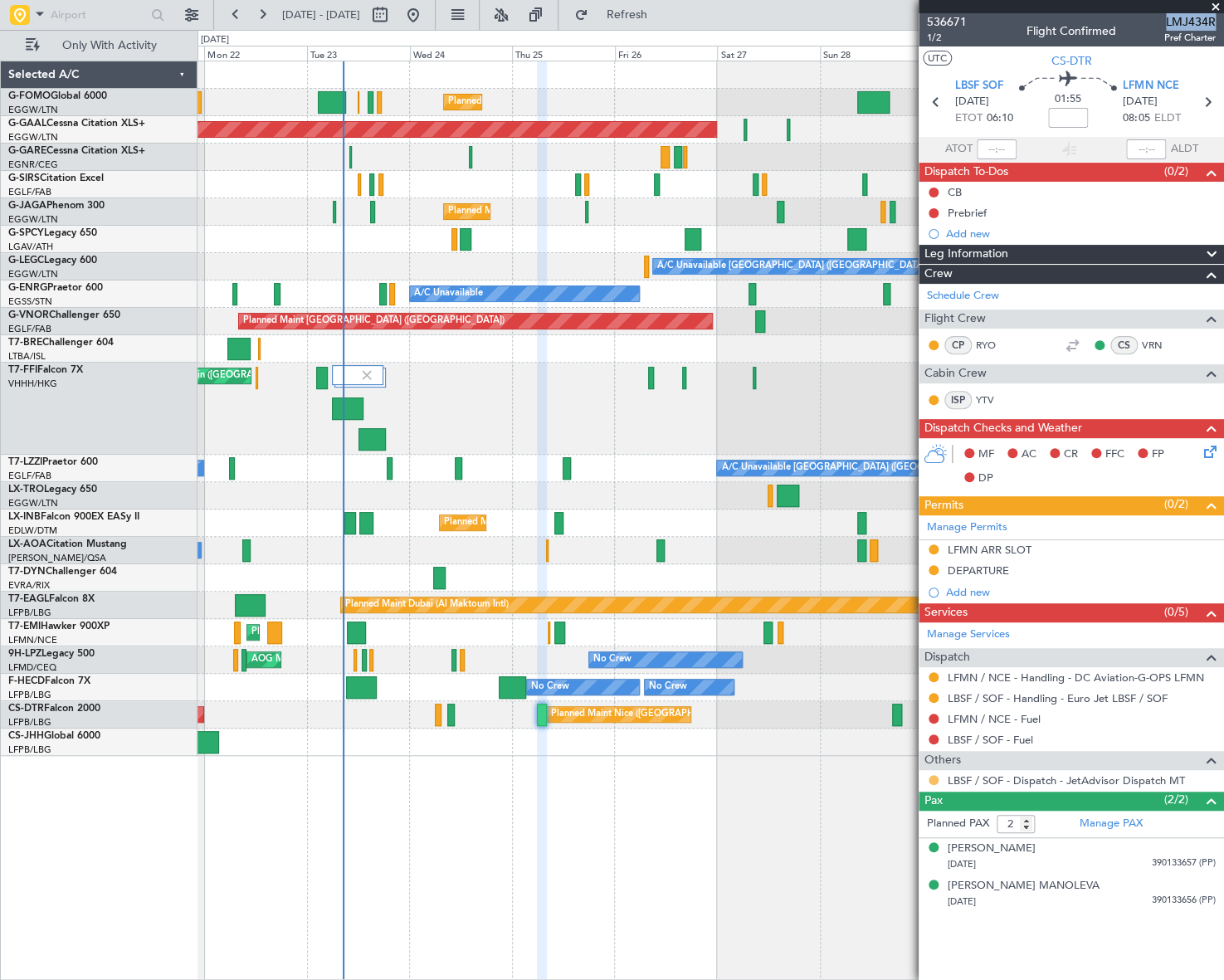
click at [929, 777] on button at bounding box center [934, 780] width 10 height 10
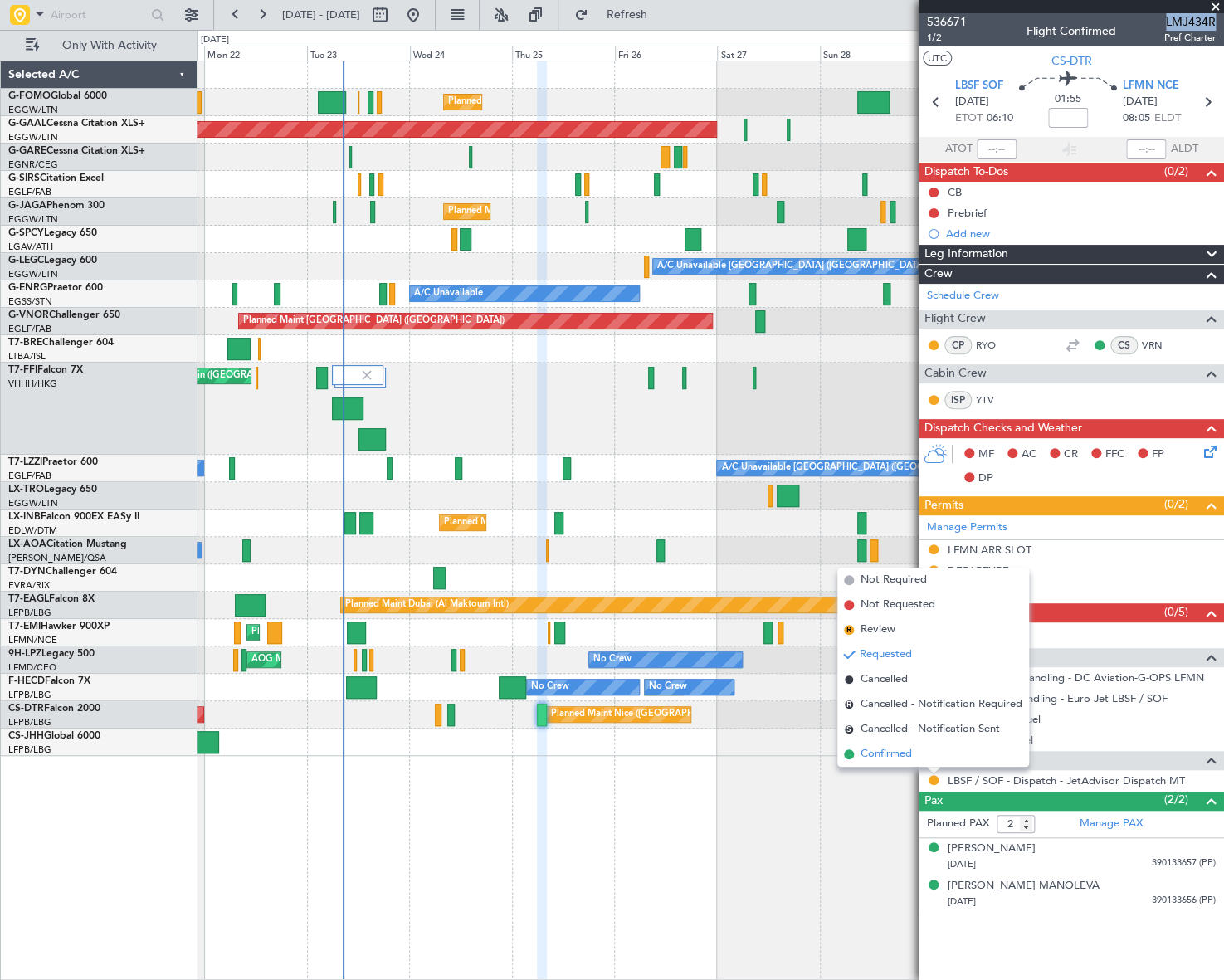
click at [902, 758] on span "Confirmed" at bounding box center [886, 754] width 51 height 16
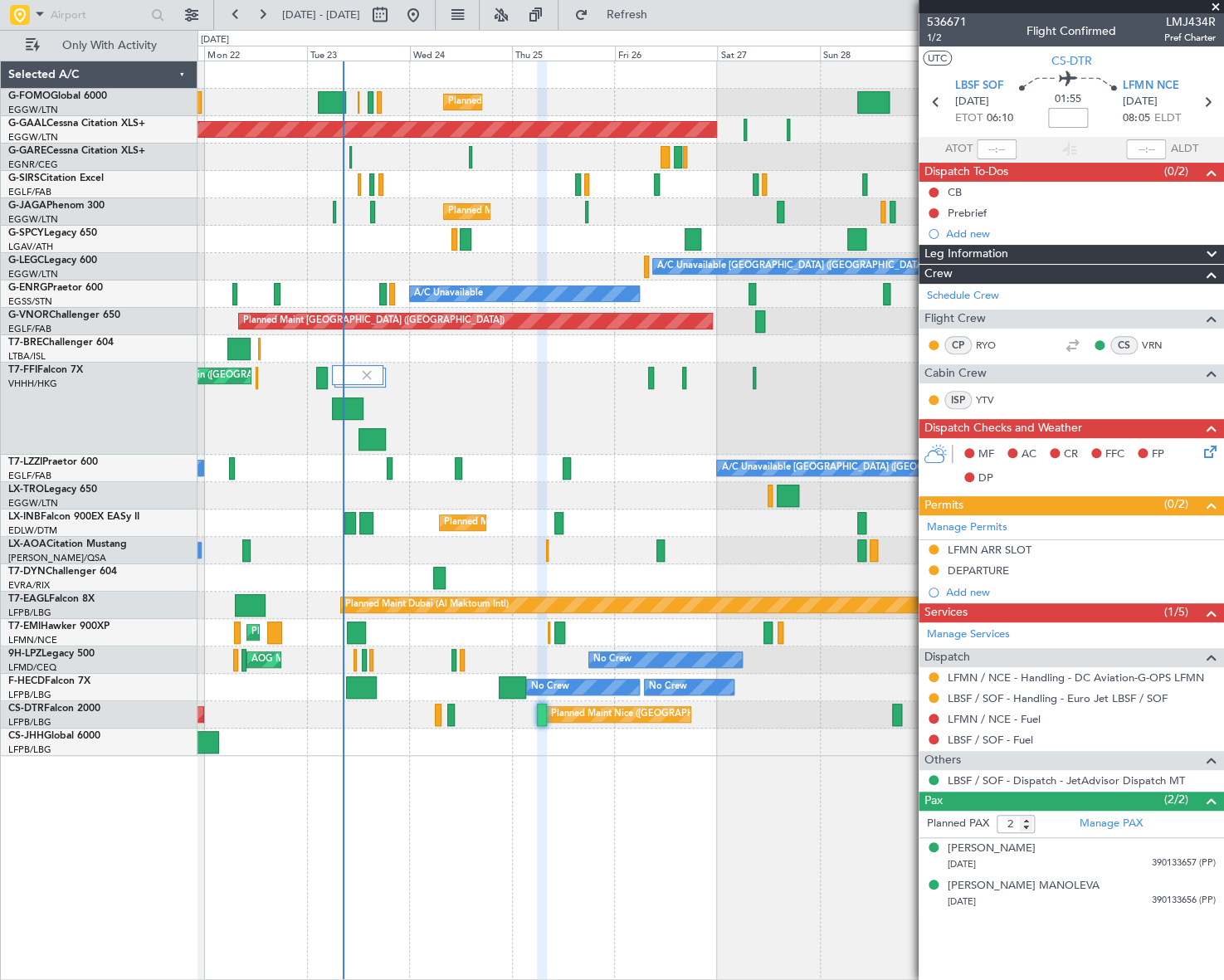
click at [1069, 118] on input at bounding box center [1069, 118] width 40 height 20
type input "+00:15"
click at [965, 252] on span "Leg Information" at bounding box center [966, 253] width 84 height 19
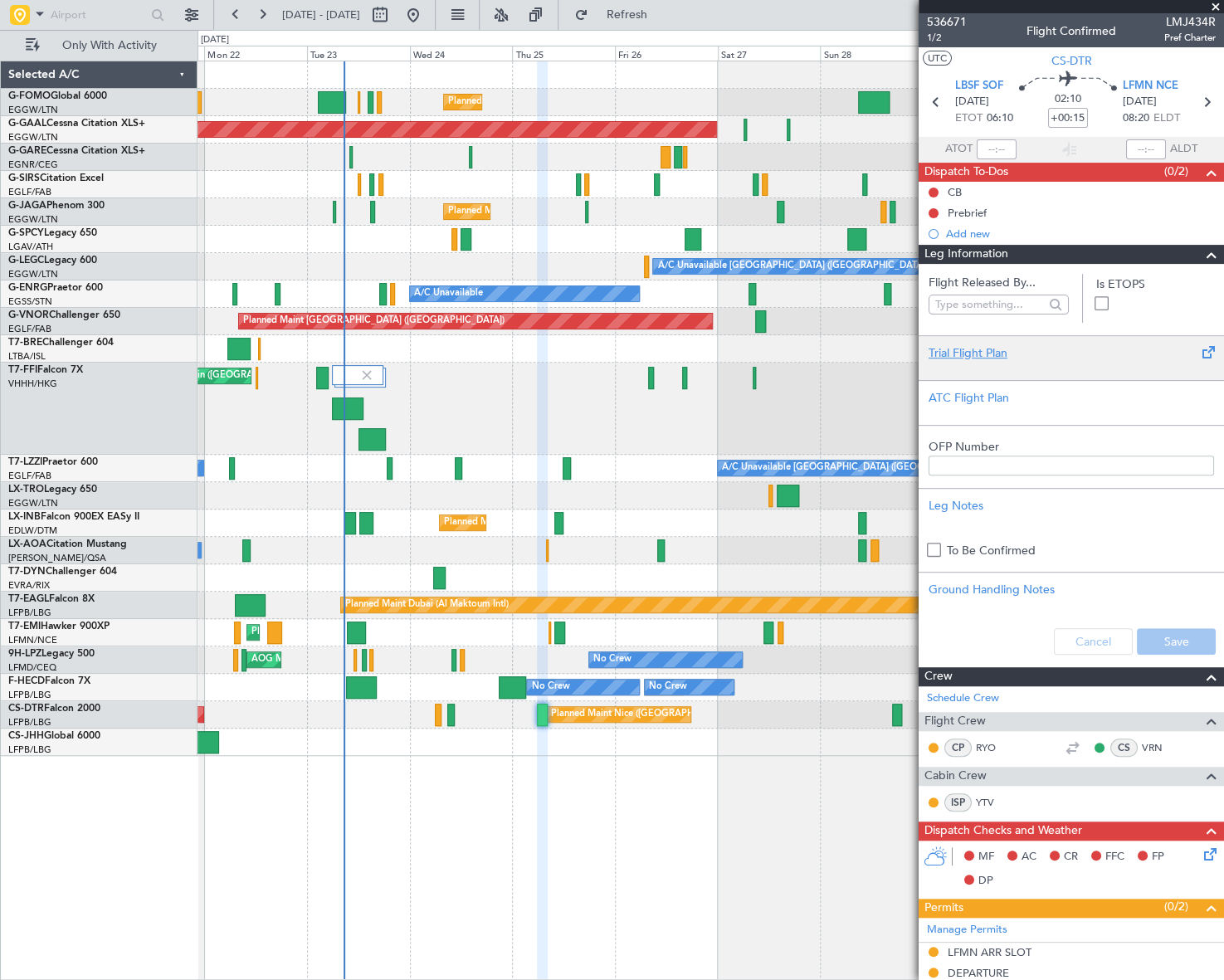
click at [973, 350] on div "Trial Flight Plan" at bounding box center [1072, 352] width 286 height 17
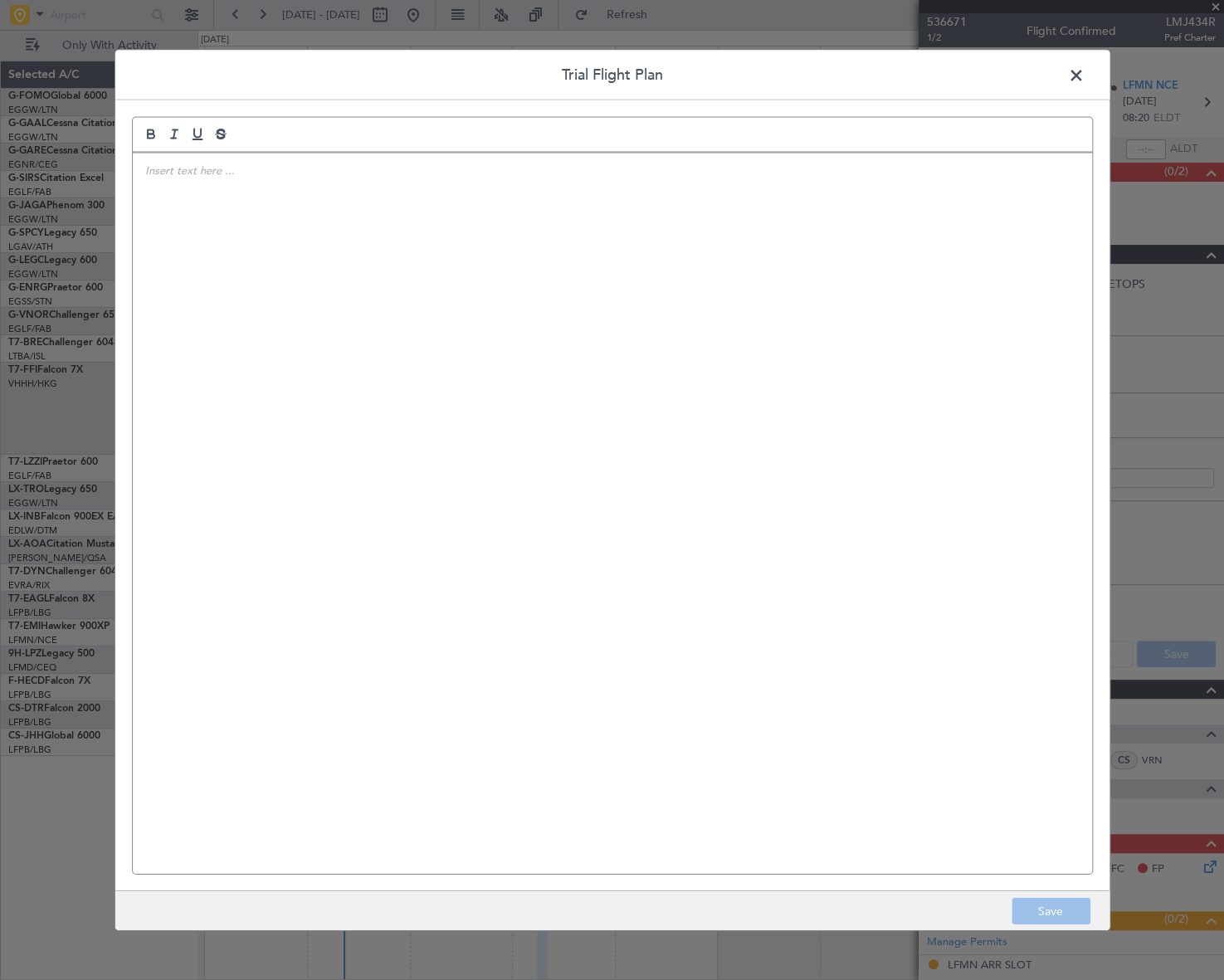
click at [459, 295] on div at bounding box center [613, 513] width 960 height 721
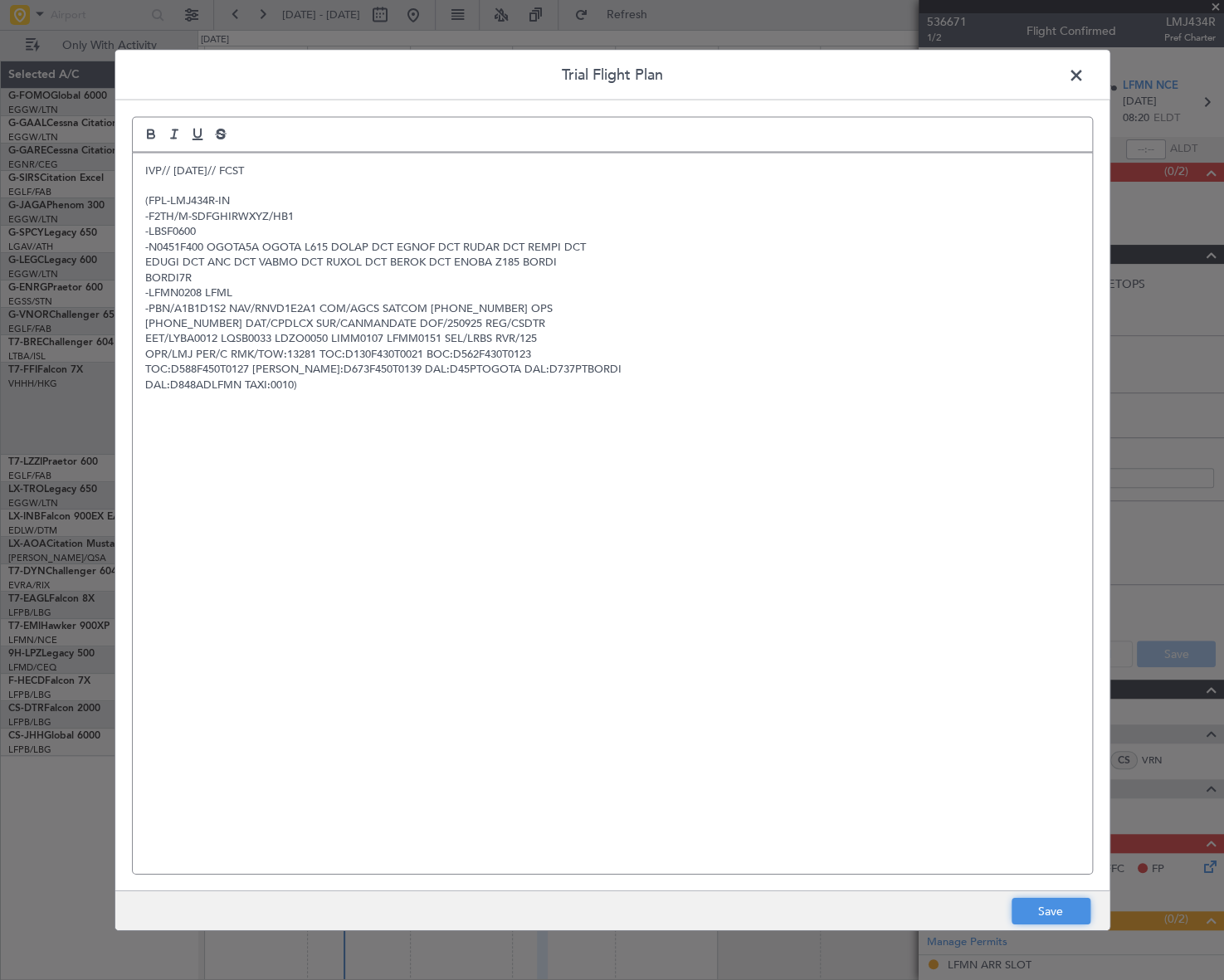
click at [1049, 905] on button "Save" at bounding box center [1051, 911] width 79 height 27
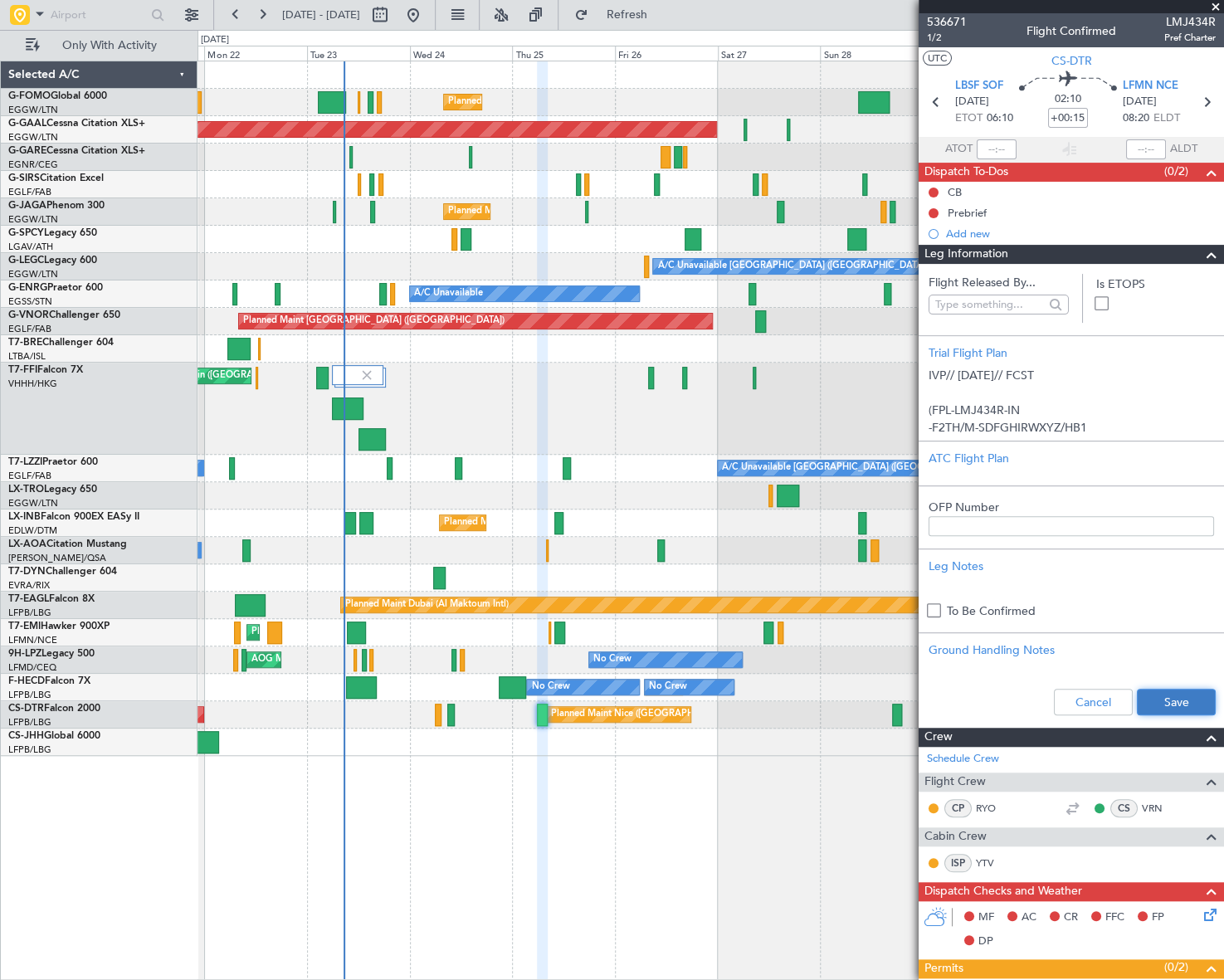
click at [1148, 698] on button "Save" at bounding box center [1176, 702] width 79 height 27
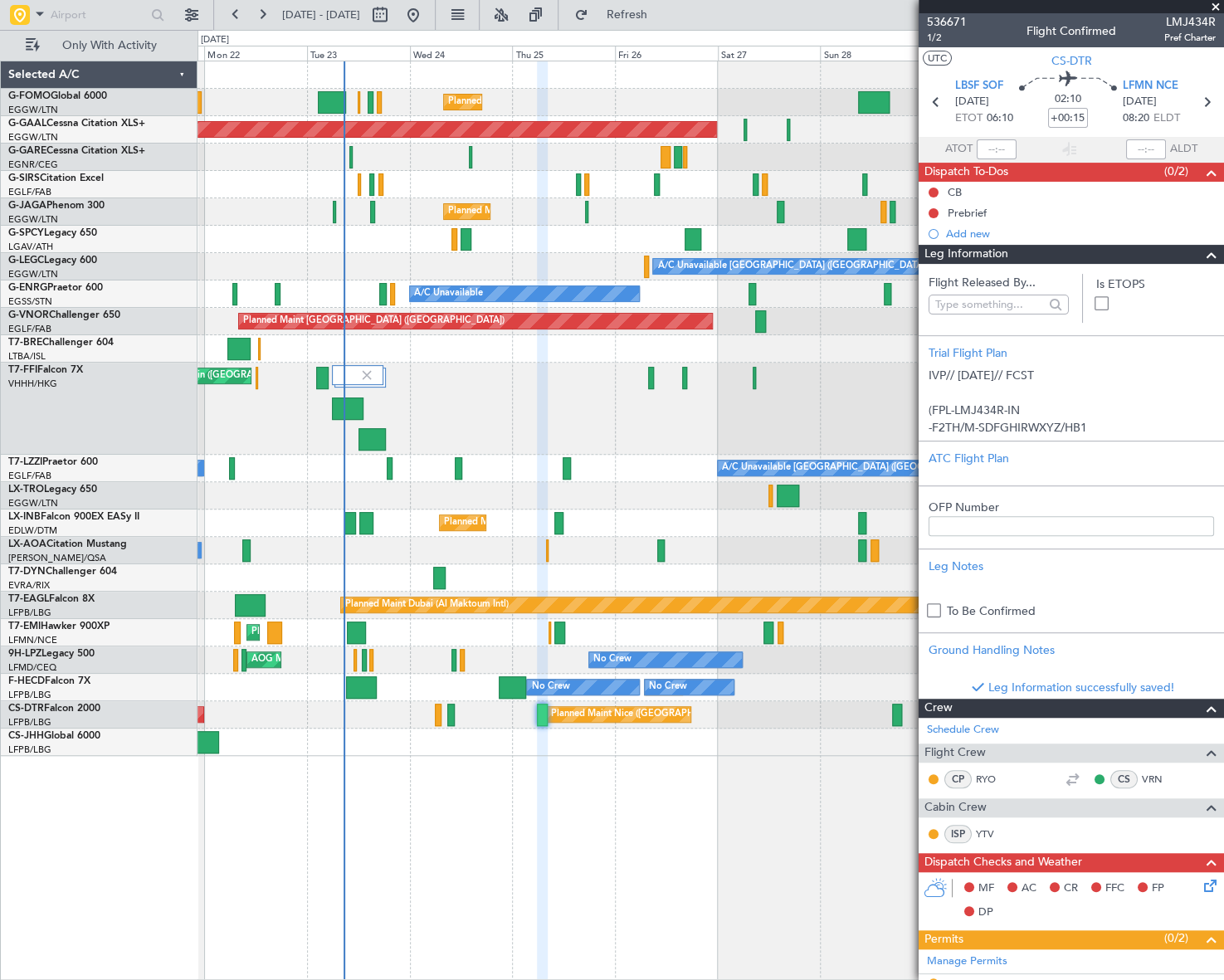
click at [1204, 248] on span at bounding box center [1211, 254] width 20 height 20
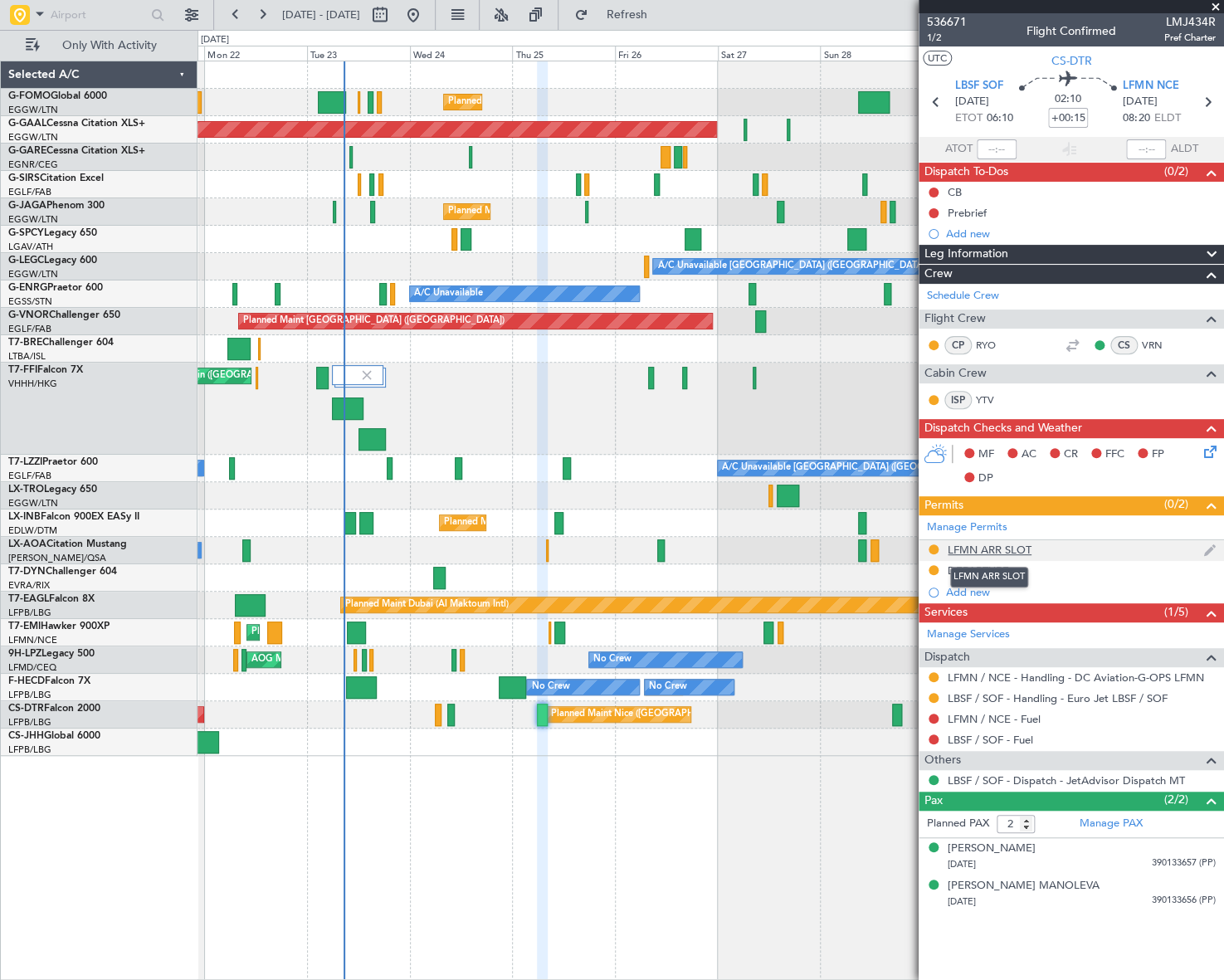
click at [993, 548] on div "LFMN ARR SLOT" at bounding box center [989, 550] width 84 height 14
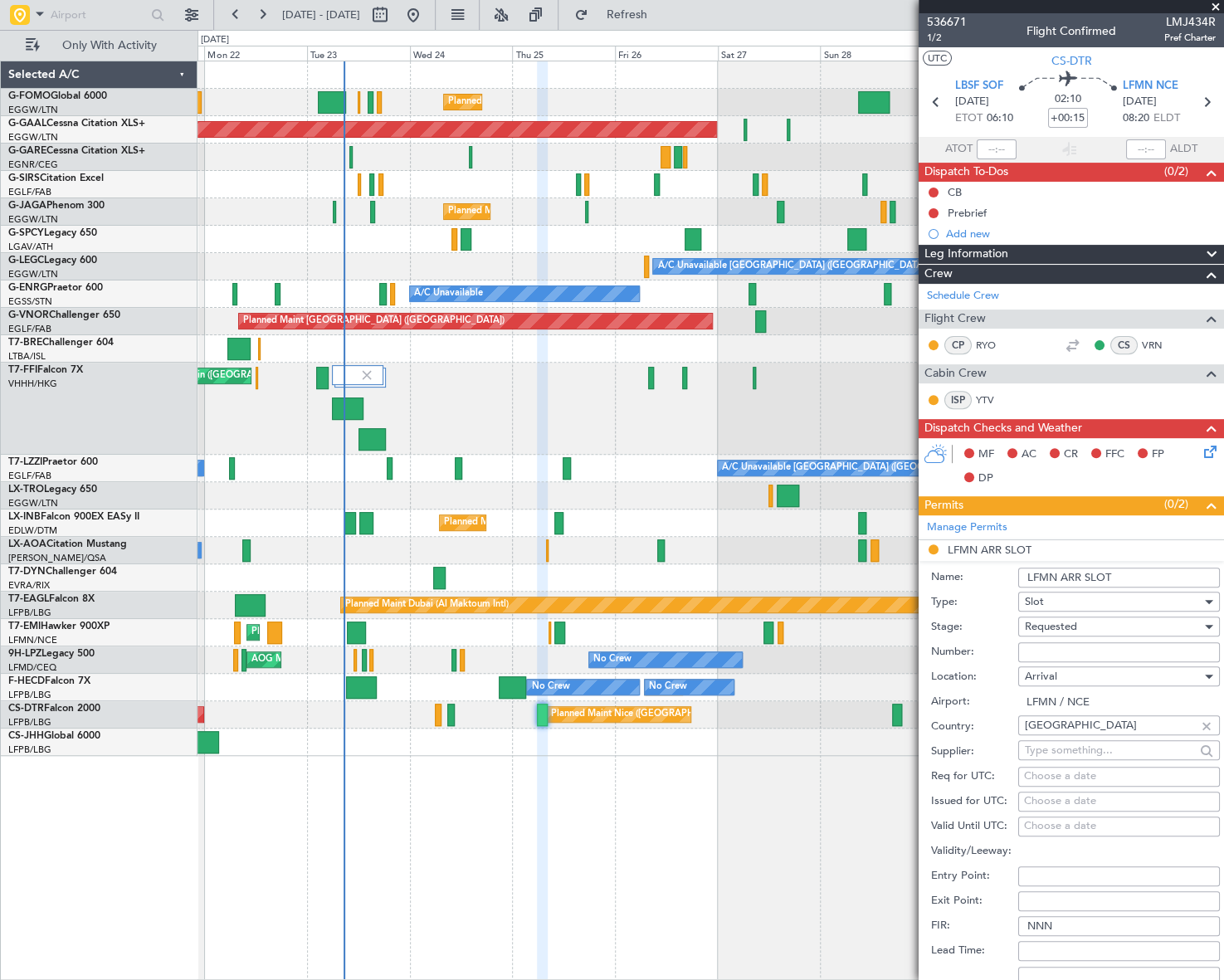
click at [1139, 570] on input "LFMN ARR SLOT" at bounding box center [1119, 578] width 201 height 20
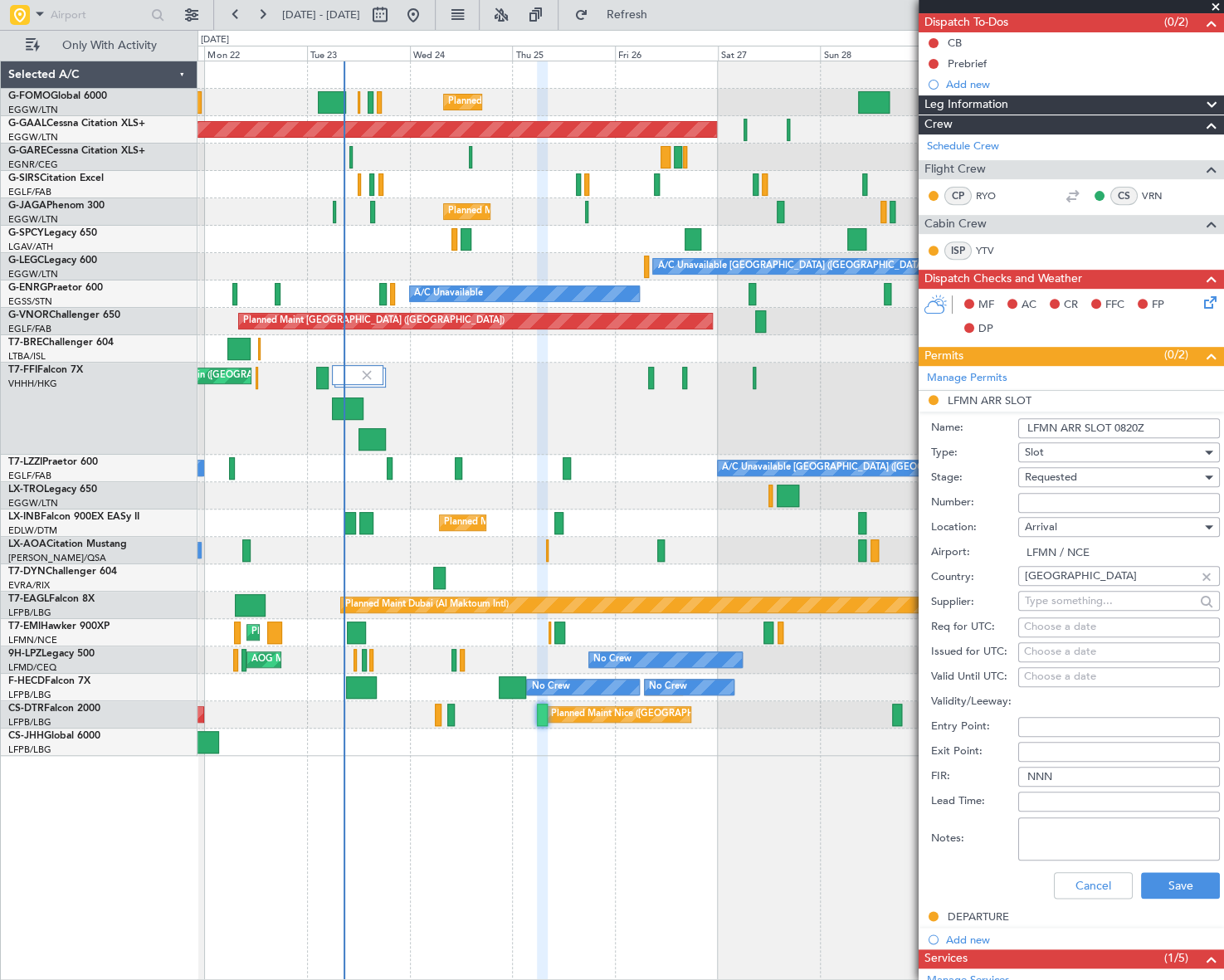
scroll to position [150, 0]
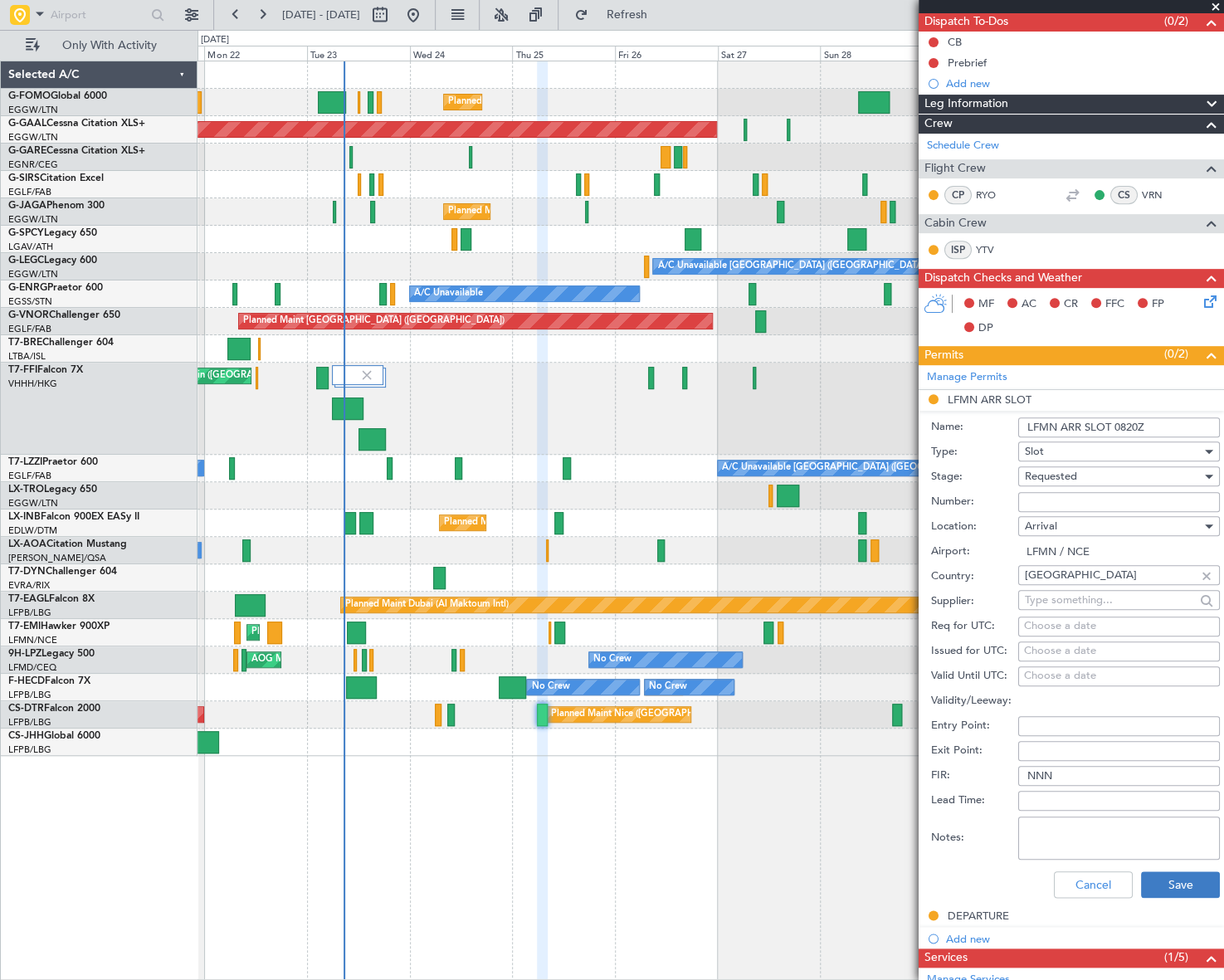
type input "LFMN ARR SLOT 0820Z"
click at [1180, 879] on button "Save" at bounding box center [1181, 885] width 79 height 27
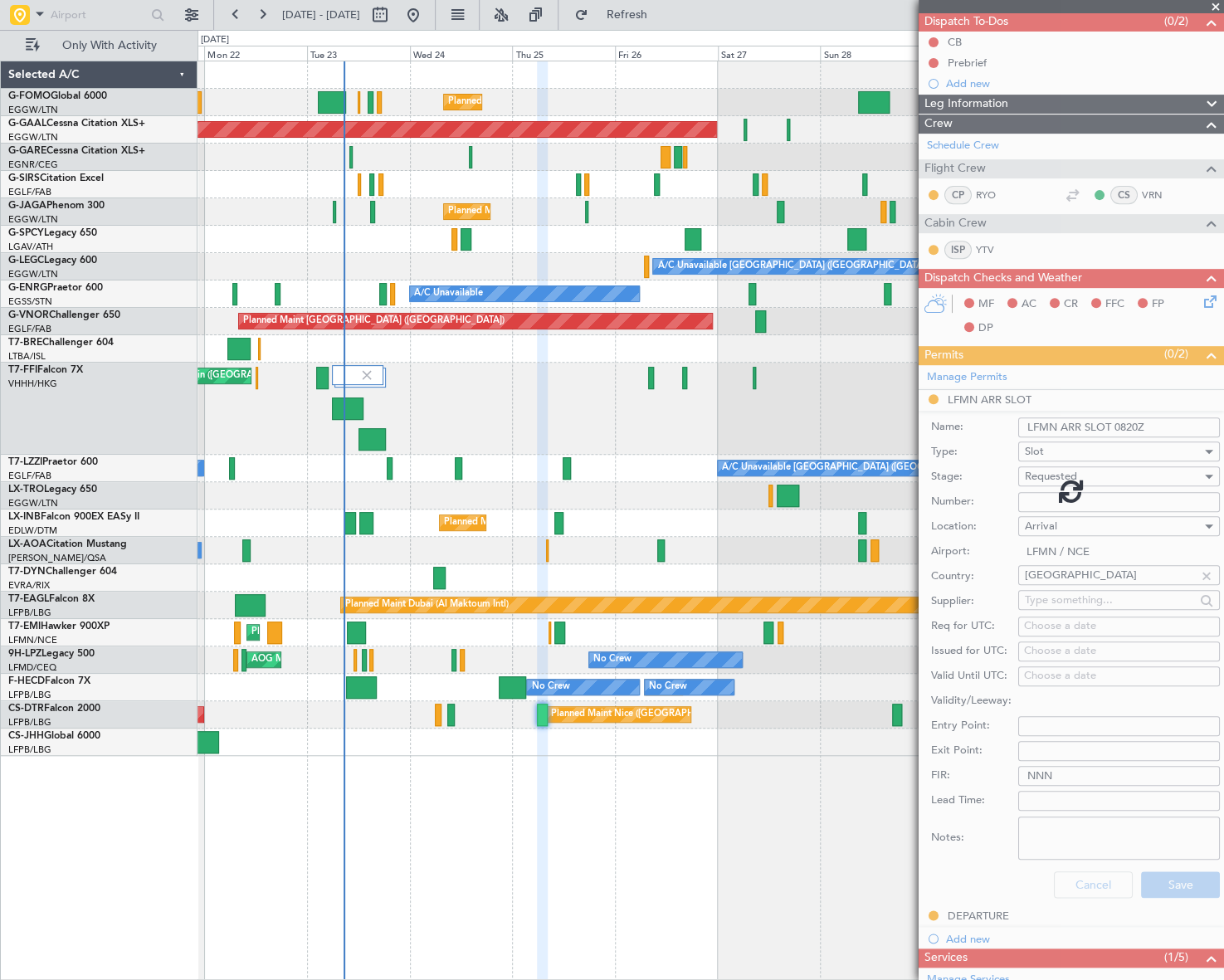
scroll to position [0, 0]
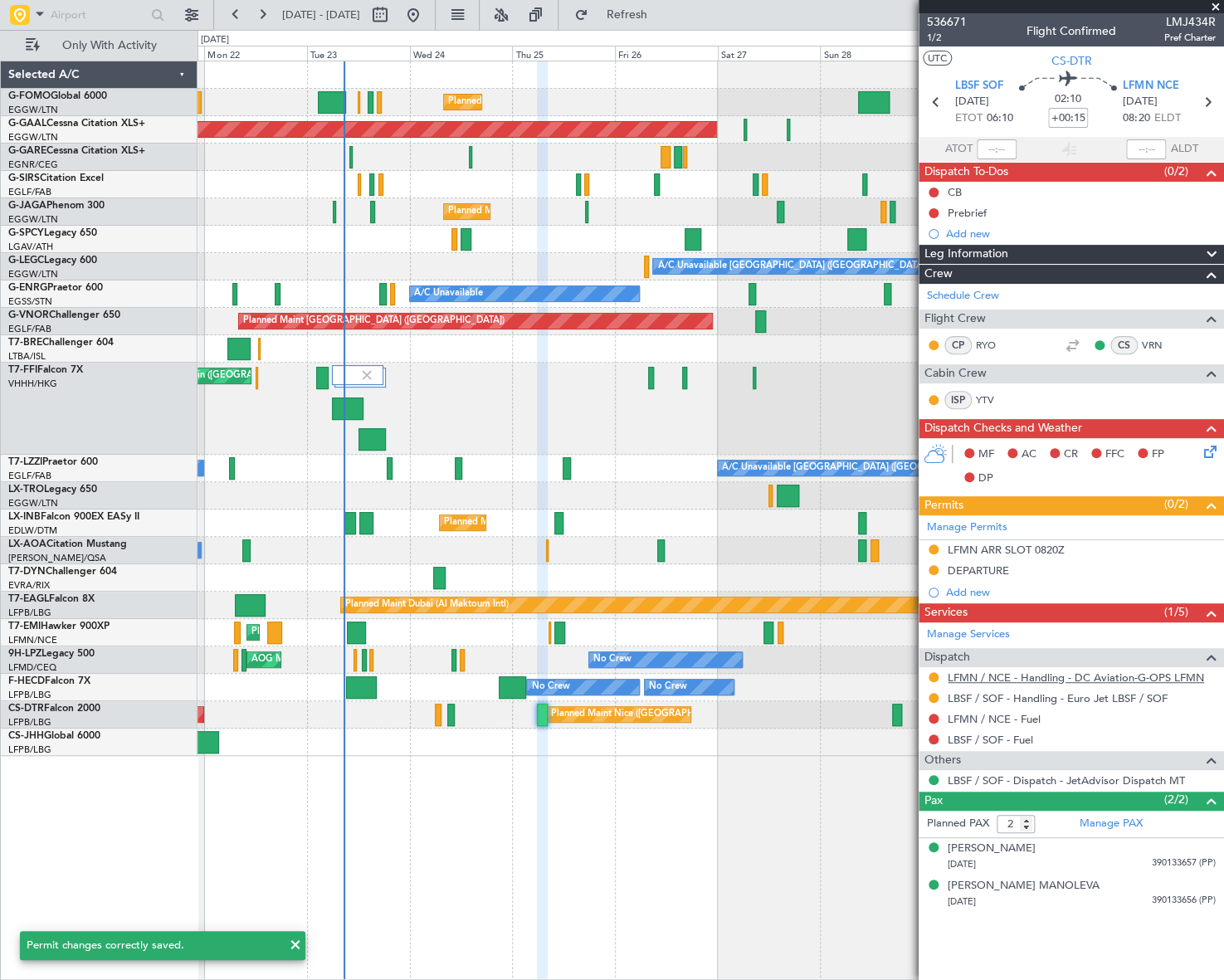
click at [1079, 676] on link "LFMN / NCE - Handling - DC Aviation-G-OPS LFMN" at bounding box center [1076, 677] width 256 height 14
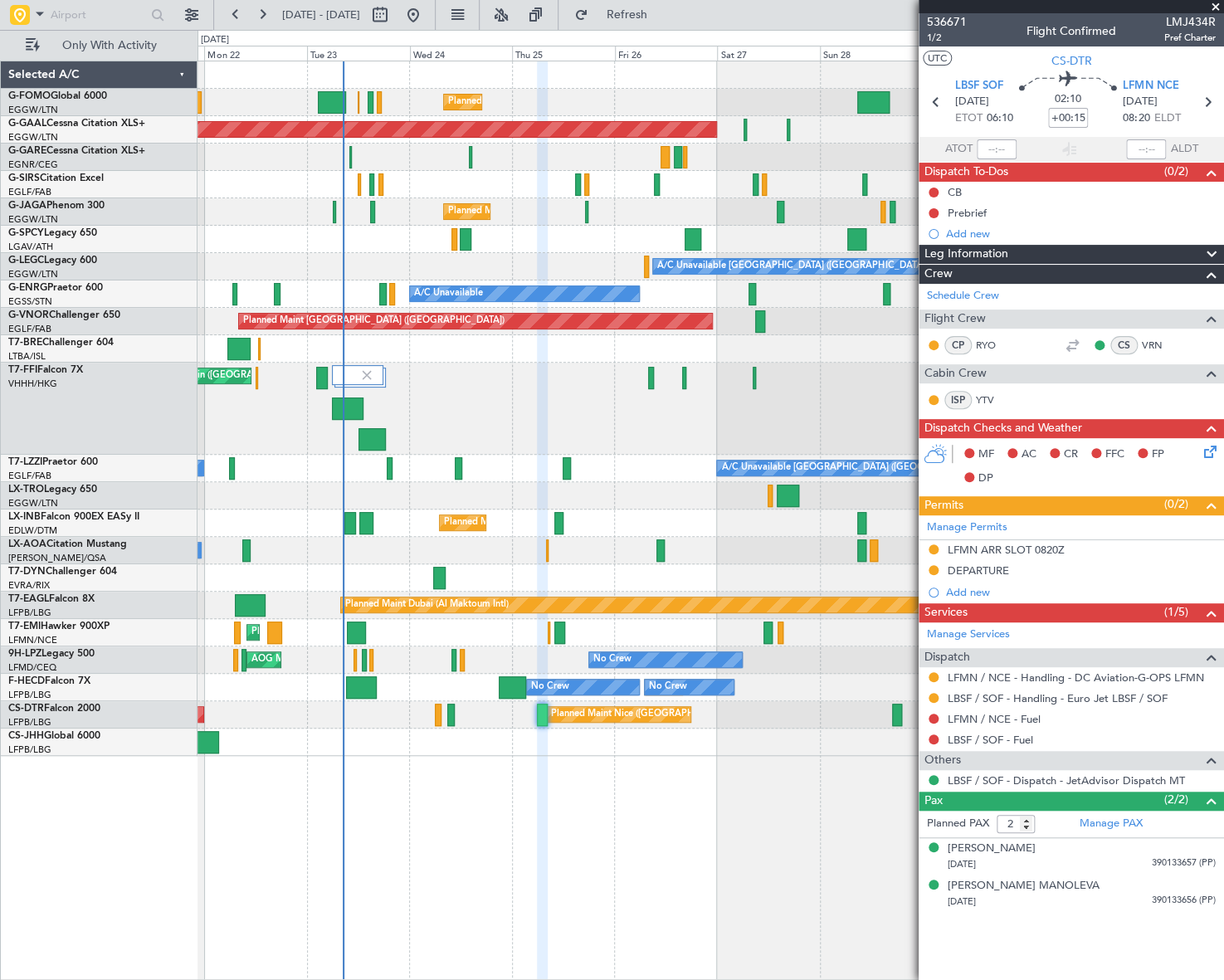
click at [1205, 451] on icon at bounding box center [1207, 448] width 13 height 13
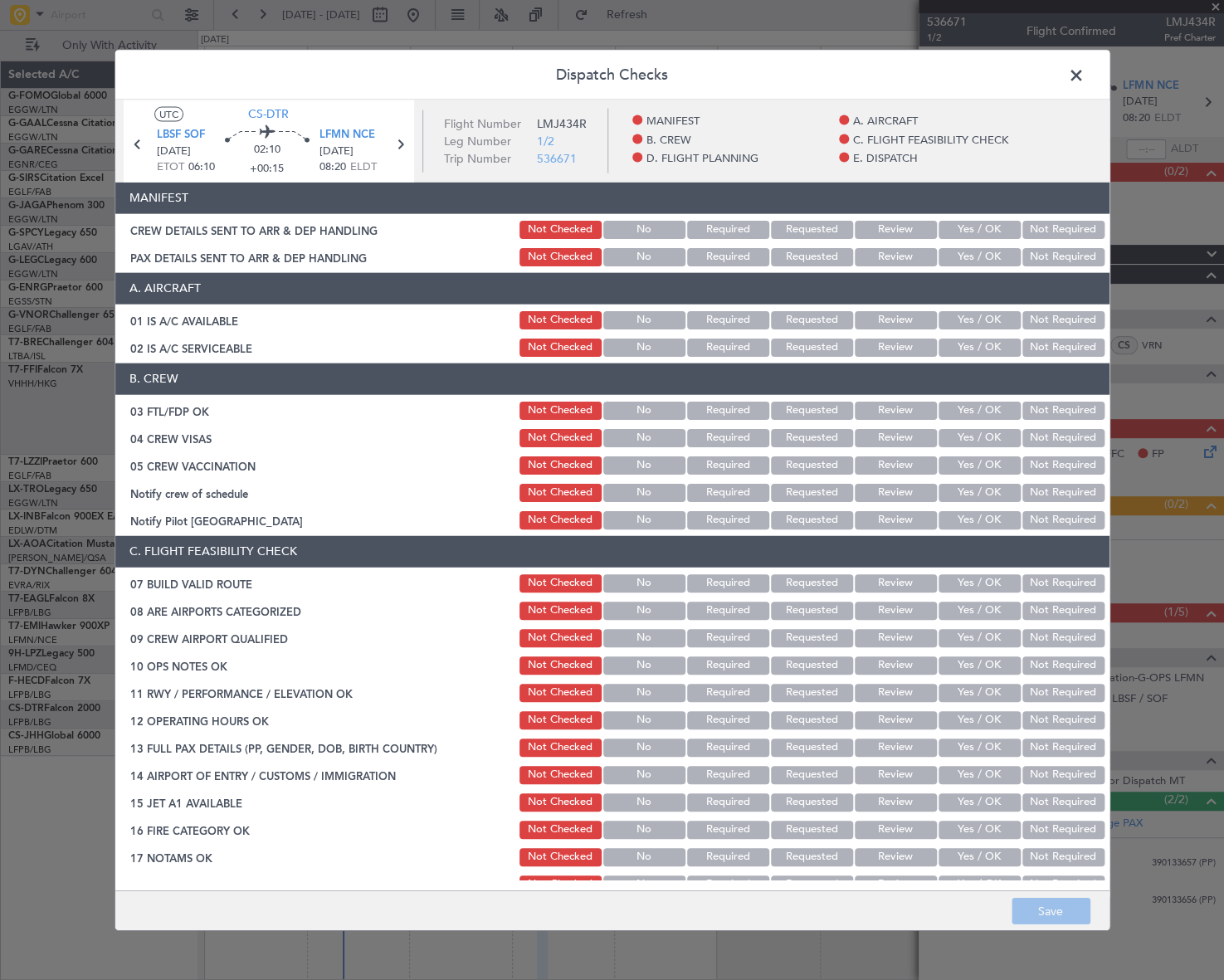
click at [970, 316] on button "Yes / OK" at bounding box center [980, 319] width 82 height 18
click at [982, 337] on div "Yes / OK" at bounding box center [978, 347] width 84 height 23
click at [984, 340] on button "Yes / OK" at bounding box center [980, 347] width 82 height 18
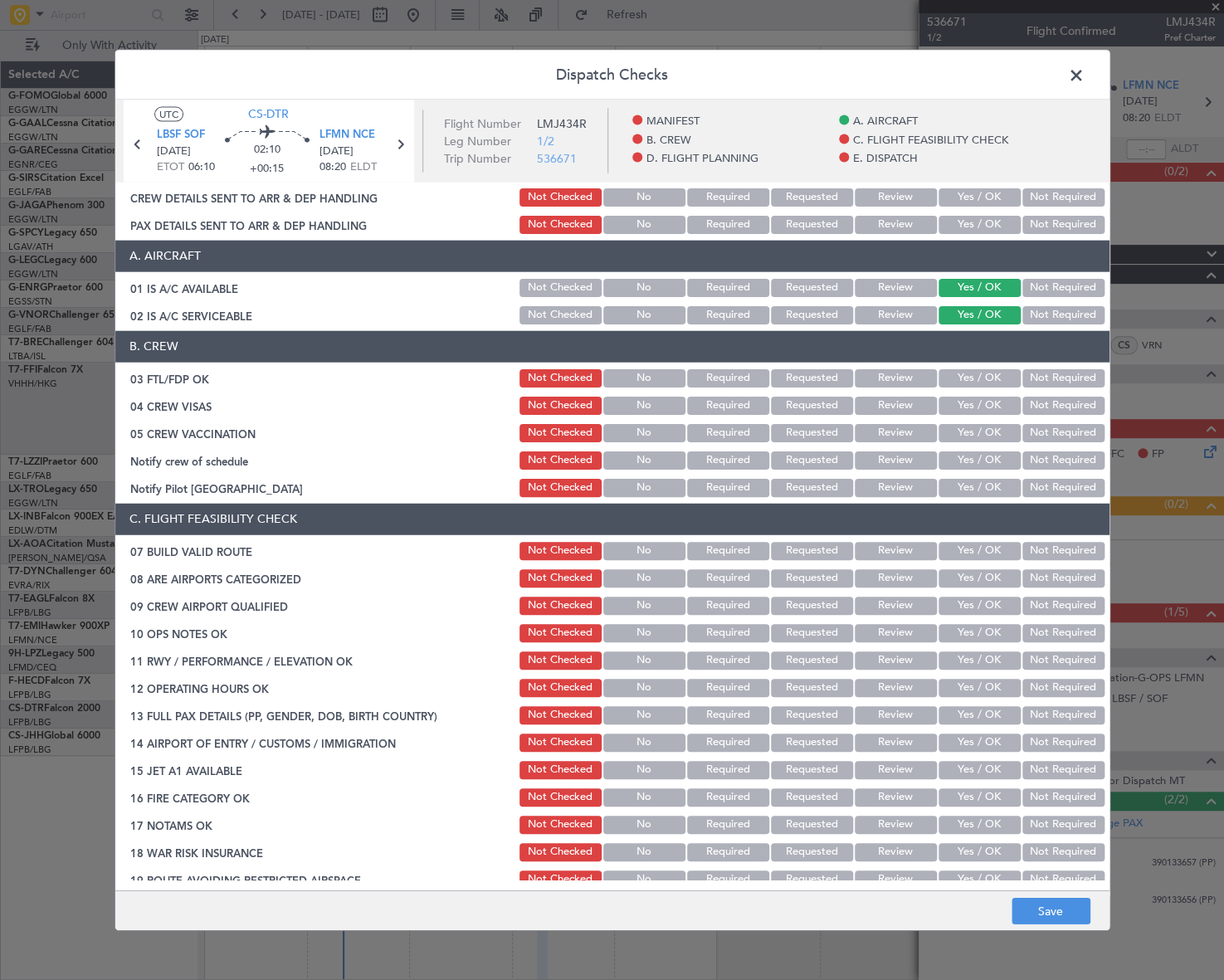
scroll to position [75, 0]
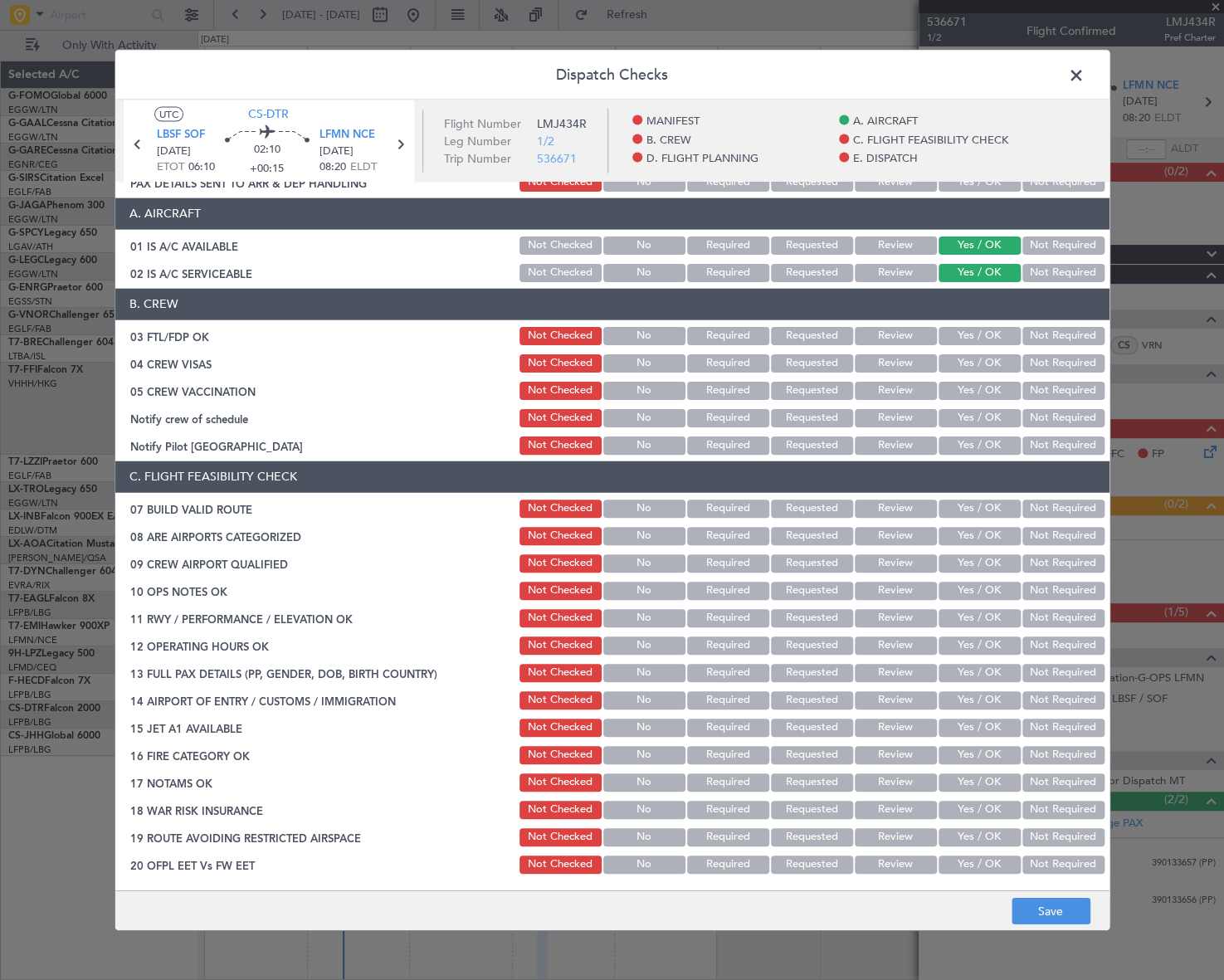
click at [980, 326] on button "Yes / OK" at bounding box center [980, 335] width 82 height 18
click at [996, 360] on button "Yes / OK" at bounding box center [980, 362] width 82 height 18
click at [1029, 367] on button "Not Required" at bounding box center [1063, 362] width 82 height 18
click at [1038, 396] on button "Not Required" at bounding box center [1063, 390] width 82 height 18
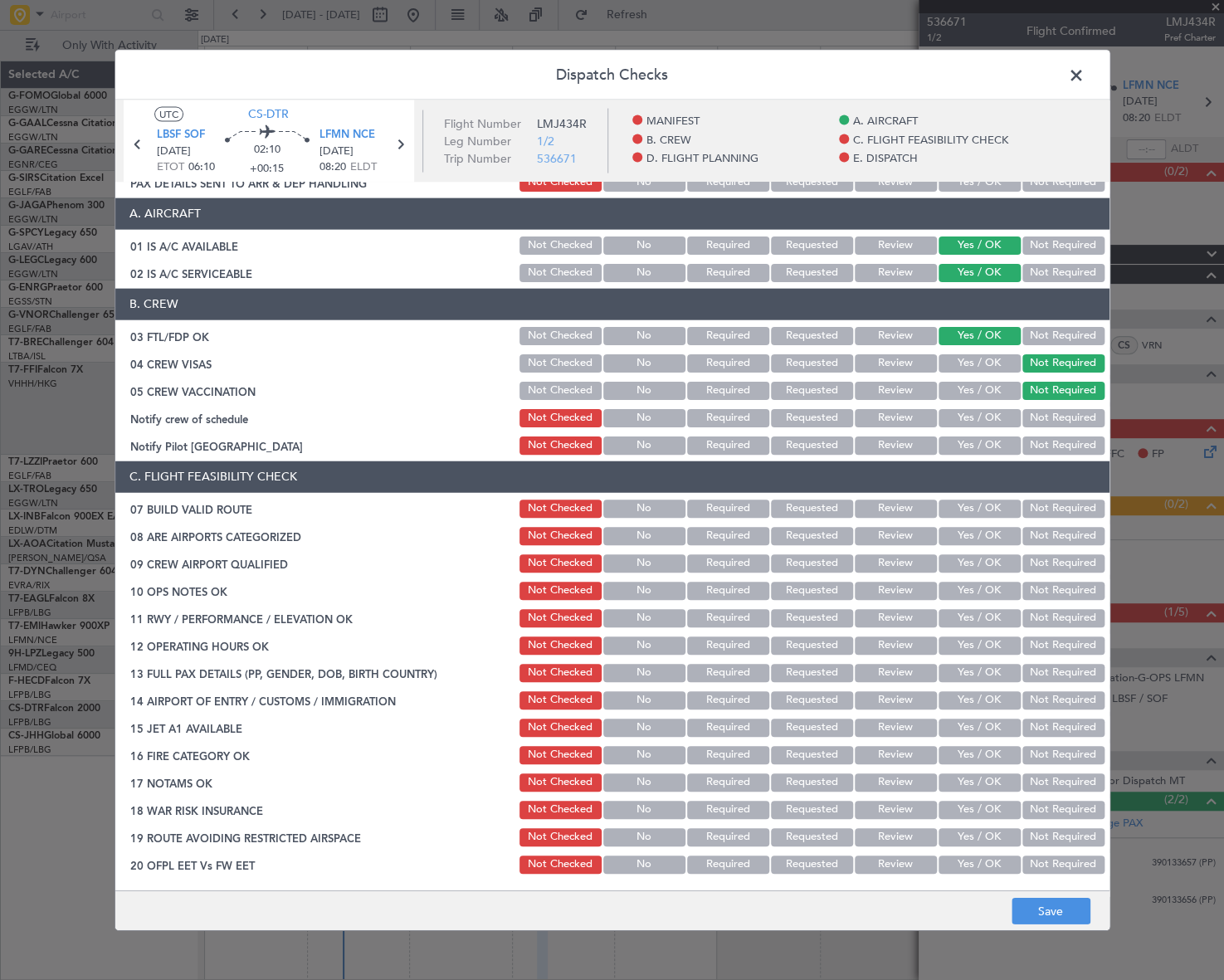
click at [978, 416] on button "Yes / OK" at bounding box center [980, 417] width 82 height 18
click at [980, 446] on button "Yes / OK" at bounding box center [980, 445] width 82 height 18
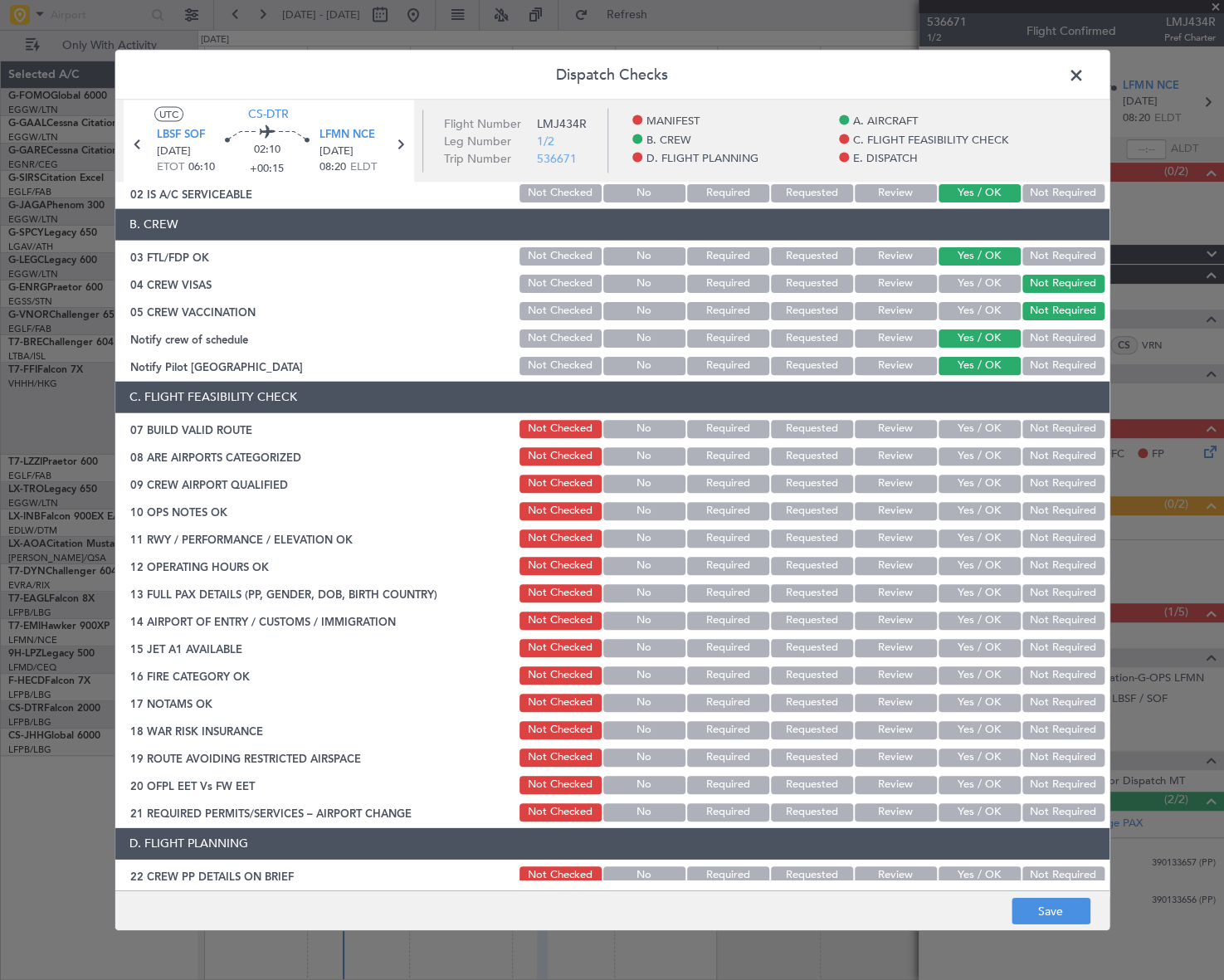
scroll to position [225, 0]
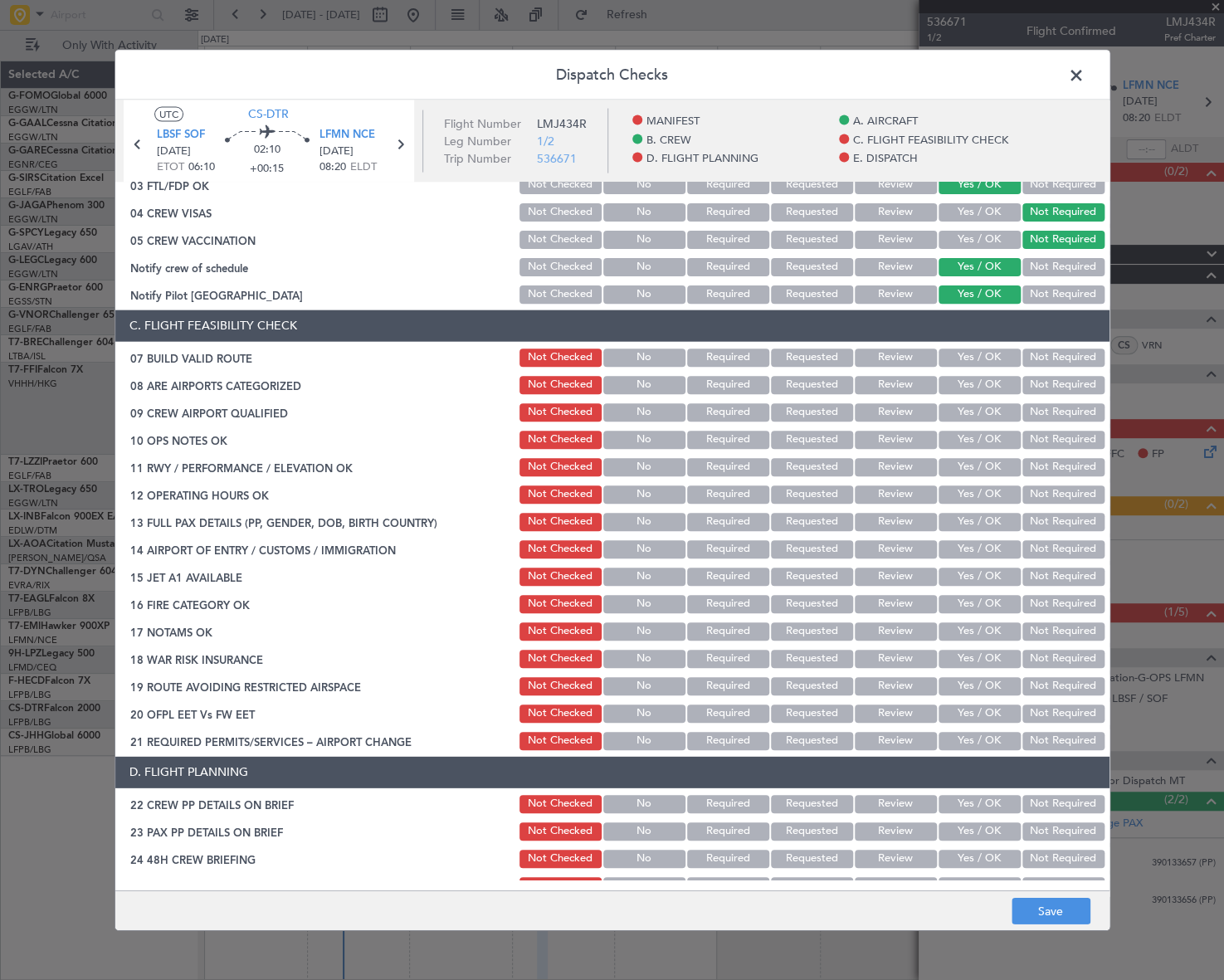
click at [980, 360] on button "Yes / OK" at bounding box center [980, 357] width 82 height 18
click at [980, 380] on button "Yes / OK" at bounding box center [980, 384] width 82 height 18
click at [986, 419] on button "Yes / OK" at bounding box center [980, 411] width 82 height 18
click at [989, 437] on button "Yes / OK" at bounding box center [980, 438] width 82 height 18
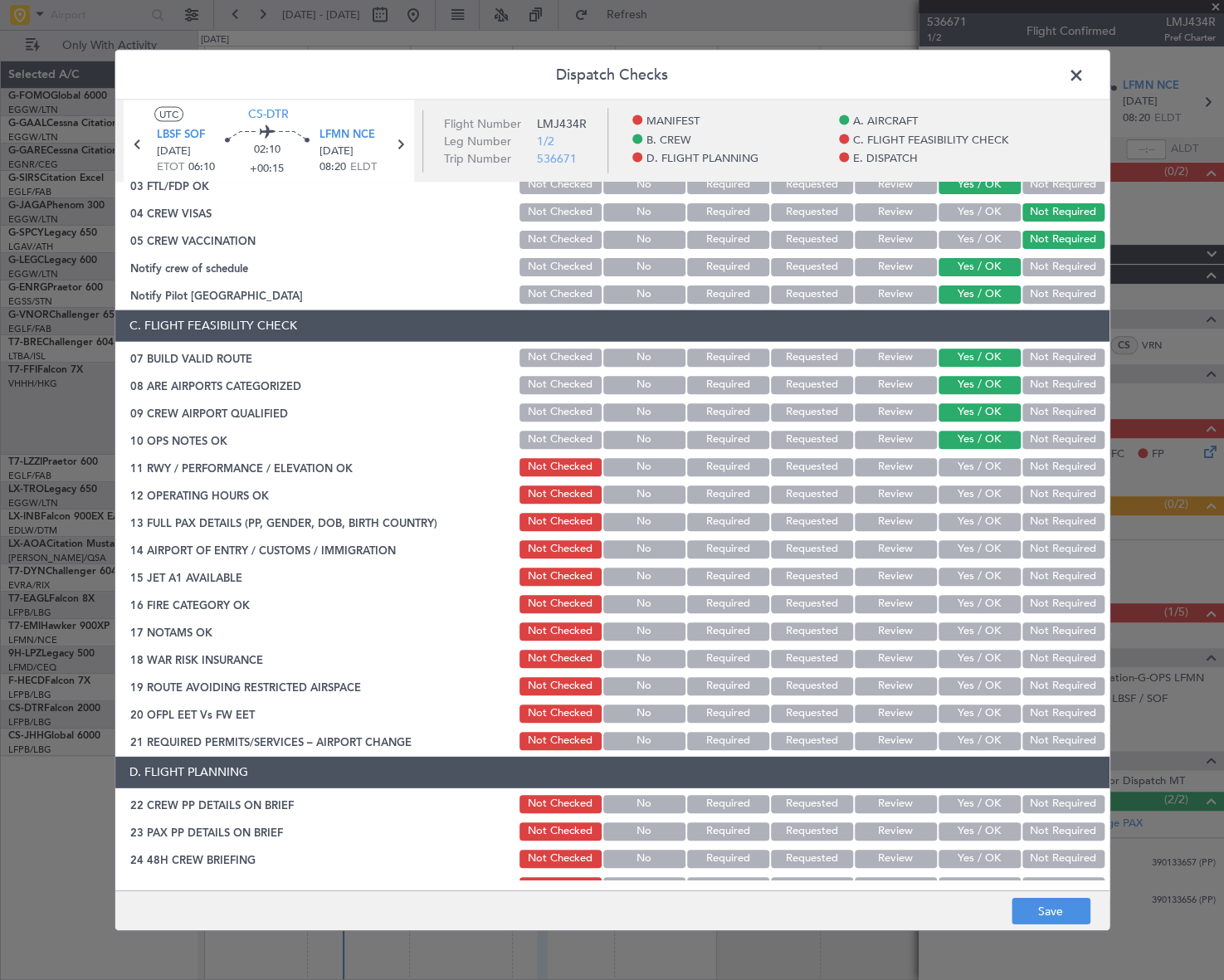
click at [990, 461] on button "Yes / OK" at bounding box center [980, 466] width 82 height 18
click at [989, 491] on button "Yes / OK" at bounding box center [980, 493] width 82 height 18
click at [989, 516] on button "Yes / OK" at bounding box center [980, 521] width 82 height 18
click at [993, 543] on button "Yes / OK" at bounding box center [980, 548] width 82 height 18
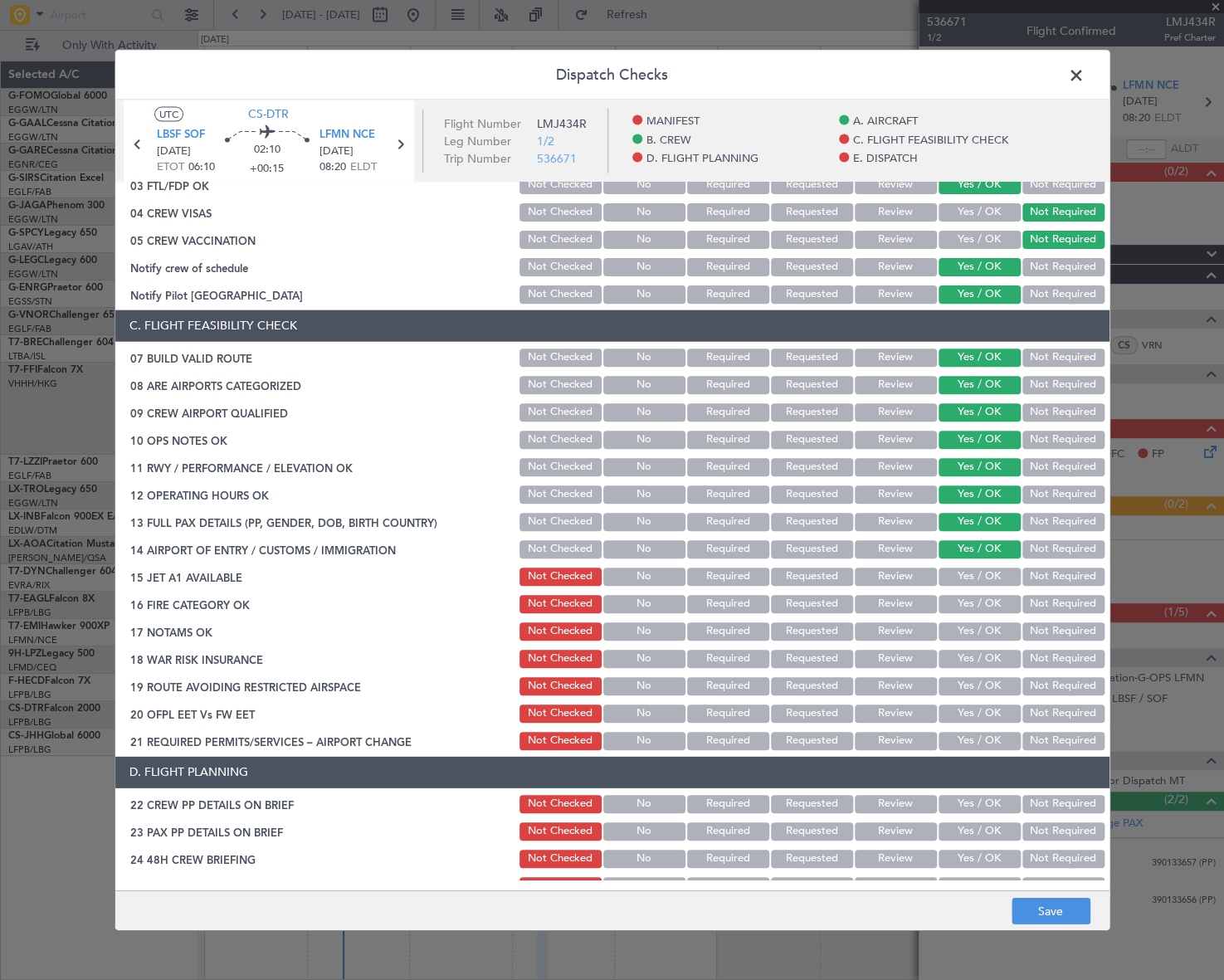
click at [996, 572] on button "Yes / OK" at bounding box center [980, 576] width 82 height 18
click at [996, 598] on button "Yes / OK" at bounding box center [980, 603] width 82 height 18
click at [987, 630] on button "Yes / OK" at bounding box center [980, 631] width 82 height 18
click at [1050, 662] on button "Not Required" at bounding box center [1063, 658] width 82 height 18
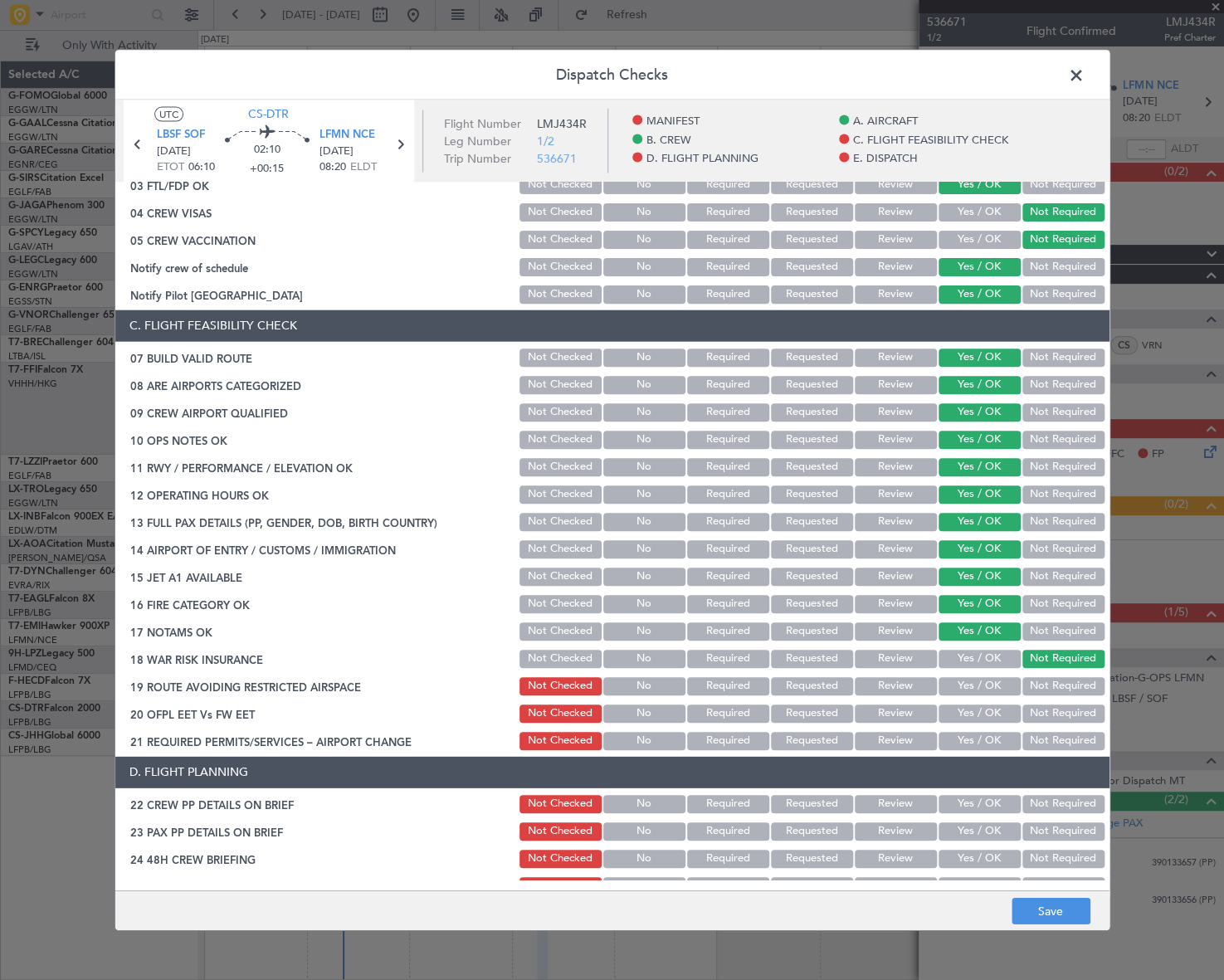
click at [995, 685] on button "Yes / OK" at bounding box center [980, 685] width 82 height 18
click at [991, 719] on button "Yes / OK" at bounding box center [980, 712] width 82 height 18
click at [1000, 737] on button "Yes / OK" at bounding box center [980, 740] width 82 height 18
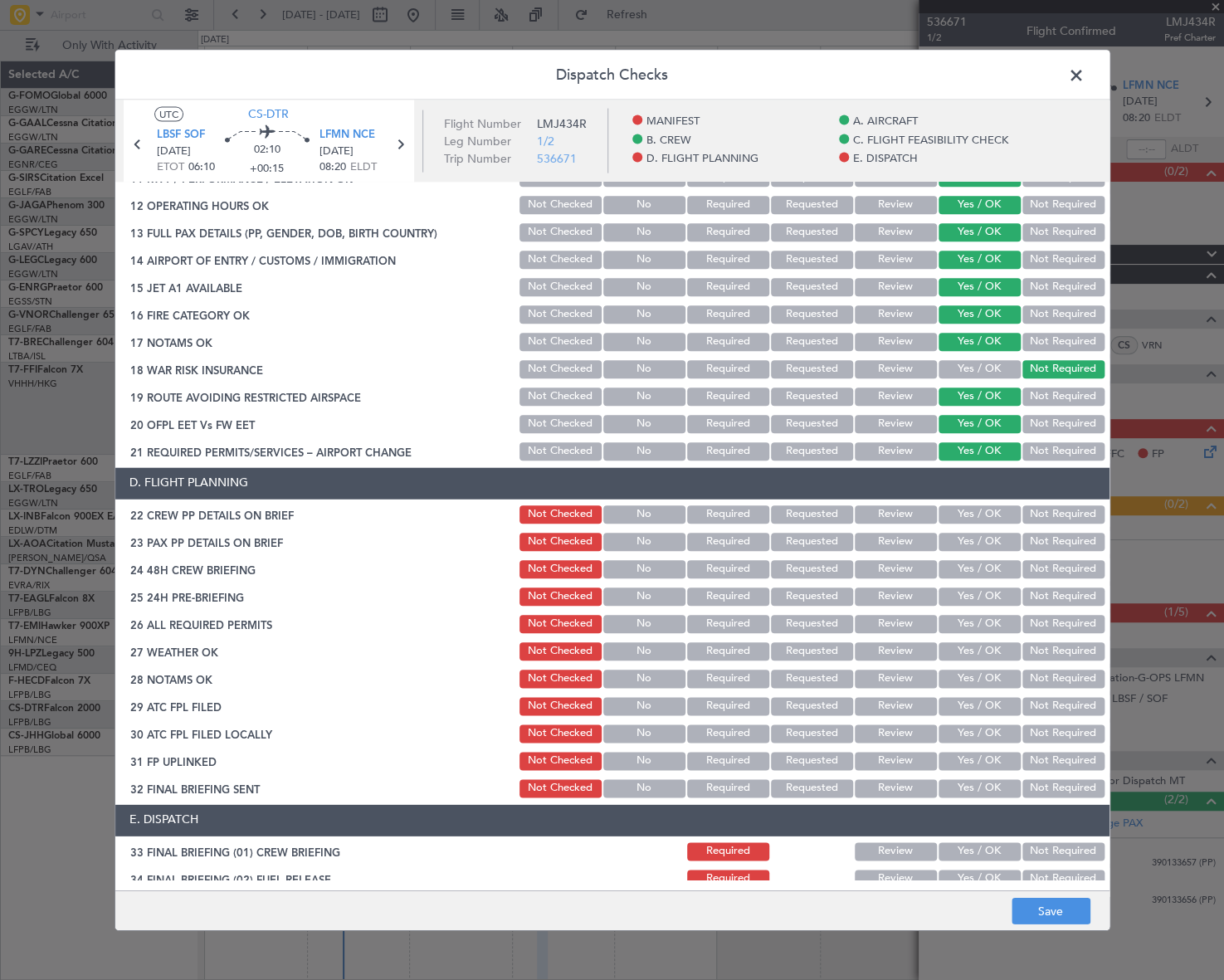
scroll to position [527, 0]
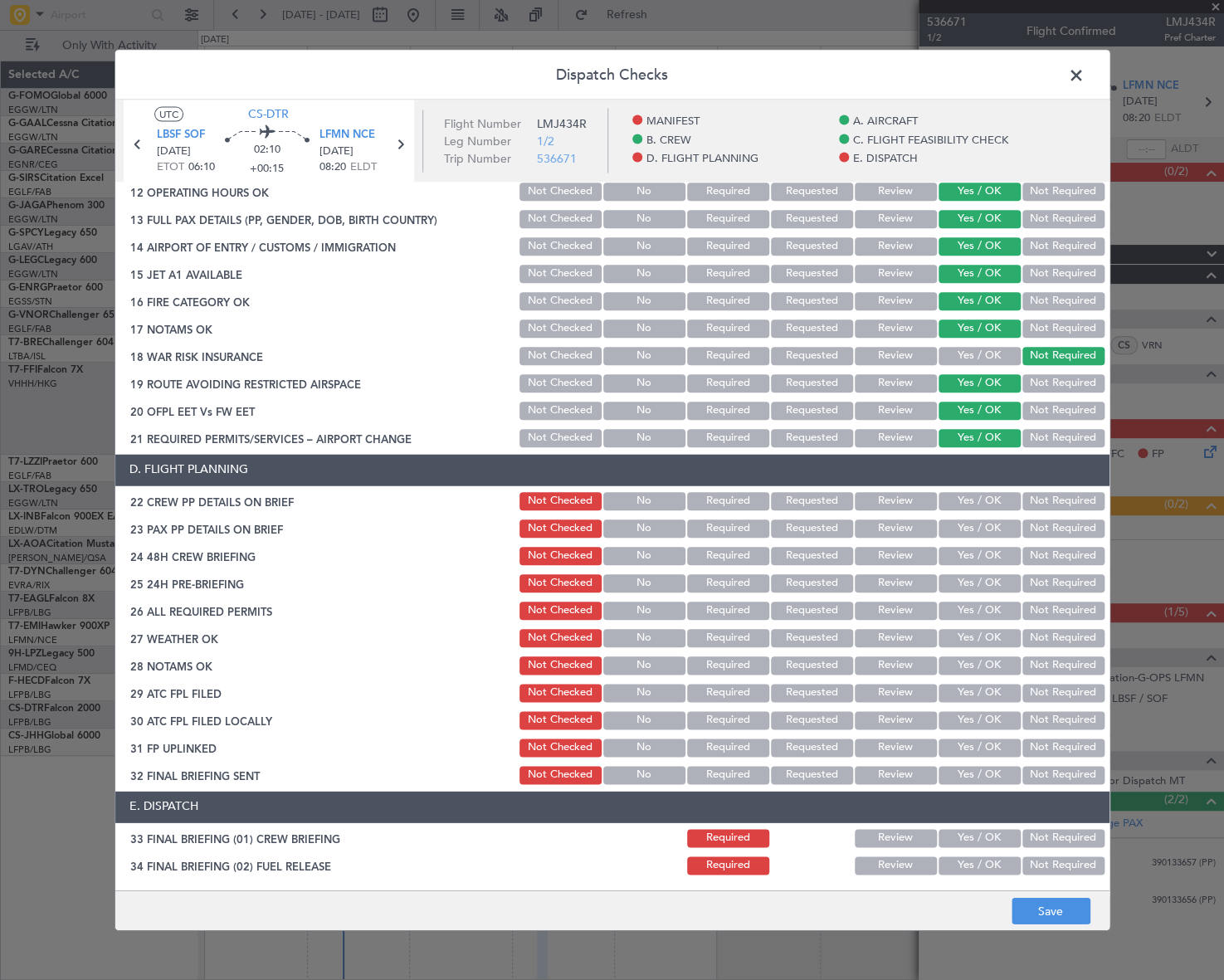
click at [971, 505] on button "Yes / OK" at bounding box center [980, 501] width 82 height 18
click at [977, 532] on button "Yes / OK" at bounding box center [980, 528] width 82 height 18
click at [977, 550] on button "Yes / OK" at bounding box center [980, 556] width 82 height 18
click at [1059, 602] on button "Not Required" at bounding box center [1063, 611] width 82 height 18
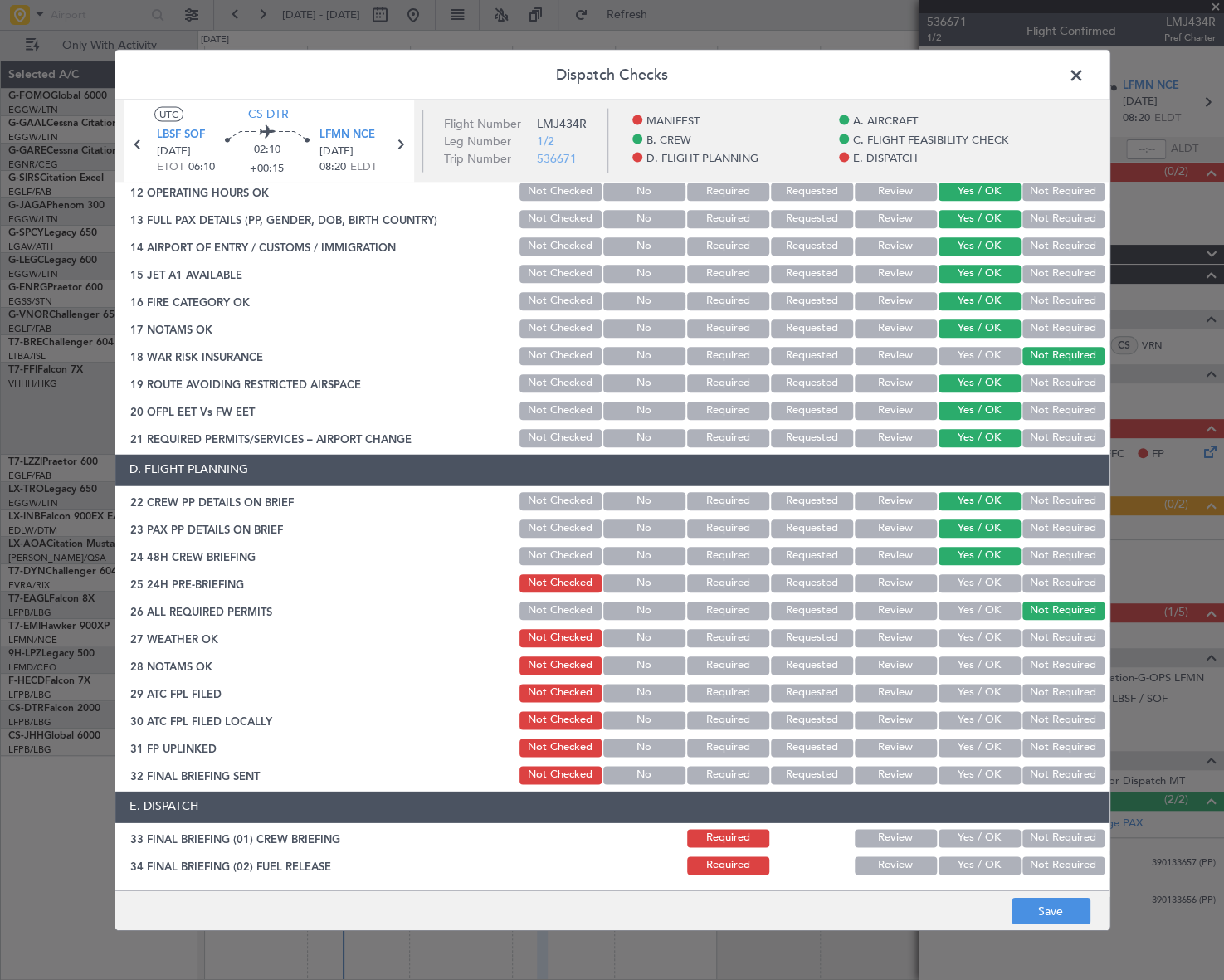
click at [1054, 581] on button "Not Required" at bounding box center [1063, 583] width 82 height 18
click at [578, 610] on button "Not Checked" at bounding box center [560, 611] width 82 height 18
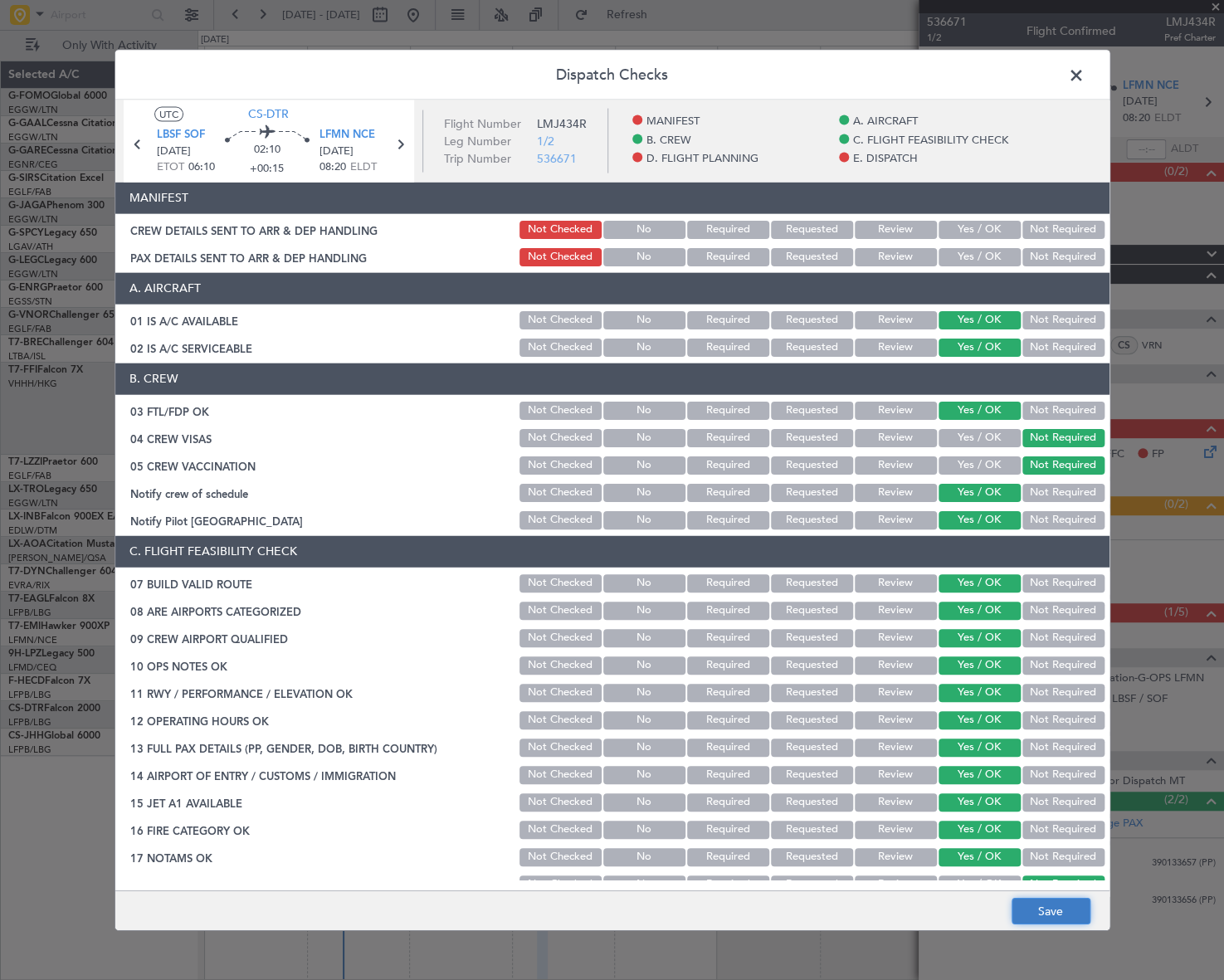
click at [1057, 914] on button "Save" at bounding box center [1051, 911] width 79 height 27
click at [1085, 72] on span at bounding box center [1085, 78] width 0 height 33
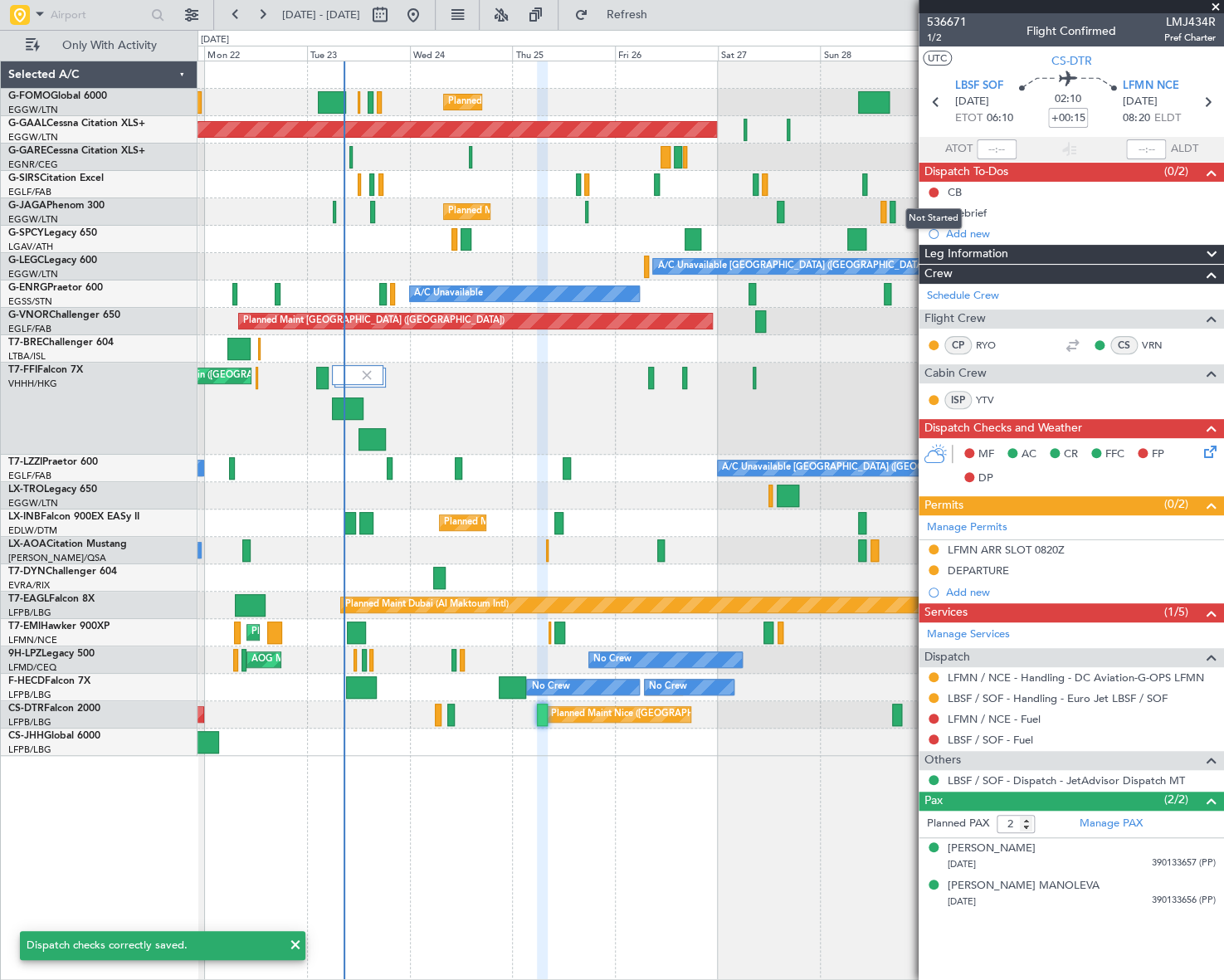
drag, startPoint x: 931, startPoint y: 212, endPoint x: 937, endPoint y: 252, distance: 40.4
click at [931, 215] on div "Not Started" at bounding box center [934, 218] width 57 height 21
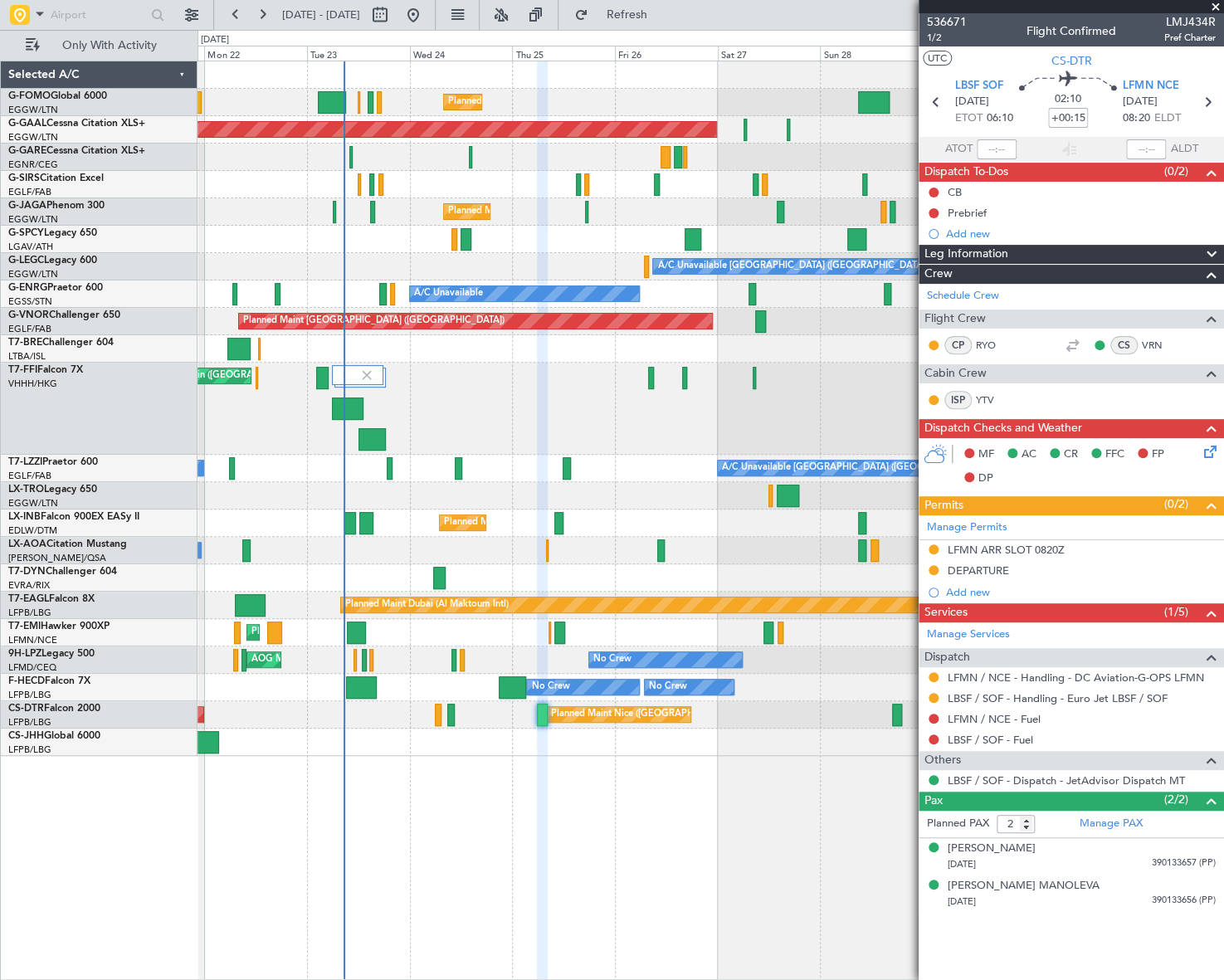
click at [935, 212] on button at bounding box center [934, 213] width 10 height 10
click at [915, 264] on span "In Progress" at bounding box center [941, 261] width 57 height 16
click at [933, 189] on button at bounding box center [934, 192] width 10 height 10
click at [924, 263] on span "Completed" at bounding box center [940, 265] width 55 height 16
click at [938, 39] on span "1/2" at bounding box center [947, 38] width 40 height 14
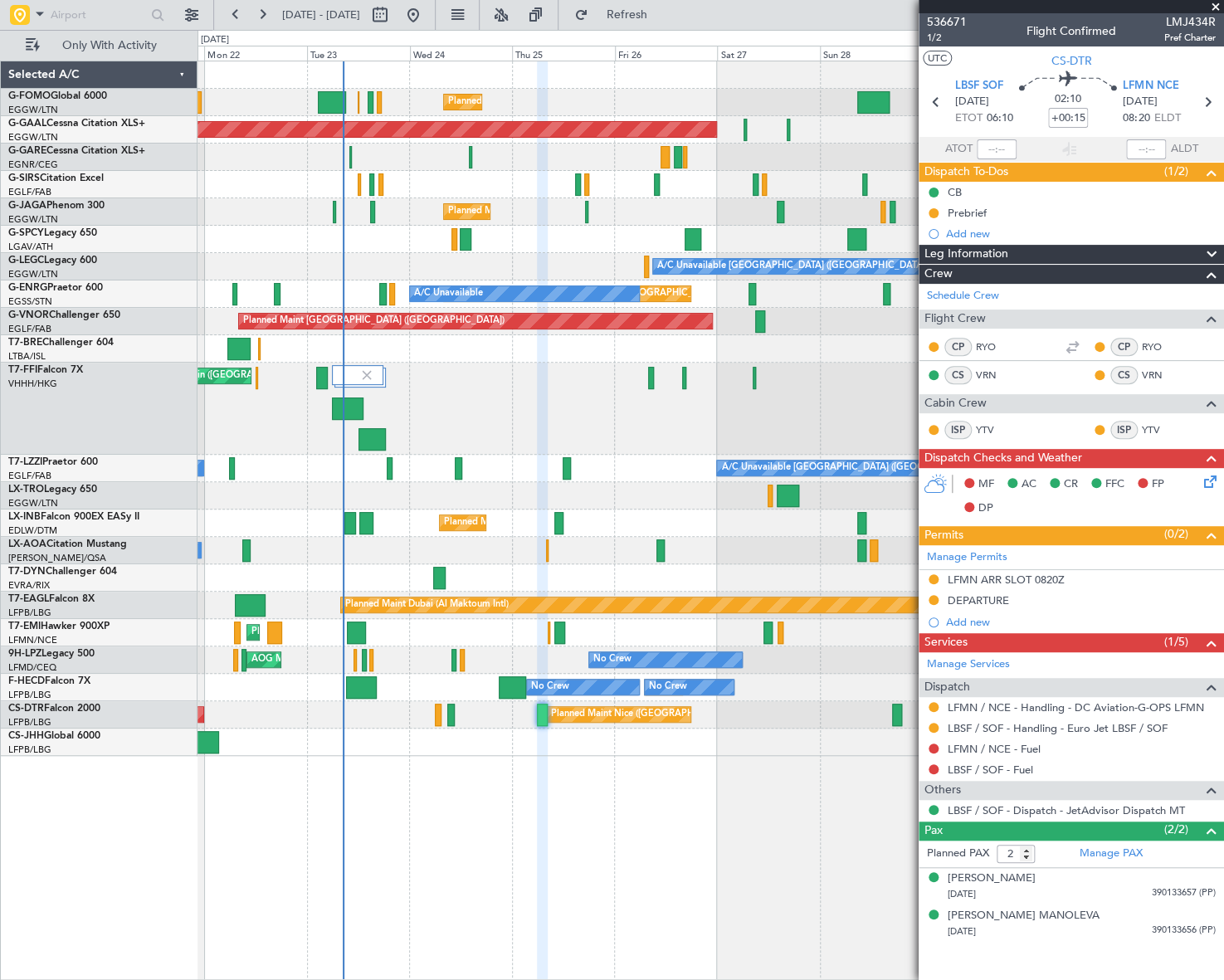
click at [1211, 479] on icon at bounding box center [1207, 479] width 13 height 13
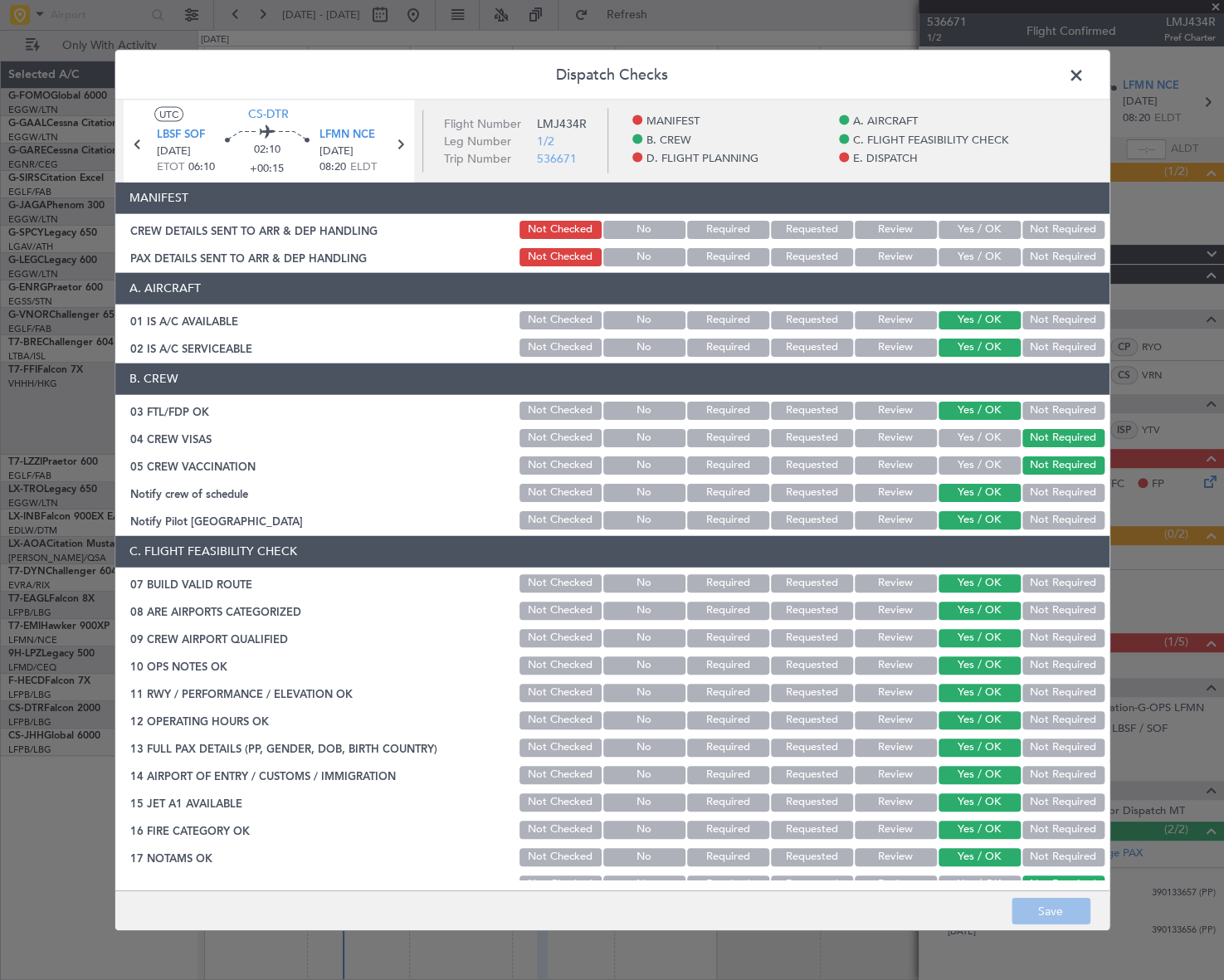
click at [1085, 66] on span at bounding box center [1085, 78] width 0 height 33
